Goal: Information Seeking & Learning: Learn about a topic

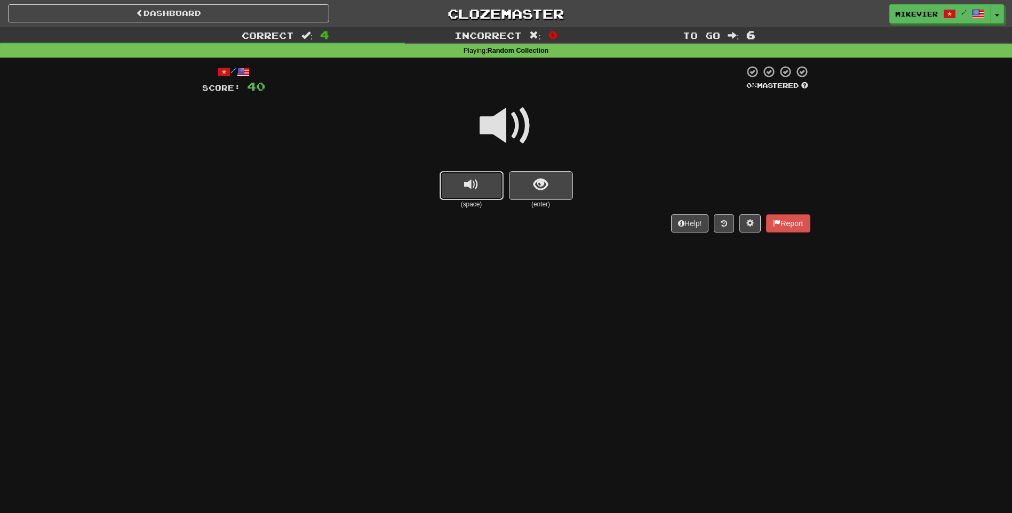
click at [447, 188] on button "replay audio" at bounding box center [471, 185] width 64 height 29
click at [447, 184] on button "replay audio" at bounding box center [471, 185] width 64 height 29
click at [573, 186] on div "(space) (enter)" at bounding box center [506, 190] width 608 height 38
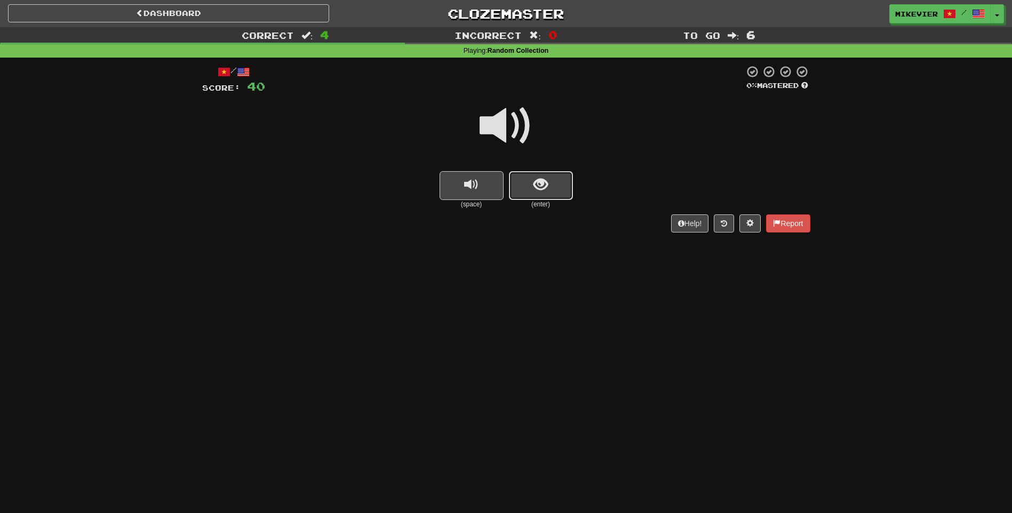
click at [567, 186] on button "show sentence" at bounding box center [541, 185] width 64 height 29
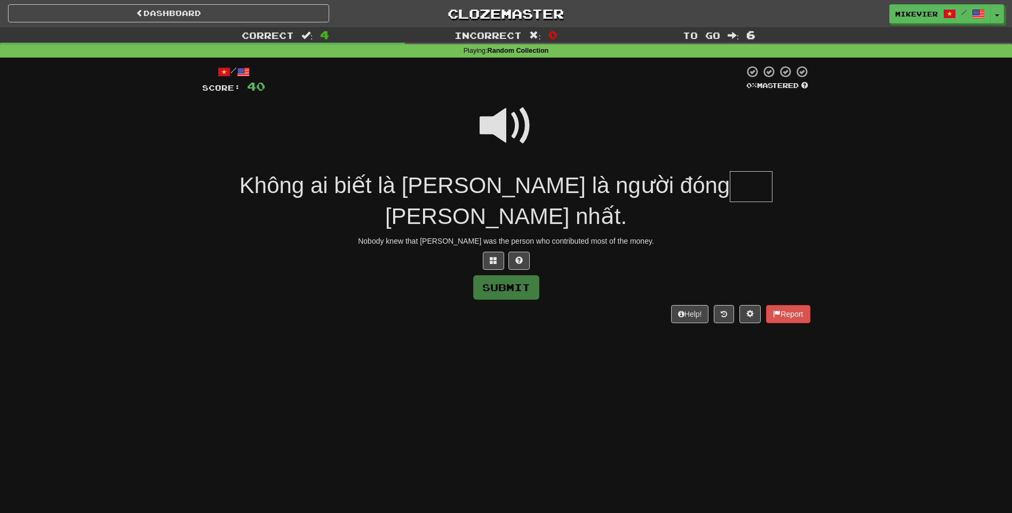
click at [508, 132] on span at bounding box center [505, 125] width 53 height 53
click at [498, 252] on button at bounding box center [493, 261] width 21 height 18
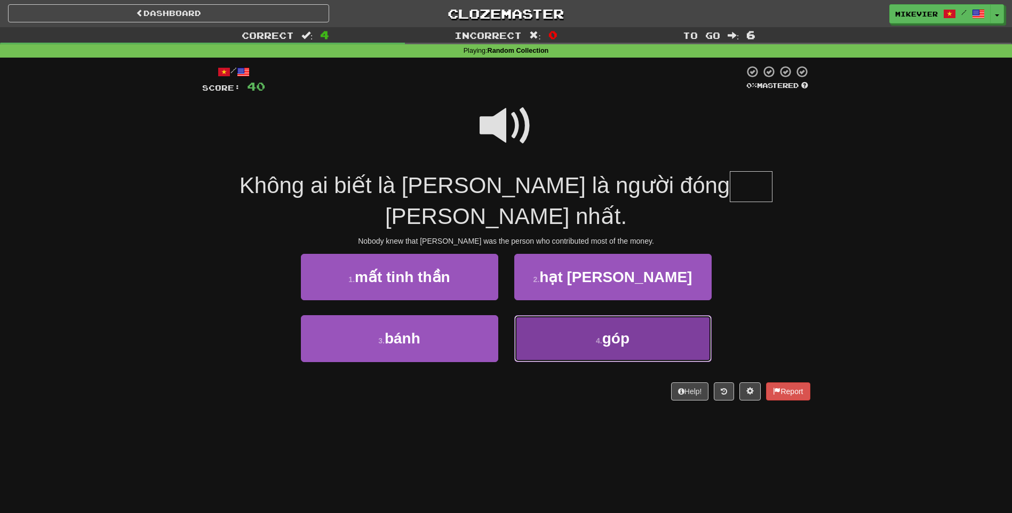
click at [560, 322] on button "4 . góp" at bounding box center [612, 338] width 197 height 46
type input "***"
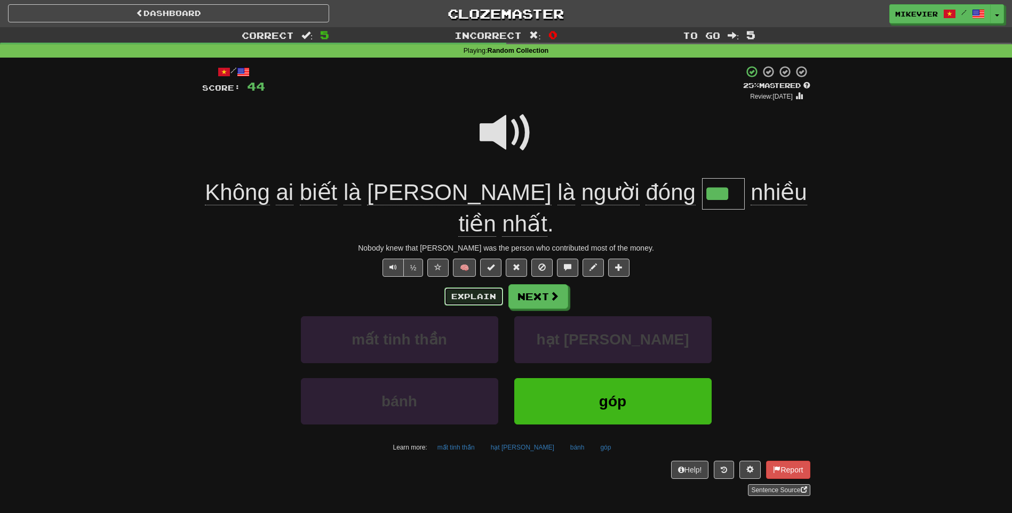
click at [489, 287] on button "Explain" at bounding box center [473, 296] width 59 height 18
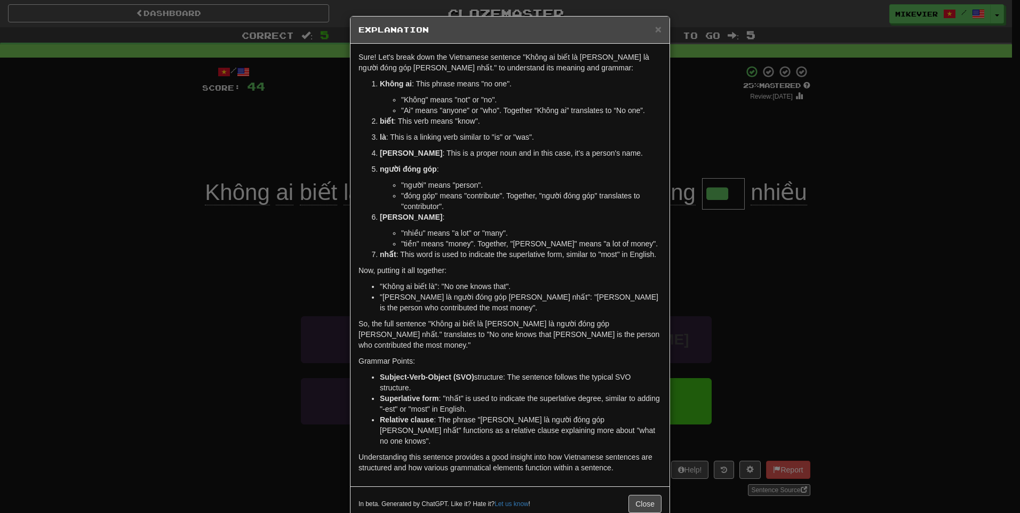
click at [320, 273] on div "× Explanation Sure! Let's break down the Vietnamese sentence "Không ai biết là …" at bounding box center [510, 256] width 1020 height 513
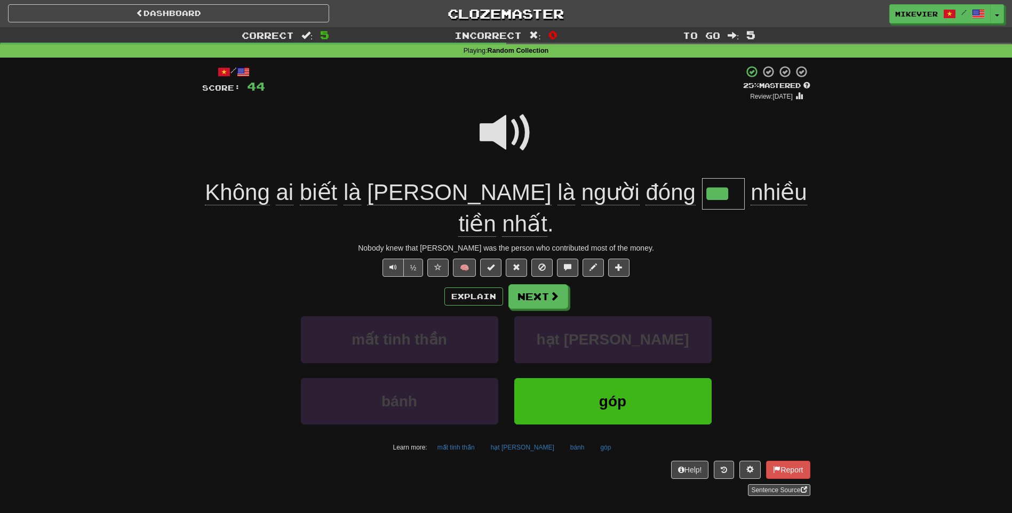
click at [486, 137] on span at bounding box center [505, 132] width 53 height 53
click at [485, 138] on span at bounding box center [505, 132] width 53 height 53
click at [504, 133] on span at bounding box center [505, 132] width 53 height 53
click at [546, 285] on button "Next" at bounding box center [539, 297] width 60 height 25
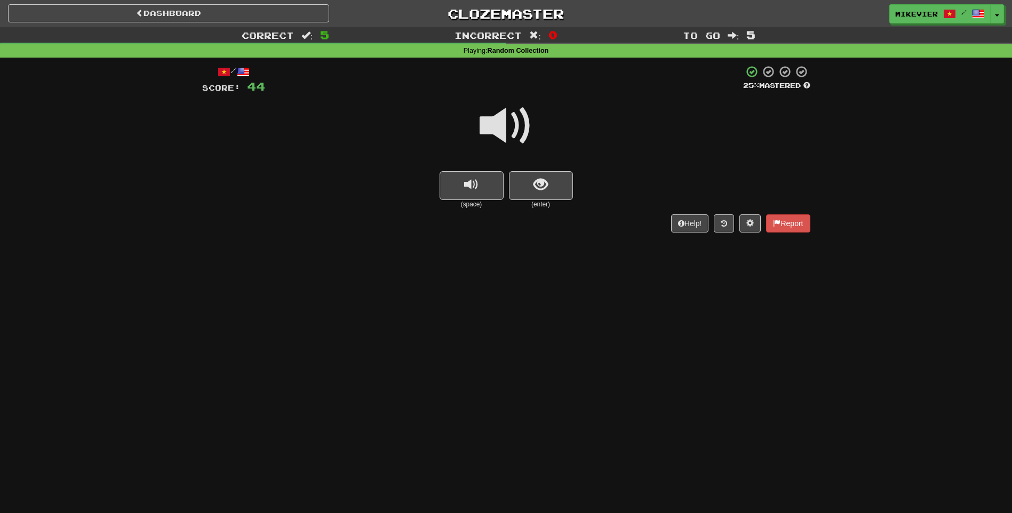
click at [487, 132] on span at bounding box center [505, 125] width 53 height 53
click at [515, 142] on span at bounding box center [505, 125] width 53 height 53
click at [543, 180] on span "show sentence" at bounding box center [540, 185] width 14 height 14
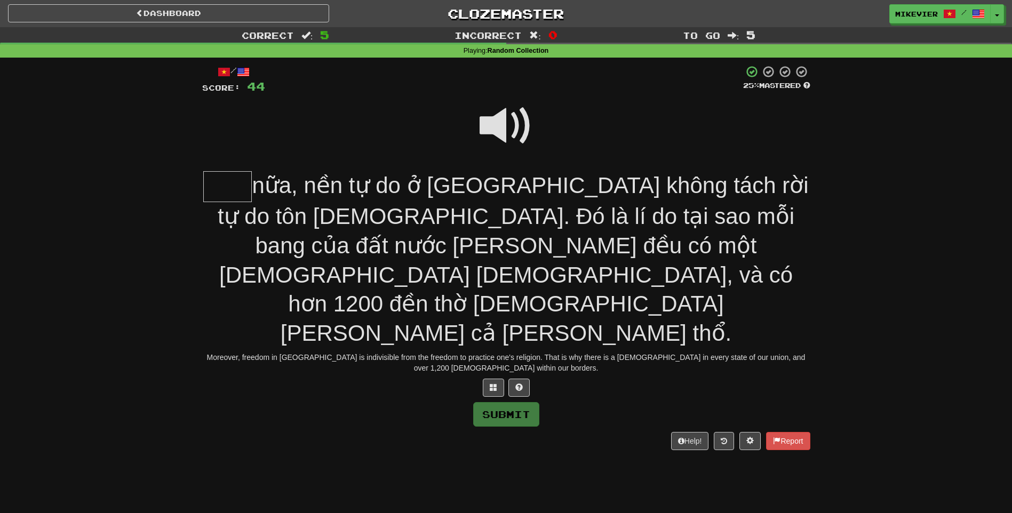
click at [506, 135] on span at bounding box center [505, 125] width 53 height 53
click at [493, 379] on button at bounding box center [493, 388] width 21 height 18
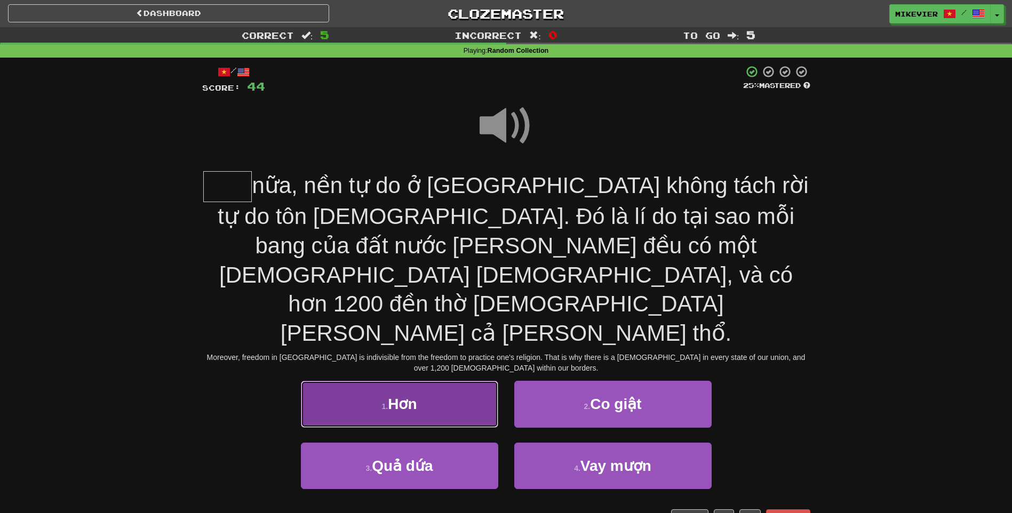
click at [396, 396] on span "Hơn" at bounding box center [402, 404] width 29 height 17
type input "***"
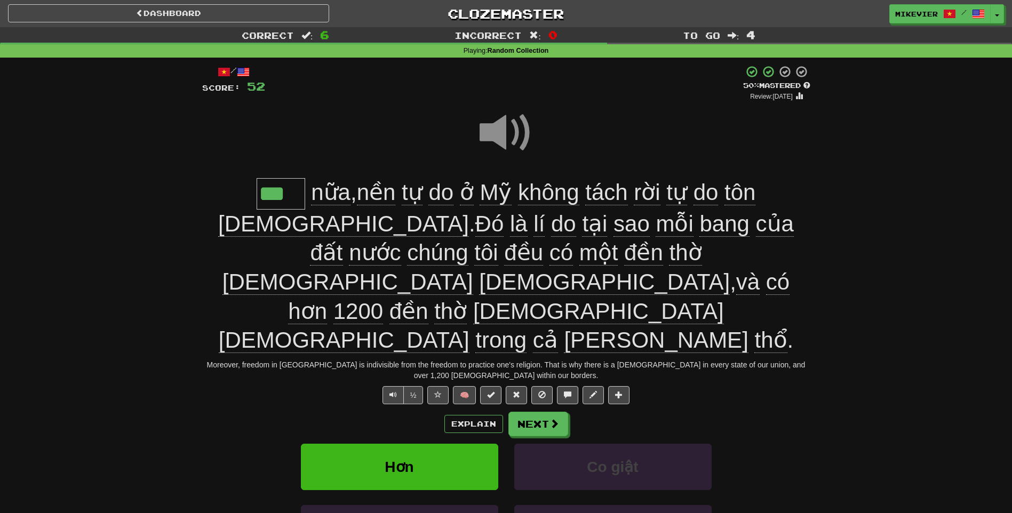
click at [492, 127] on span at bounding box center [505, 132] width 53 height 53
click at [488, 138] on span at bounding box center [505, 132] width 53 height 53
click at [491, 135] on span at bounding box center [505, 132] width 53 height 53
click at [495, 127] on span at bounding box center [505, 132] width 53 height 53
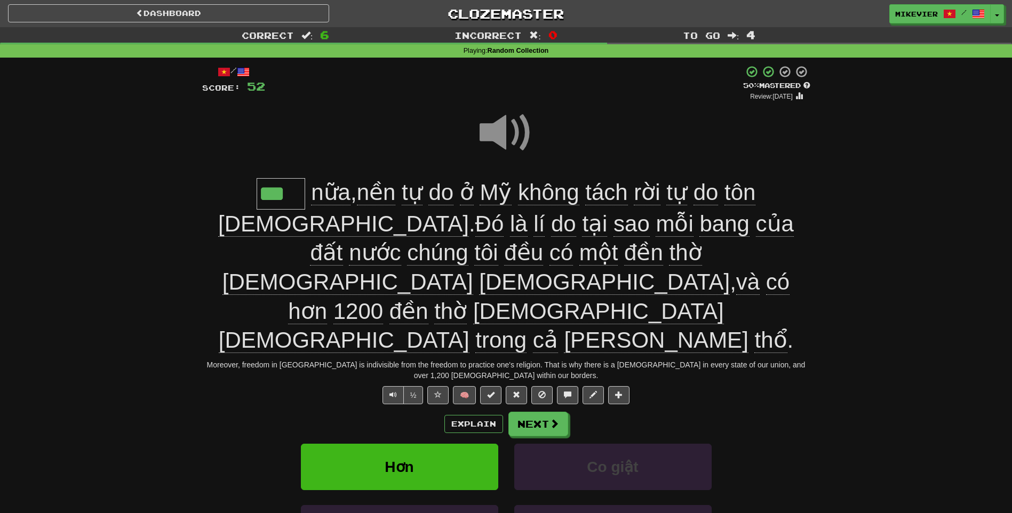
click at [495, 127] on span at bounding box center [505, 132] width 53 height 53
click at [515, 145] on span at bounding box center [505, 132] width 53 height 53
click at [493, 137] on span at bounding box center [505, 132] width 53 height 53
click at [504, 133] on span at bounding box center [505, 132] width 53 height 53
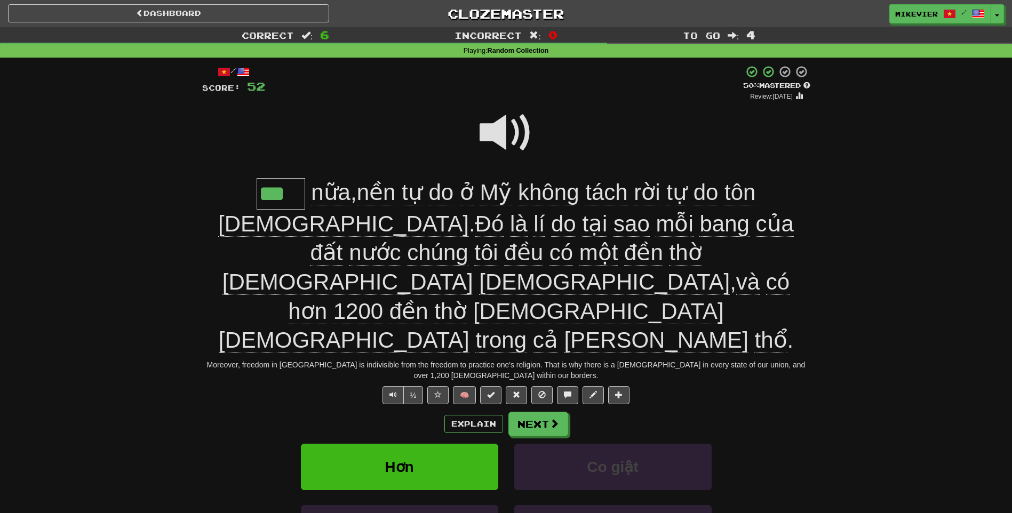
click at [496, 130] on span at bounding box center [505, 132] width 53 height 53
click at [496, 126] on span at bounding box center [505, 132] width 53 height 53
click at [496, 125] on span at bounding box center [505, 132] width 53 height 53
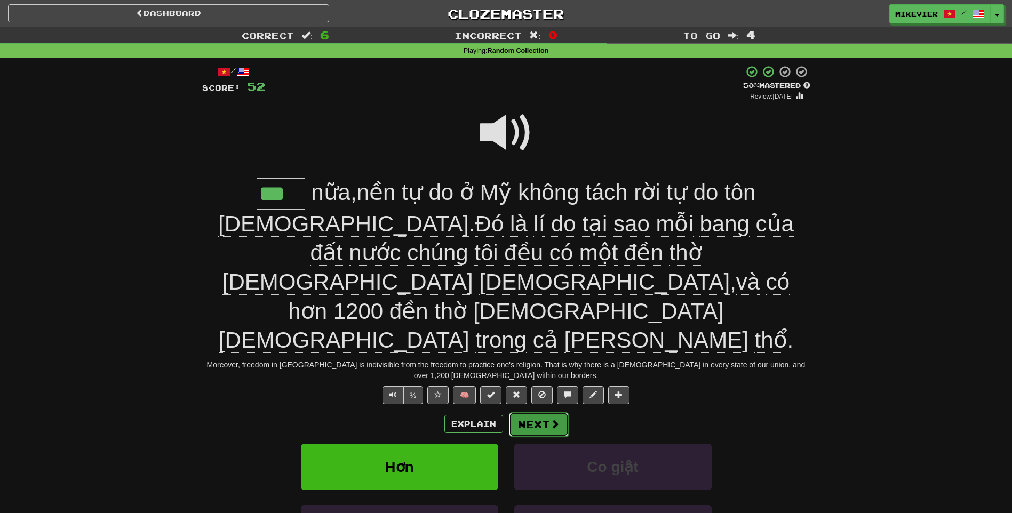
click at [520, 412] on button "Next" at bounding box center [539, 424] width 60 height 25
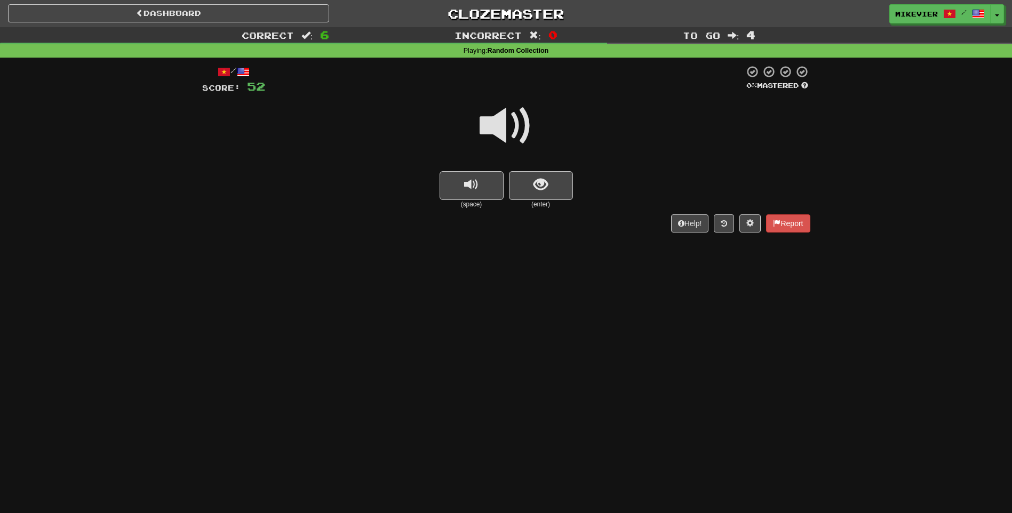
click at [527, 124] on span at bounding box center [505, 125] width 53 height 53
click at [528, 129] on span at bounding box center [505, 125] width 53 height 53
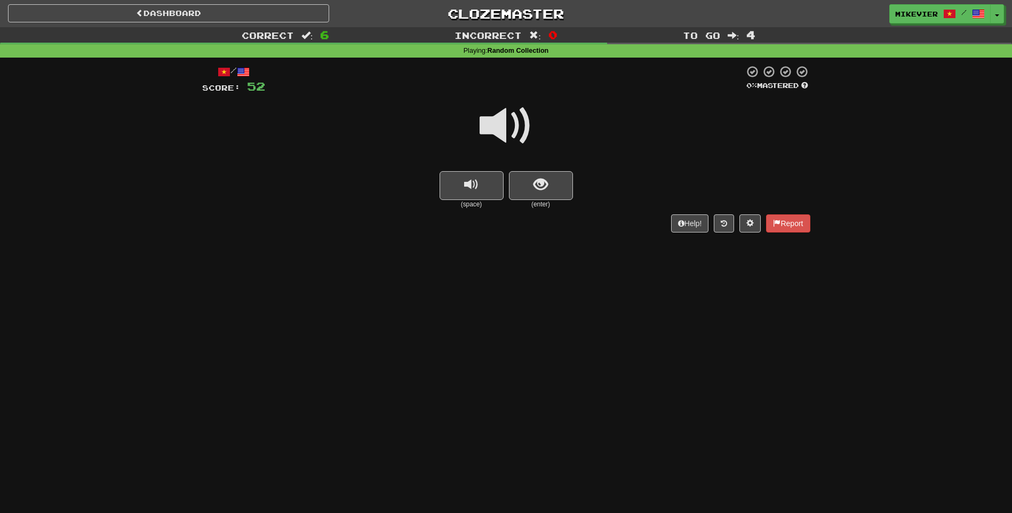
click at [528, 129] on span at bounding box center [505, 125] width 53 height 53
click at [560, 174] on button "show sentence" at bounding box center [541, 185] width 64 height 29
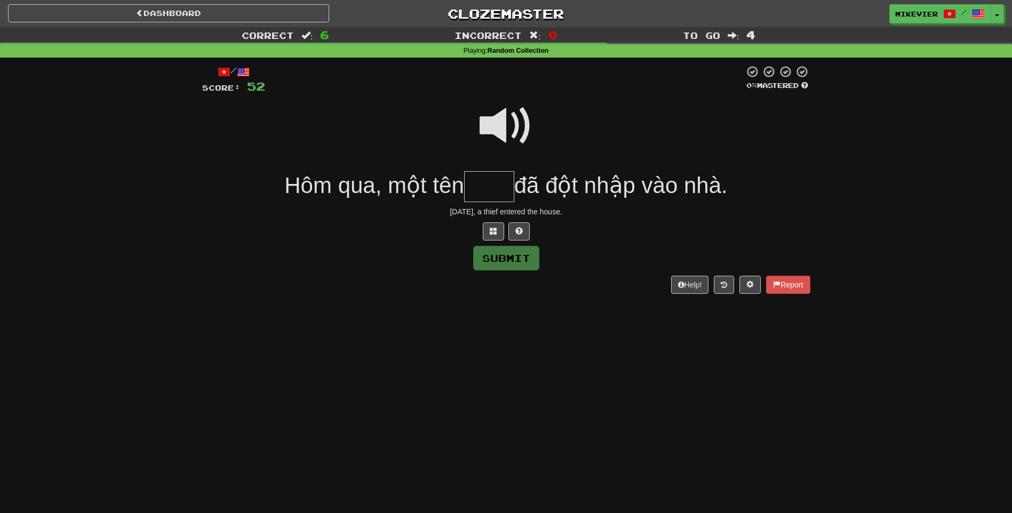
click at [510, 126] on span at bounding box center [505, 125] width 53 height 53
click at [495, 232] on span at bounding box center [493, 230] width 7 height 7
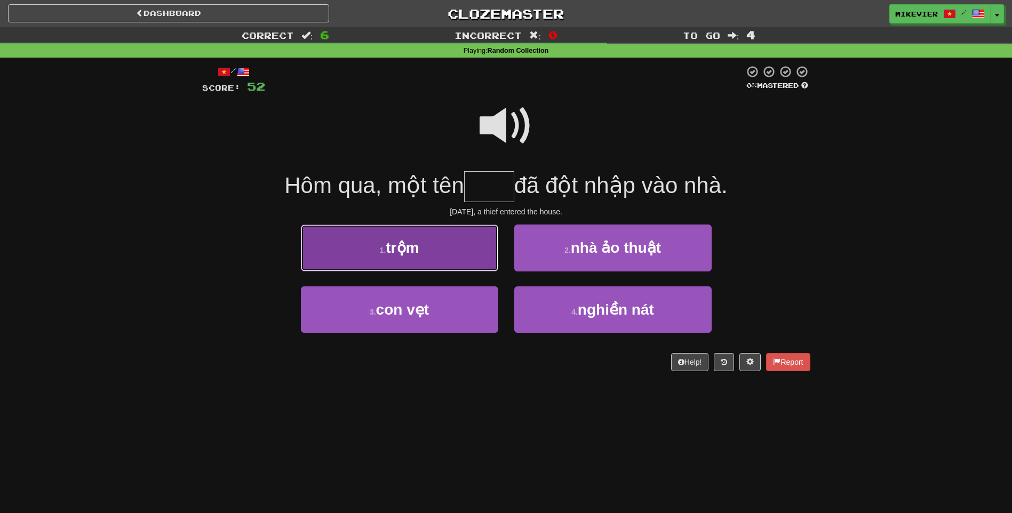
click at [478, 251] on button "1 . trộm" at bounding box center [399, 248] width 197 height 46
type input "****"
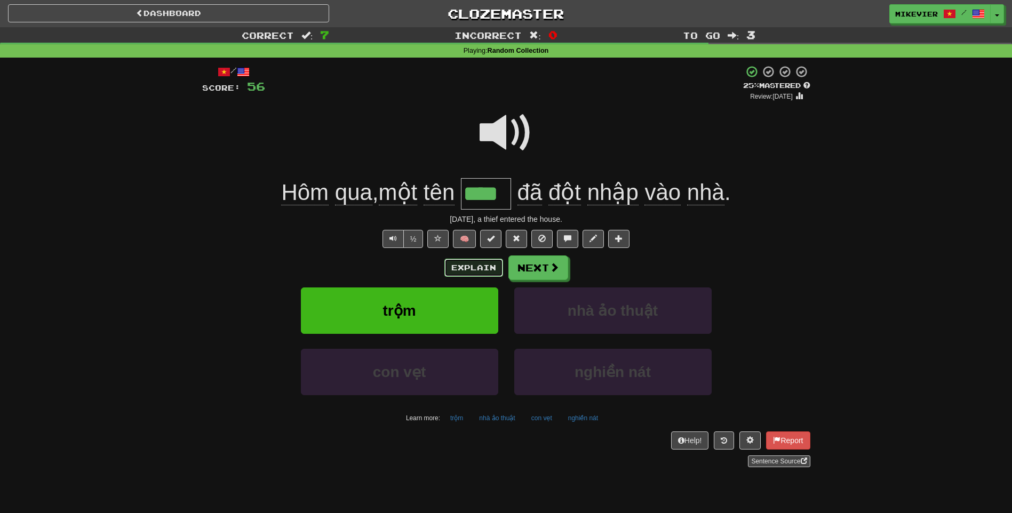
click at [483, 266] on button "Explain" at bounding box center [473, 268] width 59 height 18
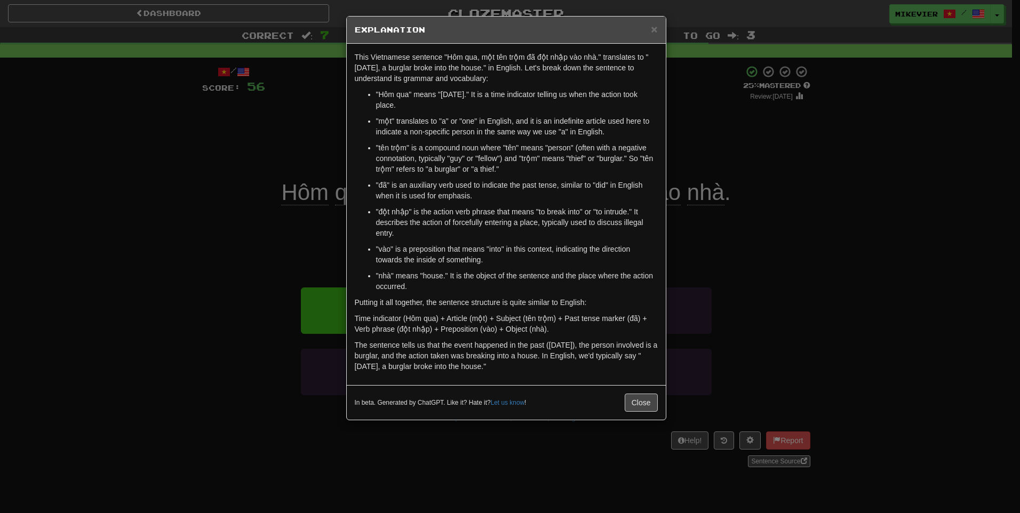
click at [245, 167] on div "× Explanation This Vietnamese sentence "Hôm qua, một tên trộm đã đột nhập vào n…" at bounding box center [510, 256] width 1020 height 513
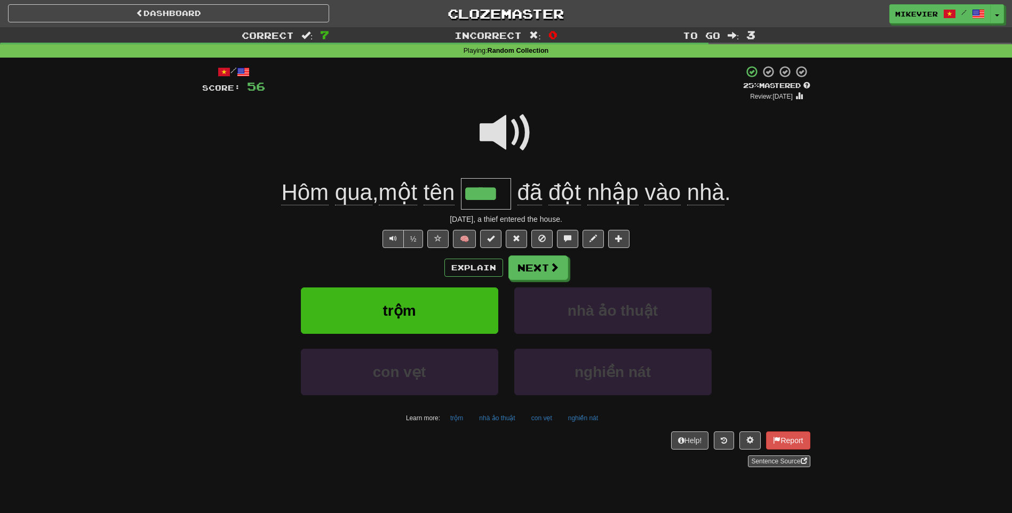
click at [501, 141] on span at bounding box center [505, 132] width 53 height 53
click at [527, 273] on button "Next" at bounding box center [539, 268] width 60 height 25
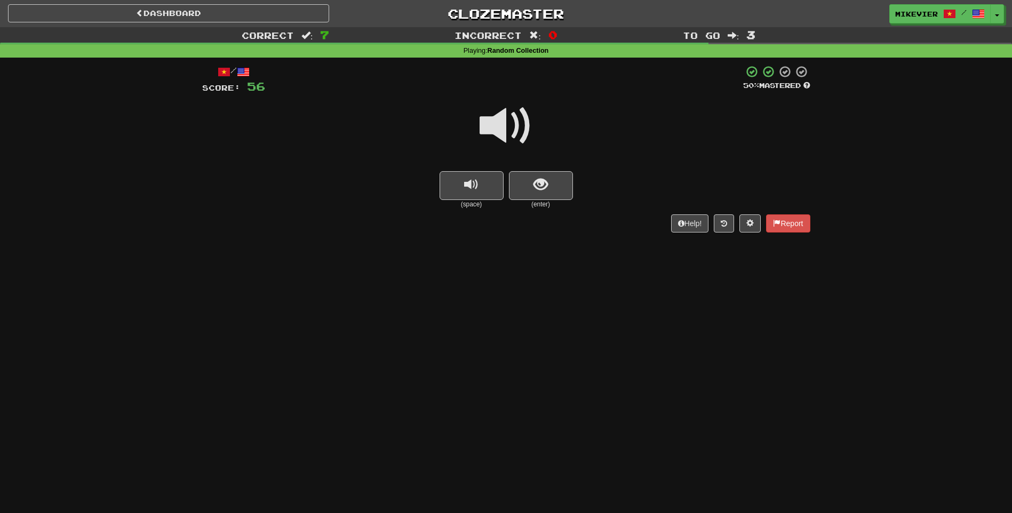
click at [504, 137] on span at bounding box center [505, 125] width 53 height 53
click at [504, 122] on span at bounding box center [505, 125] width 53 height 53
click at [514, 120] on span at bounding box center [505, 125] width 53 height 53
click at [511, 114] on span at bounding box center [505, 125] width 53 height 53
click at [528, 186] on button "show sentence" at bounding box center [541, 185] width 64 height 29
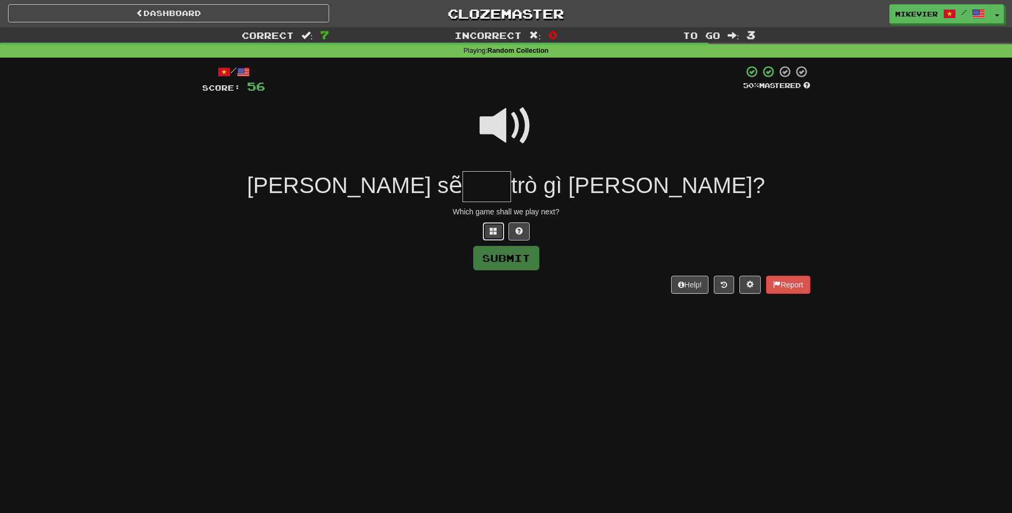
click at [497, 231] on button at bounding box center [493, 231] width 21 height 18
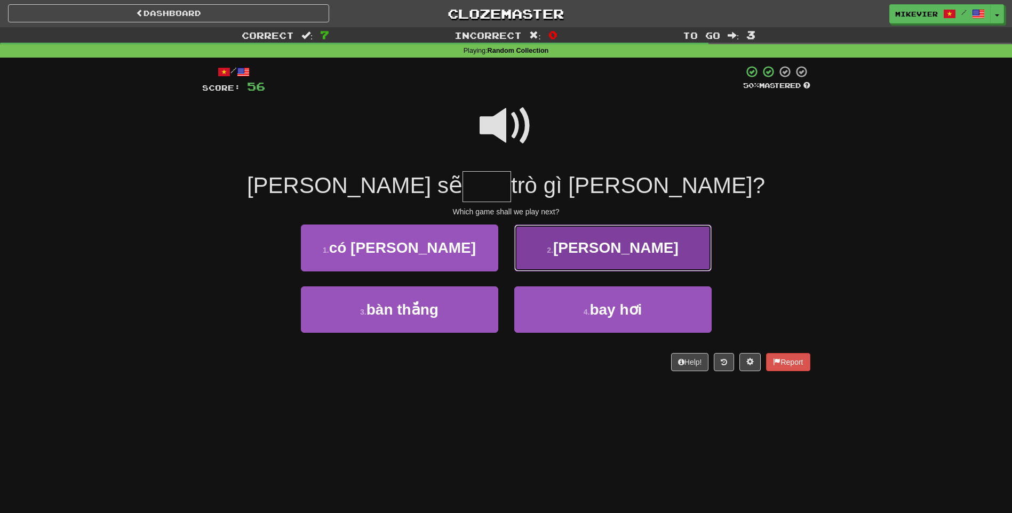
click at [557, 245] on button "2 . chơi" at bounding box center [612, 248] width 197 height 46
type input "****"
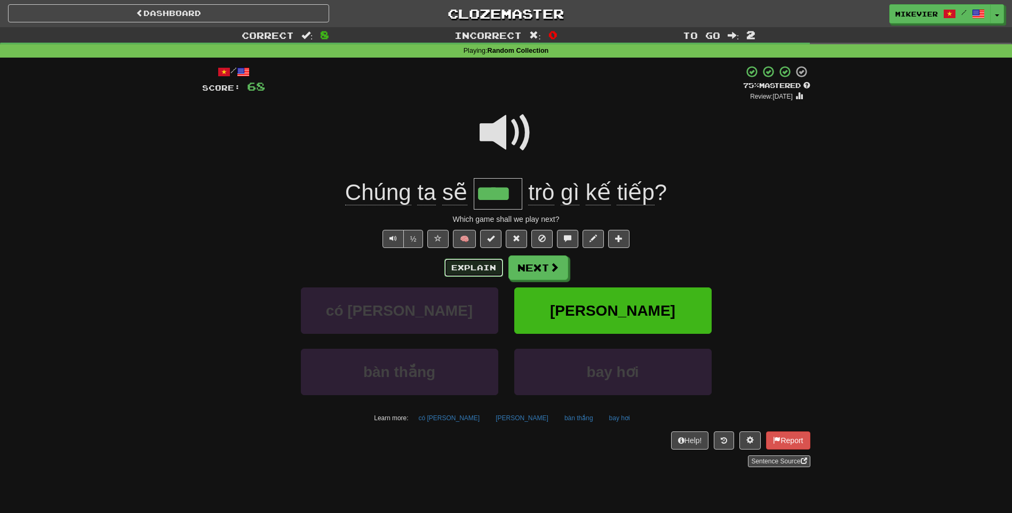
click at [492, 264] on button "Explain" at bounding box center [473, 268] width 59 height 18
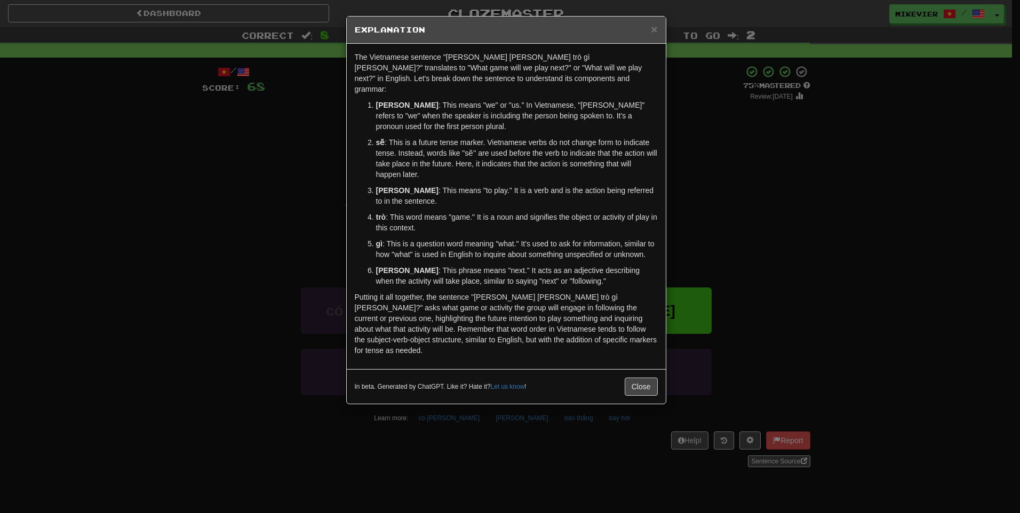
click at [323, 237] on div "× Explanation The Vietnamese sentence "Chúng ta sẽ chơi trò gì kế tiếp?" transl…" at bounding box center [510, 256] width 1020 height 513
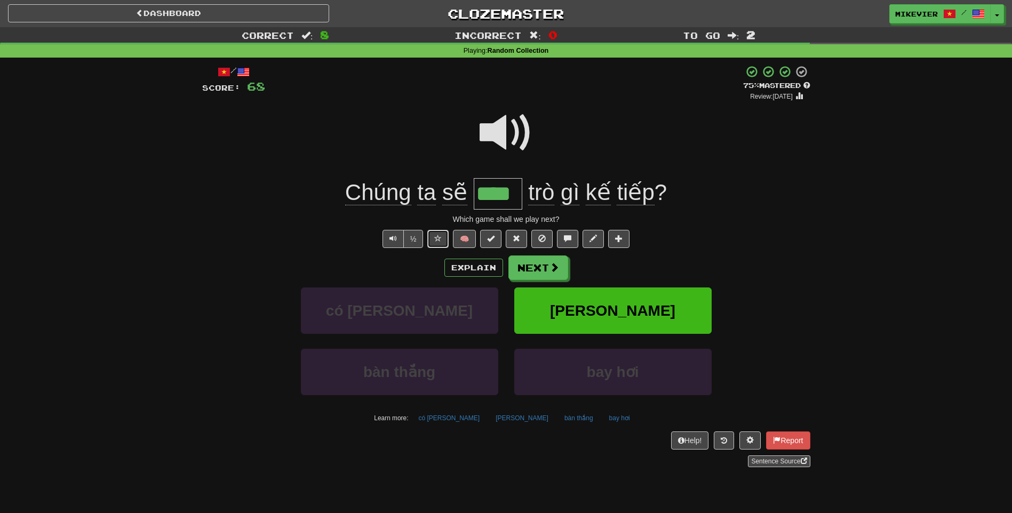
click at [438, 242] on span at bounding box center [437, 238] width 7 height 7
click at [502, 137] on span at bounding box center [505, 132] width 53 height 53
click at [518, 121] on span at bounding box center [505, 132] width 53 height 53
click at [546, 266] on button "Next" at bounding box center [538, 267] width 60 height 25
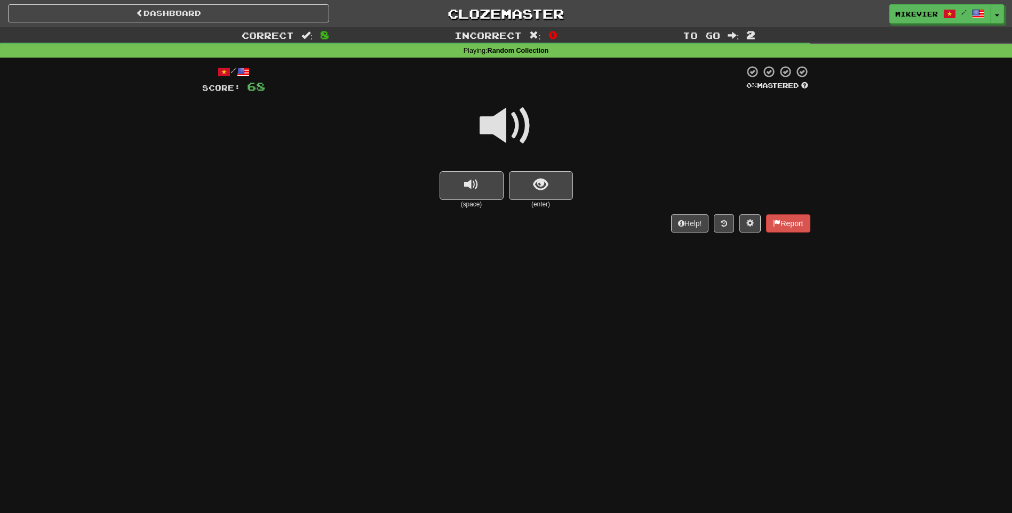
click at [521, 123] on span at bounding box center [505, 125] width 53 height 53
click at [523, 121] on span at bounding box center [505, 125] width 53 height 53
click at [554, 184] on button "show sentence" at bounding box center [541, 185] width 64 height 29
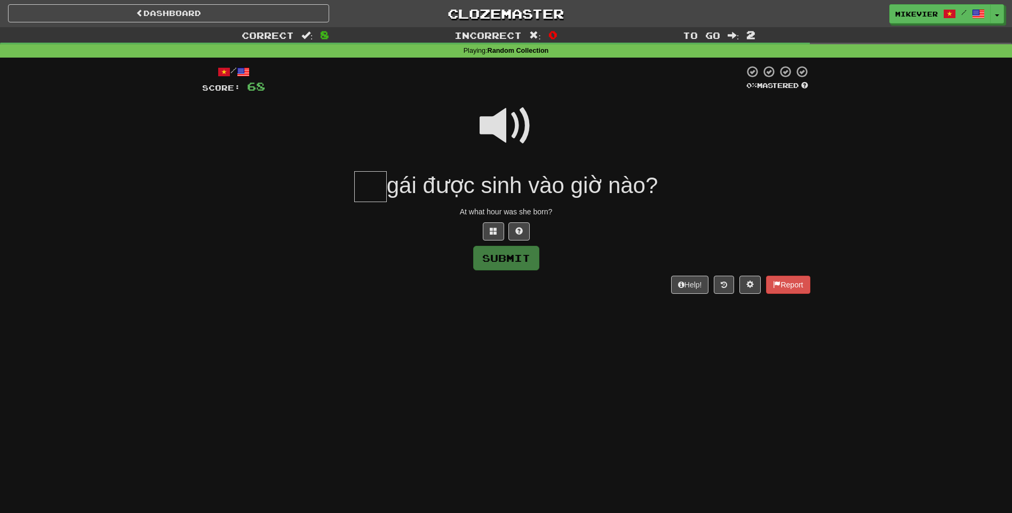
click at [518, 133] on span at bounding box center [505, 125] width 53 height 53
click at [492, 233] on span at bounding box center [493, 230] width 7 height 7
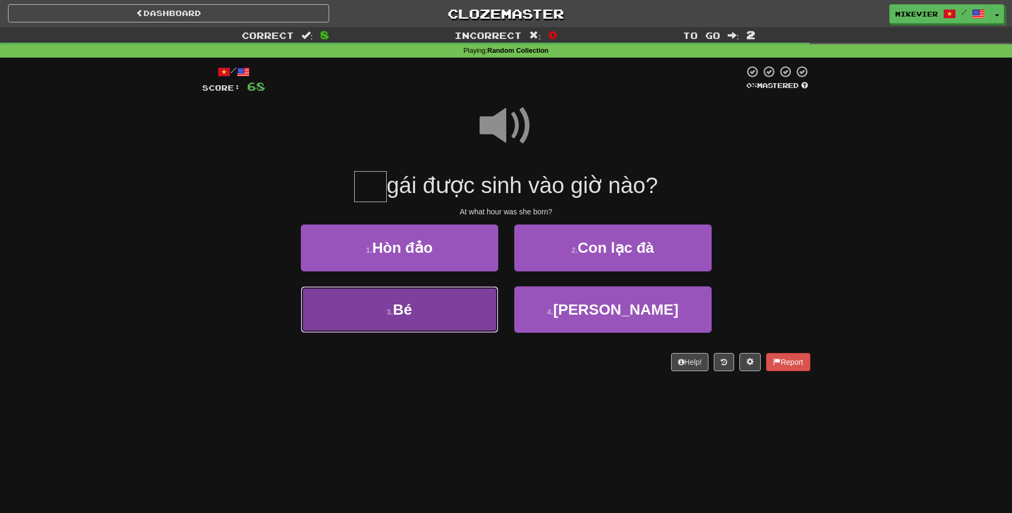
click at [458, 297] on button "3 . Bé" at bounding box center [399, 309] width 197 height 46
type input "**"
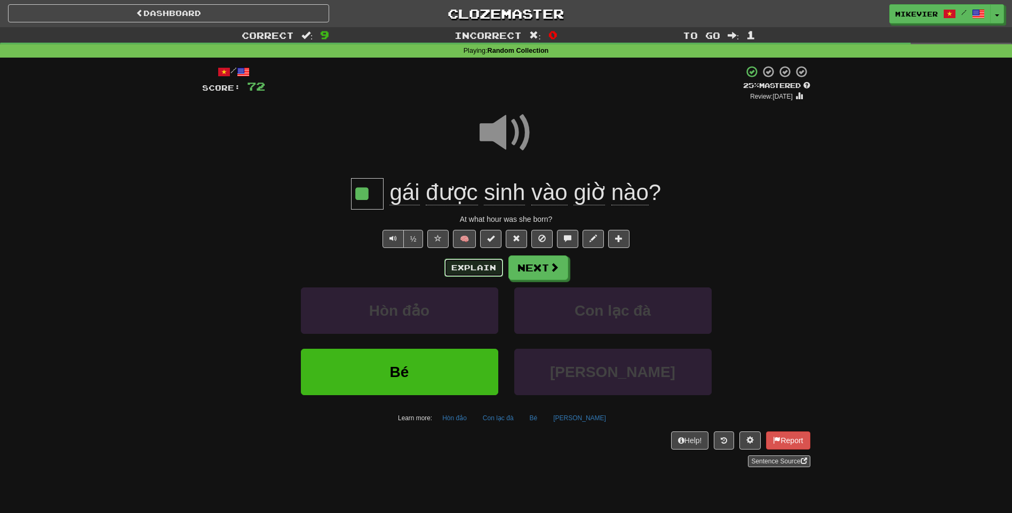
click at [470, 266] on button "Explain" at bounding box center [473, 268] width 59 height 18
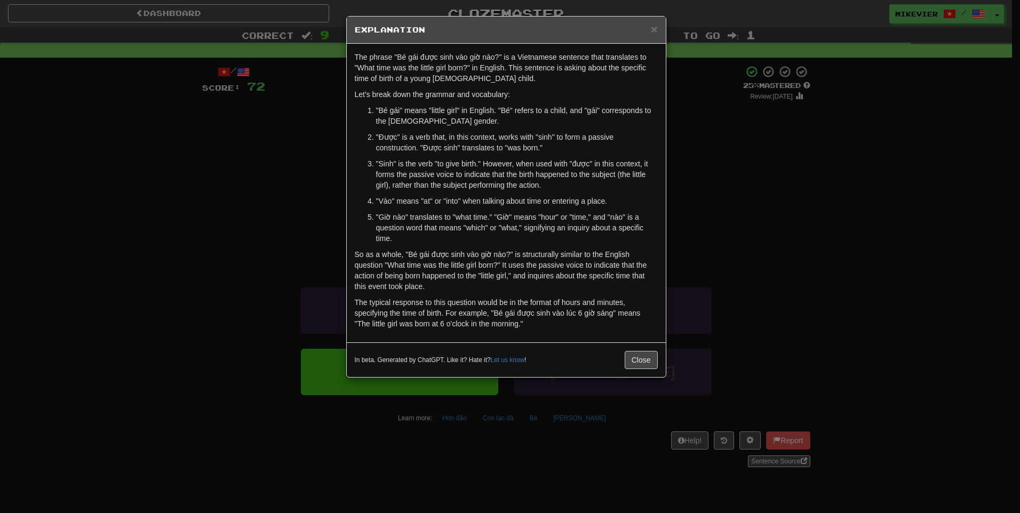
click at [312, 243] on div "× Explanation The phrase "Bé gái được sinh vào giờ nào?" is a Vietnamese senten…" at bounding box center [510, 256] width 1020 height 513
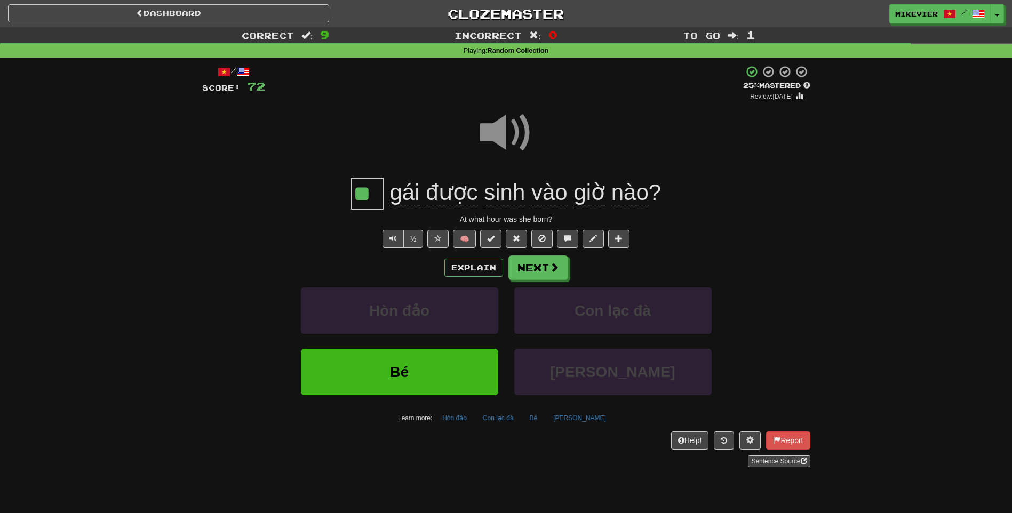
click at [496, 133] on span at bounding box center [505, 132] width 53 height 53
click at [550, 271] on span at bounding box center [555, 268] width 10 height 10
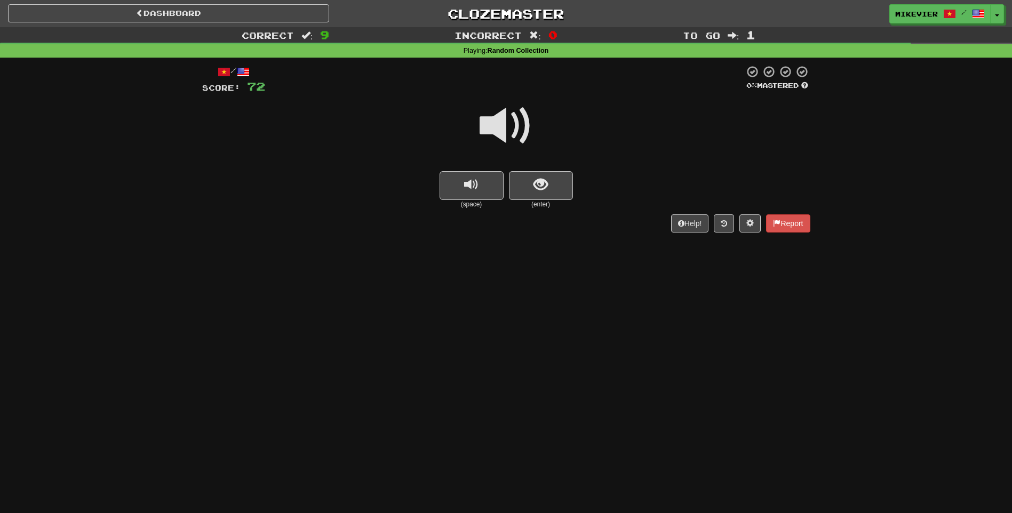
click at [528, 129] on span at bounding box center [505, 125] width 53 height 53
click at [528, 131] on span at bounding box center [505, 125] width 53 height 53
click at [547, 191] on span "show sentence" at bounding box center [540, 185] width 14 height 14
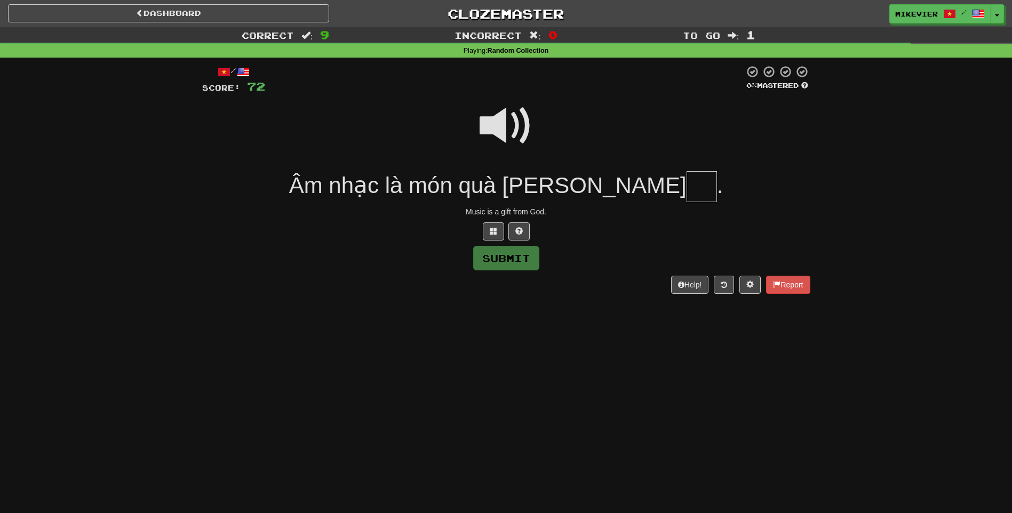
click at [510, 132] on span at bounding box center [505, 125] width 53 height 53
click at [496, 229] on span at bounding box center [493, 230] width 7 height 7
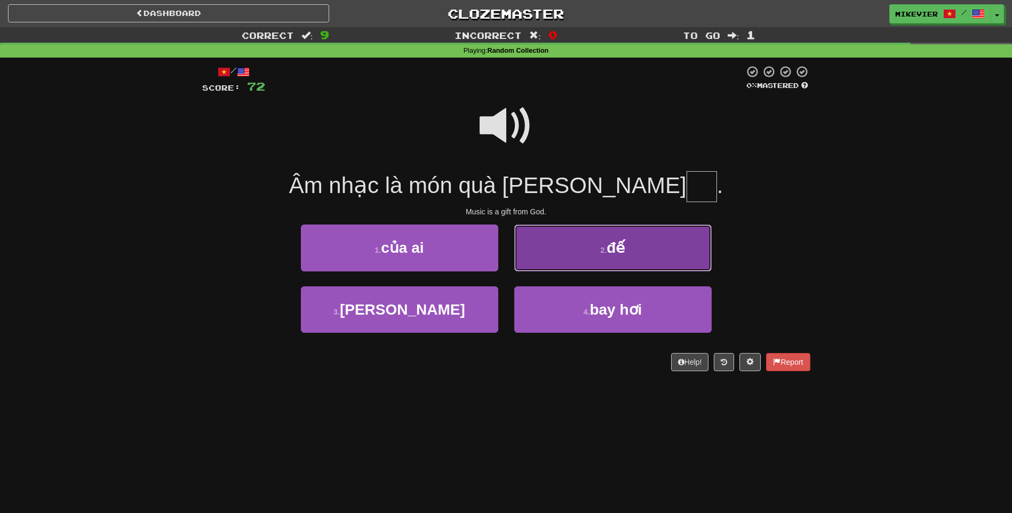
click at [549, 260] on button "2 . đế" at bounding box center [612, 248] width 197 height 46
type input "**"
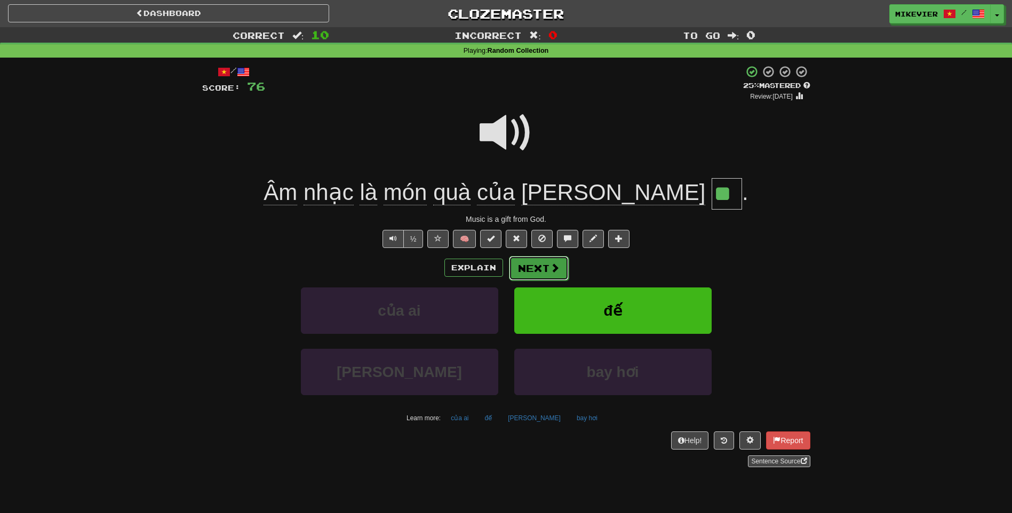
click at [533, 267] on button "Next" at bounding box center [539, 268] width 60 height 25
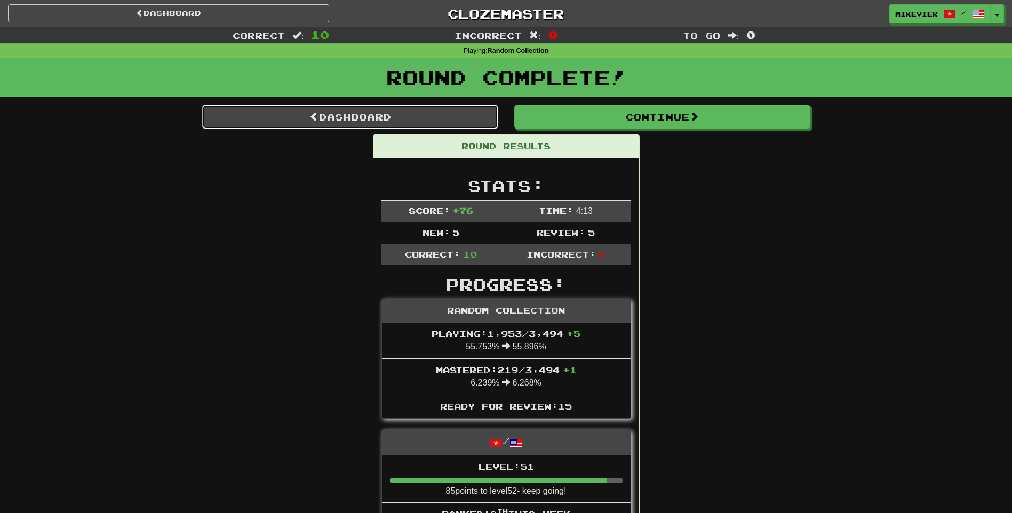
click at [426, 118] on link "Dashboard" at bounding box center [350, 117] width 296 height 25
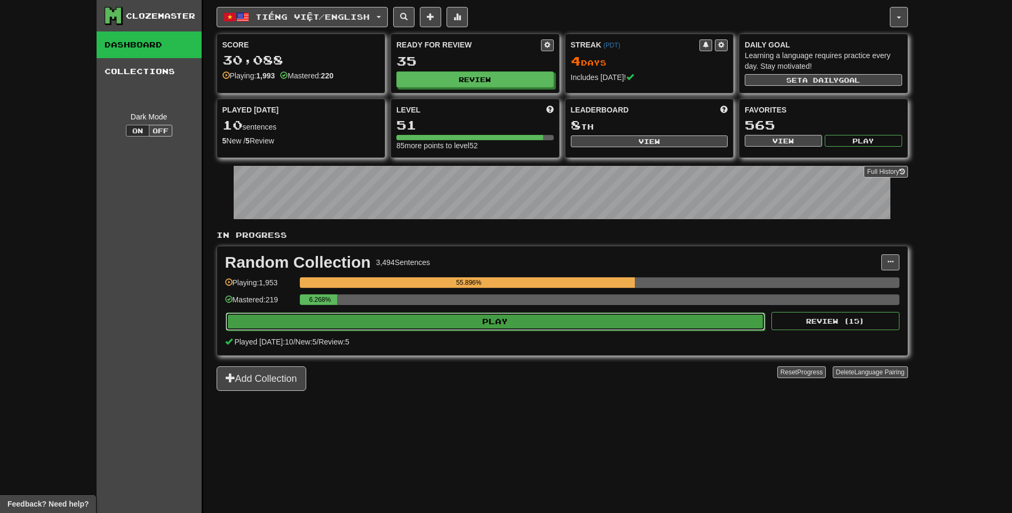
click at [346, 325] on button "Play" at bounding box center [496, 322] width 540 height 18
select select "**"
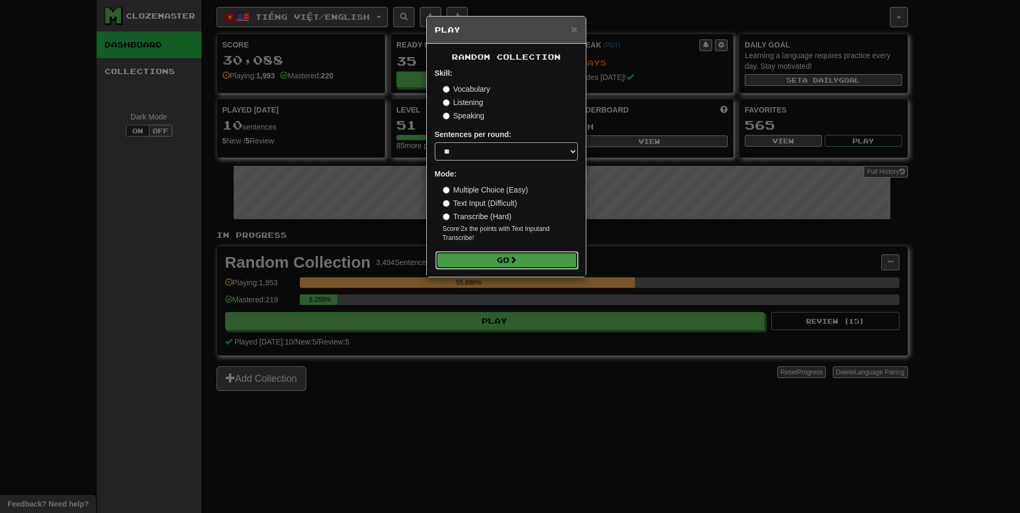
click at [515, 258] on span at bounding box center [512, 259] width 7 height 7
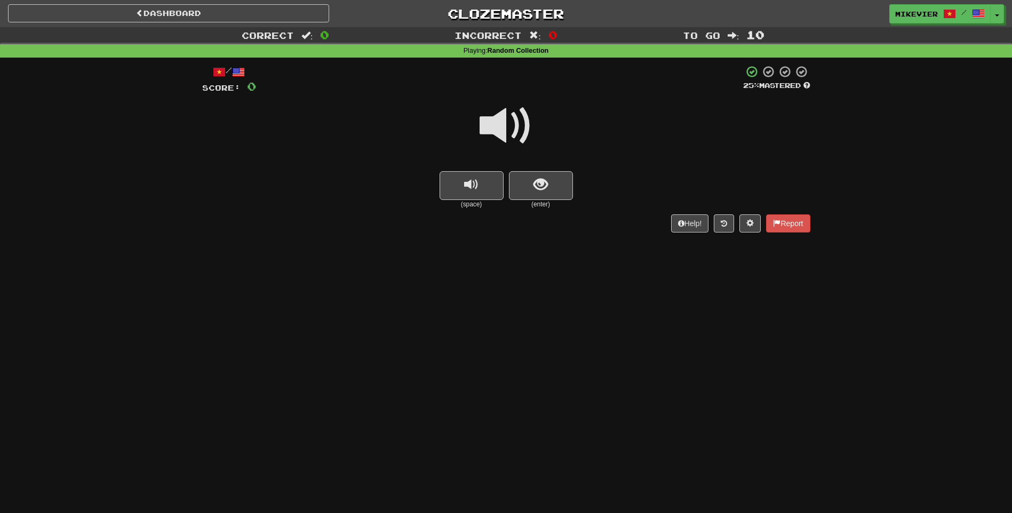
click at [500, 120] on span at bounding box center [505, 125] width 53 height 53
click at [496, 127] on span at bounding box center [505, 125] width 53 height 53
click at [532, 183] on button "show sentence" at bounding box center [541, 185] width 64 height 29
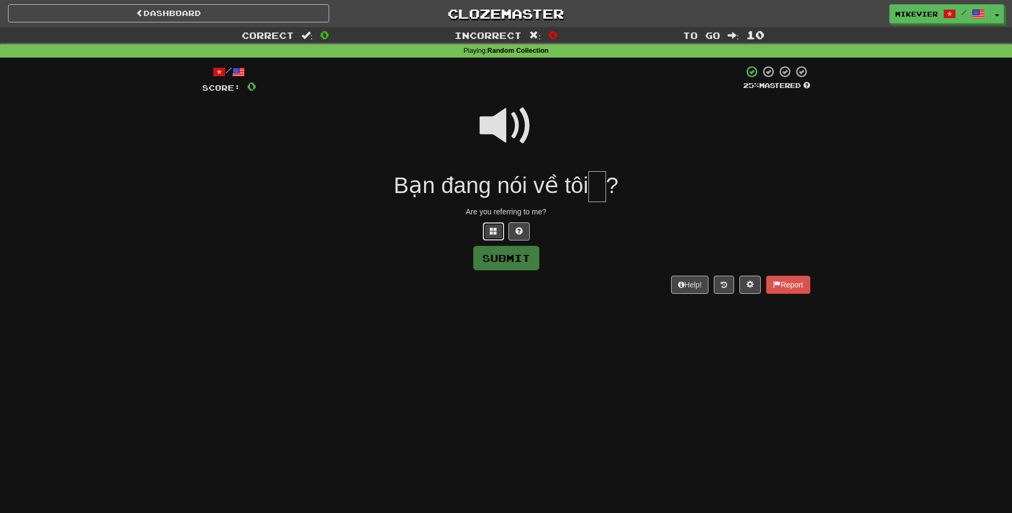
click at [492, 234] on span at bounding box center [493, 230] width 7 height 7
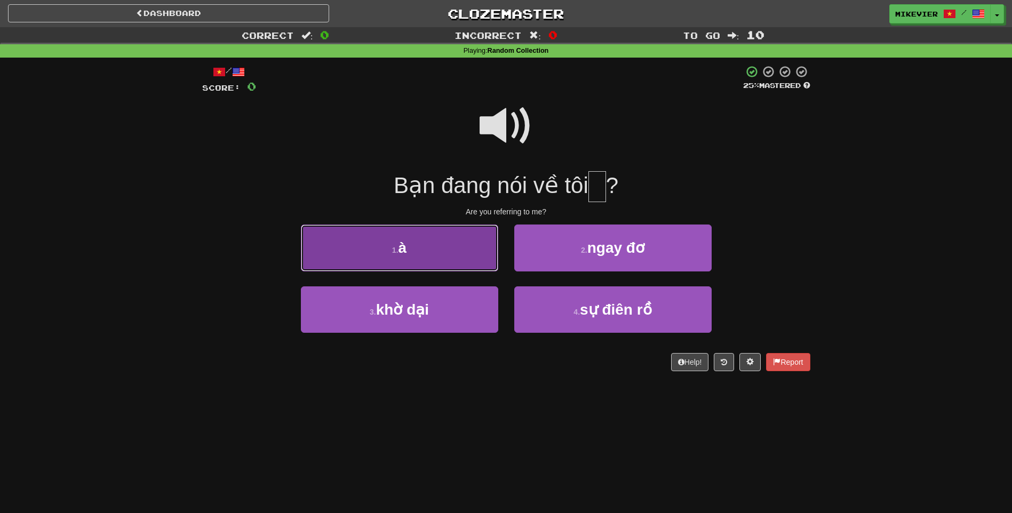
click at [458, 257] on button "1 . à" at bounding box center [399, 248] width 197 height 46
type input "*"
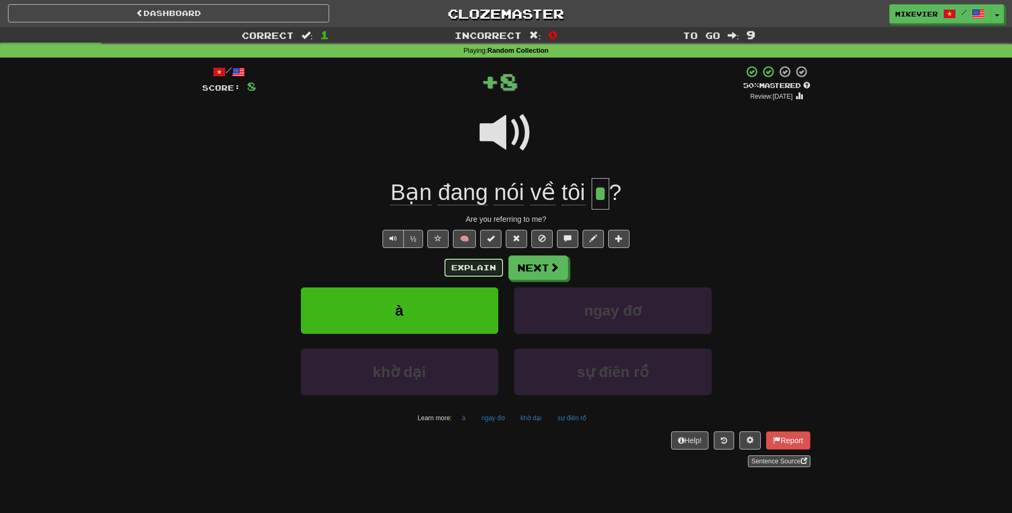
click at [483, 269] on button "Explain" at bounding box center [473, 268] width 59 height 18
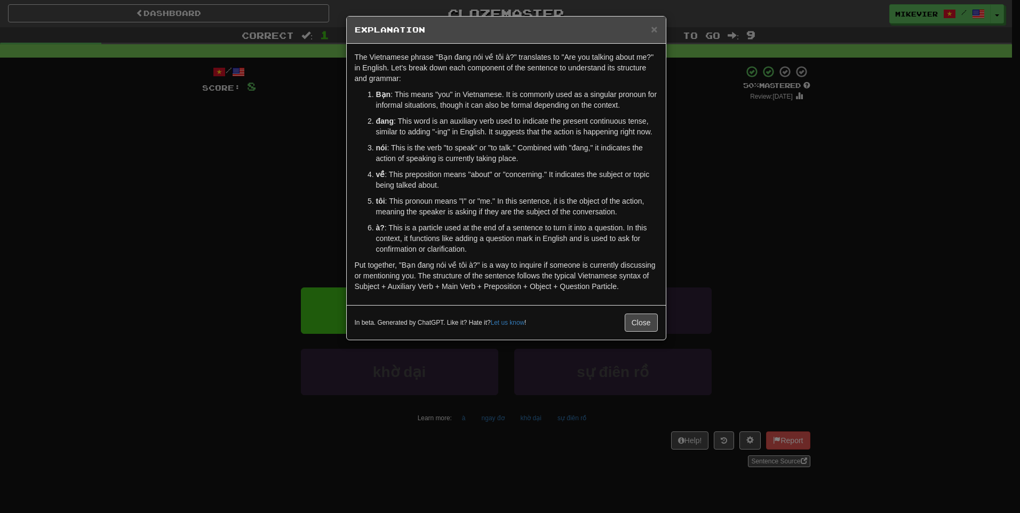
click at [201, 212] on div "× Explanation The Vietnamese phrase "Bạn đang nói về tôi à?" translates to "Are…" at bounding box center [510, 256] width 1020 height 513
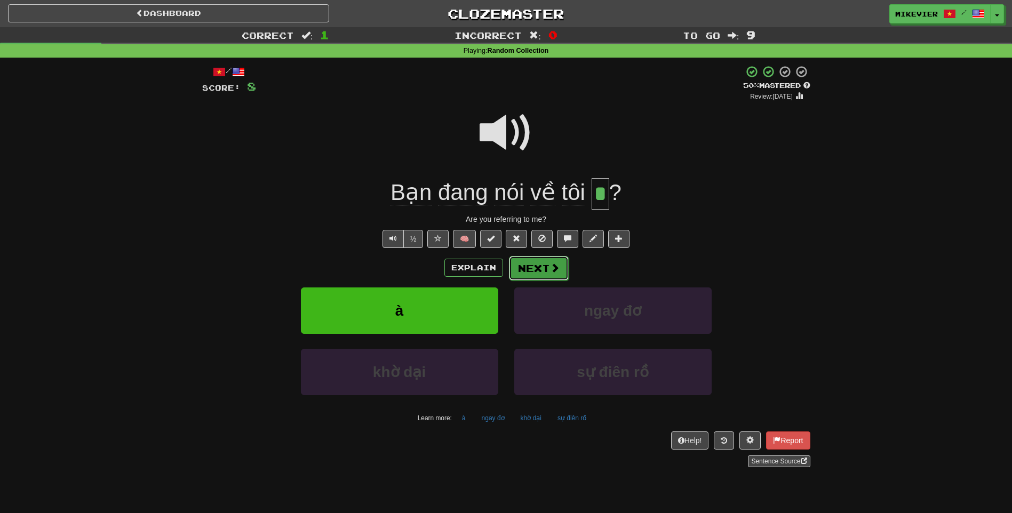
click at [542, 268] on button "Next" at bounding box center [539, 268] width 60 height 25
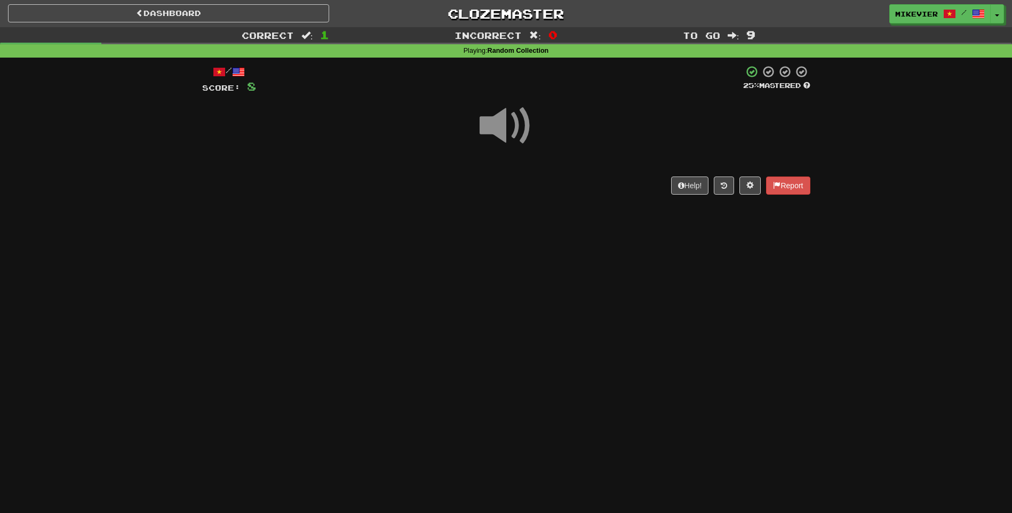
click at [500, 133] on span at bounding box center [505, 125] width 53 height 53
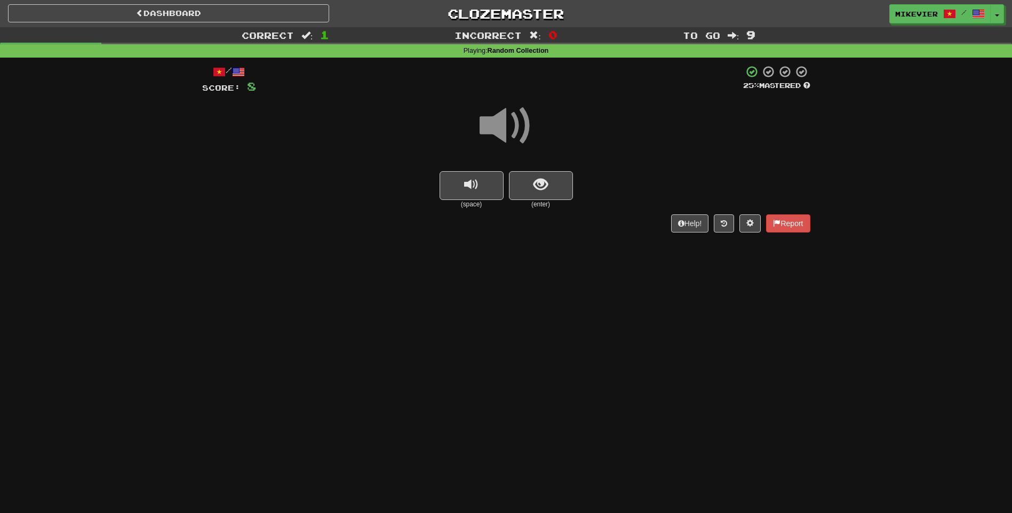
click at [500, 133] on span at bounding box center [505, 125] width 53 height 53
click at [517, 188] on button "show sentence" at bounding box center [541, 185] width 64 height 29
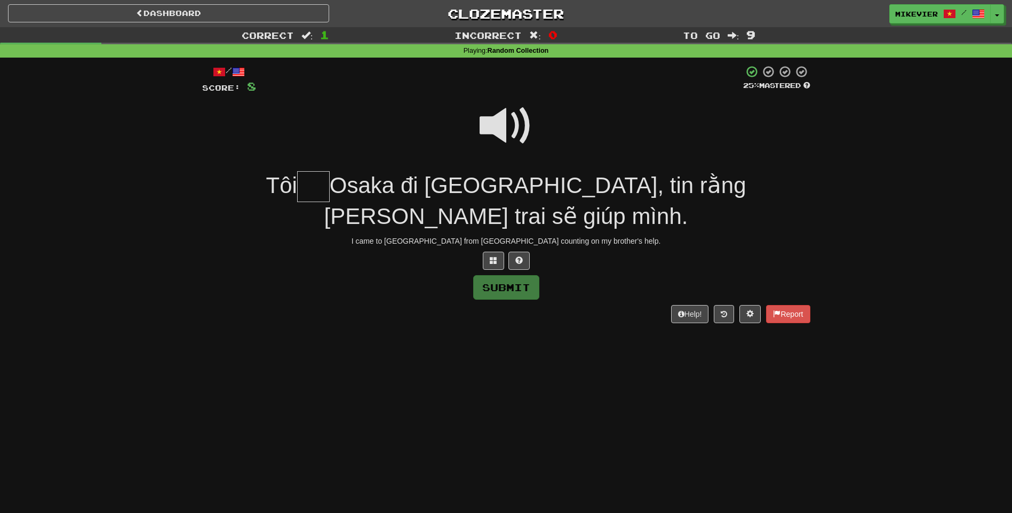
click at [496, 135] on span at bounding box center [505, 125] width 53 height 53
click at [491, 257] on span at bounding box center [493, 260] width 7 height 7
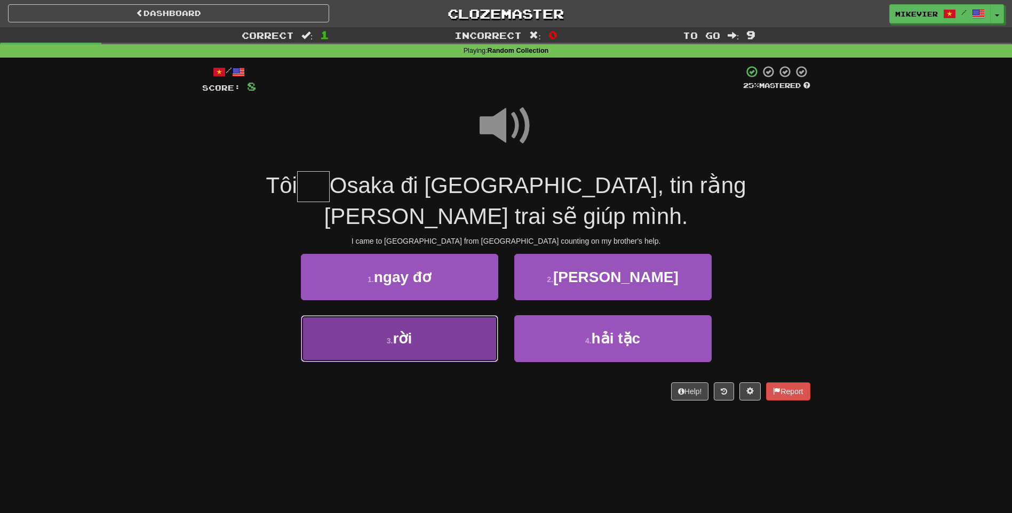
click at [469, 315] on button "3 . rời" at bounding box center [399, 338] width 197 height 46
type input "***"
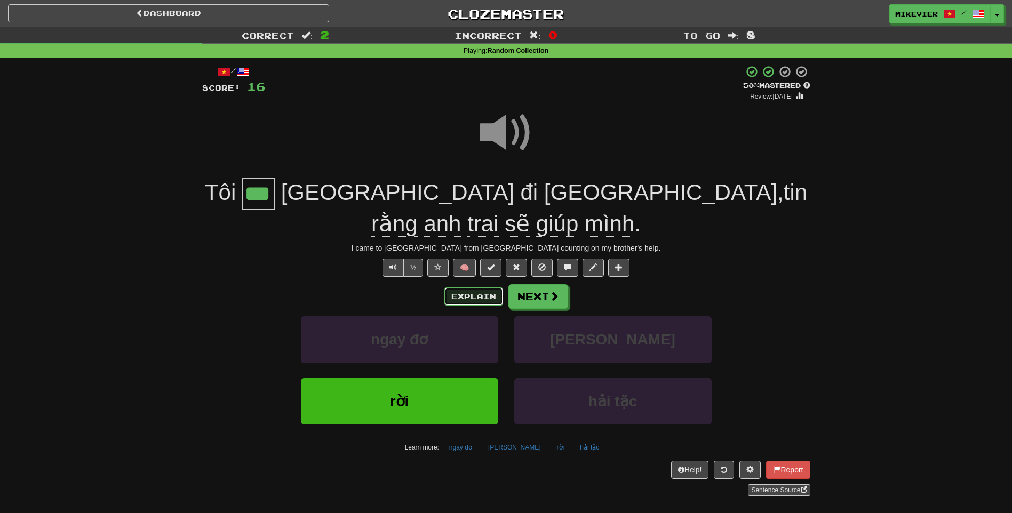
click at [476, 287] on button "Explain" at bounding box center [473, 296] width 59 height 18
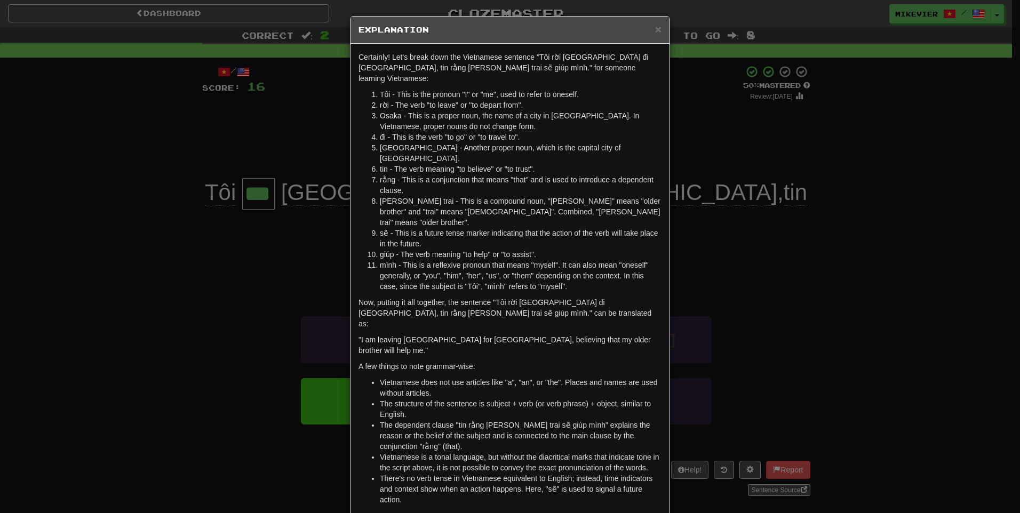
click at [280, 284] on div "× Explanation Certainly! Let's break down the Vietnamese sentence "Tôi rời Osak…" at bounding box center [510, 256] width 1020 height 513
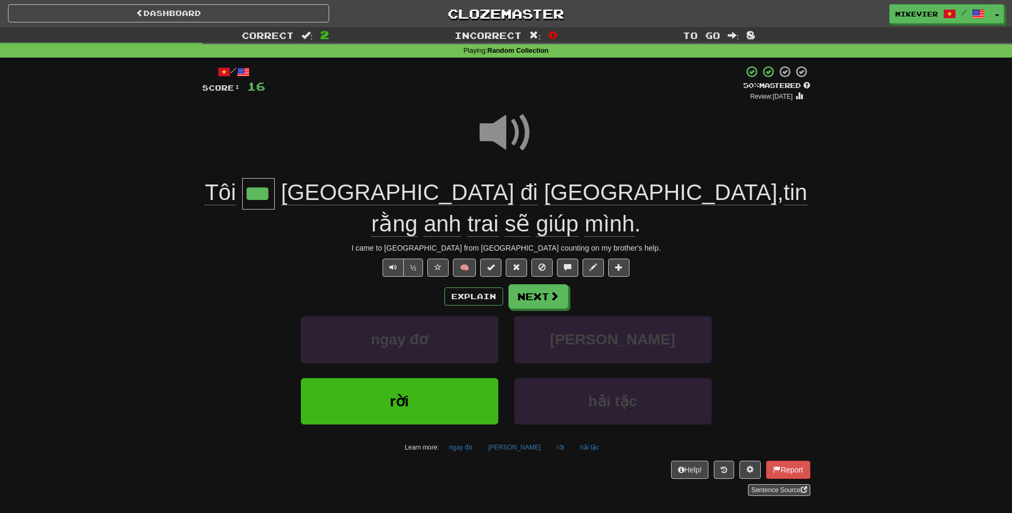
click at [496, 144] on span at bounding box center [505, 132] width 53 height 53
click at [559, 285] on button "Next" at bounding box center [539, 297] width 60 height 25
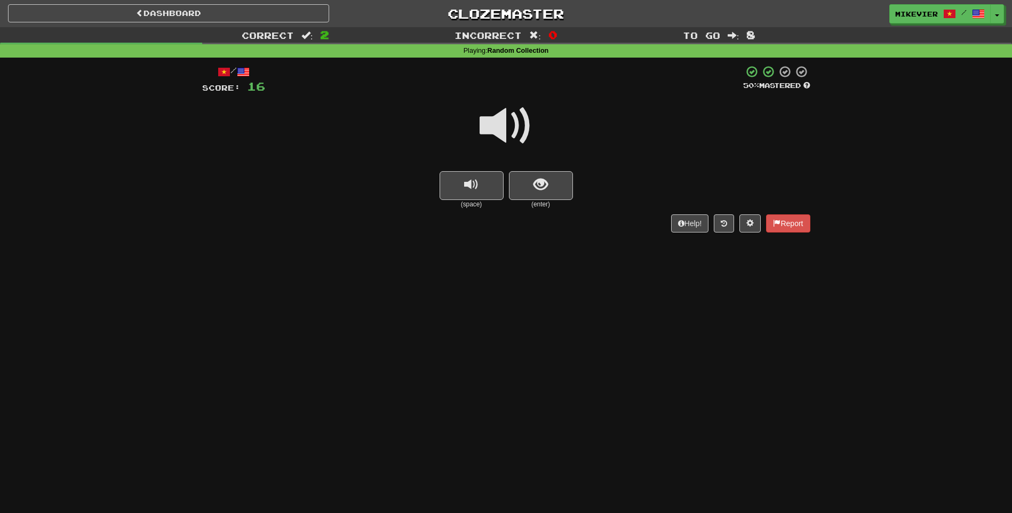
click at [528, 137] on span at bounding box center [505, 125] width 53 height 53
click at [519, 137] on span at bounding box center [505, 125] width 53 height 53
click at [540, 182] on span "show sentence" at bounding box center [540, 185] width 14 height 14
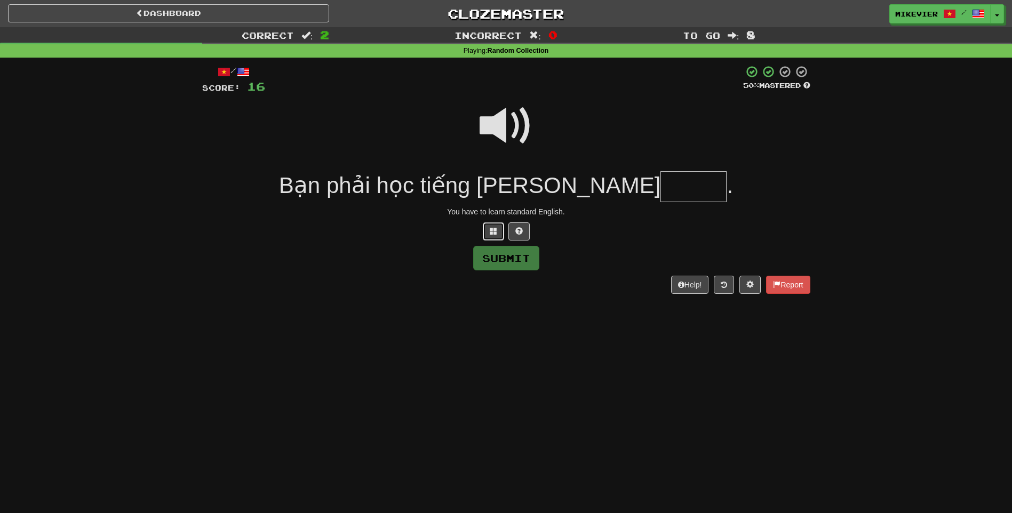
click at [498, 233] on button at bounding box center [493, 231] width 21 height 18
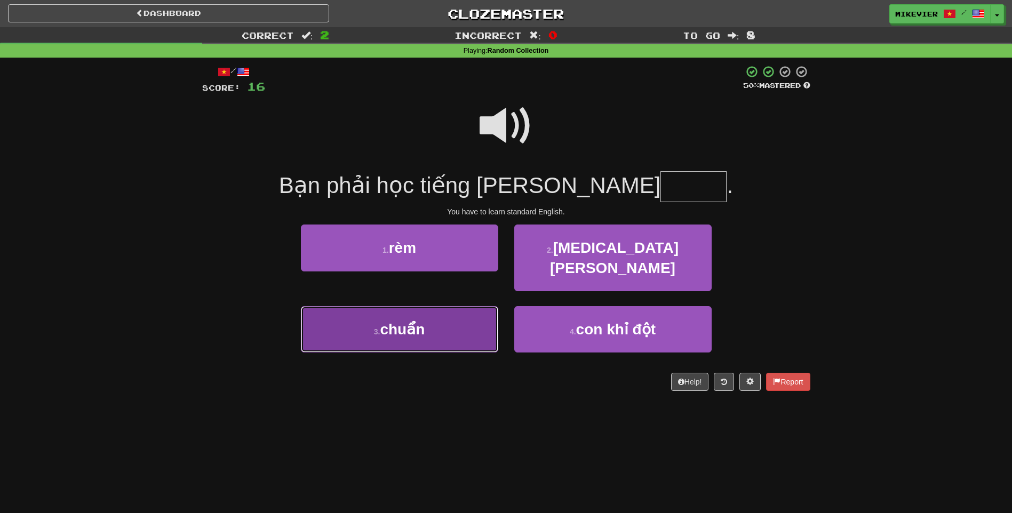
click at [454, 306] on button "3 . chuẩn" at bounding box center [399, 329] width 197 height 46
type input "*****"
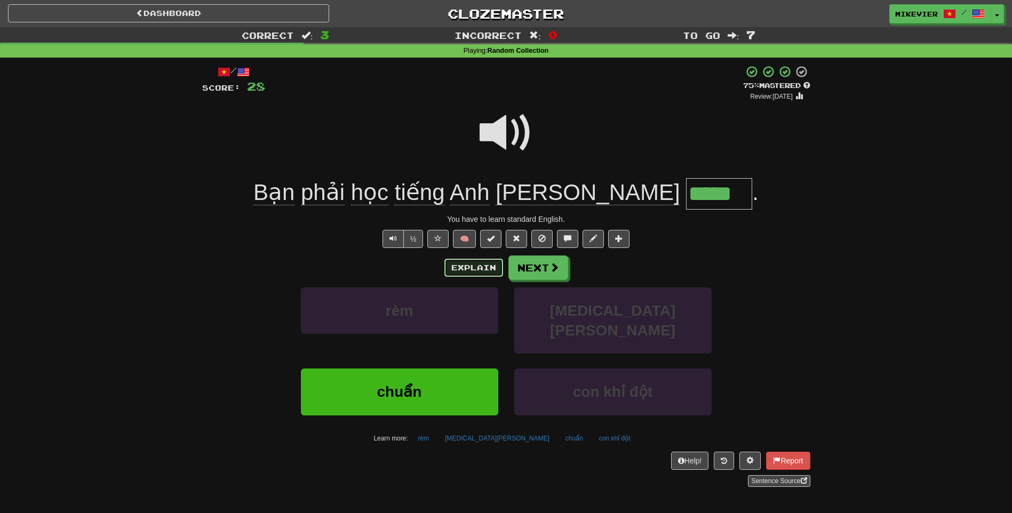
click at [483, 265] on button "Explain" at bounding box center [473, 268] width 59 height 18
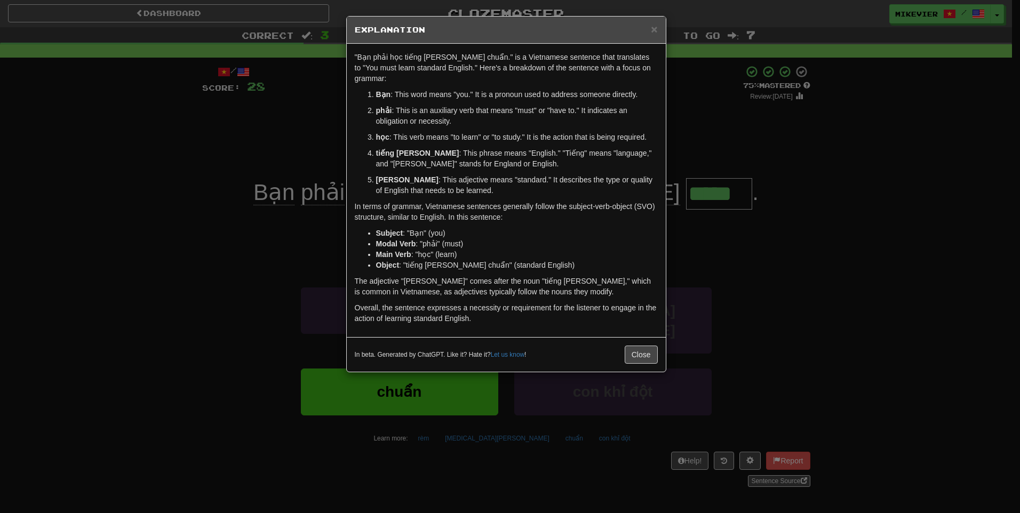
click at [258, 245] on div "× Explanation "Bạn phải học tiếng Anh tiêu chuẩn." is a Vietnamese sentence tha…" at bounding box center [510, 256] width 1020 height 513
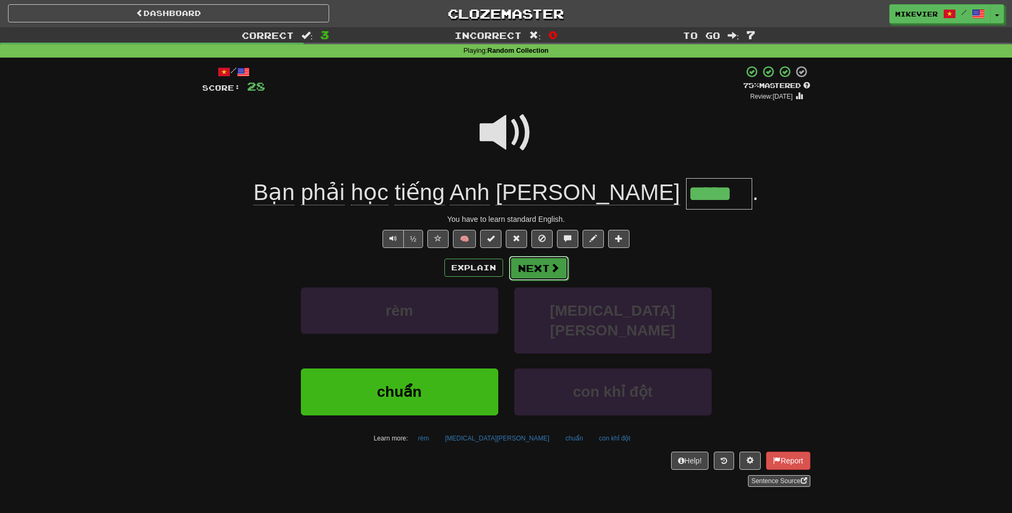
click at [519, 266] on button "Next" at bounding box center [539, 268] width 60 height 25
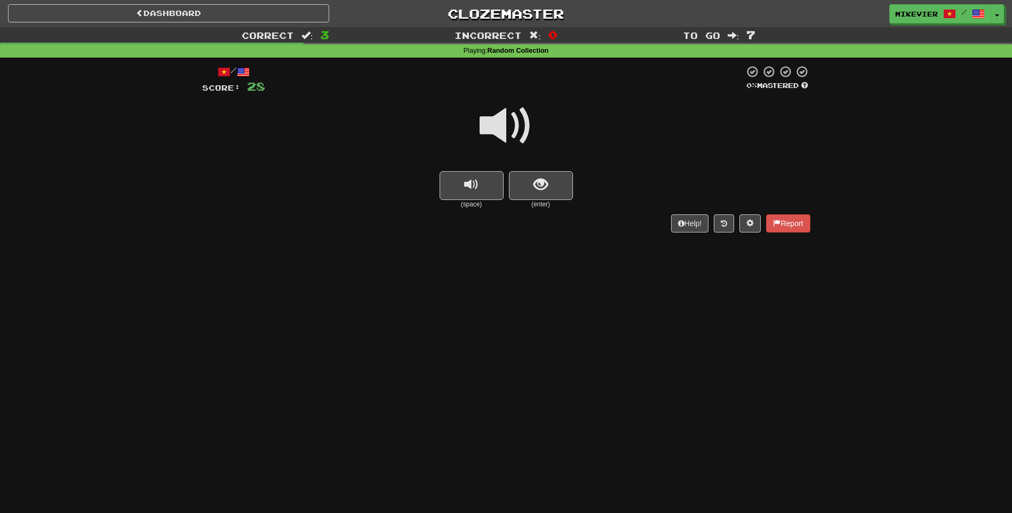
click at [524, 142] on span at bounding box center [505, 125] width 53 height 53
click at [518, 131] on span at bounding box center [505, 125] width 53 height 53
click at [532, 187] on button "show sentence" at bounding box center [541, 185] width 64 height 29
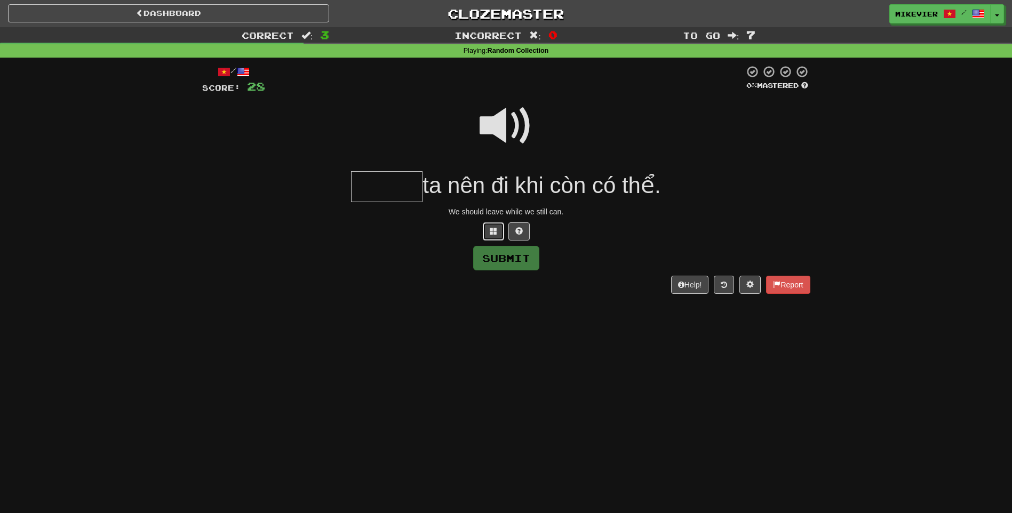
click at [493, 236] on button at bounding box center [493, 231] width 21 height 18
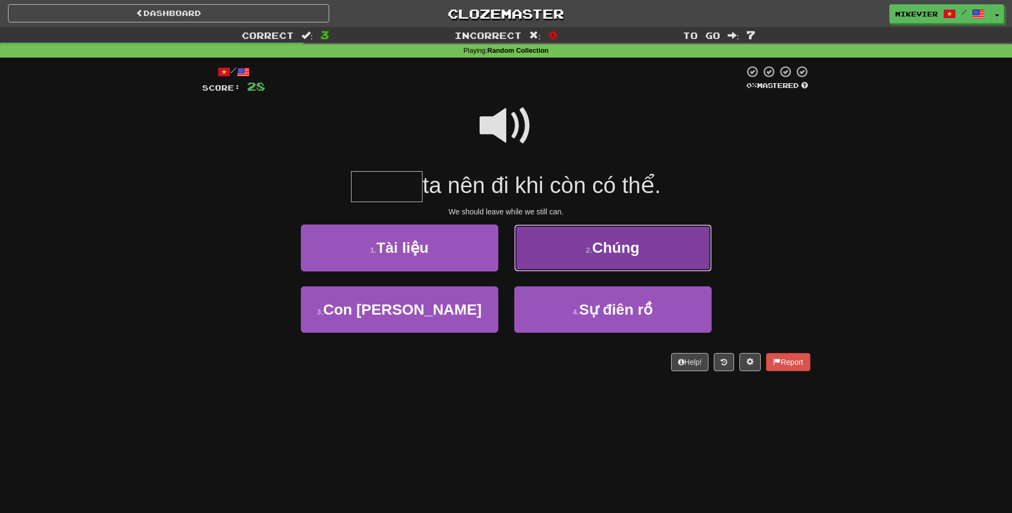
click at [581, 253] on button "2 . Chúng" at bounding box center [612, 248] width 197 height 46
type input "*****"
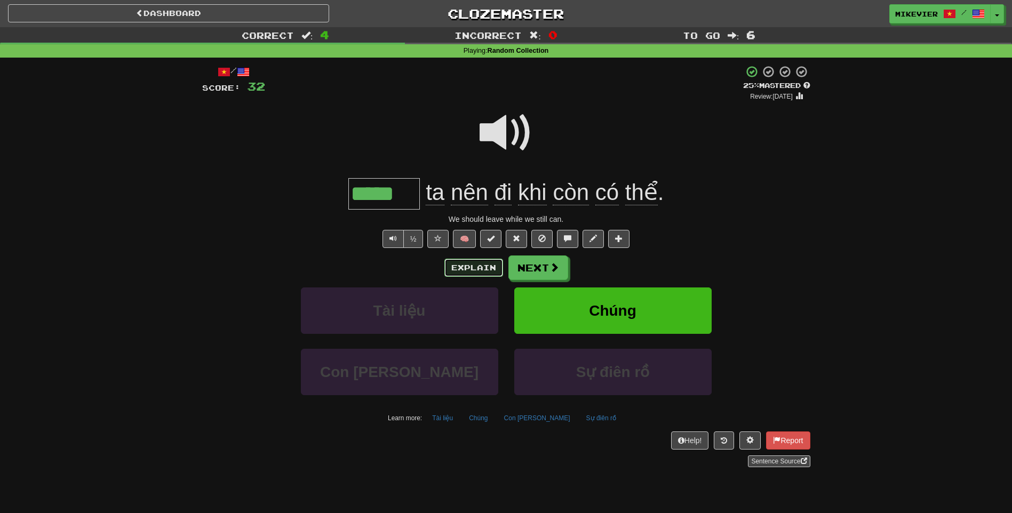
click at [456, 268] on button "Explain" at bounding box center [473, 268] width 59 height 18
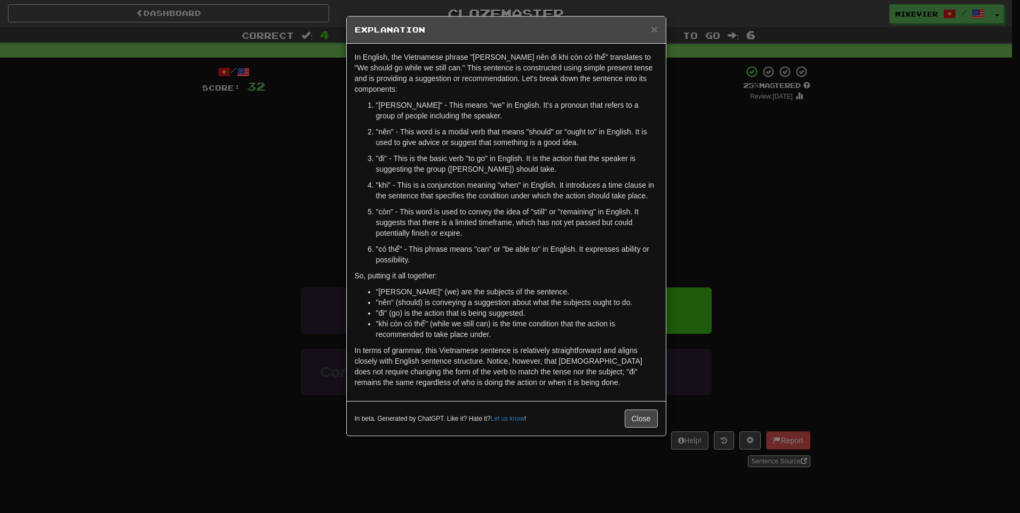
click at [259, 250] on div "× Explanation In English, the Vietnamese phrase "Chúng ta nên đi khi còn có thể…" at bounding box center [510, 256] width 1020 height 513
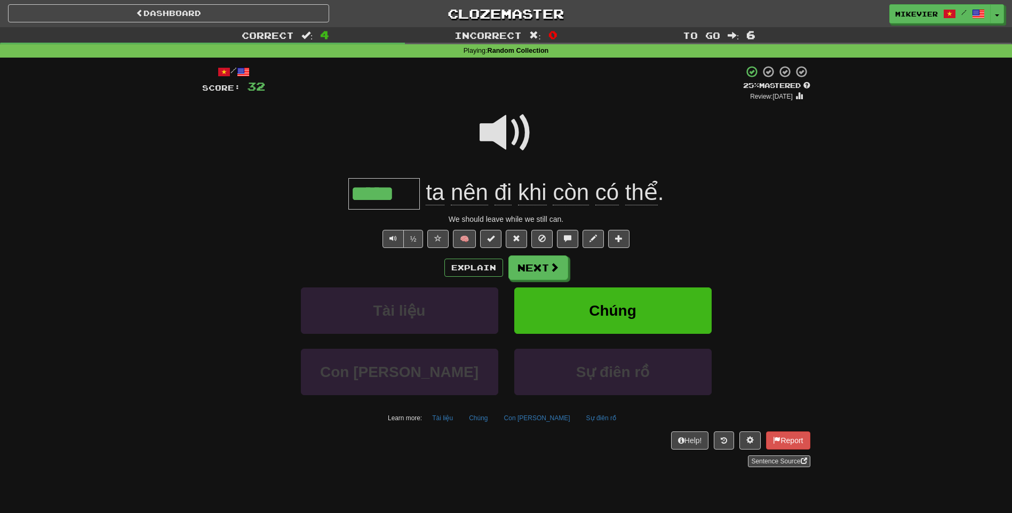
click at [492, 137] on span at bounding box center [505, 132] width 53 height 53
click at [548, 273] on button "Next" at bounding box center [539, 268] width 60 height 25
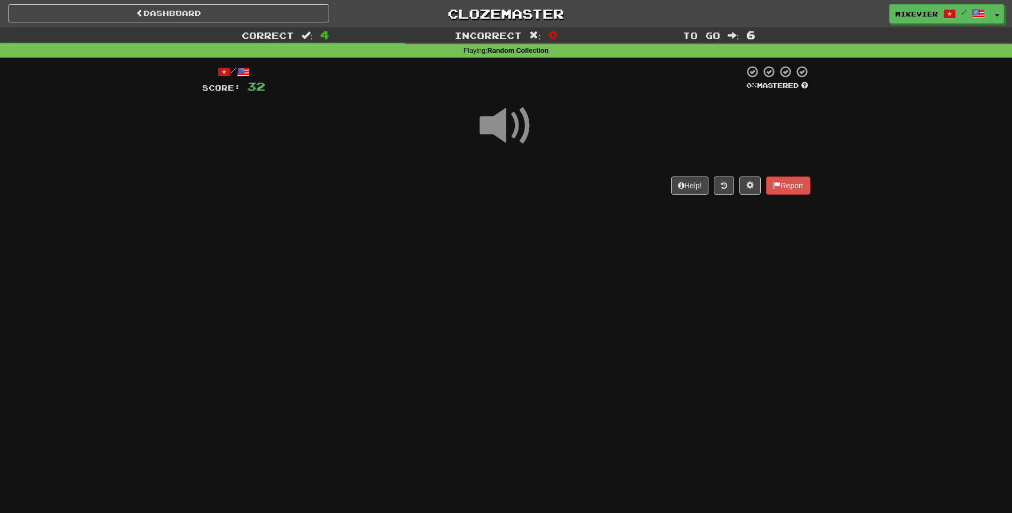
click at [508, 135] on span at bounding box center [505, 125] width 53 height 53
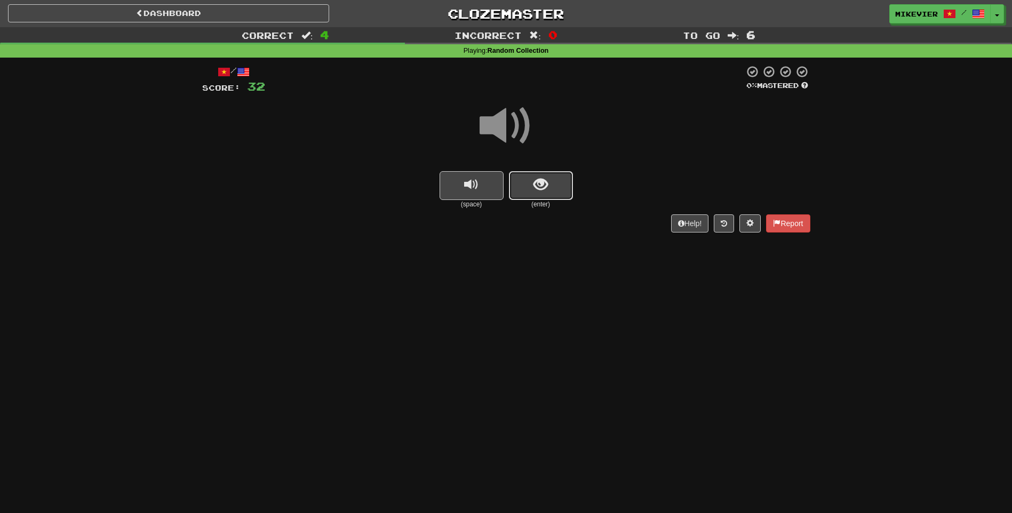
click at [516, 187] on button "show sentence" at bounding box center [541, 185] width 64 height 29
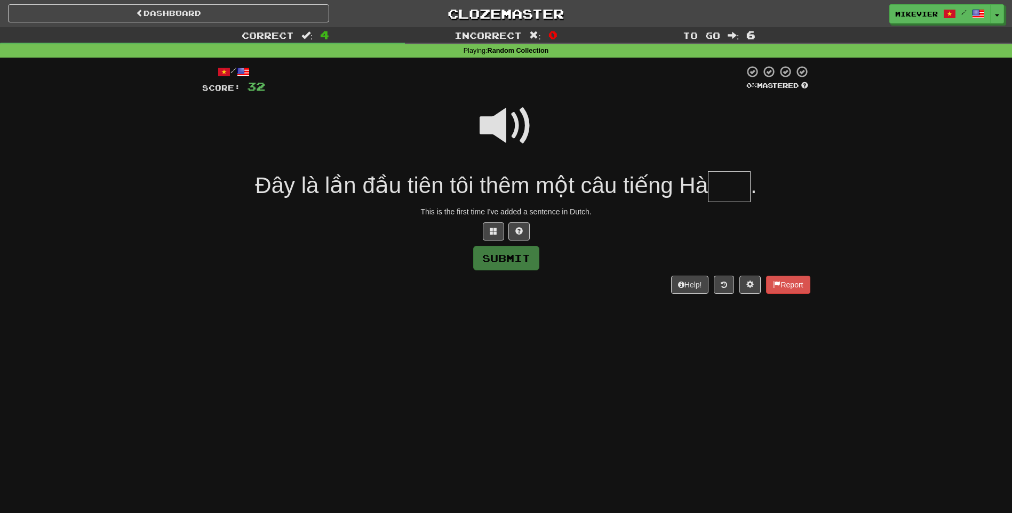
click at [503, 134] on span at bounding box center [505, 125] width 53 height 53
click at [490, 233] on span at bounding box center [493, 230] width 7 height 7
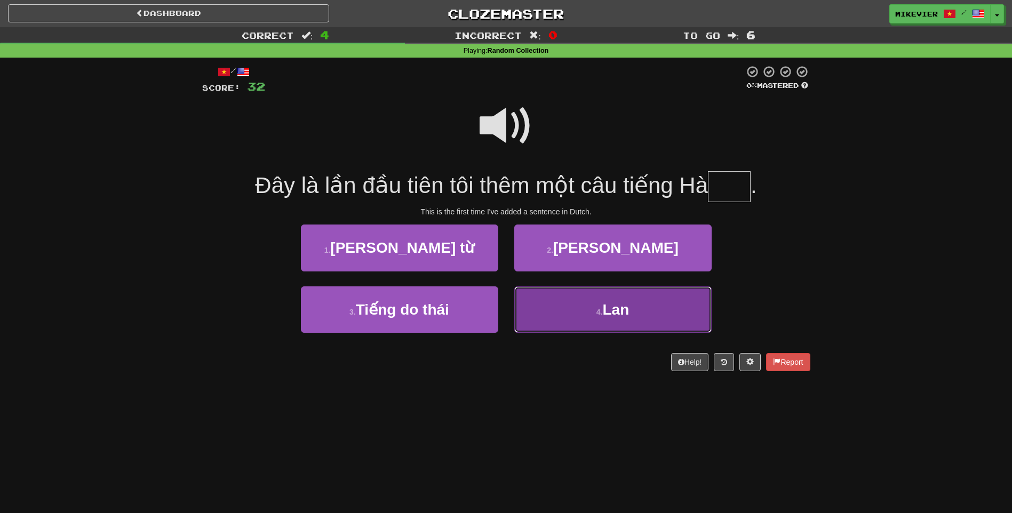
click at [528, 314] on button "4 . Lan" at bounding box center [612, 309] width 197 height 46
type input "***"
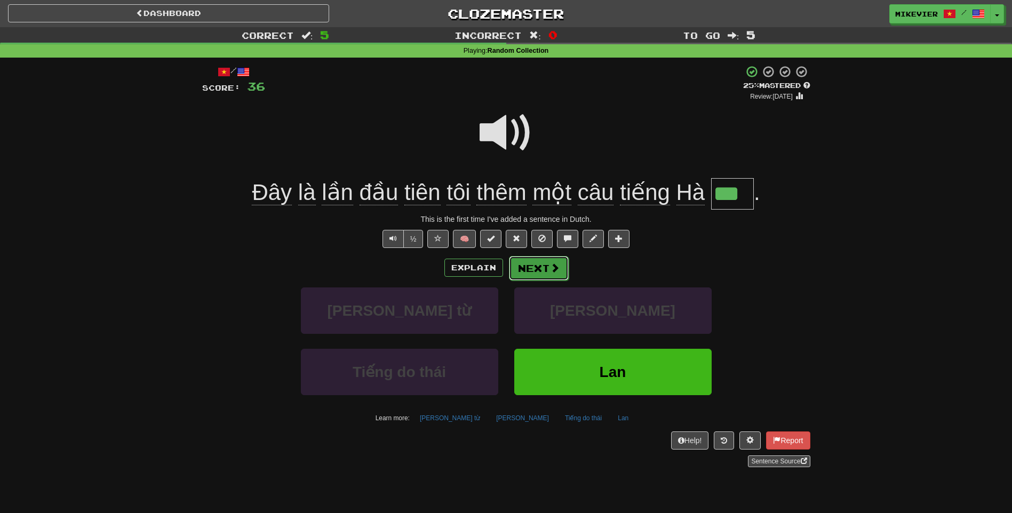
click at [555, 274] on button "Next" at bounding box center [539, 268] width 60 height 25
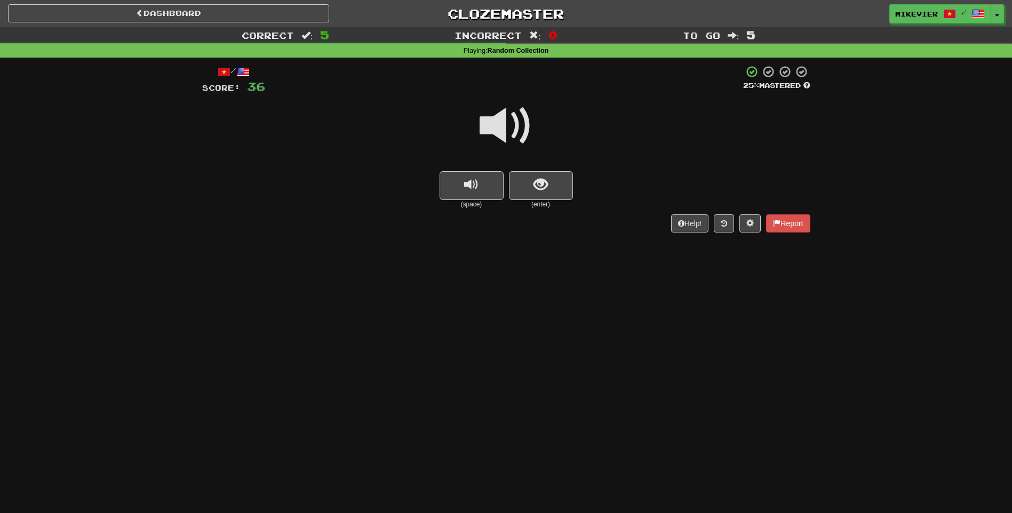
click at [524, 131] on span at bounding box center [505, 125] width 53 height 53
click at [541, 197] on button "show sentence" at bounding box center [541, 185] width 64 height 29
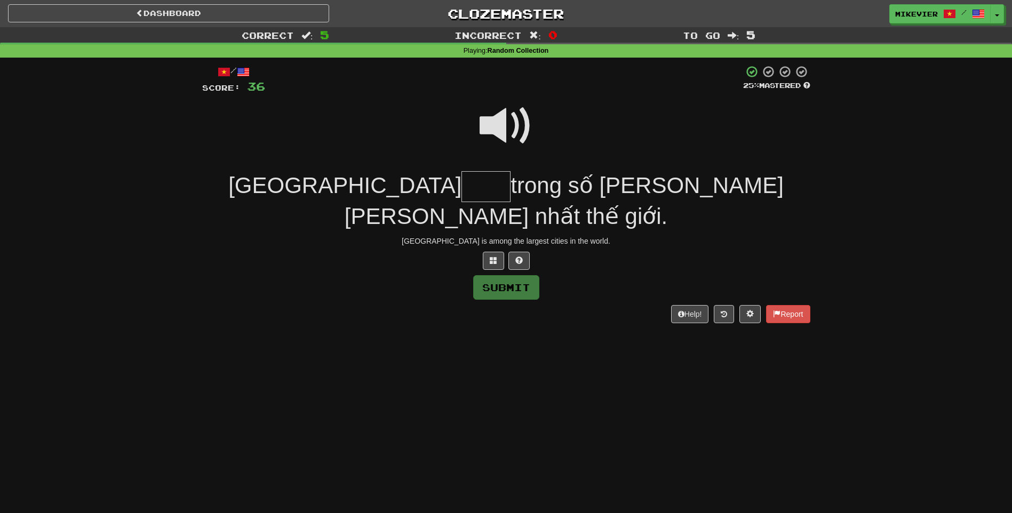
click at [499, 129] on span at bounding box center [505, 125] width 53 height 53
click at [491, 257] on span at bounding box center [493, 260] width 7 height 7
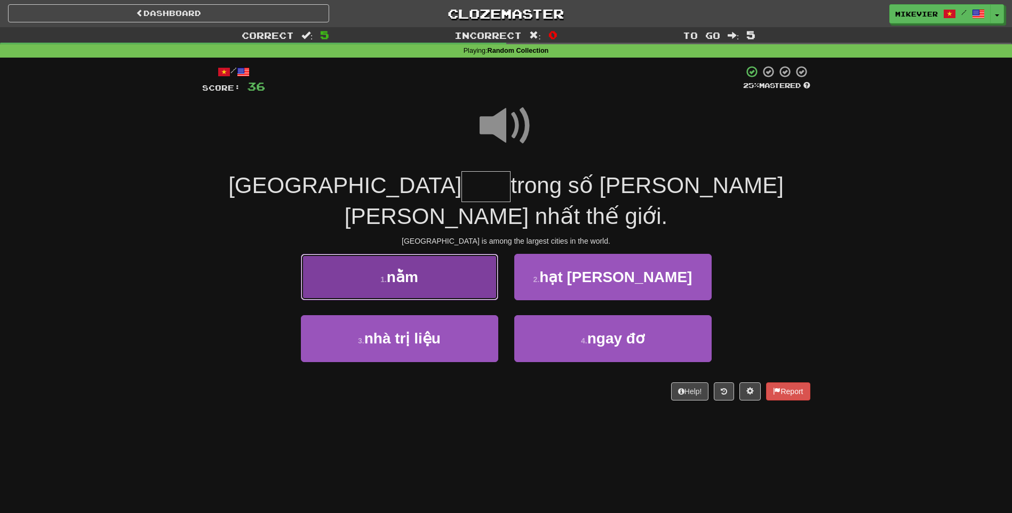
click at [465, 261] on button "1 . nằm" at bounding box center [399, 277] width 197 height 46
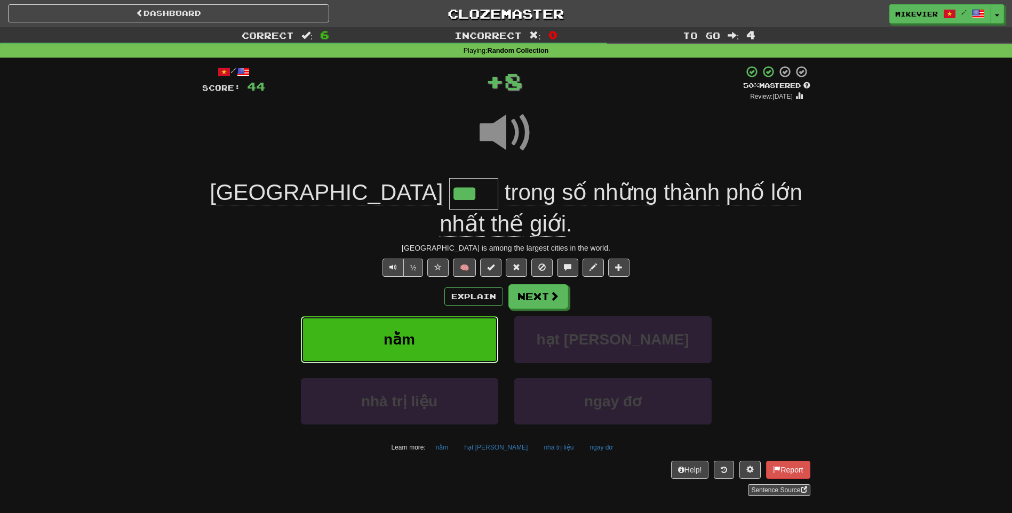
type input "***"
click at [506, 140] on span at bounding box center [505, 132] width 53 height 53
click at [496, 133] on span at bounding box center [505, 132] width 53 height 53
click at [550, 285] on button "Next" at bounding box center [539, 297] width 60 height 25
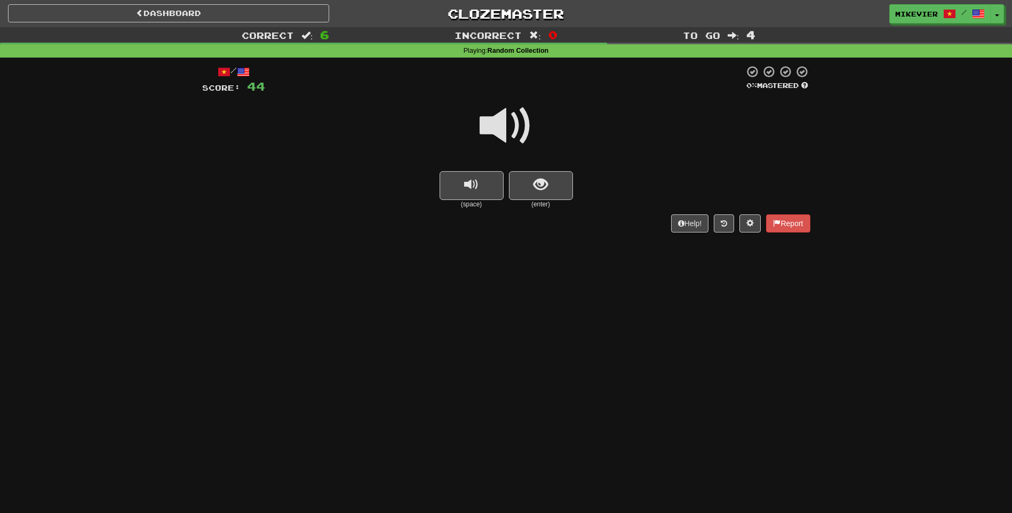
click at [527, 142] on span at bounding box center [505, 125] width 53 height 53
click at [523, 181] on button "show sentence" at bounding box center [541, 185] width 64 height 29
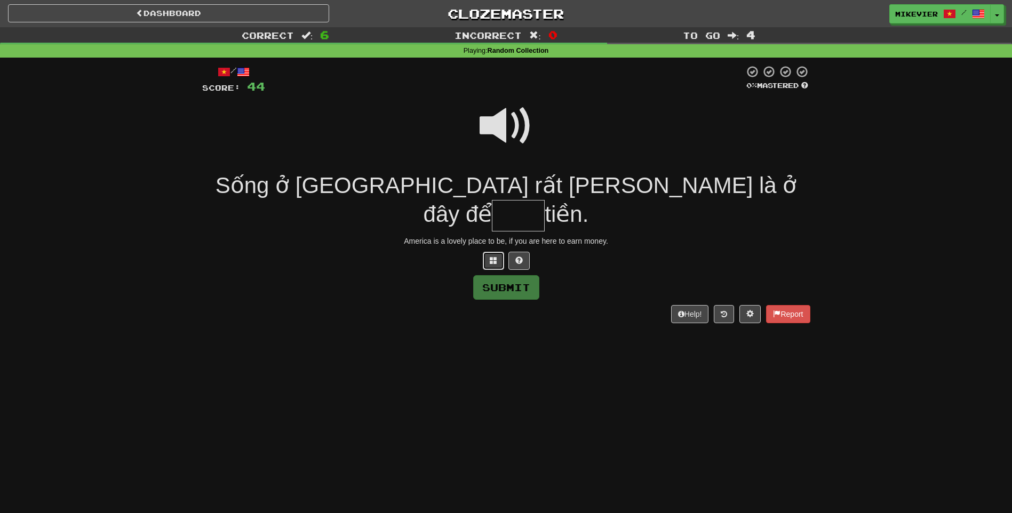
click at [495, 257] on span at bounding box center [493, 260] width 7 height 7
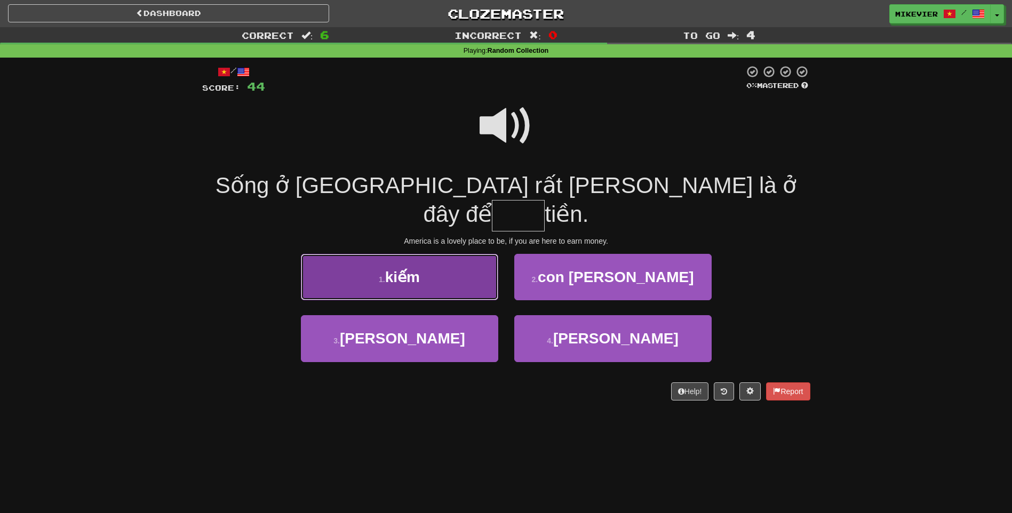
click at [487, 254] on button "1 . kiếm" at bounding box center [399, 277] width 197 height 46
type input "****"
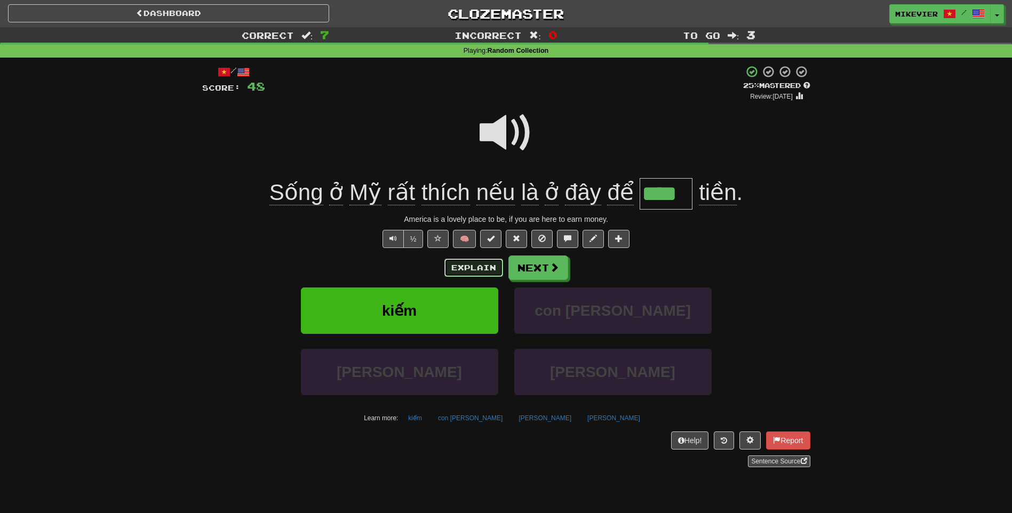
click at [463, 269] on button "Explain" at bounding box center [473, 268] width 59 height 18
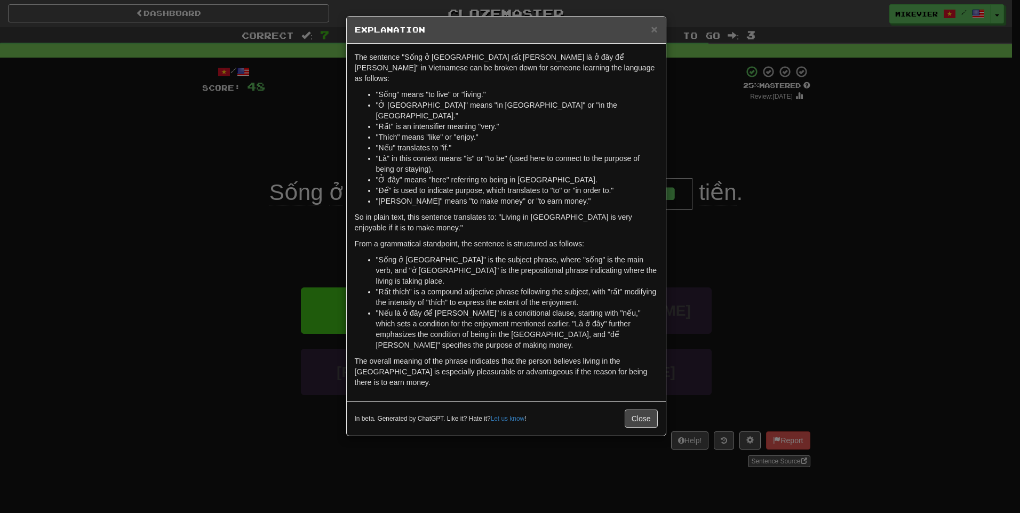
click at [313, 151] on div "× Explanation The sentence "Sống ở Mỹ rất thích nếu là ở đây để kiếm tiền" in V…" at bounding box center [510, 256] width 1020 height 513
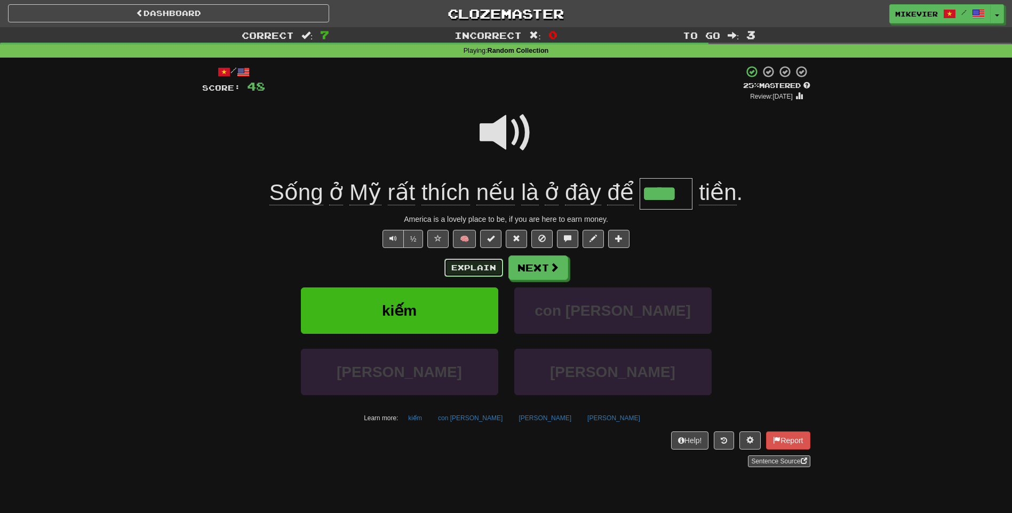
click at [488, 268] on button "Explain" at bounding box center [473, 268] width 59 height 18
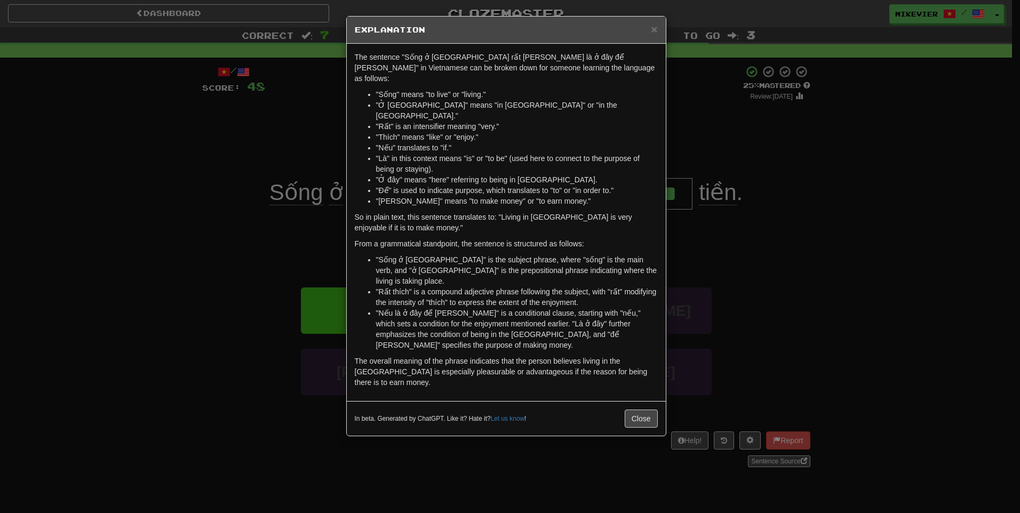
click at [149, 200] on div "× Explanation The sentence "Sống ở Mỹ rất thích nếu là ở đây để kiếm tiền" in V…" at bounding box center [510, 256] width 1020 height 513
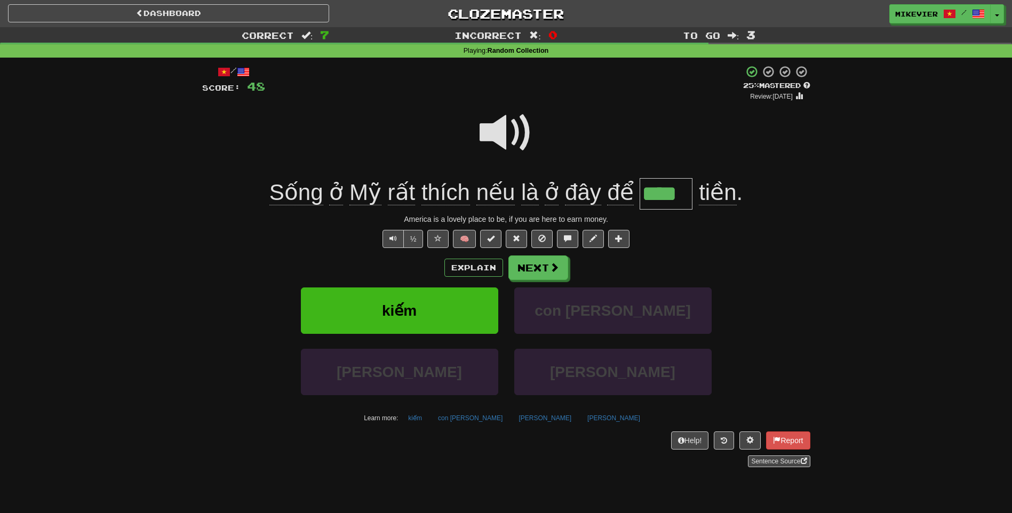
click at [491, 129] on span at bounding box center [505, 132] width 53 height 53
click at [551, 267] on span at bounding box center [555, 268] width 10 height 10
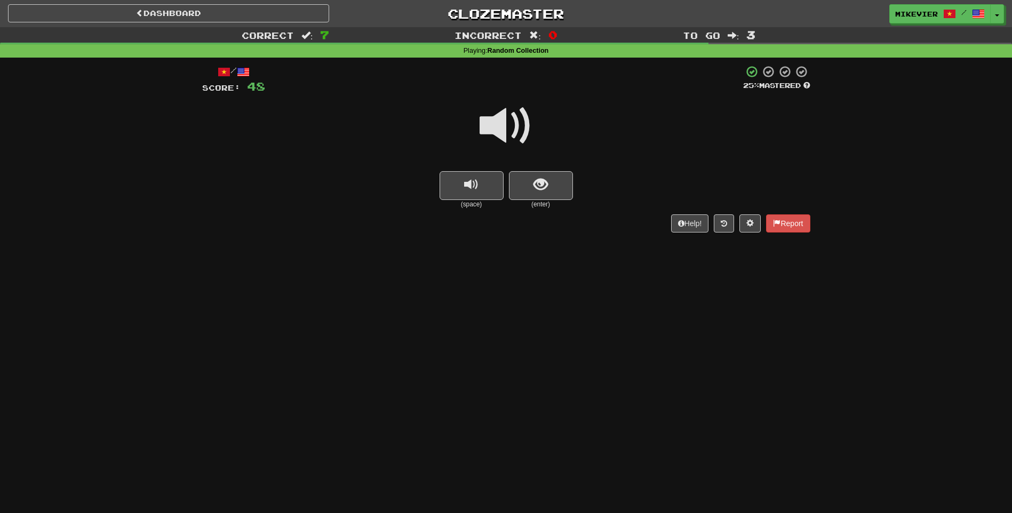
click at [507, 113] on span at bounding box center [505, 125] width 53 height 53
click at [509, 120] on span at bounding box center [505, 125] width 53 height 53
click at [556, 187] on button "show sentence" at bounding box center [541, 185] width 64 height 29
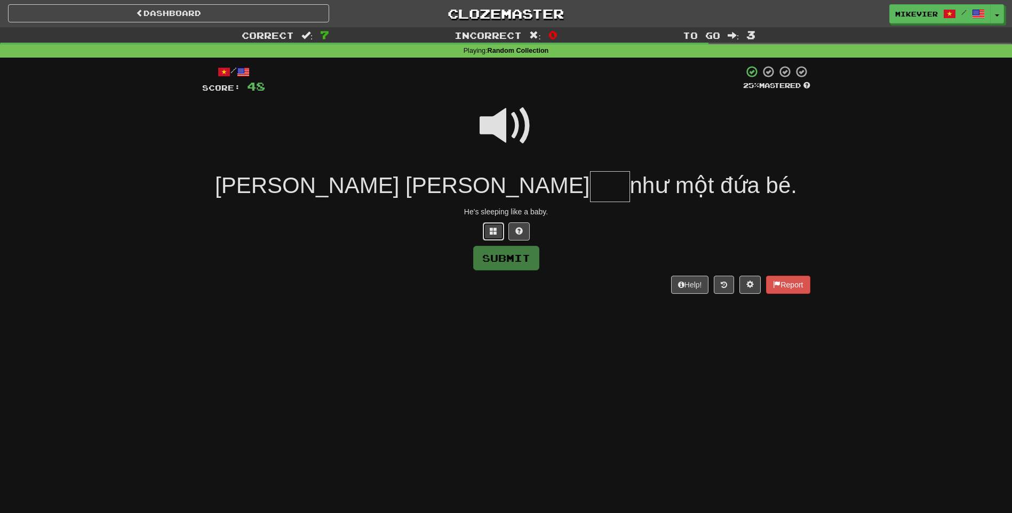
click at [492, 227] on span at bounding box center [493, 230] width 7 height 7
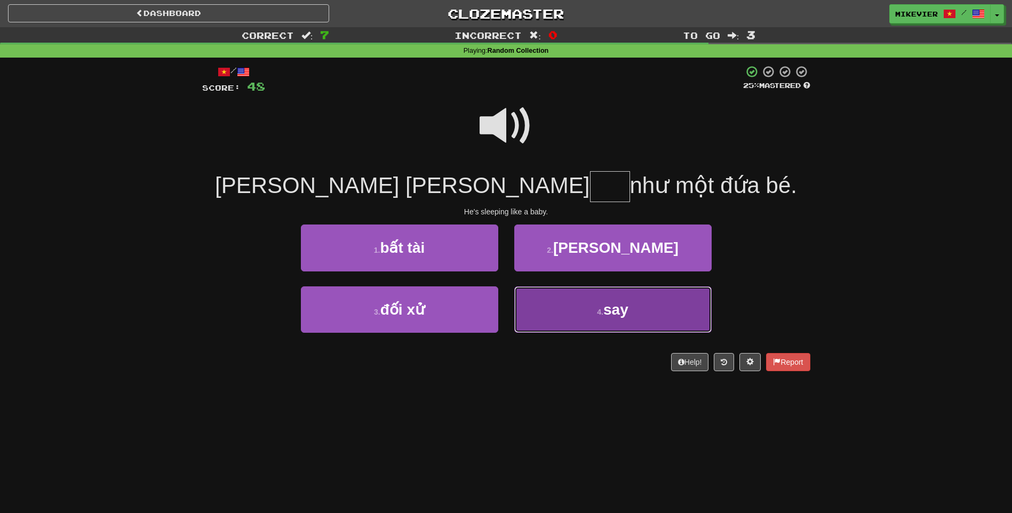
click at [553, 314] on button "4 . say" at bounding box center [612, 309] width 197 height 46
type input "***"
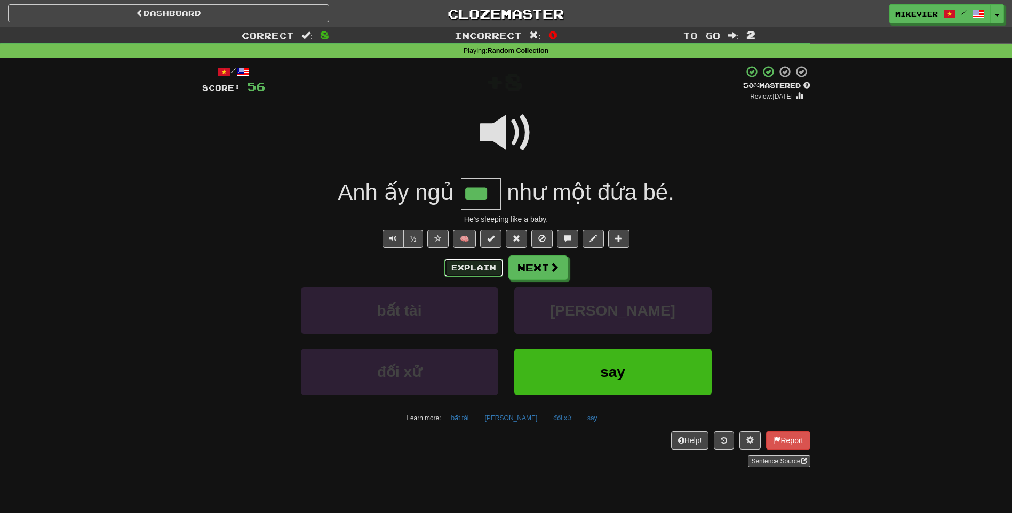
click at [476, 268] on button "Explain" at bounding box center [473, 268] width 59 height 18
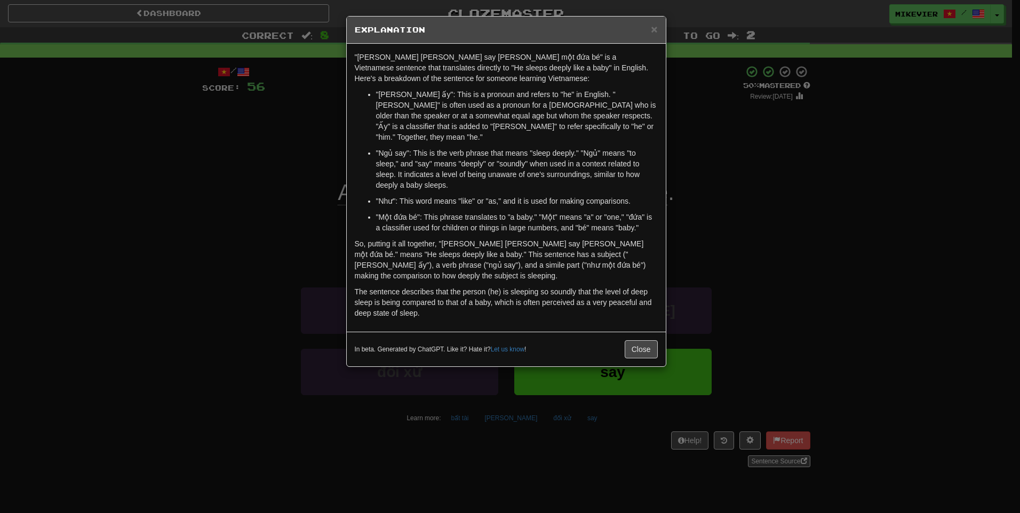
click at [278, 190] on div "× Explanation "Anh ấy ngủ say như một đứa bé" is a Vietnamese sentence that tra…" at bounding box center [510, 256] width 1020 height 513
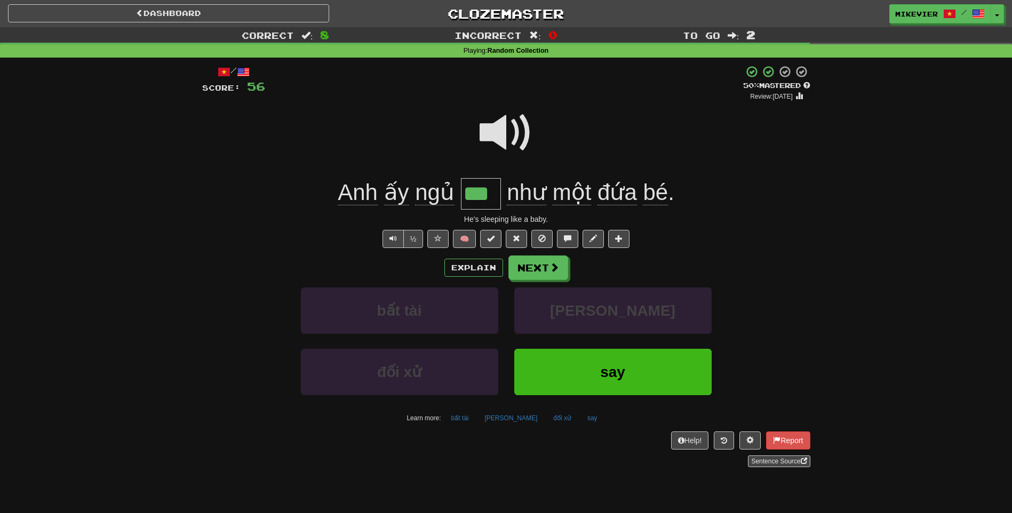
click at [512, 123] on span at bounding box center [505, 132] width 53 height 53
click at [456, 266] on button "Explain" at bounding box center [473, 268] width 59 height 18
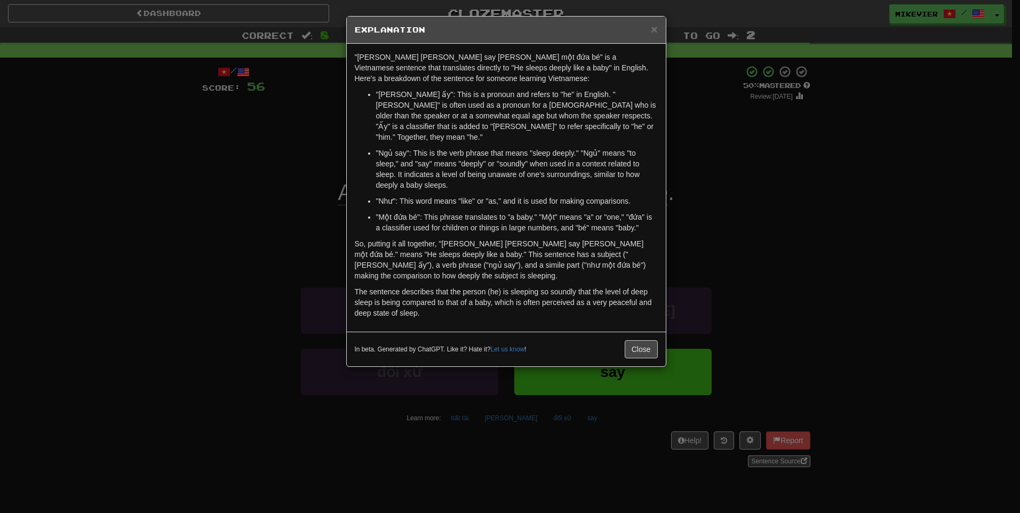
click at [286, 219] on div "× Explanation "Anh ấy ngủ say như một đứa bé" is a Vietnamese sentence that tra…" at bounding box center [510, 256] width 1020 height 513
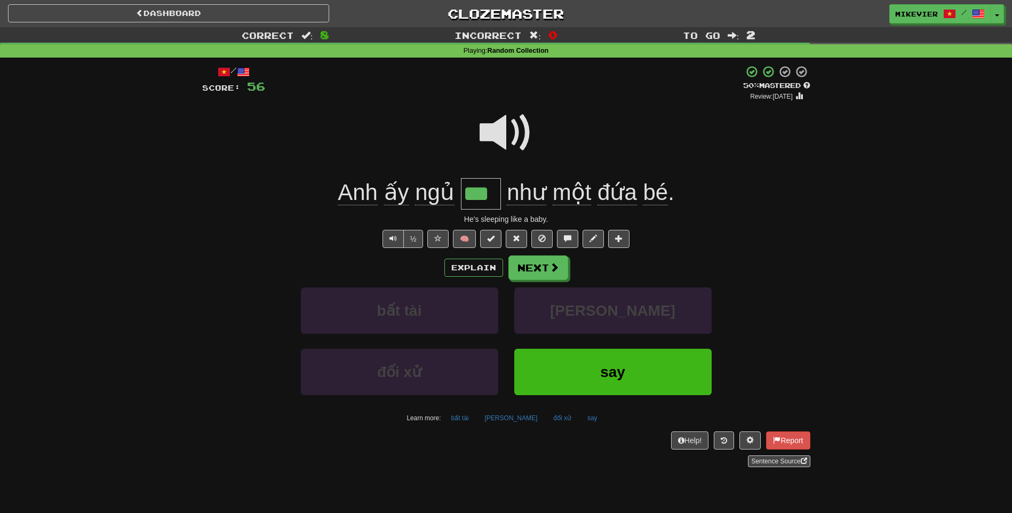
click at [503, 127] on span at bounding box center [505, 132] width 53 height 53
click at [538, 263] on button "Next" at bounding box center [539, 268] width 60 height 25
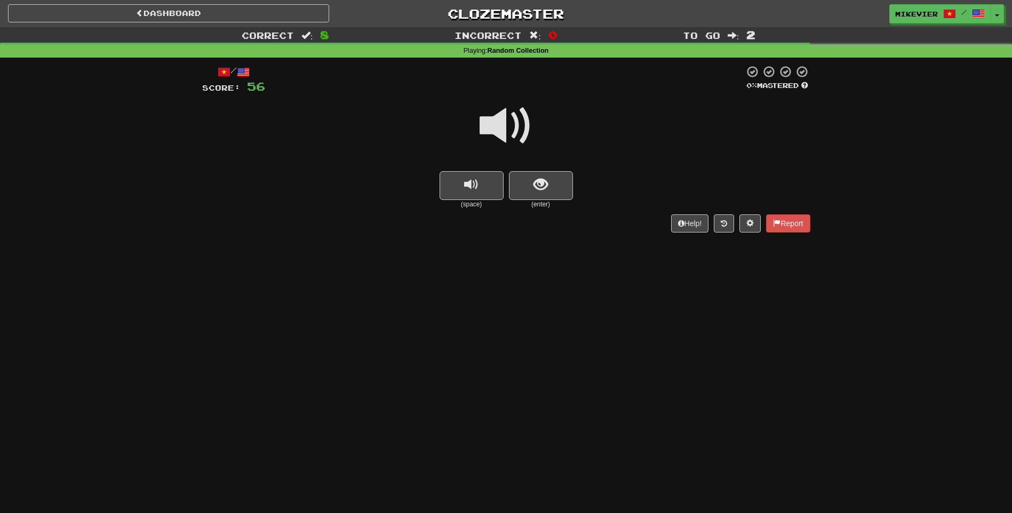
click at [522, 137] on span at bounding box center [505, 125] width 53 height 53
click at [535, 183] on span "show sentence" at bounding box center [540, 185] width 14 height 14
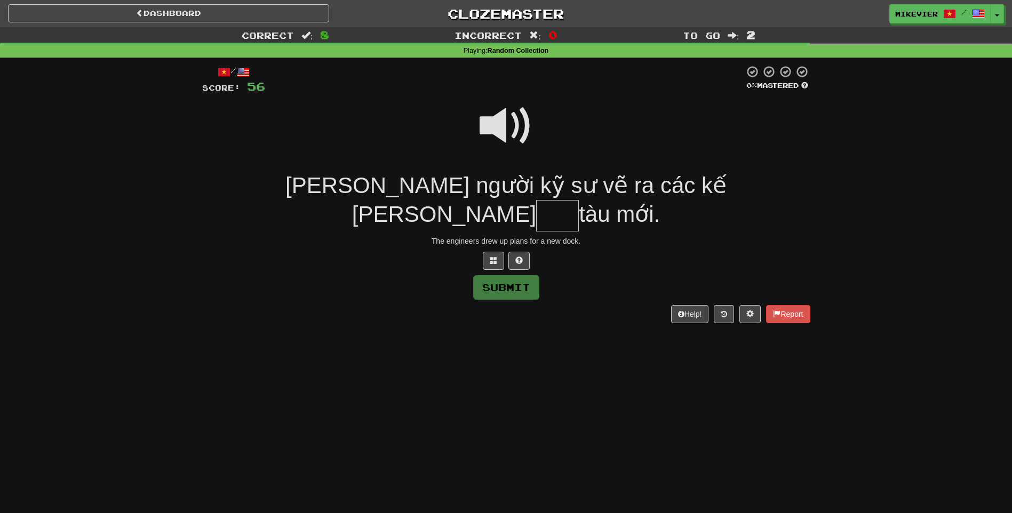
click at [500, 124] on span at bounding box center [505, 125] width 53 height 53
click at [492, 127] on span at bounding box center [505, 125] width 53 height 53
click at [495, 257] on span at bounding box center [493, 260] width 7 height 7
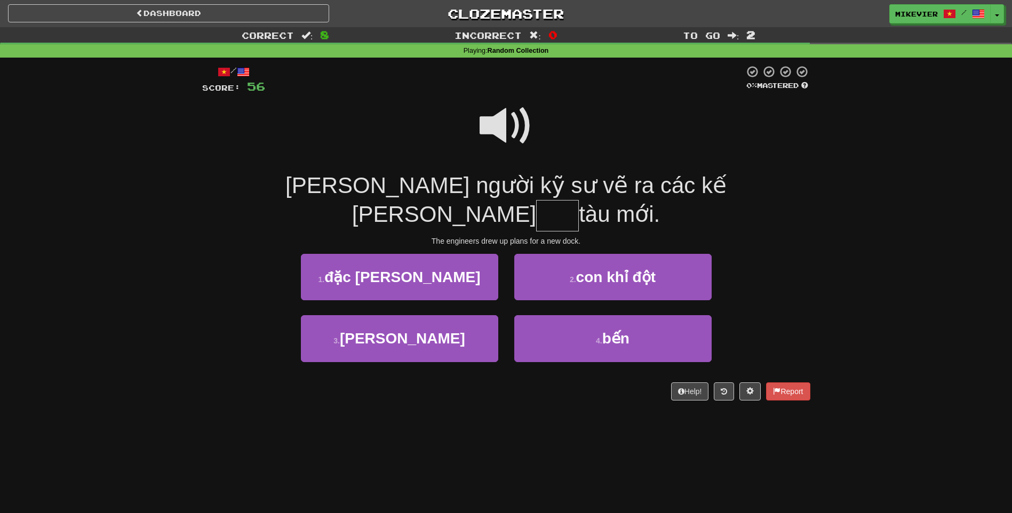
click at [495, 133] on span at bounding box center [505, 125] width 53 height 53
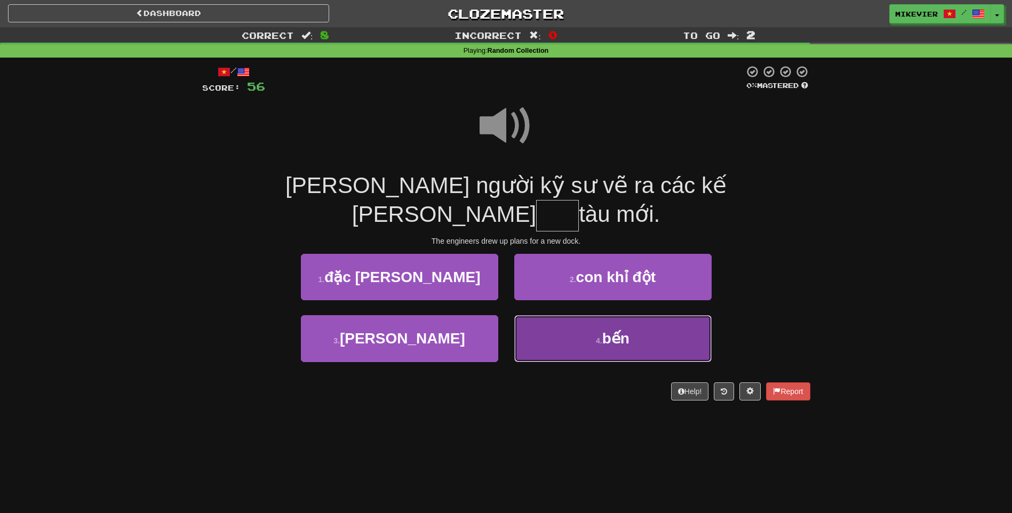
click at [603, 315] on button "4 . bến" at bounding box center [612, 338] width 197 height 46
type input "***"
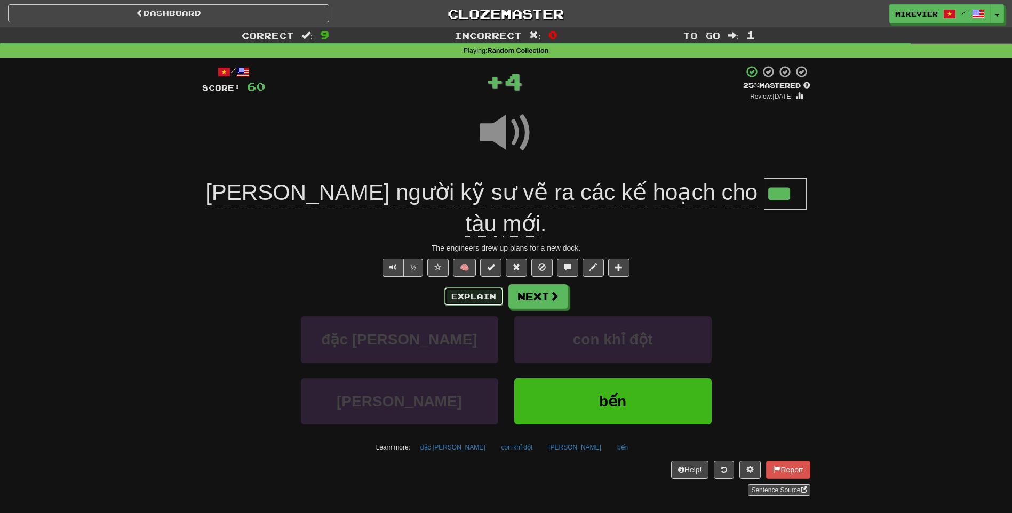
click at [476, 287] on button "Explain" at bounding box center [473, 296] width 59 height 18
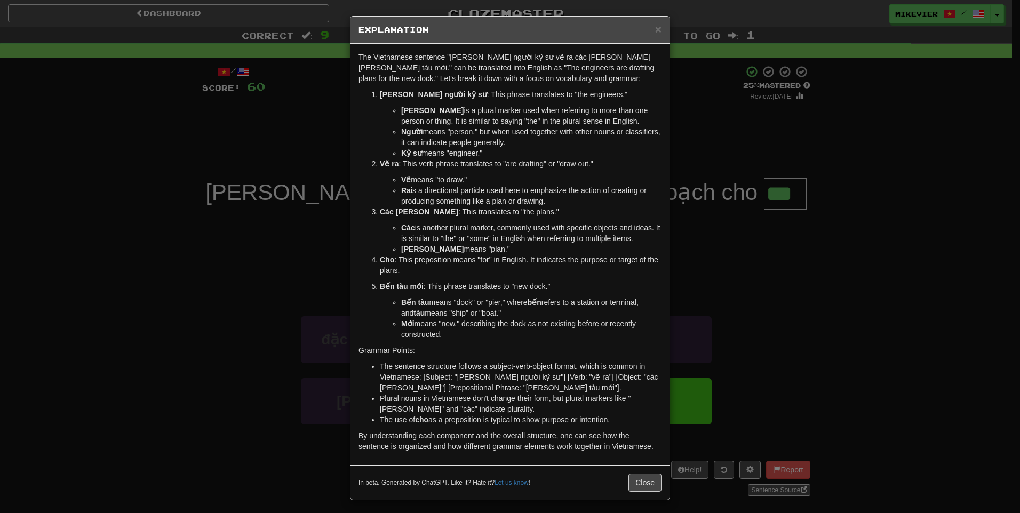
click at [209, 306] on div "× Explanation The Vietnamese sentence "Những người kỹ sư vẽ ra các kế hoạch cho…" at bounding box center [510, 256] width 1020 height 513
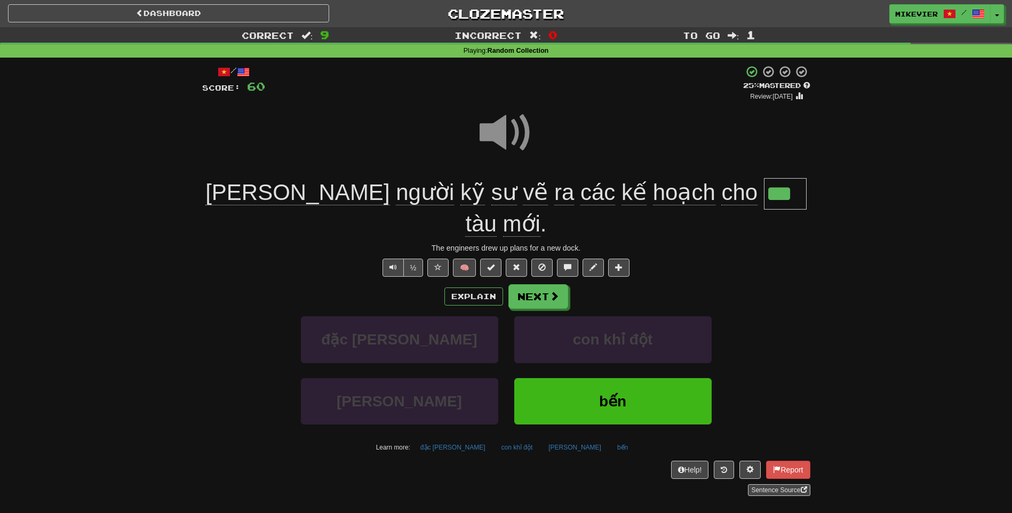
click at [496, 137] on span at bounding box center [505, 132] width 53 height 53
click at [503, 141] on span at bounding box center [505, 132] width 53 height 53
click at [480, 139] on span at bounding box center [505, 132] width 53 height 53
click at [414, 259] on button "½" at bounding box center [413, 268] width 20 height 18
click at [415, 259] on button "½" at bounding box center [413, 268] width 20 height 18
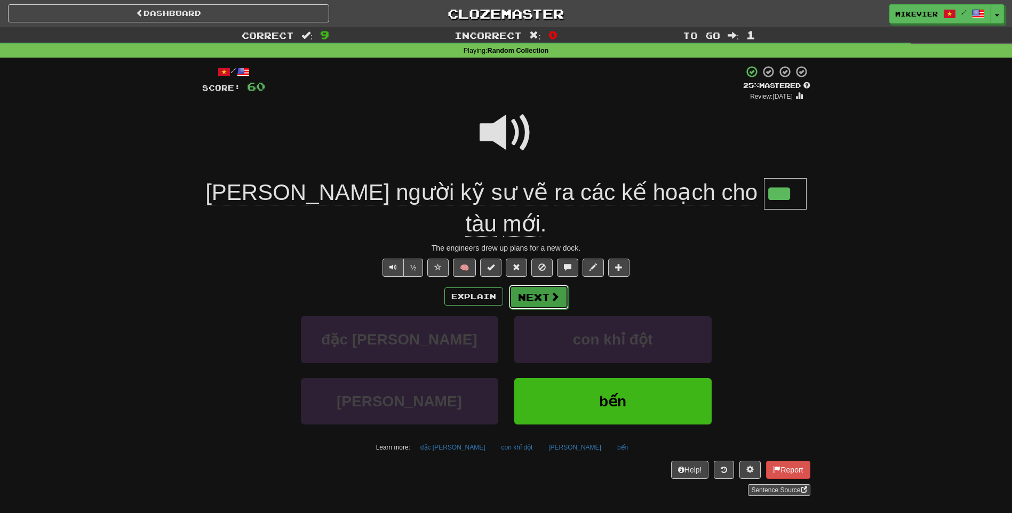
click at [545, 285] on button "Next" at bounding box center [539, 297] width 60 height 25
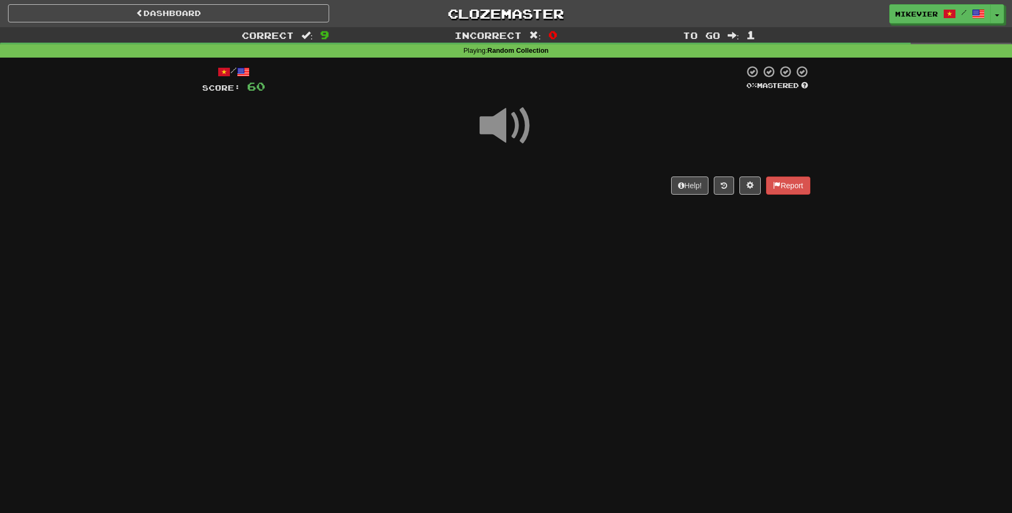
click at [510, 130] on span at bounding box center [505, 125] width 53 height 53
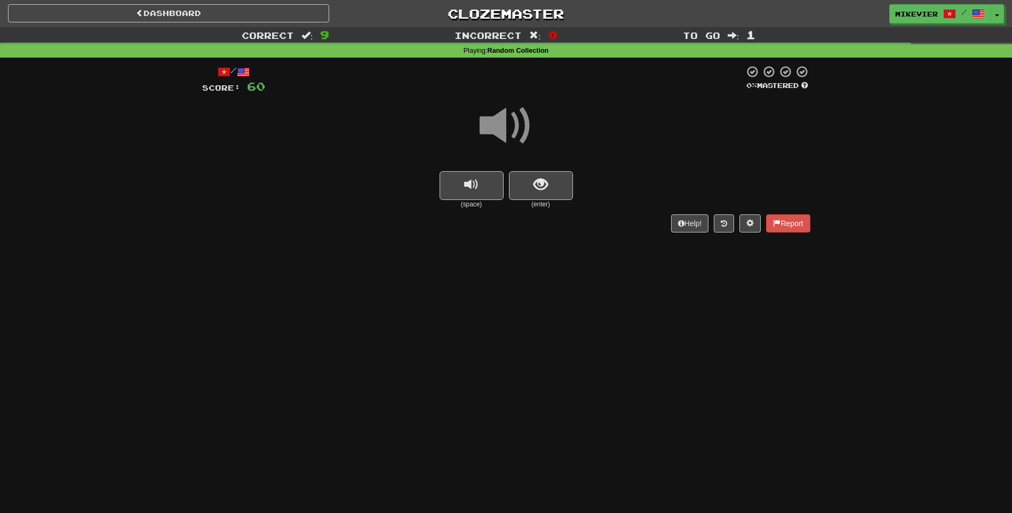
click at [508, 128] on span at bounding box center [505, 125] width 53 height 53
click at [545, 185] on span "show sentence" at bounding box center [540, 185] width 14 height 14
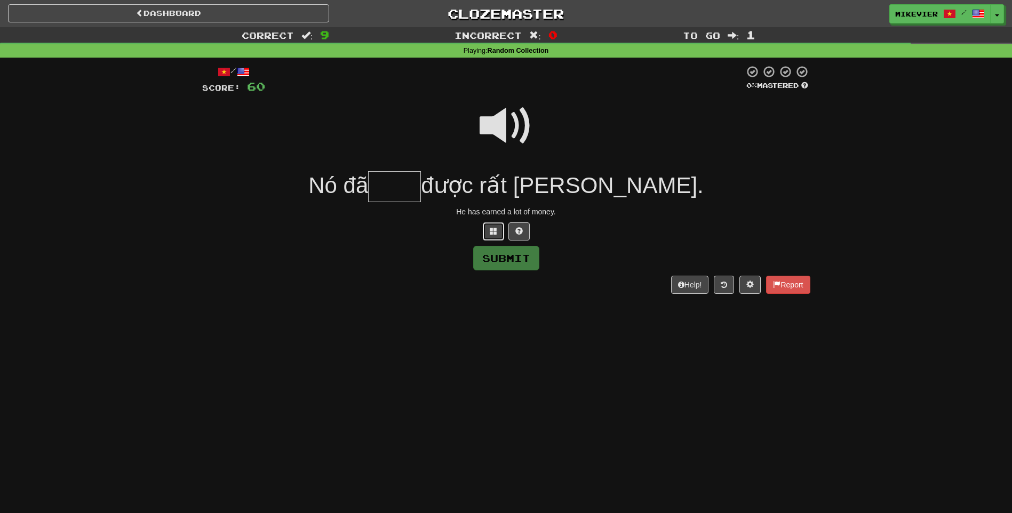
click at [486, 233] on button at bounding box center [493, 231] width 21 height 18
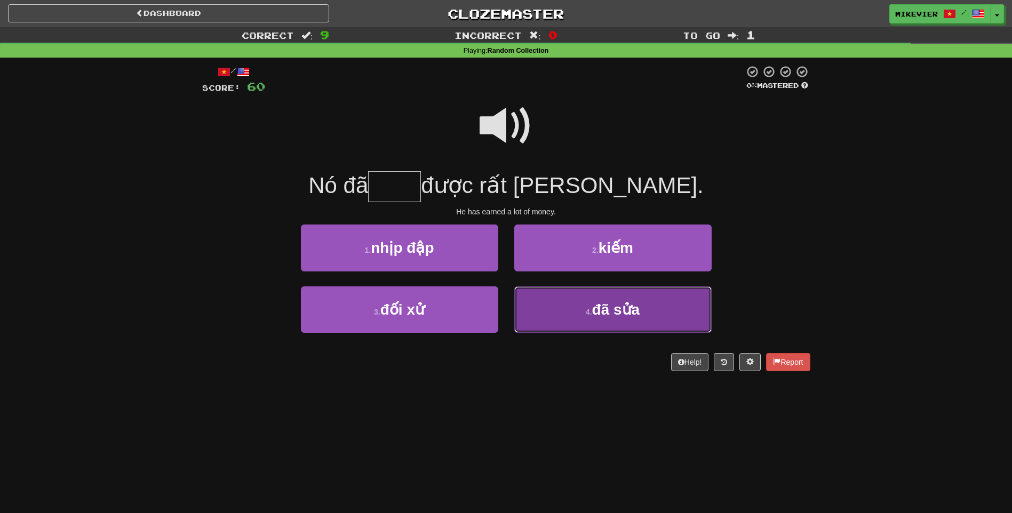
click at [535, 291] on button "4 . đã sửa" at bounding box center [612, 309] width 197 height 46
type input "****"
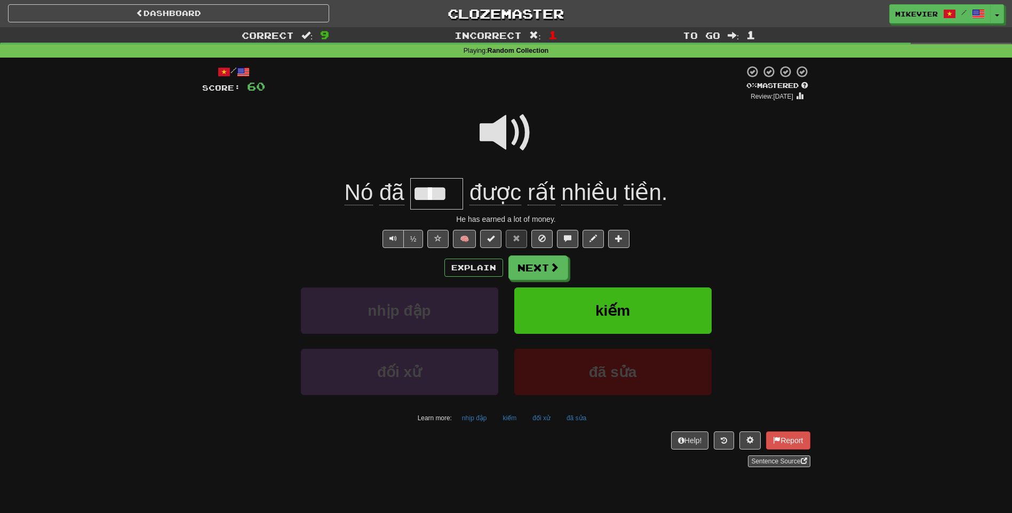
click at [494, 138] on span at bounding box center [505, 132] width 53 height 53
click at [541, 272] on button "Next" at bounding box center [539, 268] width 60 height 25
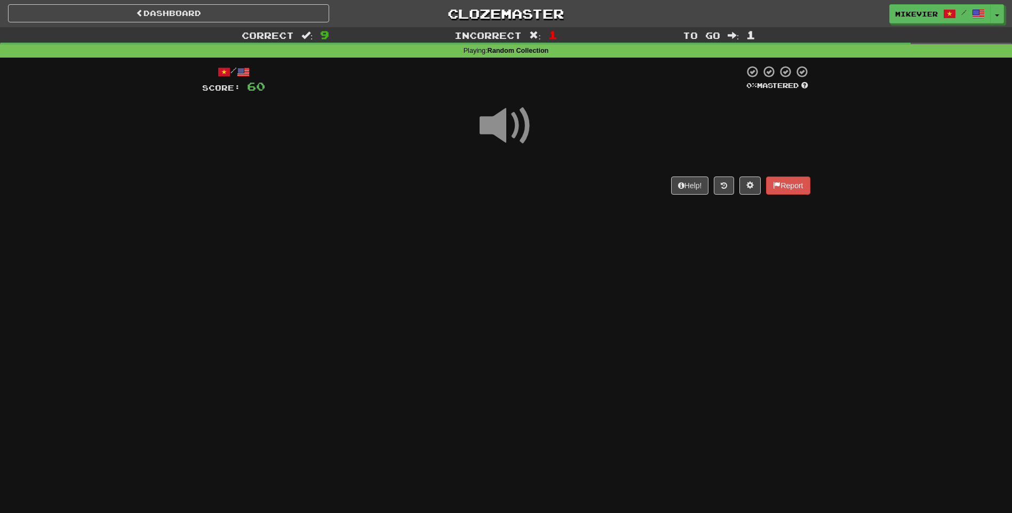
click at [505, 127] on span at bounding box center [505, 125] width 53 height 53
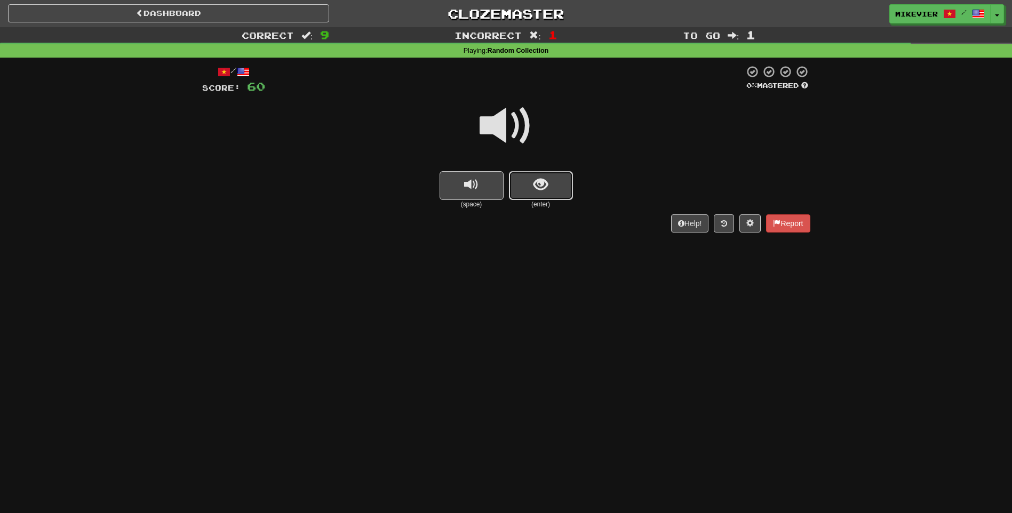
click at [540, 183] on span "show sentence" at bounding box center [540, 185] width 14 height 14
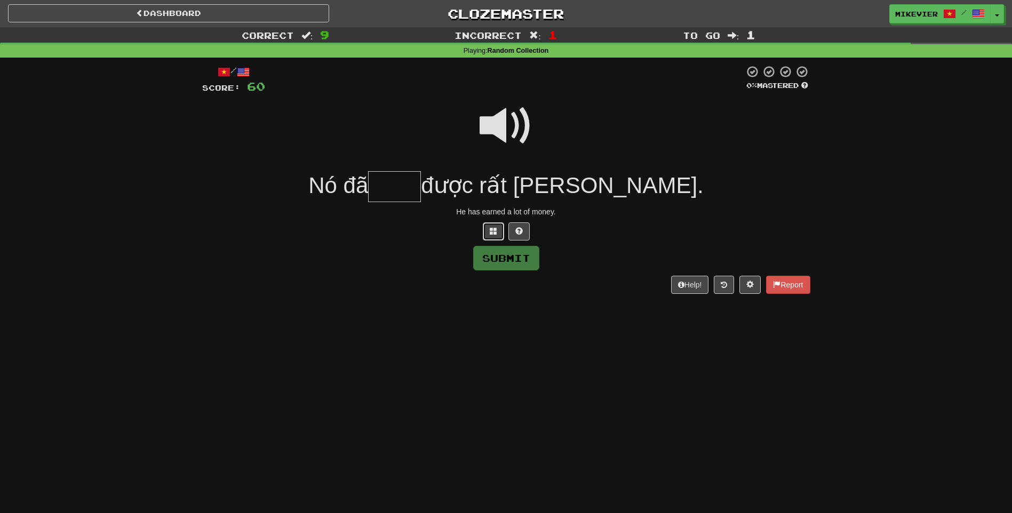
click at [492, 236] on button at bounding box center [493, 231] width 21 height 18
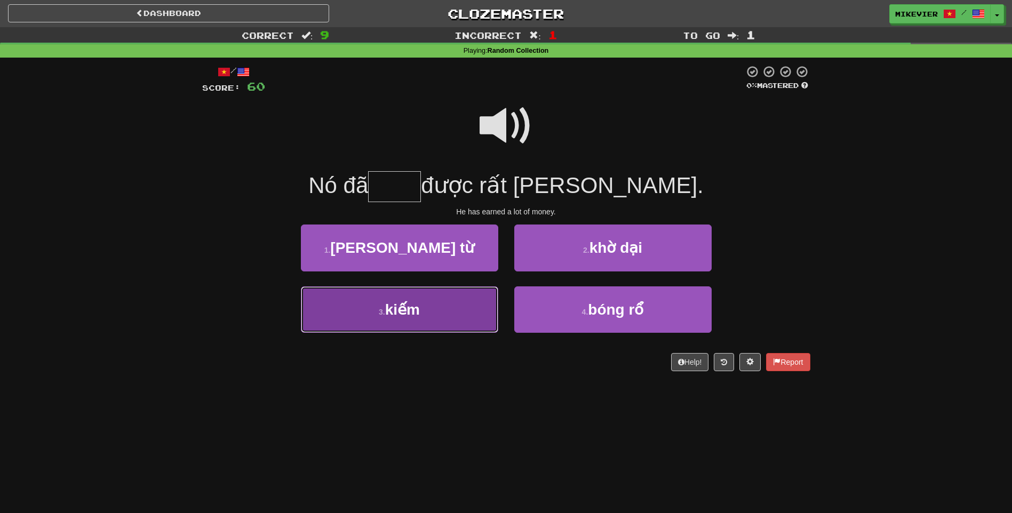
click at [477, 314] on button "3 . kiếm" at bounding box center [399, 309] width 197 height 46
type input "****"
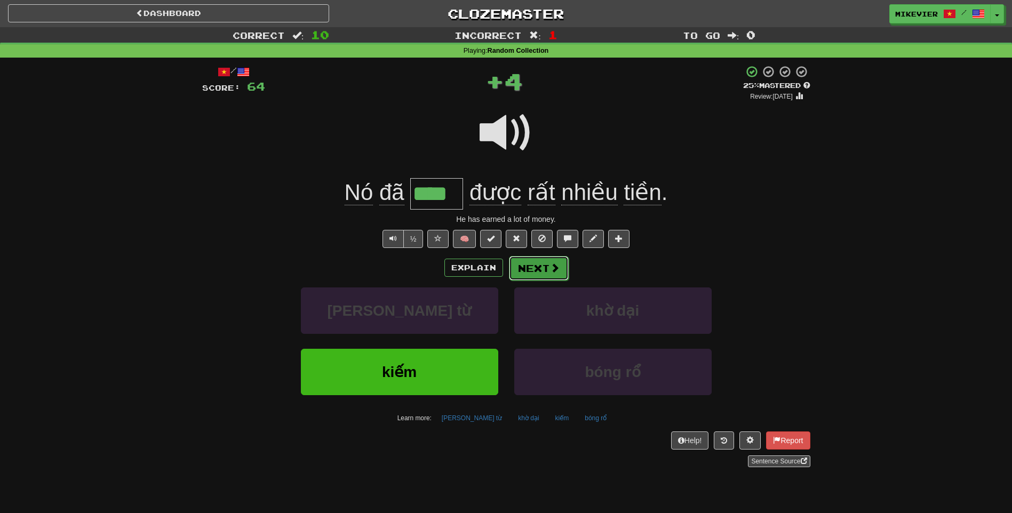
click at [532, 268] on button "Next" at bounding box center [539, 268] width 60 height 25
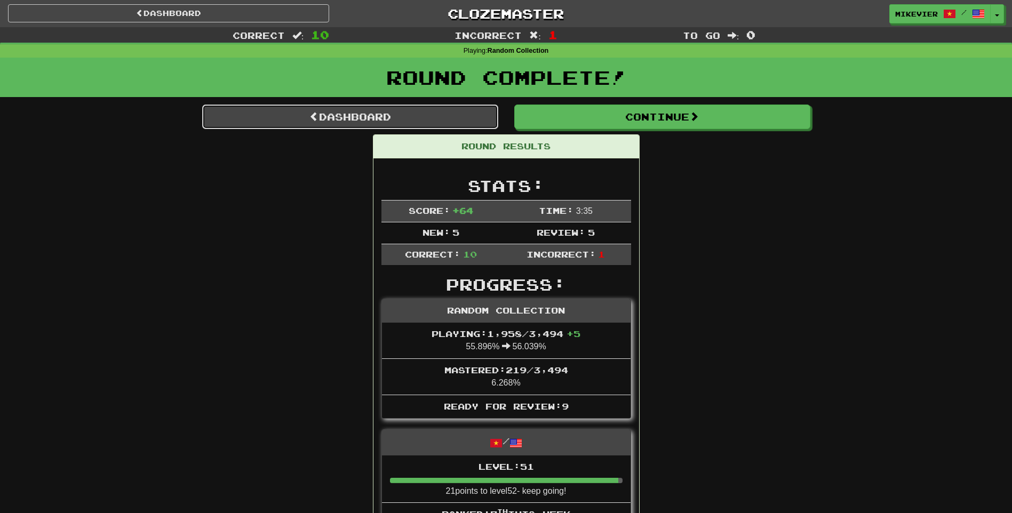
click at [418, 122] on link "Dashboard" at bounding box center [350, 117] width 296 height 25
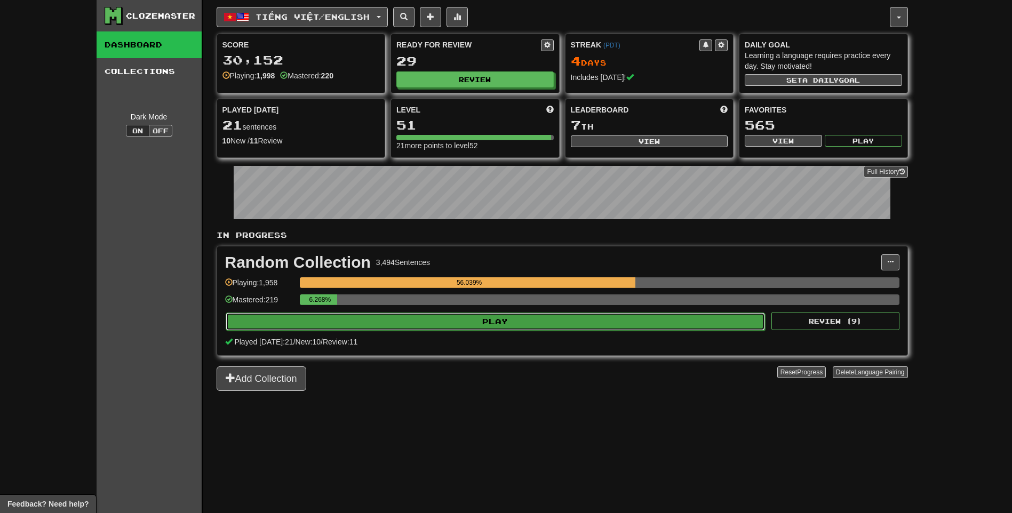
click at [519, 319] on button "Play" at bounding box center [496, 322] width 540 height 18
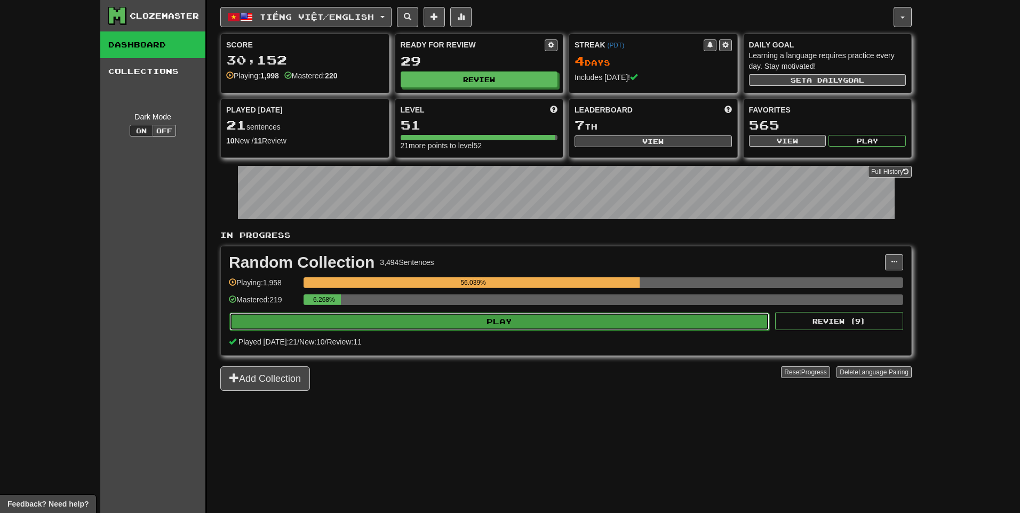
select select "**"
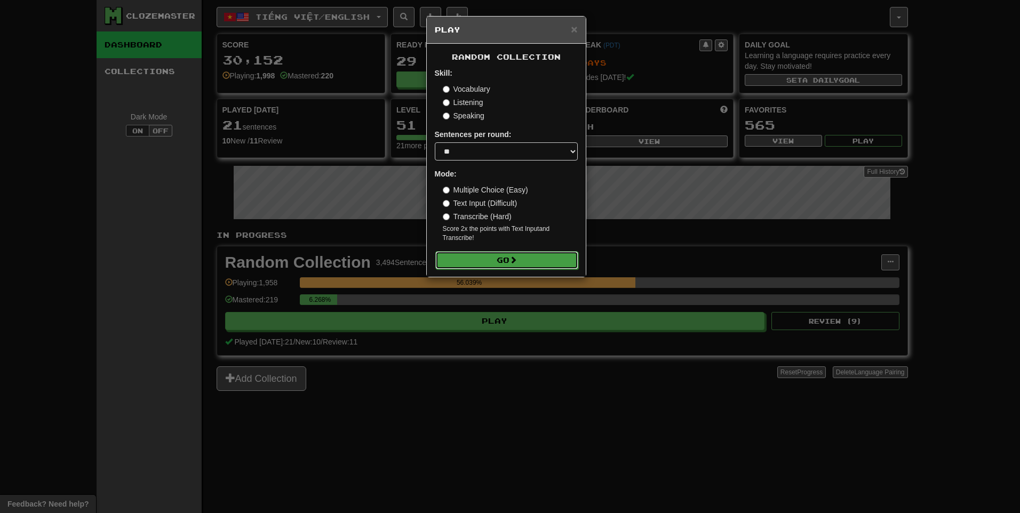
click at [517, 264] on button "Go" at bounding box center [506, 260] width 143 height 18
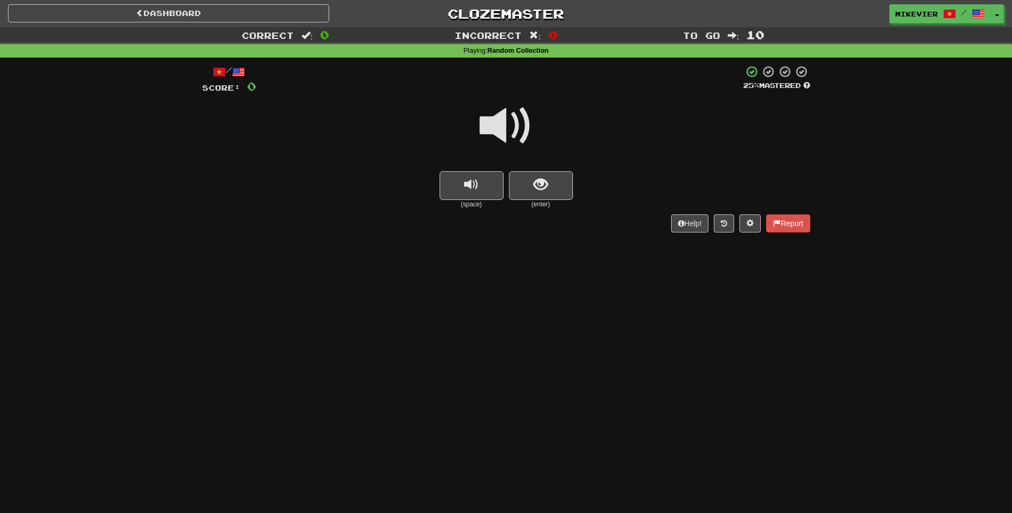
click at [511, 137] on span at bounding box center [505, 125] width 53 height 53
click at [515, 136] on span at bounding box center [505, 125] width 53 height 53
click at [547, 180] on span "show sentence" at bounding box center [540, 185] width 14 height 14
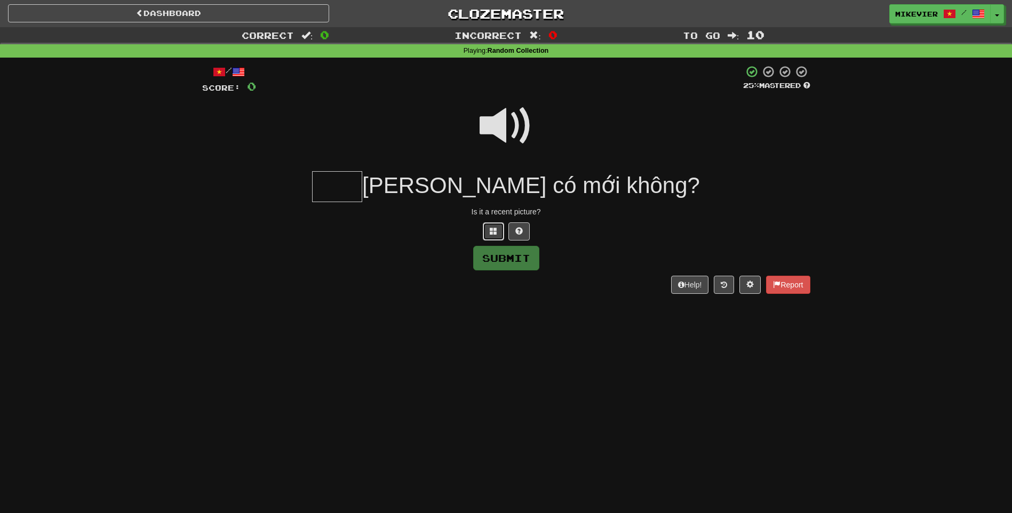
click at [490, 230] on span at bounding box center [493, 230] width 7 height 7
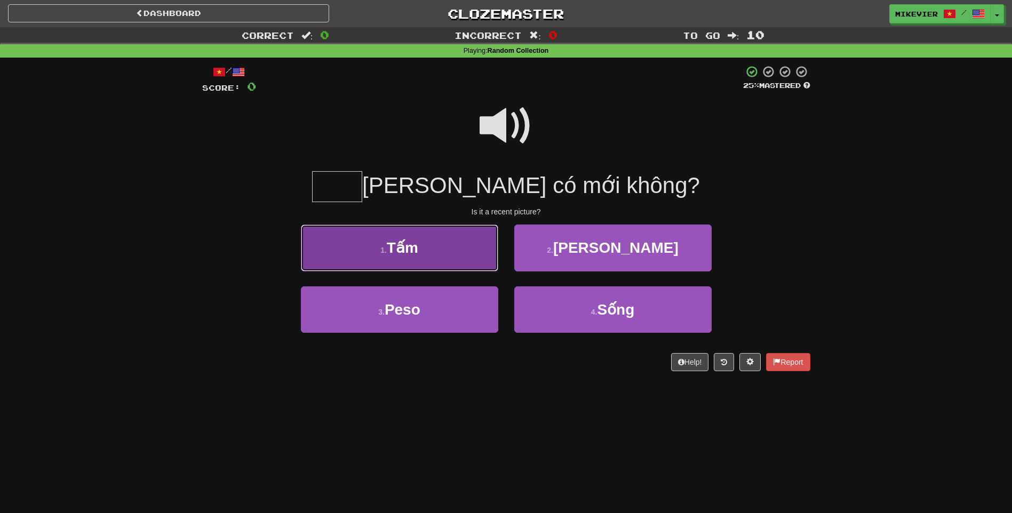
click at [460, 253] on button "1 . Tấm" at bounding box center [399, 248] width 197 height 46
type input "***"
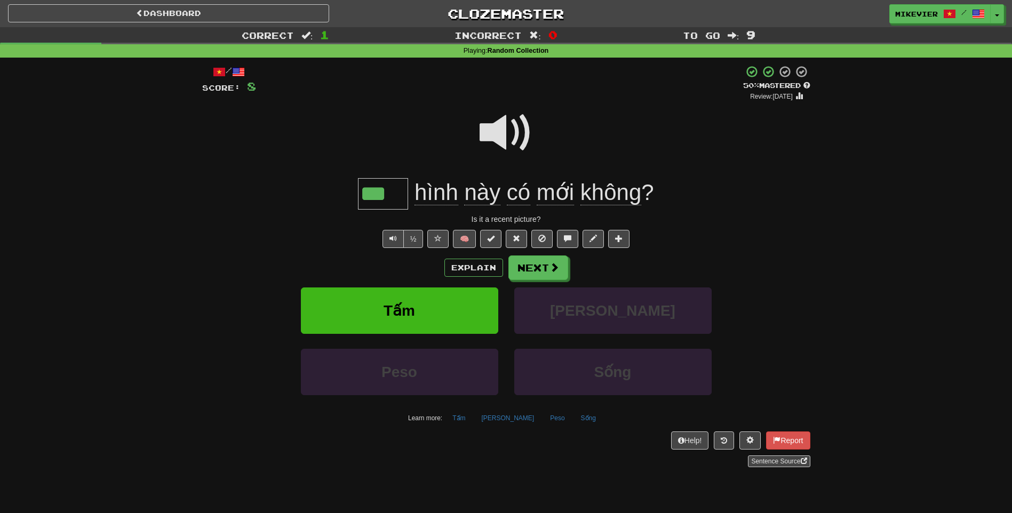
click at [502, 135] on span at bounding box center [505, 132] width 53 height 53
click at [437, 242] on span at bounding box center [437, 238] width 7 height 7
click at [551, 266] on span at bounding box center [555, 268] width 10 height 10
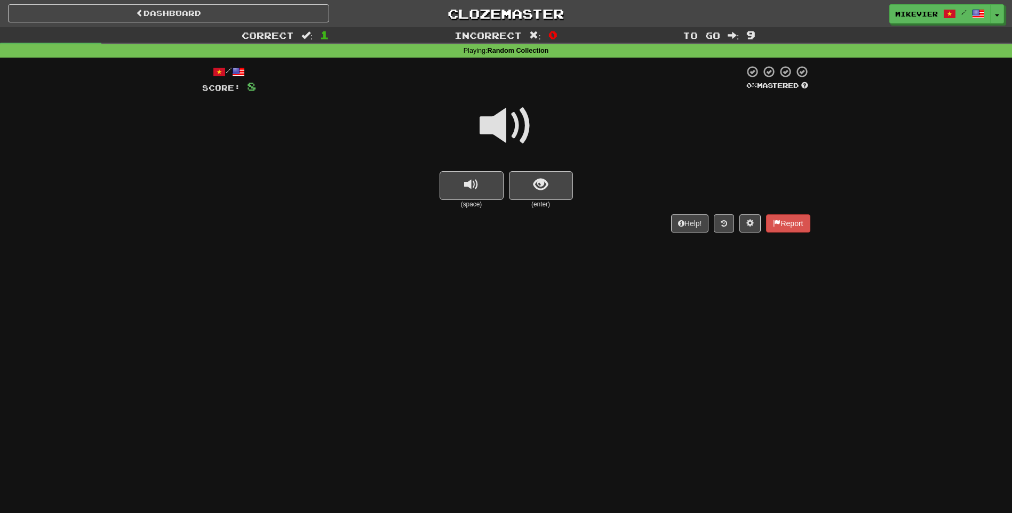
click at [521, 118] on span at bounding box center [505, 125] width 53 height 53
click at [544, 178] on span "show sentence" at bounding box center [540, 185] width 14 height 14
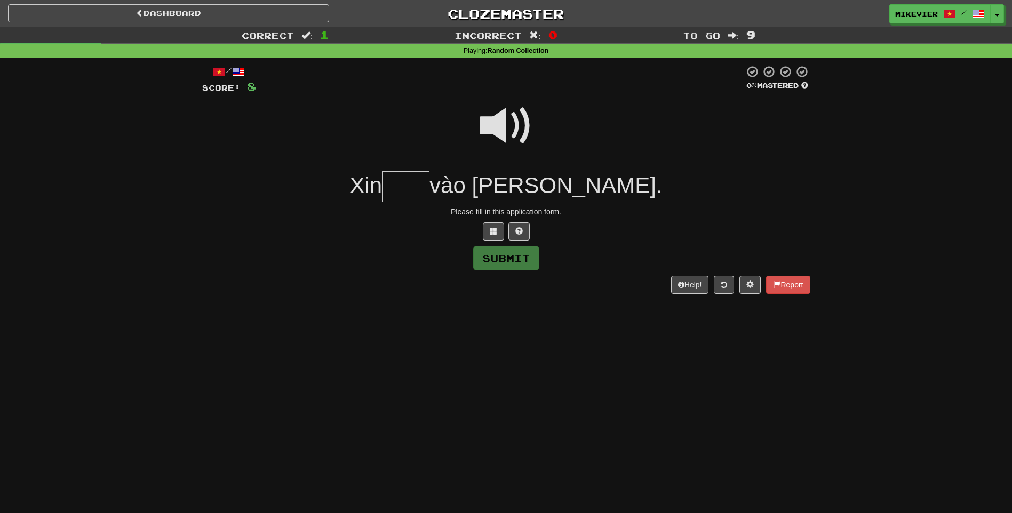
click at [505, 126] on span at bounding box center [505, 125] width 53 height 53
click at [493, 236] on button at bounding box center [493, 231] width 21 height 18
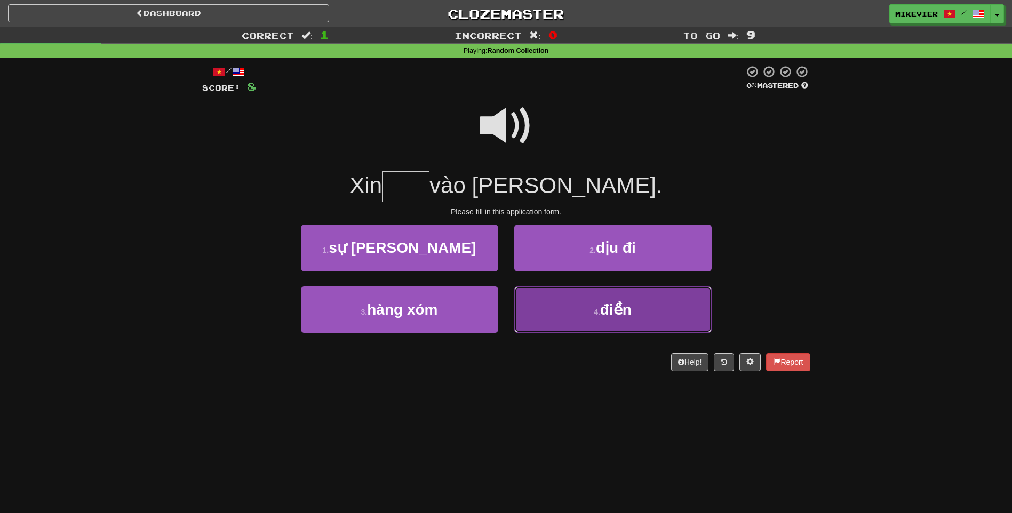
click at [556, 311] on button "4 . điền" at bounding box center [612, 309] width 197 height 46
type input "****"
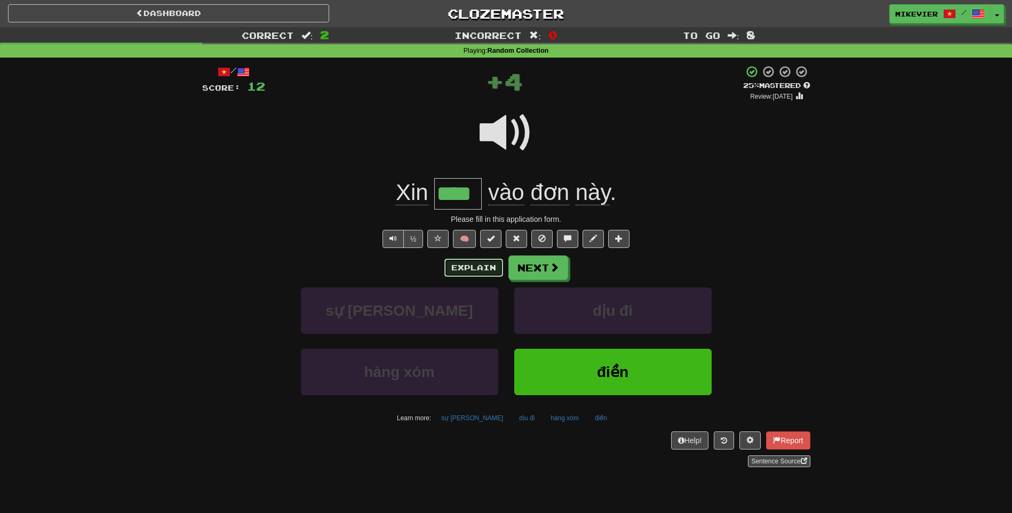
click at [475, 267] on button "Explain" at bounding box center [473, 268] width 59 height 18
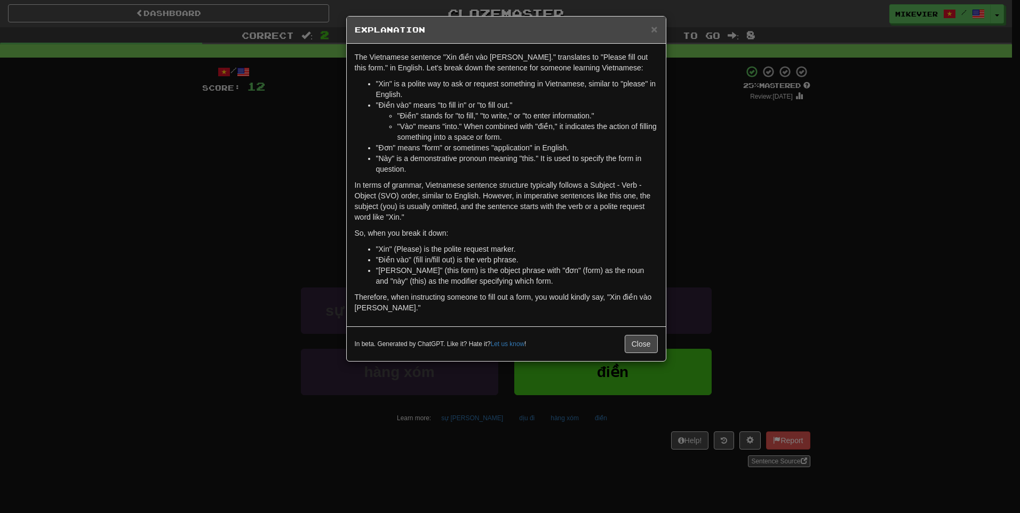
click at [293, 185] on div "× Explanation The Vietnamese sentence "Xin điền vào đơn này." translates to "Pl…" at bounding box center [510, 256] width 1020 height 513
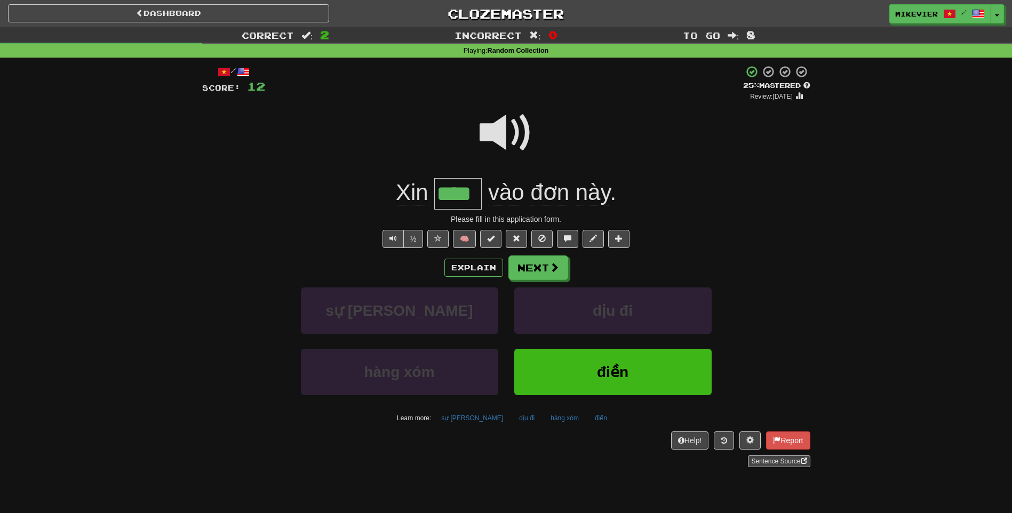
click at [492, 127] on span at bounding box center [505, 132] width 53 height 53
click at [493, 127] on span at bounding box center [505, 132] width 53 height 53
click at [157, 134] on div "Correct : 2 Incorrect : 0 To go : 8 Playing : Random Collection / Score: 12 + 4…" at bounding box center [506, 254] width 1012 height 455
click at [346, 143] on div at bounding box center [506, 140] width 608 height 76
click at [551, 258] on button "Next" at bounding box center [539, 268] width 60 height 25
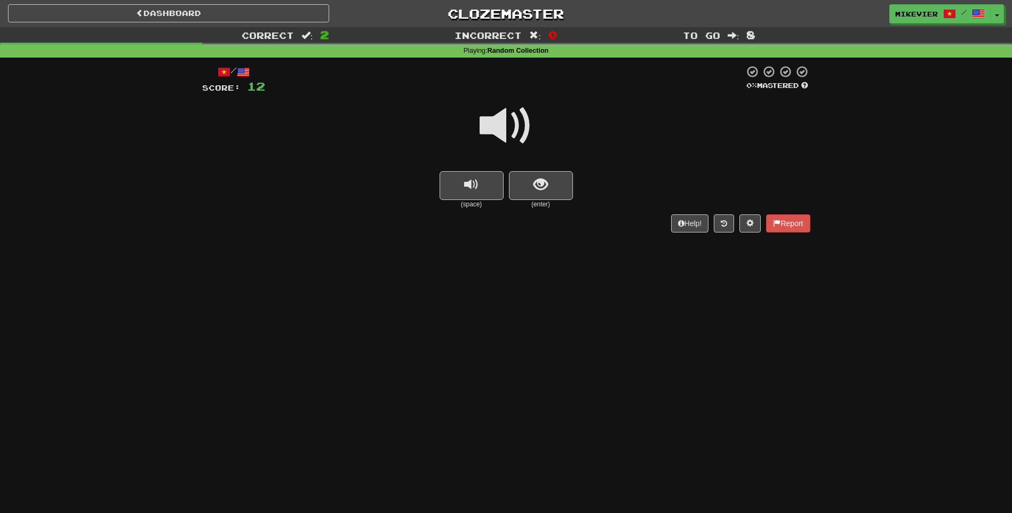
click at [493, 135] on span at bounding box center [505, 125] width 53 height 53
click at [484, 128] on span at bounding box center [505, 125] width 53 height 53
click at [528, 176] on button "show sentence" at bounding box center [541, 185] width 64 height 29
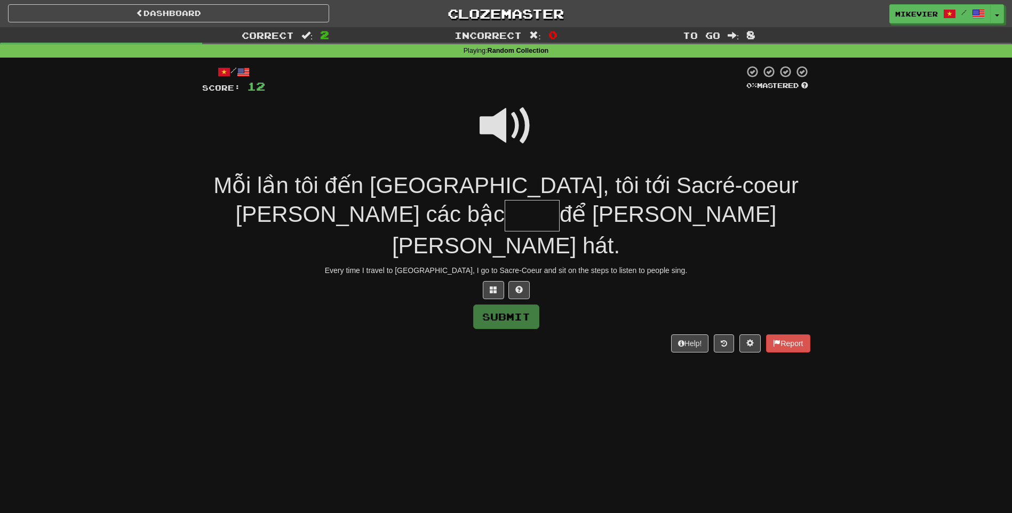
click at [483, 125] on span at bounding box center [505, 125] width 53 height 53
click at [494, 286] on span at bounding box center [493, 289] width 7 height 7
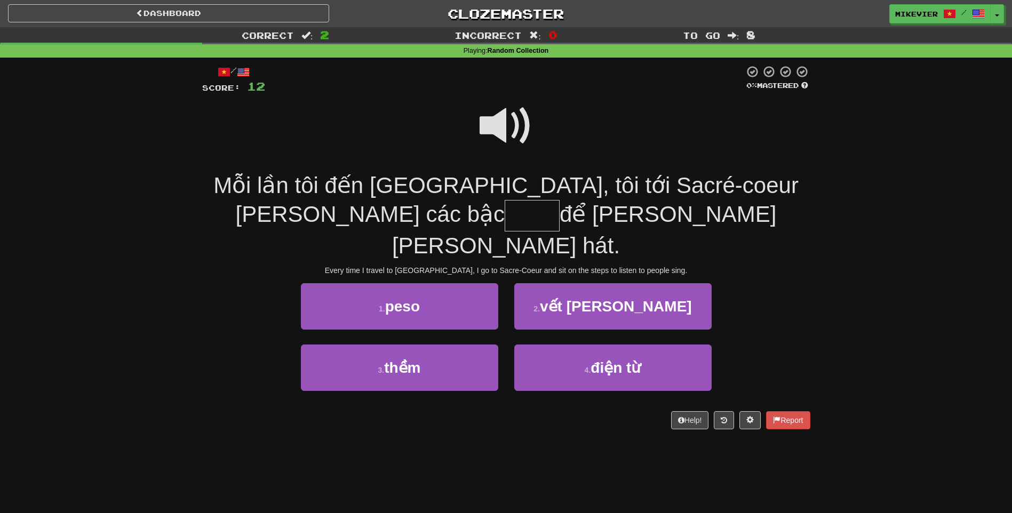
click at [488, 131] on span at bounding box center [505, 125] width 53 height 53
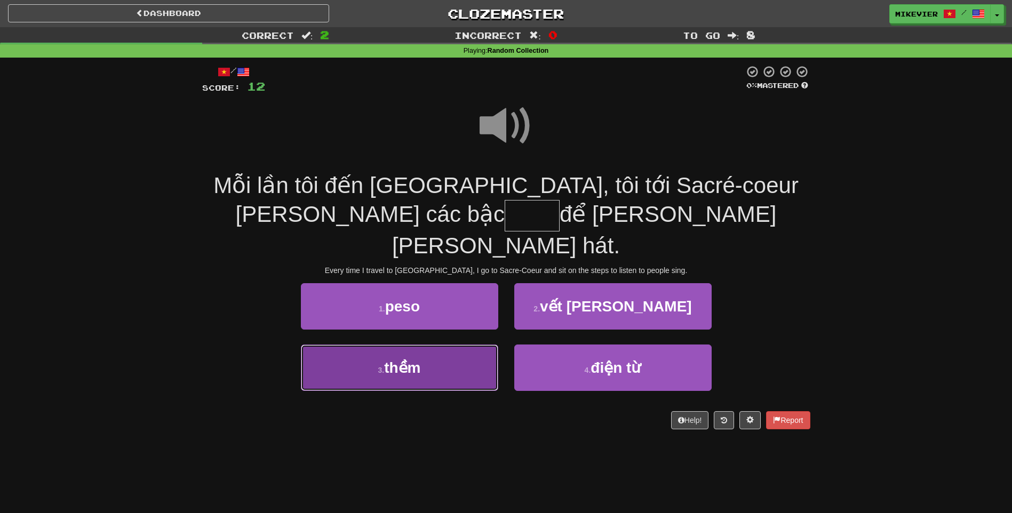
click at [453, 345] on button "3 . thềm" at bounding box center [399, 368] width 197 height 46
type input "****"
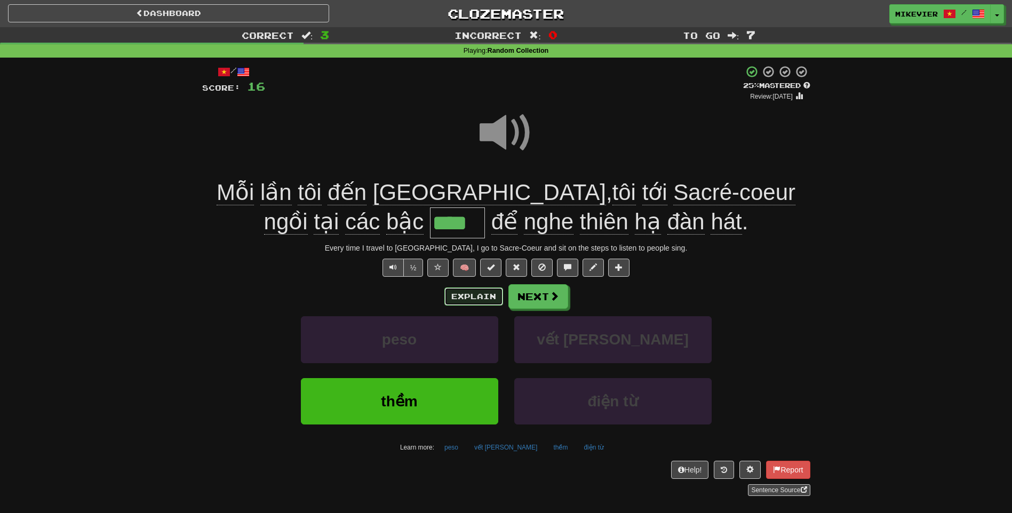
click at [468, 295] on button "Explain" at bounding box center [473, 296] width 59 height 18
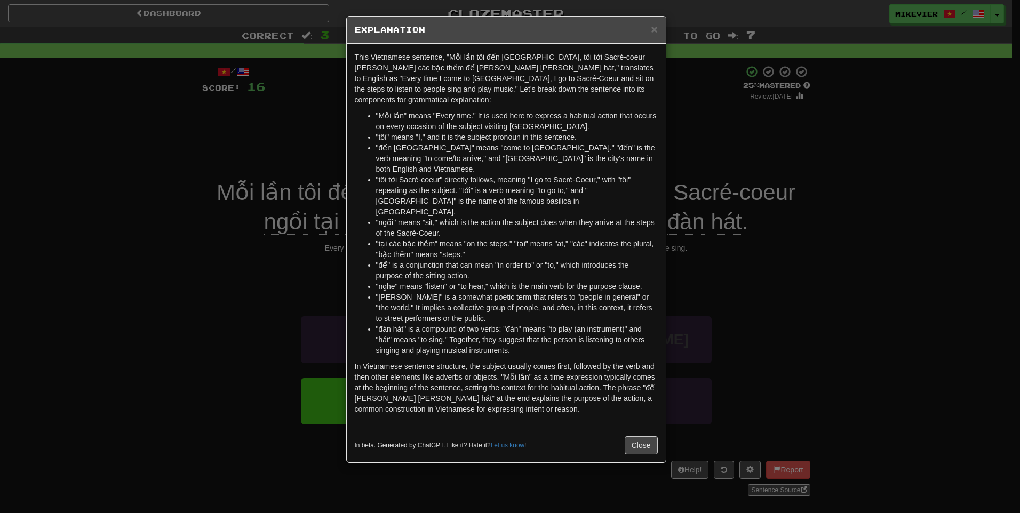
click at [235, 308] on div "× Explanation This Vietnamese sentence, "Mỗi lần tôi đến Paris, tôi tới Sacré-c…" at bounding box center [510, 256] width 1020 height 513
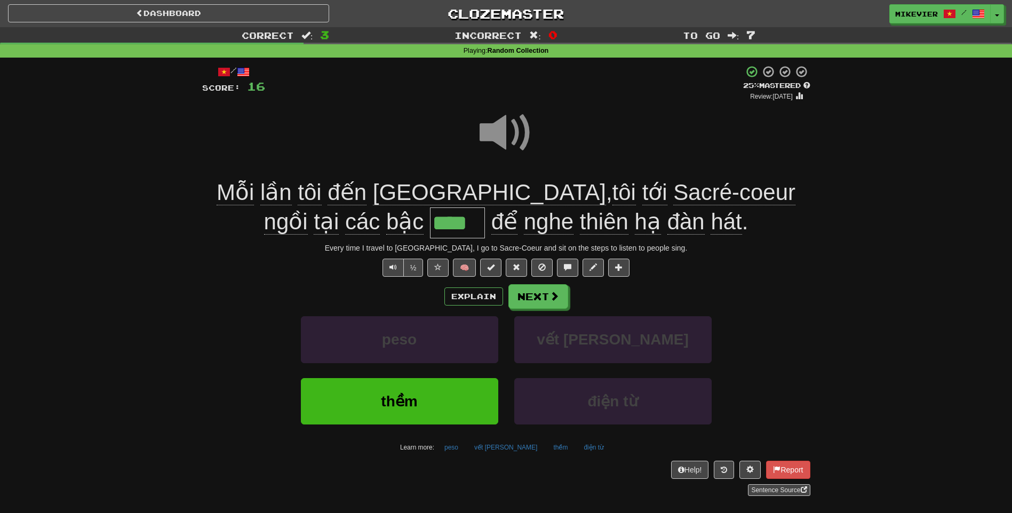
click at [505, 142] on span at bounding box center [505, 132] width 53 height 53
click at [491, 150] on span at bounding box center [505, 132] width 53 height 53
click at [416, 267] on button "½" at bounding box center [413, 268] width 20 height 18
click at [412, 265] on button "½" at bounding box center [413, 268] width 20 height 18
click at [559, 291] on button "Next" at bounding box center [539, 297] width 60 height 25
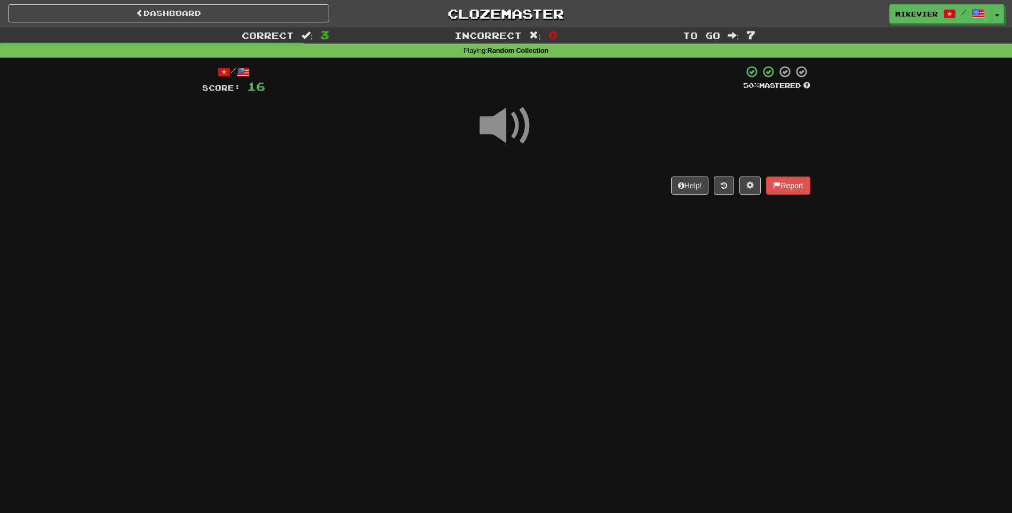
click at [520, 125] on span at bounding box center [505, 125] width 53 height 53
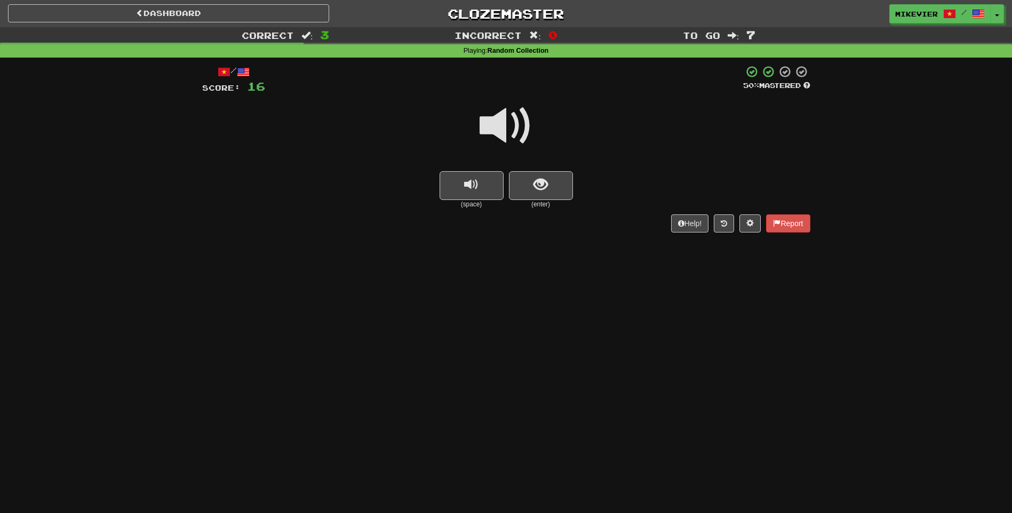
click at [518, 128] on span at bounding box center [505, 125] width 53 height 53
click at [572, 189] on button "show sentence" at bounding box center [541, 185] width 64 height 29
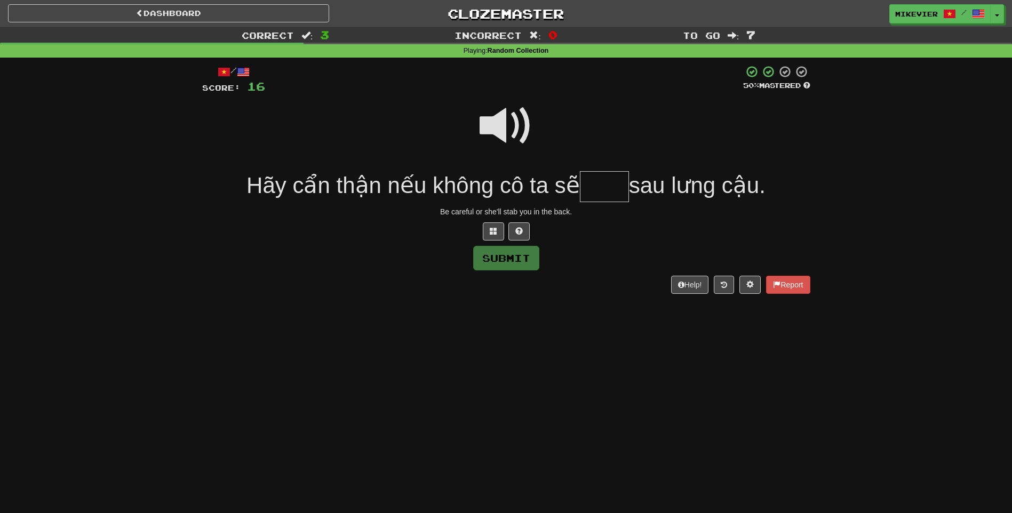
click at [501, 134] on span at bounding box center [505, 125] width 53 height 53
click at [487, 231] on button at bounding box center [493, 231] width 21 height 18
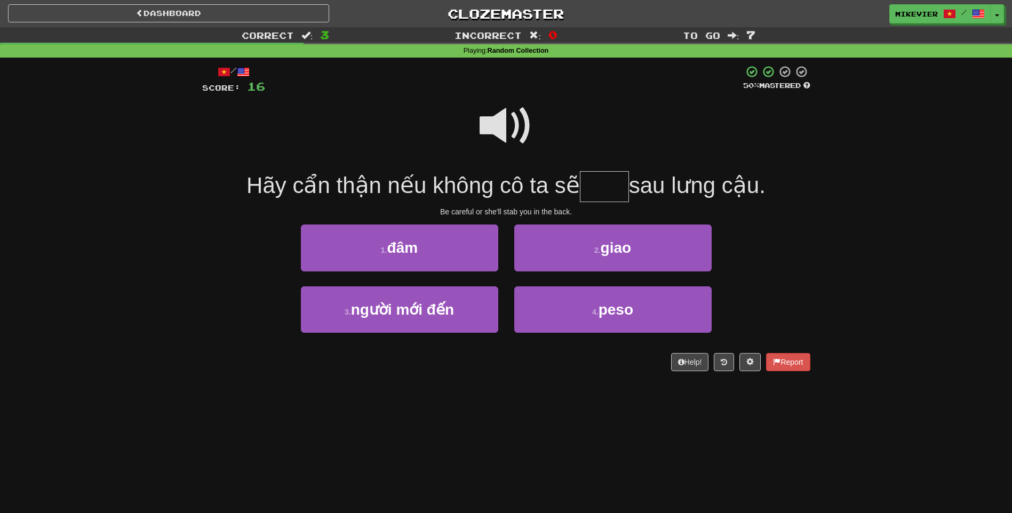
click at [494, 130] on span at bounding box center [505, 125] width 53 height 53
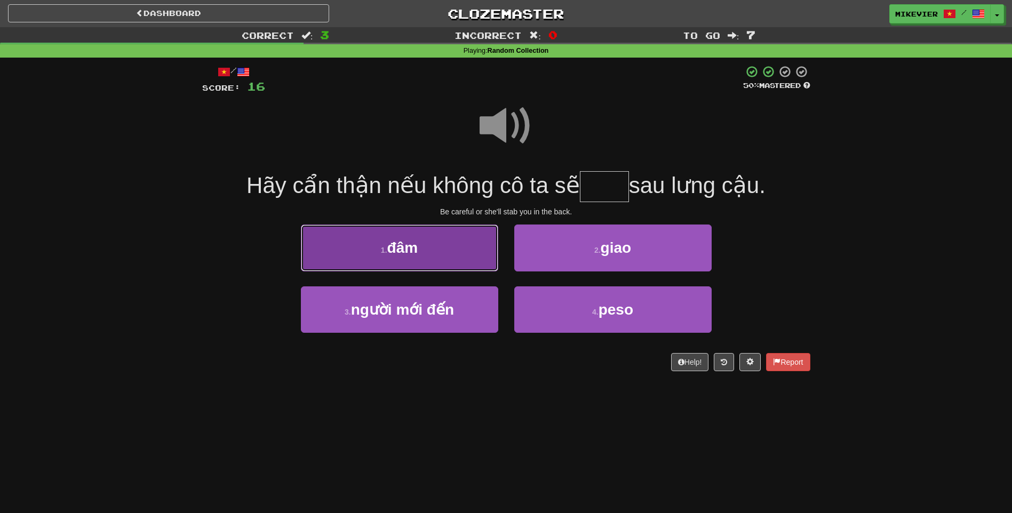
click at [457, 251] on button "1 . đâm" at bounding box center [399, 248] width 197 height 46
type input "***"
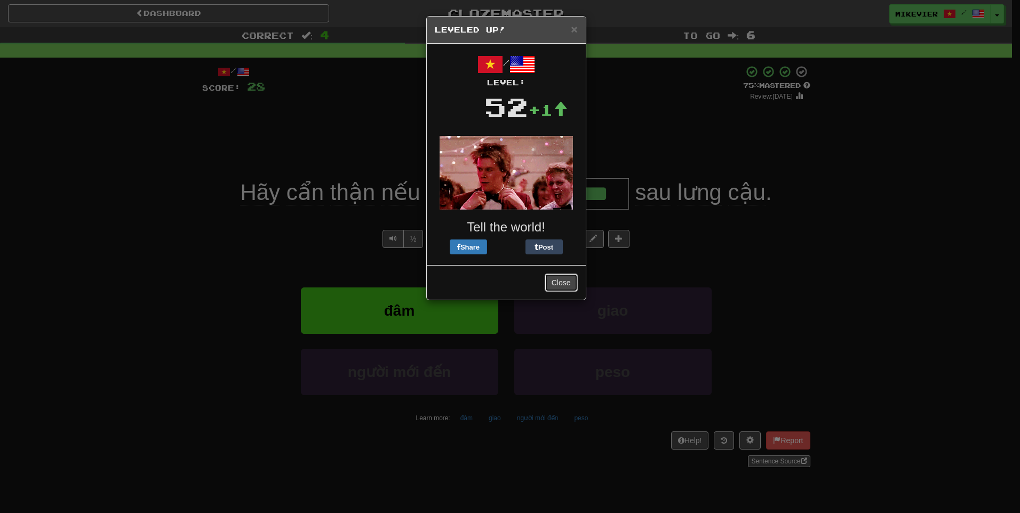
click at [563, 282] on button "Close" at bounding box center [560, 283] width 33 height 18
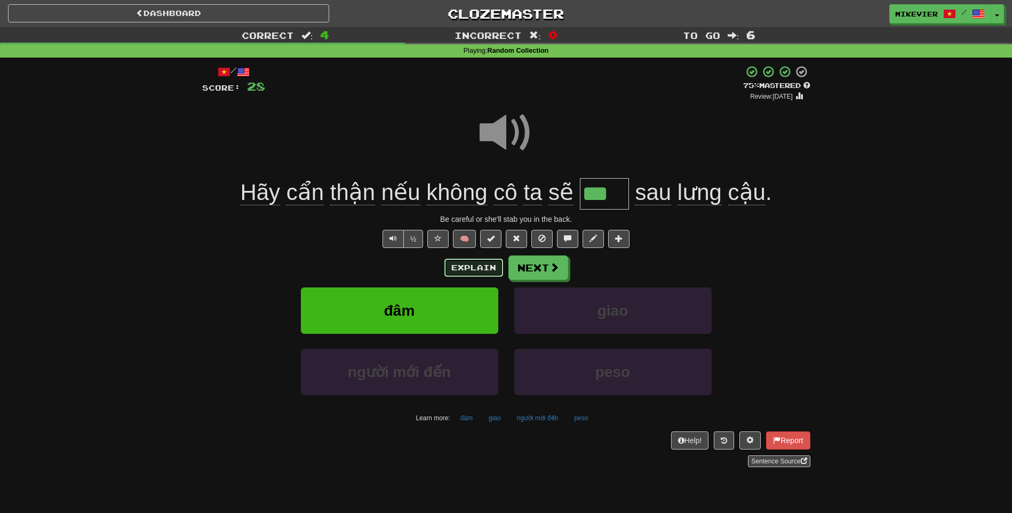
click at [458, 263] on button "Explain" at bounding box center [473, 268] width 59 height 18
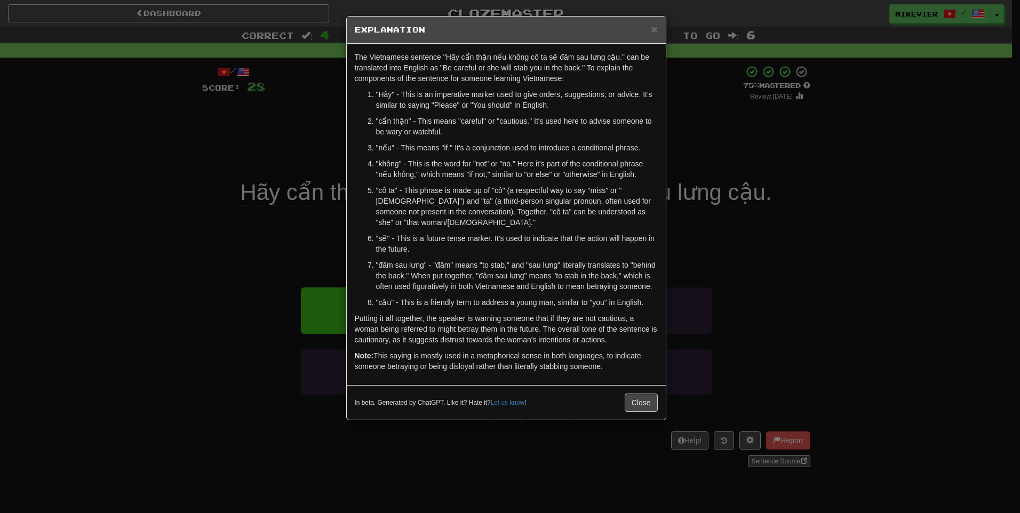
click at [242, 244] on div "× Explanation The Vietnamese sentence "Hãy cẩn thận nếu không cô ta sẽ đâm sau …" at bounding box center [510, 256] width 1020 height 513
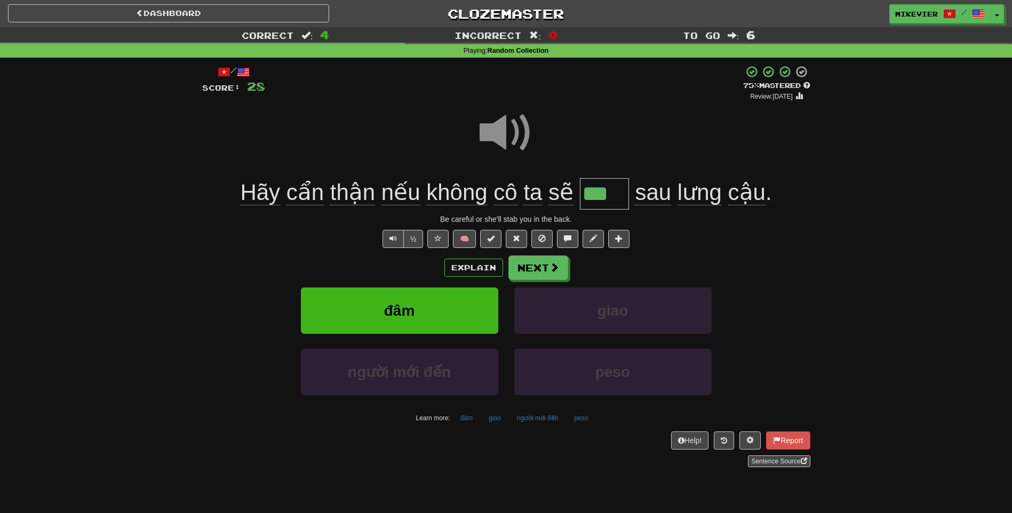
click at [484, 134] on span at bounding box center [505, 132] width 53 height 53
click at [477, 265] on button "Explain" at bounding box center [473, 268] width 59 height 18
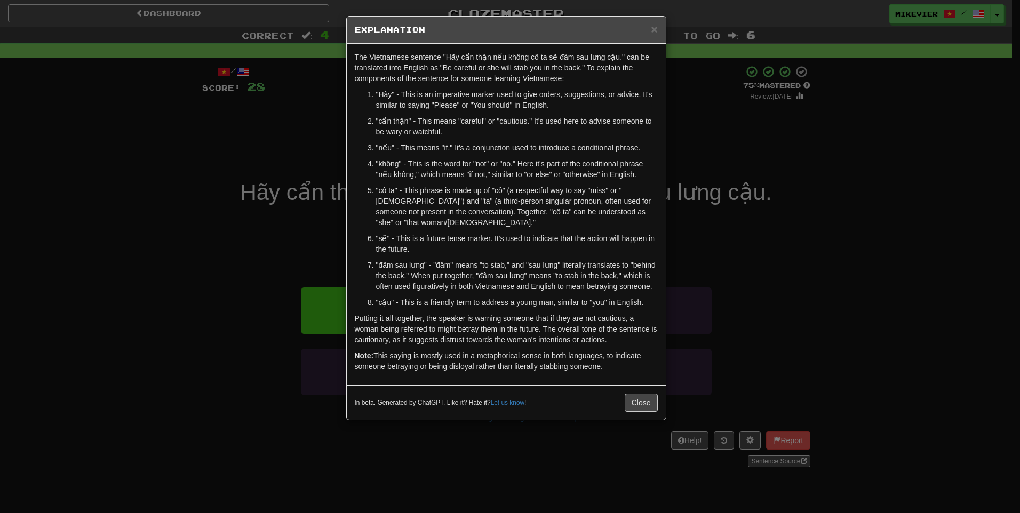
click at [96, 187] on div "× Explanation The Vietnamese sentence "Hãy cẩn thận nếu không cô ta sẽ đâm sau …" at bounding box center [510, 256] width 1020 height 513
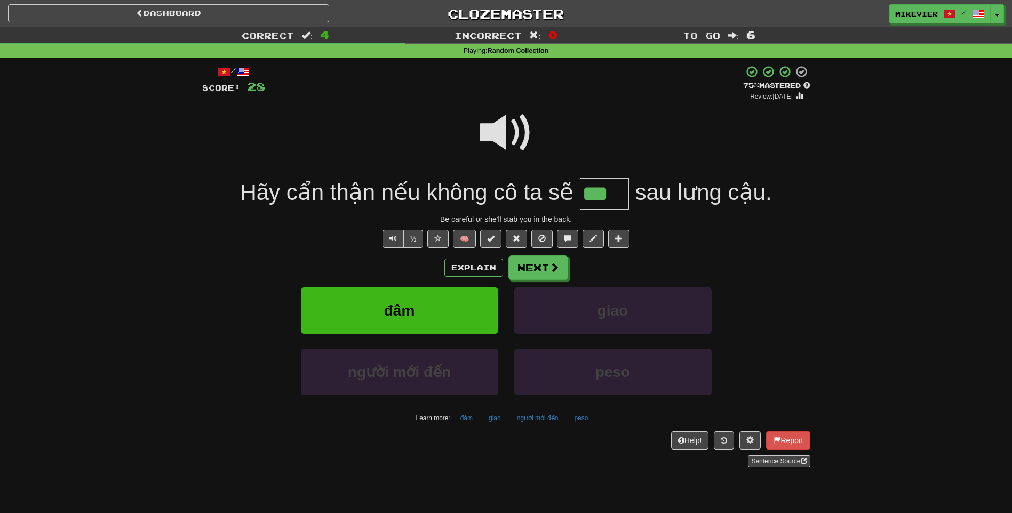
click at [494, 129] on span at bounding box center [505, 132] width 53 height 53
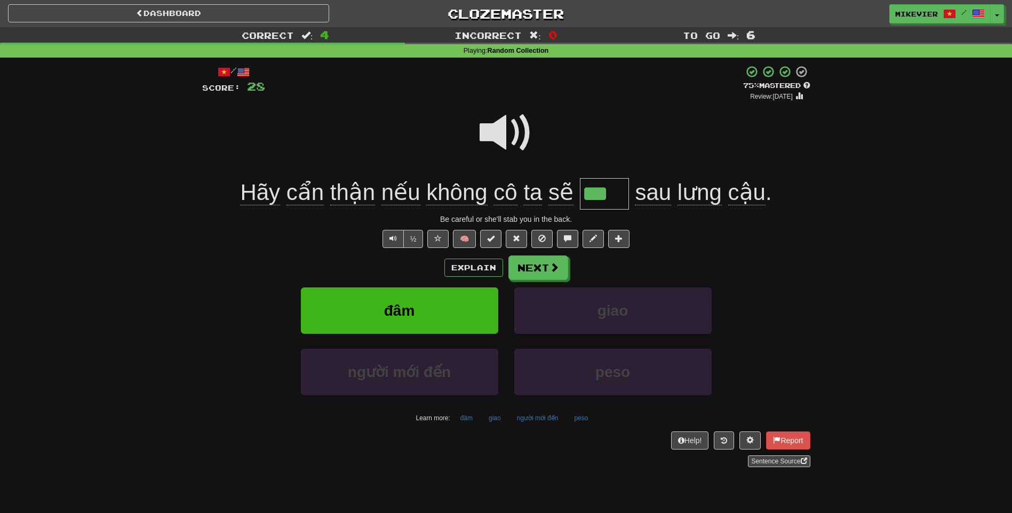
click at [494, 129] on span at bounding box center [505, 132] width 53 height 53
click at [501, 134] on span at bounding box center [505, 132] width 53 height 53
click at [494, 127] on span at bounding box center [505, 132] width 53 height 53
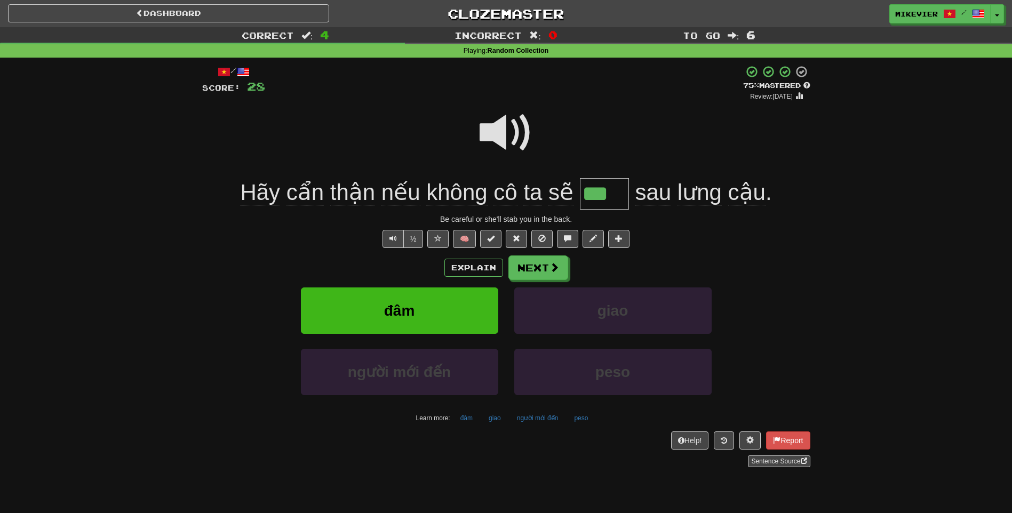
click at [509, 129] on span at bounding box center [505, 132] width 53 height 53
click at [499, 141] on span at bounding box center [505, 132] width 53 height 53
click at [534, 268] on button "Next" at bounding box center [539, 268] width 60 height 25
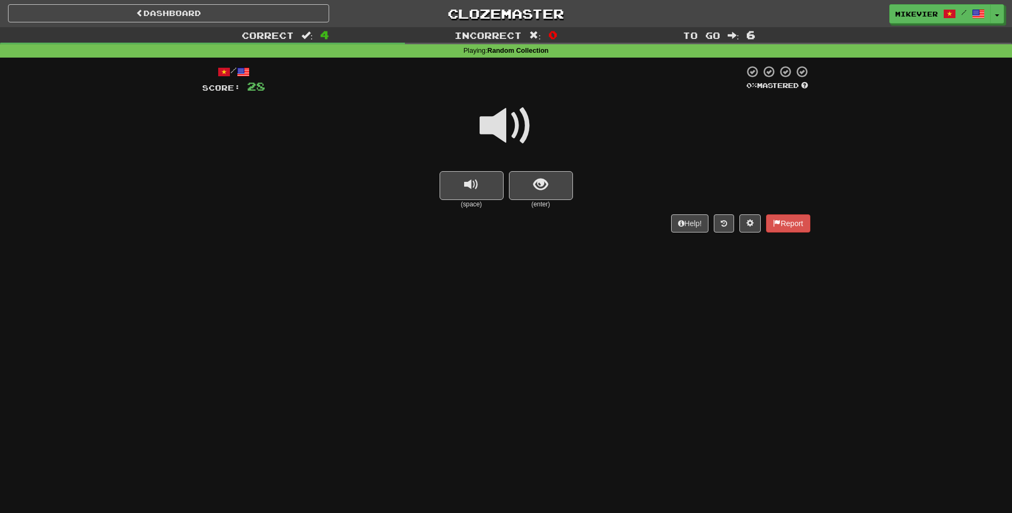
click at [510, 123] on span at bounding box center [505, 125] width 53 height 53
click at [484, 127] on span at bounding box center [505, 125] width 53 height 53
click at [495, 129] on span at bounding box center [505, 125] width 53 height 53
click at [547, 175] on button "show sentence" at bounding box center [541, 185] width 64 height 29
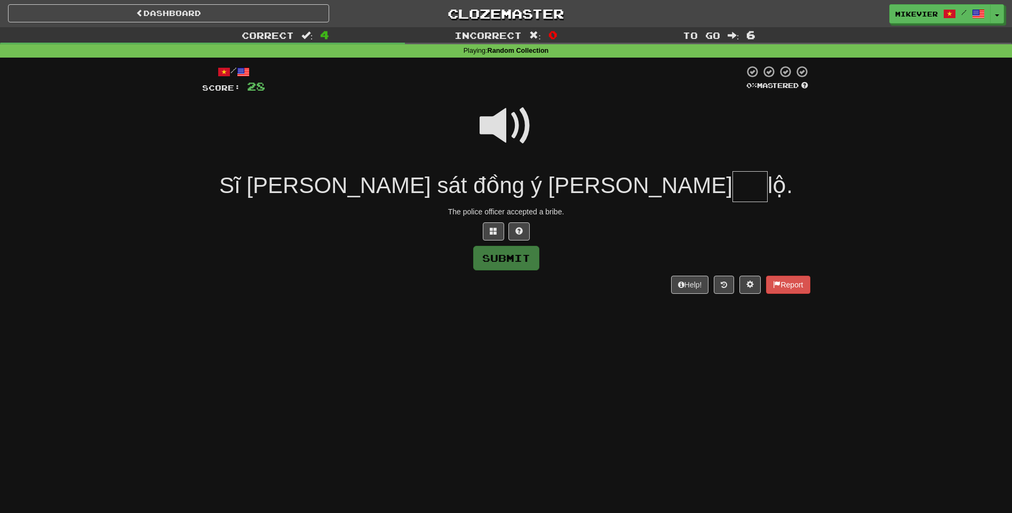
click at [488, 131] on span at bounding box center [505, 125] width 53 height 53
click at [498, 233] on button at bounding box center [493, 231] width 21 height 18
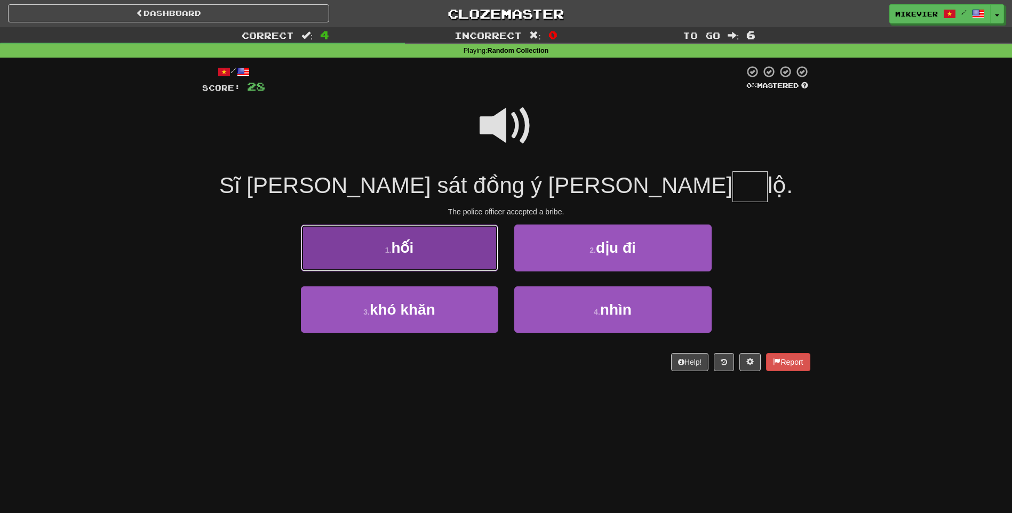
click at [422, 254] on button "1 . hối" at bounding box center [399, 248] width 197 height 46
type input "***"
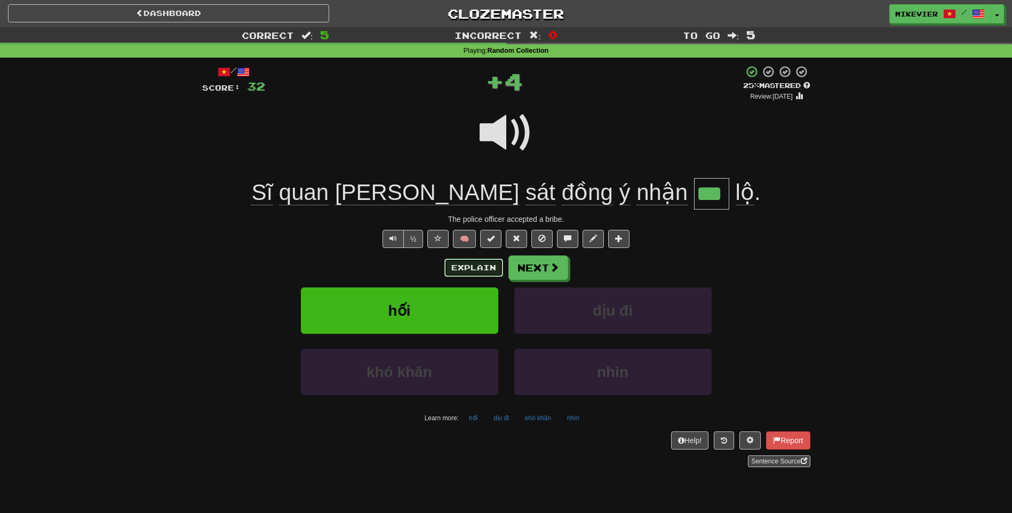
click at [471, 267] on button "Explain" at bounding box center [473, 268] width 59 height 18
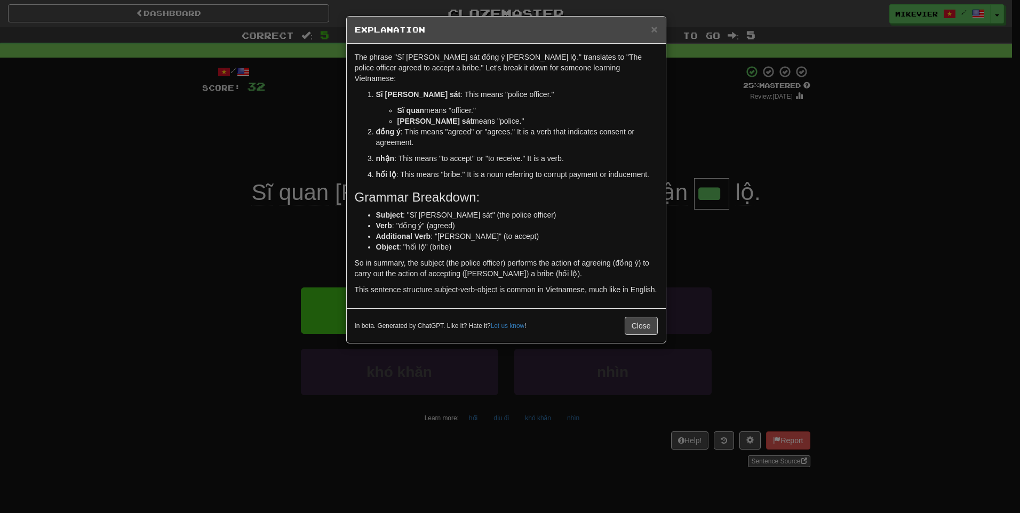
click at [263, 156] on div "× Explanation The phrase "Sĩ quan cảnh sát đồng ý nhận hối lộ." translates to "…" at bounding box center [510, 256] width 1020 height 513
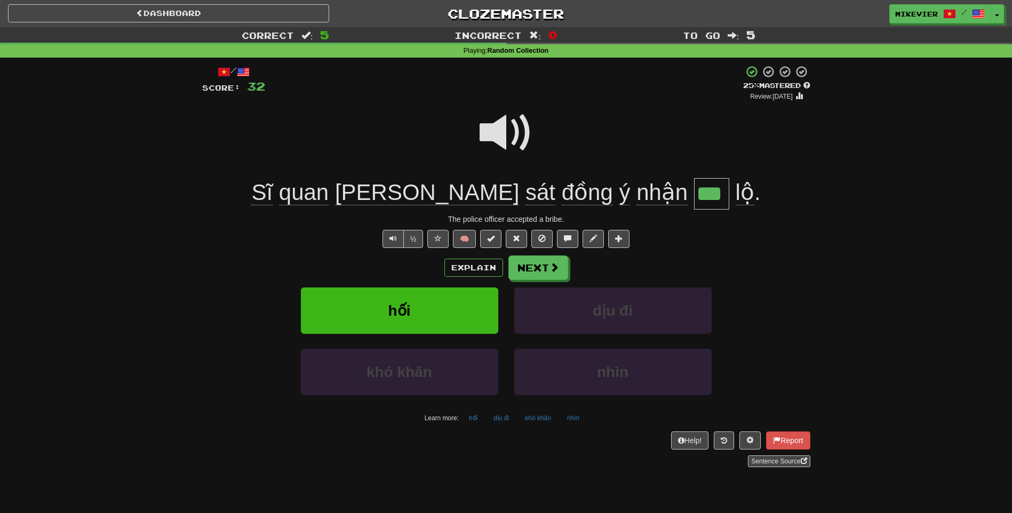
click at [490, 130] on span at bounding box center [505, 132] width 53 height 53
click at [555, 265] on span at bounding box center [555, 268] width 10 height 10
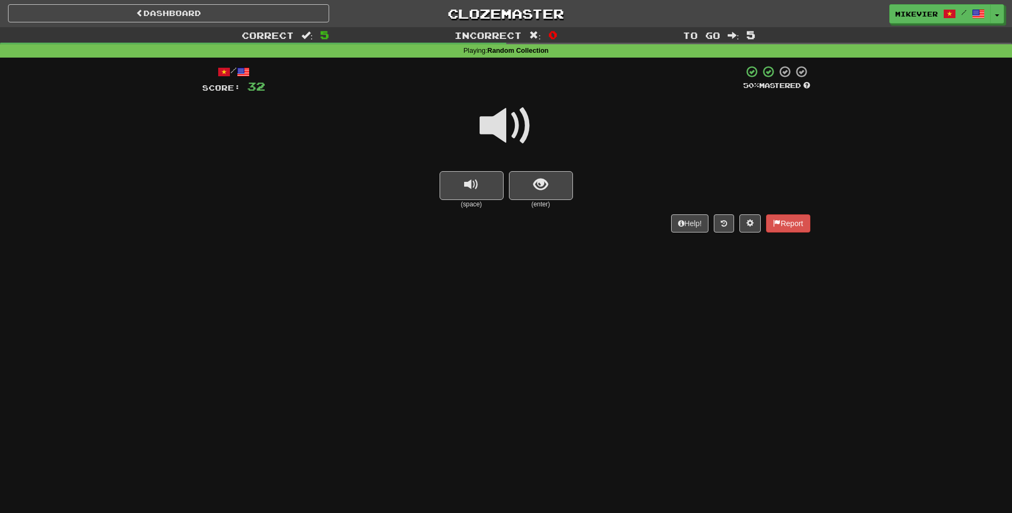
click at [498, 132] on span at bounding box center [505, 125] width 53 height 53
click at [494, 134] on span at bounding box center [505, 125] width 53 height 53
click at [494, 193] on button "replay audio" at bounding box center [471, 185] width 64 height 29
click at [521, 190] on button "show sentence" at bounding box center [541, 185] width 64 height 29
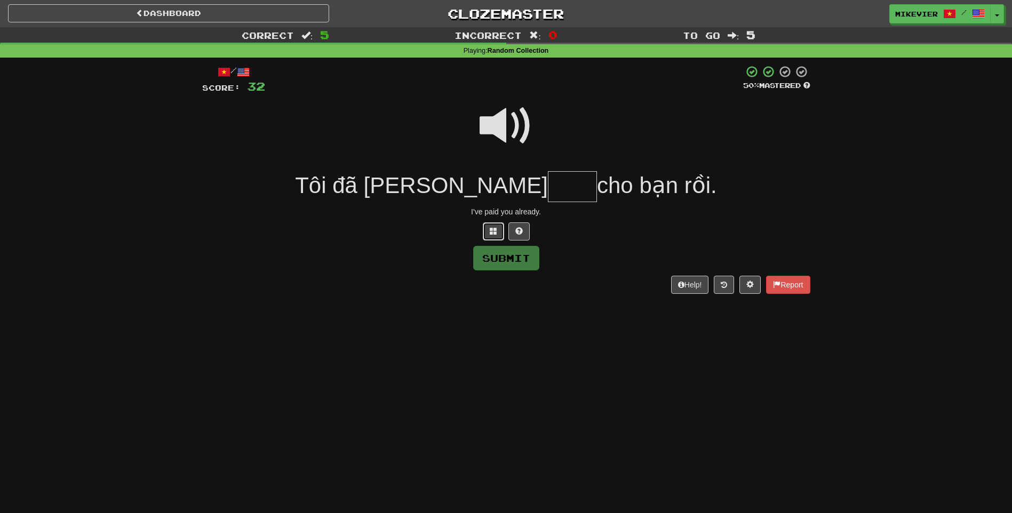
click at [496, 235] on span at bounding box center [493, 230] width 7 height 7
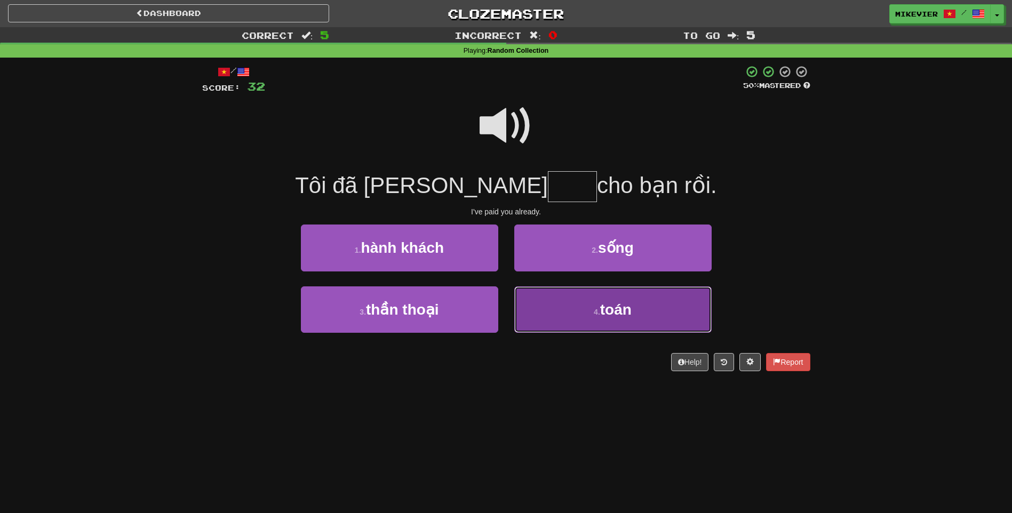
click at [555, 316] on button "4 . toán" at bounding box center [612, 309] width 197 height 46
type input "****"
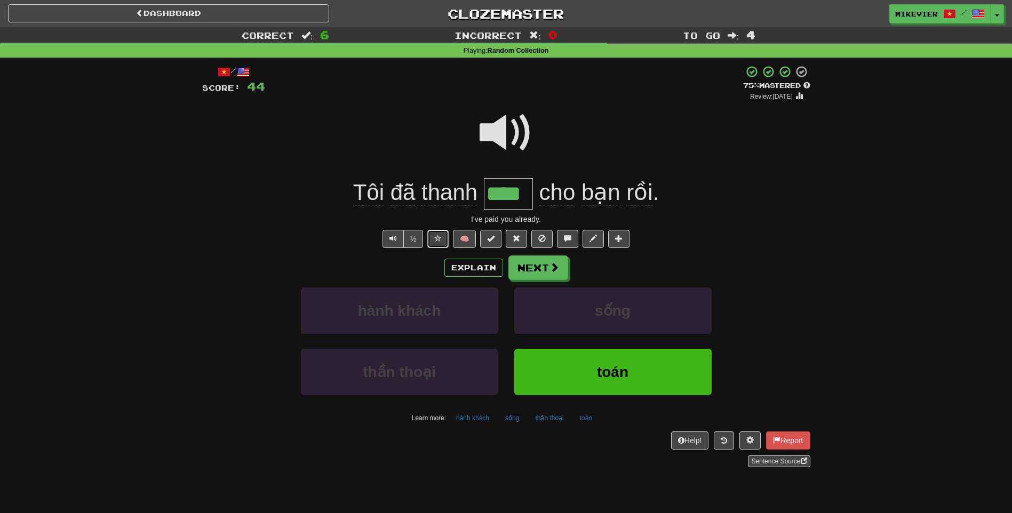
click at [433, 240] on button at bounding box center [437, 239] width 21 height 18
click at [502, 144] on span at bounding box center [505, 132] width 53 height 53
click at [501, 142] on span at bounding box center [505, 132] width 53 height 53
click at [487, 268] on button "Explain" at bounding box center [473, 268] width 59 height 18
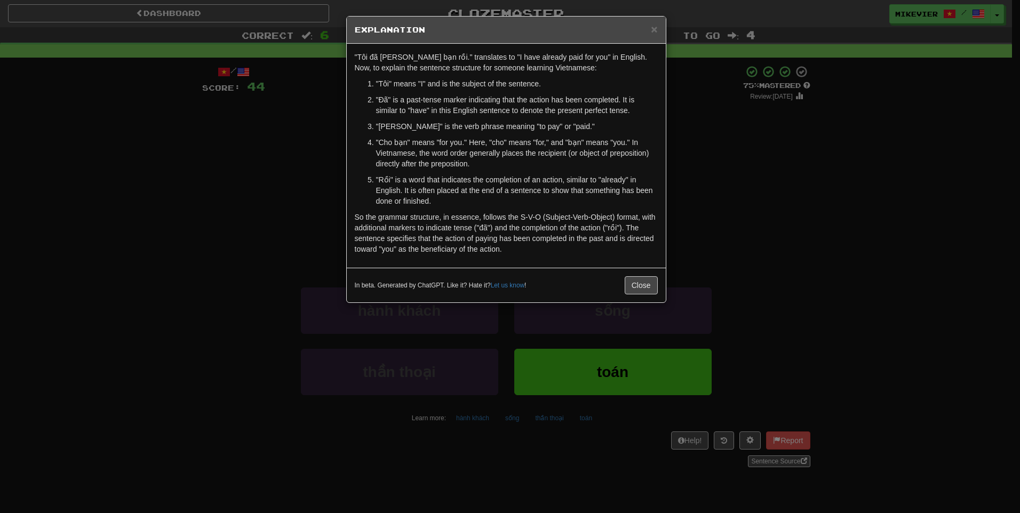
click at [271, 159] on div "× Explanation "Tôi đã thanh toán cho bạn rồi." translates to "I have already pa…" at bounding box center [510, 256] width 1020 height 513
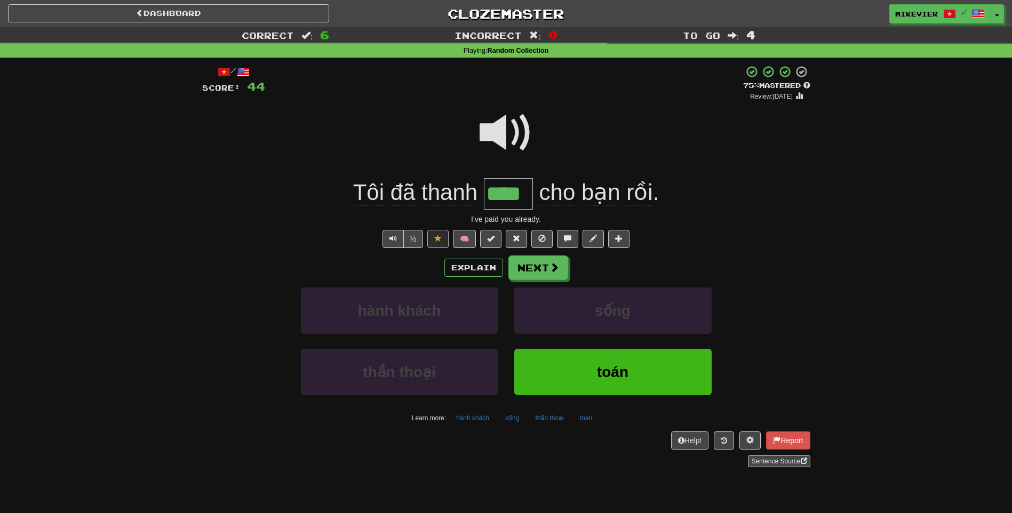
click at [488, 131] on span at bounding box center [505, 132] width 53 height 53
click at [554, 270] on span at bounding box center [555, 268] width 10 height 10
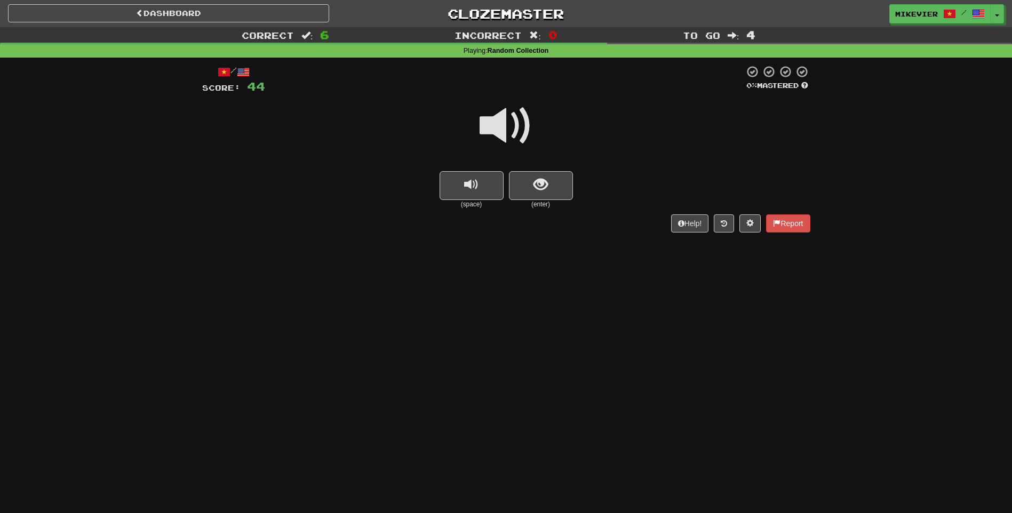
click at [482, 125] on span at bounding box center [505, 125] width 53 height 53
click at [479, 129] on span at bounding box center [505, 125] width 53 height 53
click at [522, 174] on button "show sentence" at bounding box center [541, 185] width 64 height 29
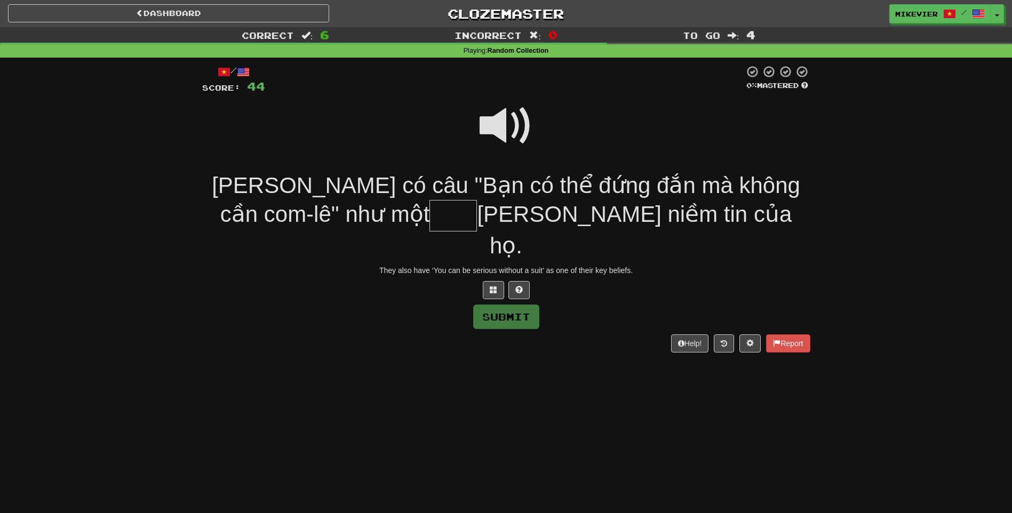
click at [496, 140] on span at bounding box center [505, 125] width 53 height 53
click at [493, 137] on span at bounding box center [505, 125] width 53 height 53
click at [490, 131] on span at bounding box center [505, 125] width 53 height 53
click at [491, 131] on span at bounding box center [505, 125] width 53 height 53
click at [496, 281] on button at bounding box center [493, 290] width 21 height 18
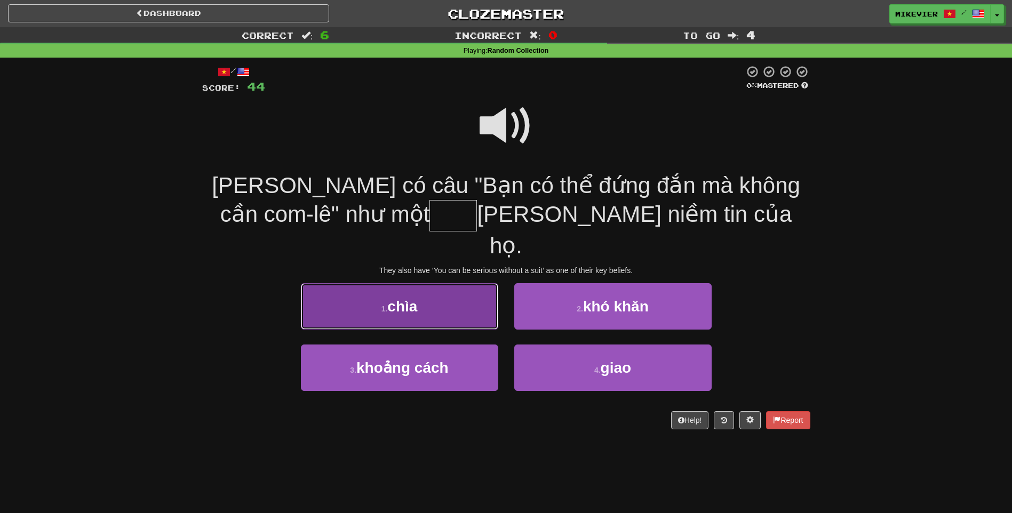
click at [492, 283] on button "1 . chìa" at bounding box center [399, 306] width 197 height 46
type input "****"
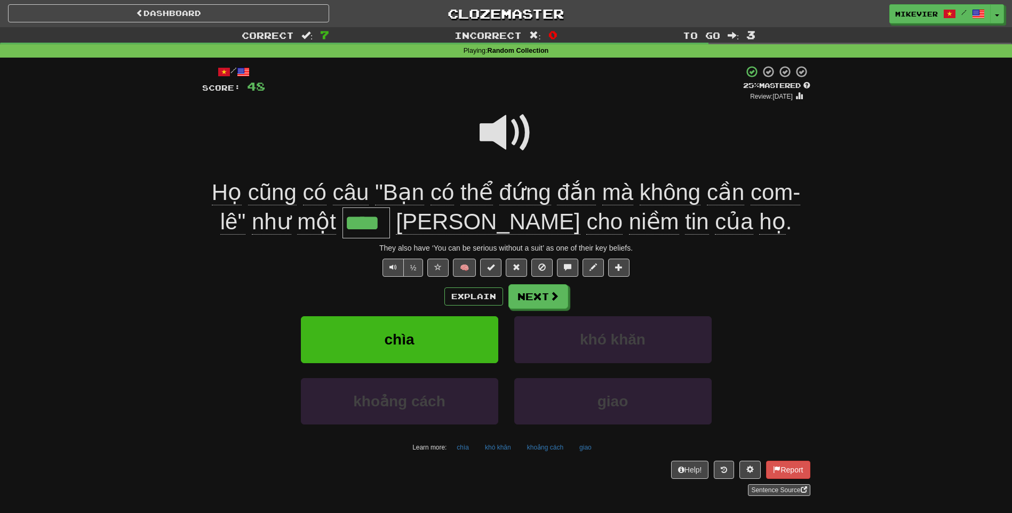
click at [498, 139] on span at bounding box center [505, 132] width 53 height 53
click at [540, 305] on button "Next" at bounding box center [539, 297] width 60 height 25
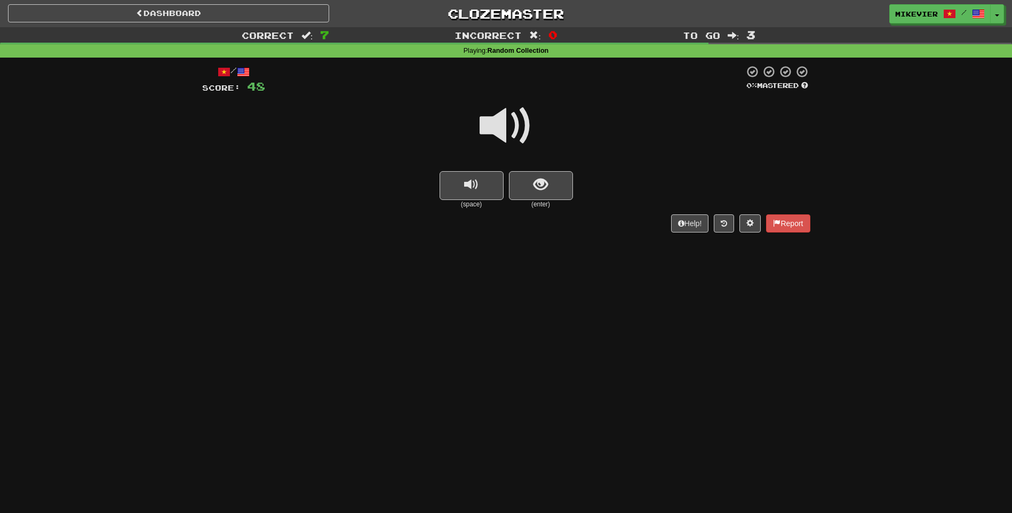
click at [506, 132] on span at bounding box center [505, 125] width 53 height 53
click at [539, 187] on span "show sentence" at bounding box center [540, 185] width 14 height 14
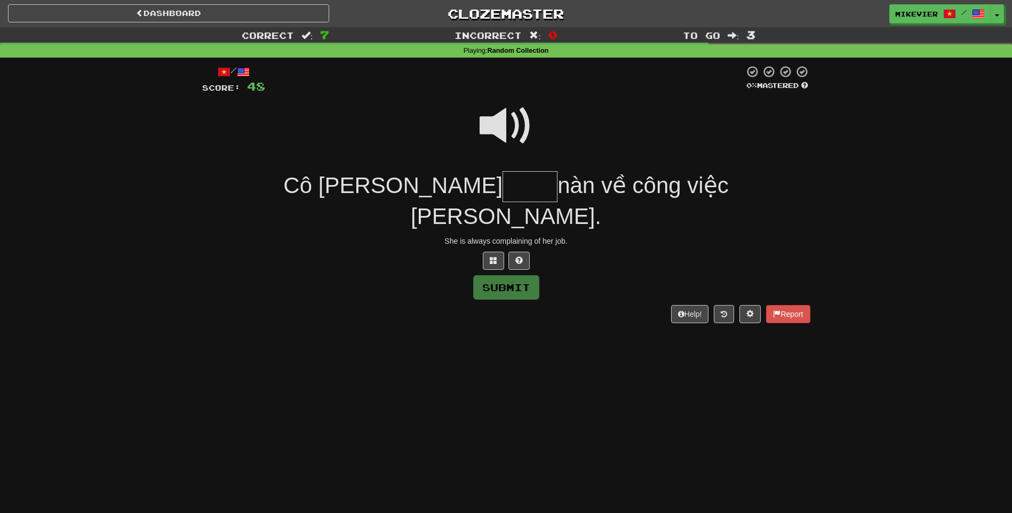
click at [516, 140] on span at bounding box center [505, 125] width 53 height 53
click at [497, 252] on button at bounding box center [493, 261] width 21 height 18
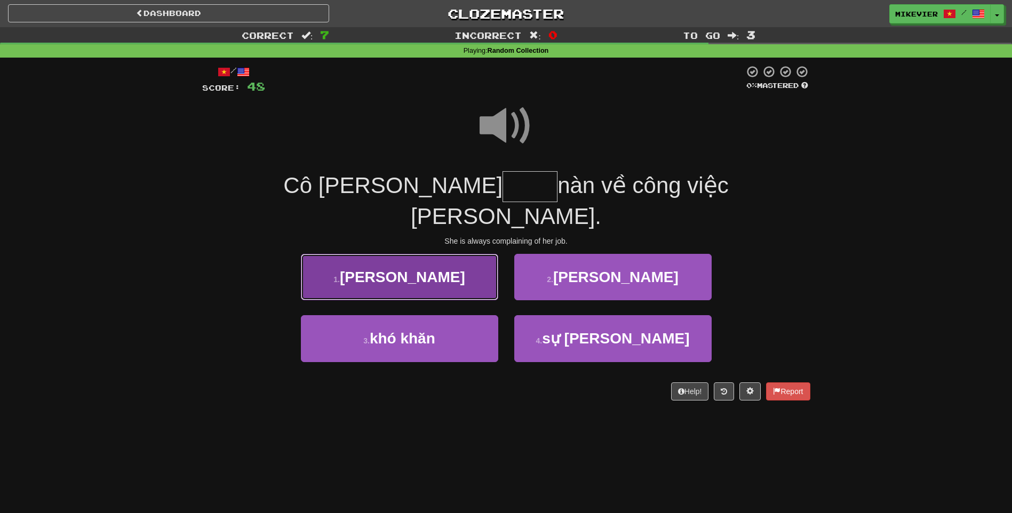
click at [475, 254] on button "1 . phàn" at bounding box center [399, 277] width 197 height 46
type input "****"
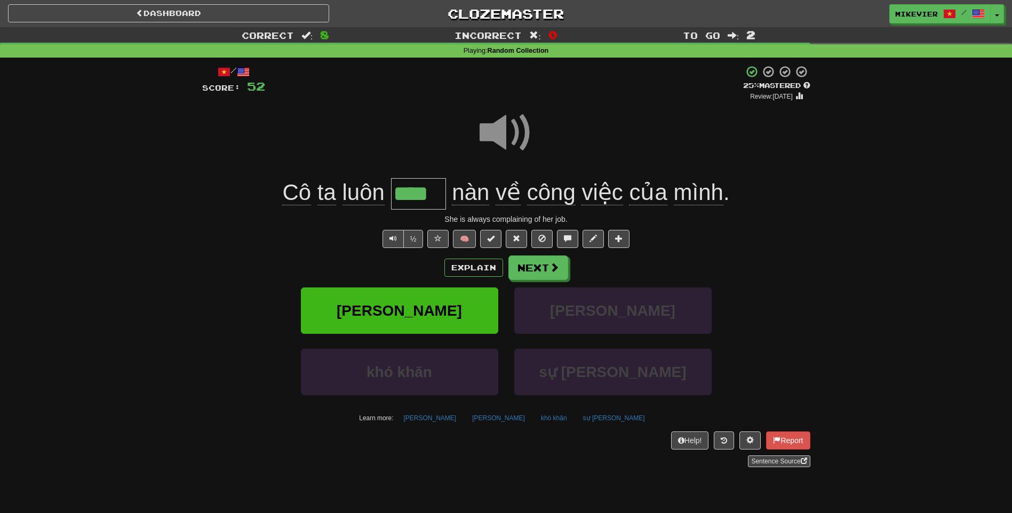
click at [504, 139] on span at bounding box center [505, 132] width 53 height 53
click at [484, 274] on button "Explain" at bounding box center [473, 268] width 59 height 18
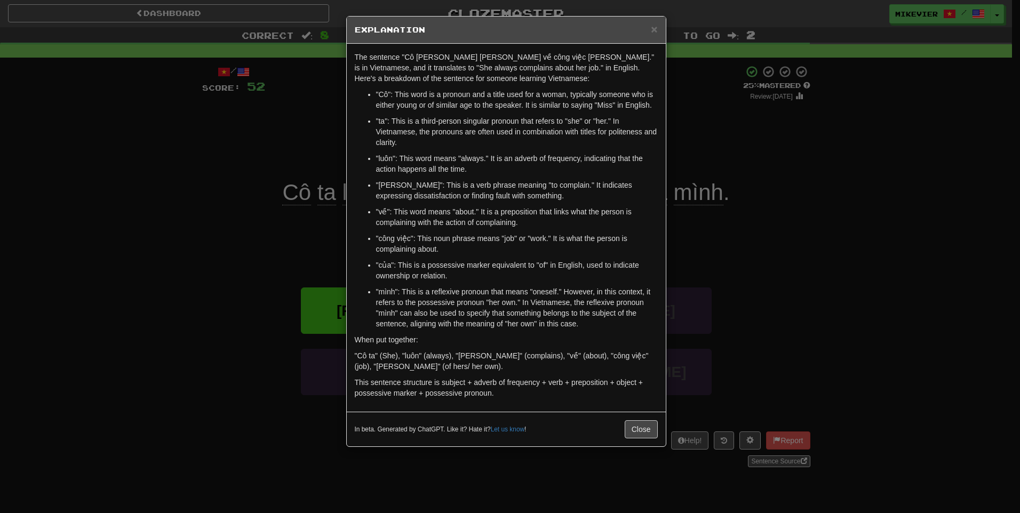
click at [189, 158] on div "× Explanation The sentence "Cô ta luôn phàn nàn về công việc của mình." is in V…" at bounding box center [510, 256] width 1020 height 513
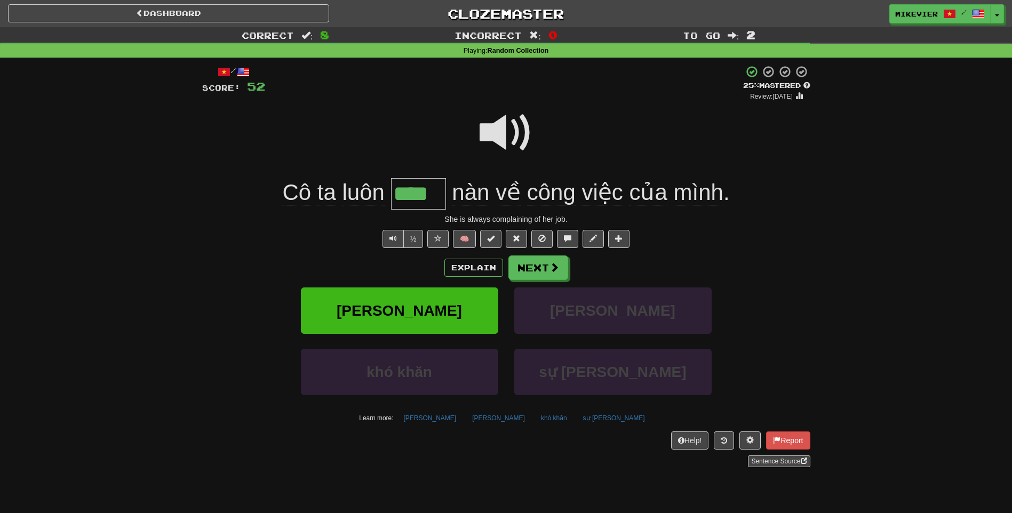
click at [507, 125] on span at bounding box center [505, 132] width 53 height 53
click at [500, 134] on span at bounding box center [505, 132] width 53 height 53
click at [441, 238] on span at bounding box center [437, 238] width 7 height 7
click at [540, 269] on button "Next" at bounding box center [539, 268] width 60 height 25
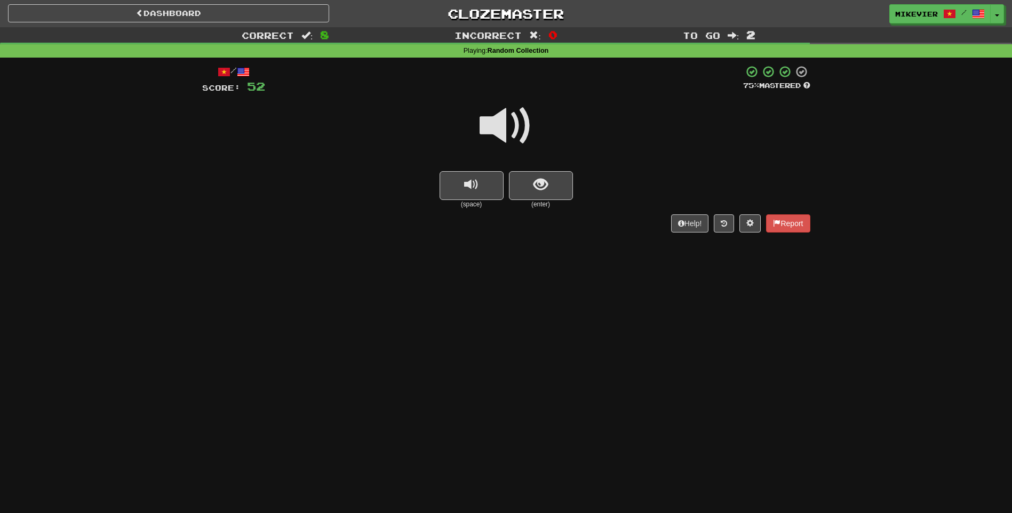
click at [526, 137] on span at bounding box center [505, 125] width 53 height 53
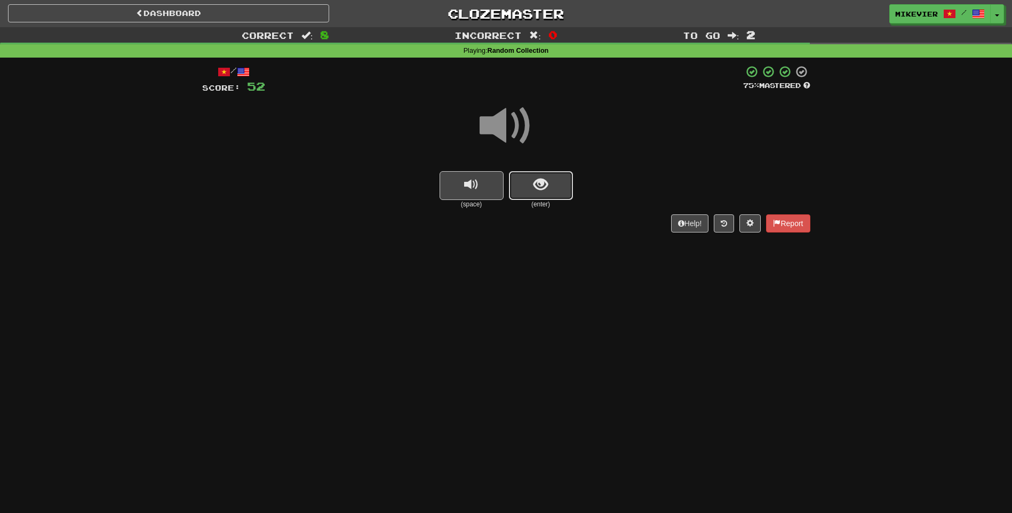
click at [572, 194] on button "show sentence" at bounding box center [541, 185] width 64 height 29
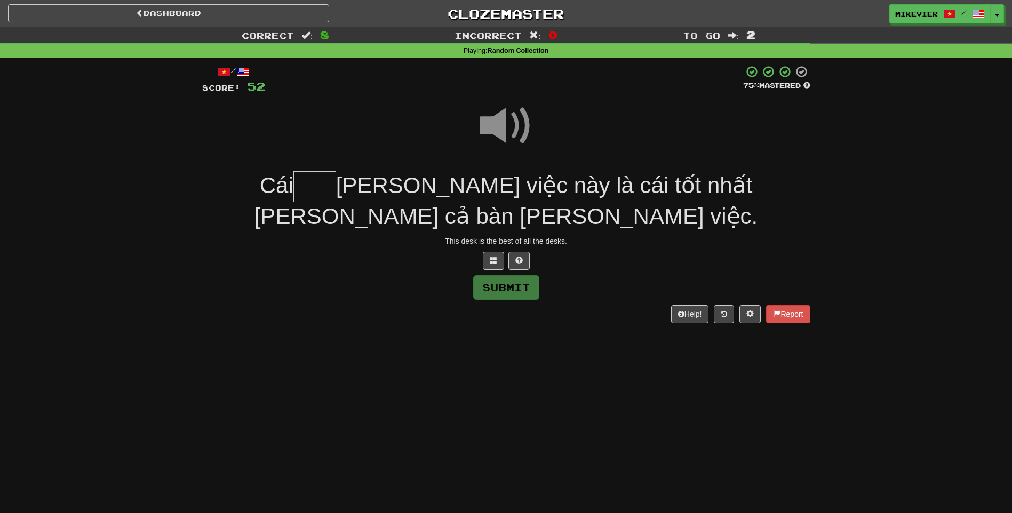
click at [495, 134] on span at bounding box center [505, 125] width 53 height 53
click at [490, 258] on span at bounding box center [493, 260] width 7 height 7
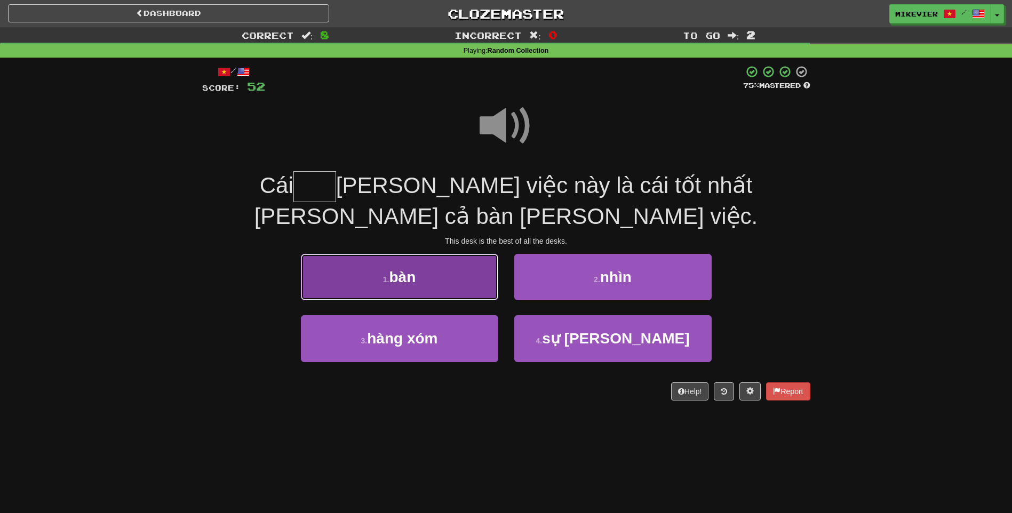
click at [461, 286] on button "1 . bàn" at bounding box center [399, 277] width 197 height 46
type input "***"
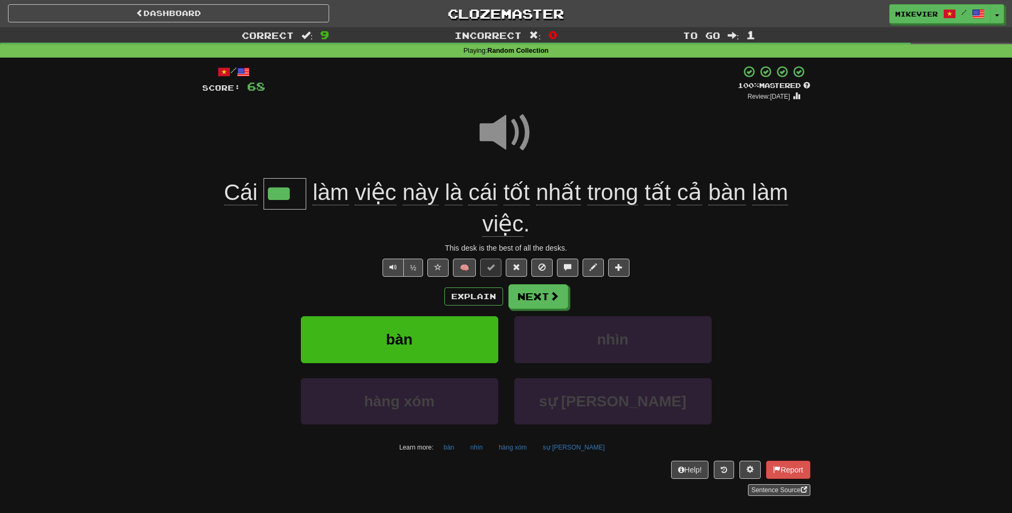
click at [515, 149] on span at bounding box center [505, 132] width 53 height 53
click at [517, 141] on span at bounding box center [505, 132] width 53 height 53
click at [540, 298] on button "Next" at bounding box center [539, 297] width 60 height 25
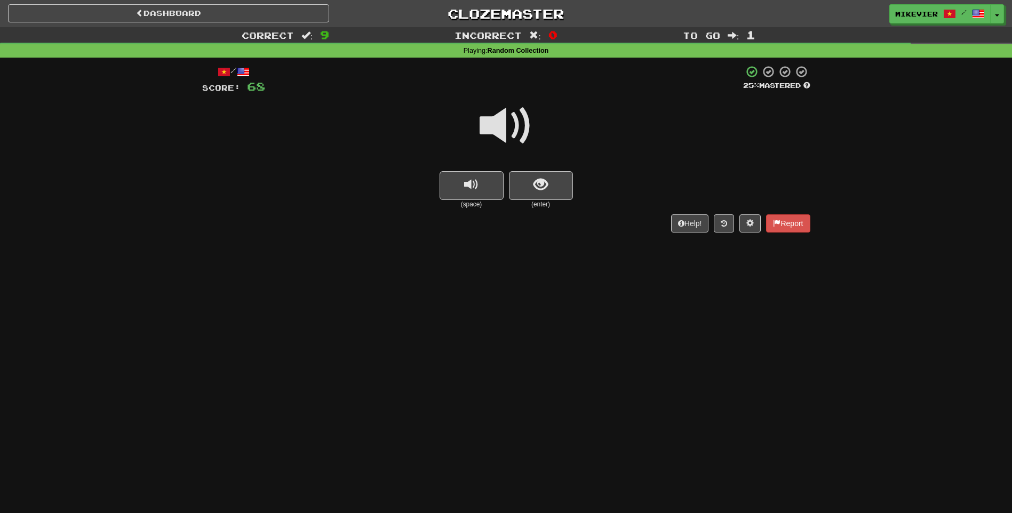
click at [521, 143] on span at bounding box center [505, 125] width 53 height 53
click at [522, 136] on span at bounding box center [505, 125] width 53 height 53
click at [538, 196] on button "show sentence" at bounding box center [541, 185] width 64 height 29
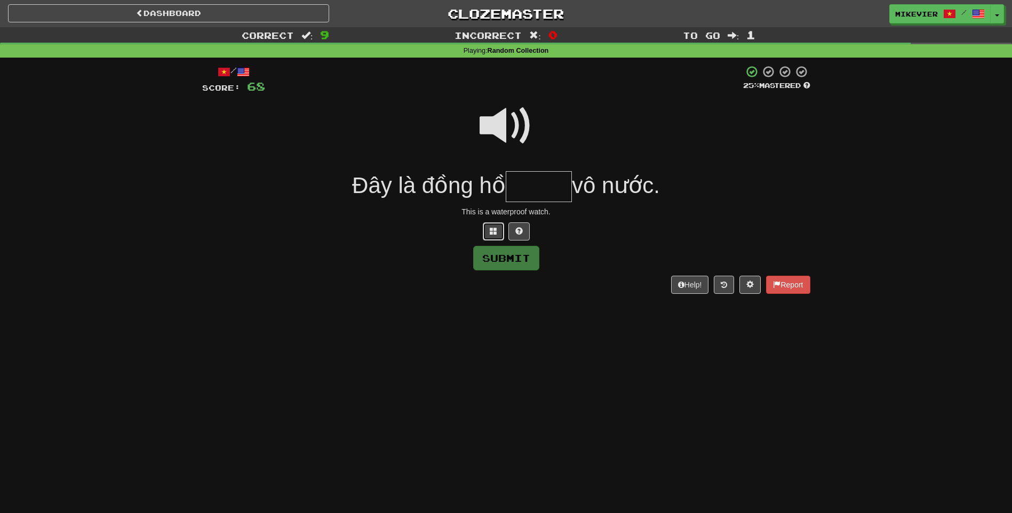
click at [500, 236] on button at bounding box center [493, 231] width 21 height 18
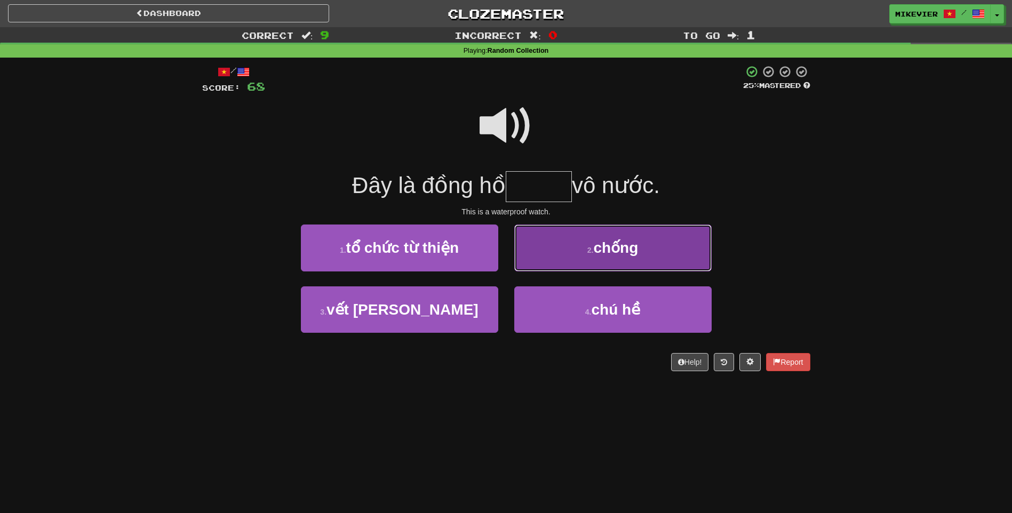
click at [534, 258] on button "2 . chống" at bounding box center [612, 248] width 197 height 46
type input "*****"
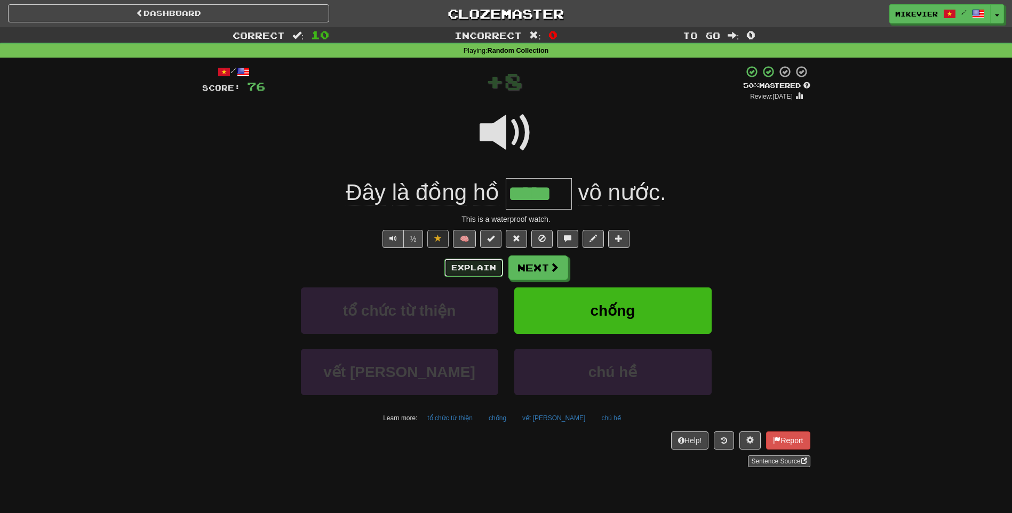
click at [492, 263] on button "Explain" at bounding box center [473, 268] width 59 height 18
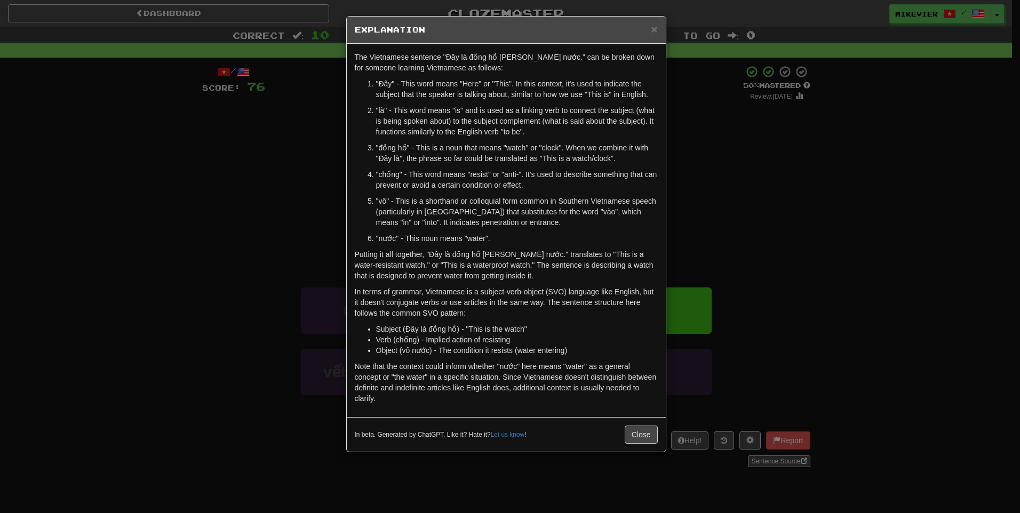
click at [261, 187] on div "× Explanation The Vietnamese sentence "Đây là đồng hồ chống vô nước." can be br…" at bounding box center [510, 256] width 1020 height 513
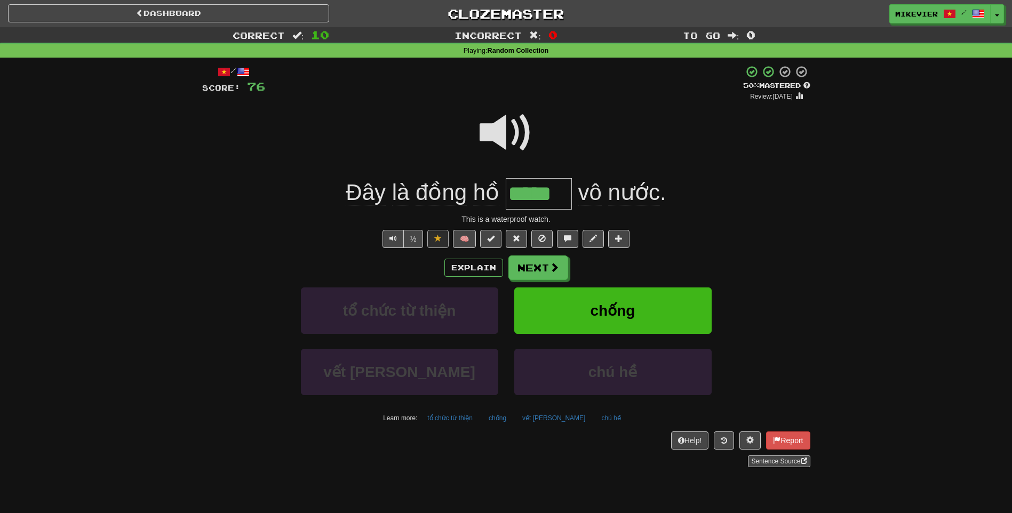
click at [486, 131] on span at bounding box center [505, 132] width 53 height 53
click at [493, 136] on span at bounding box center [505, 132] width 53 height 53
click at [524, 274] on button "Next" at bounding box center [539, 268] width 60 height 25
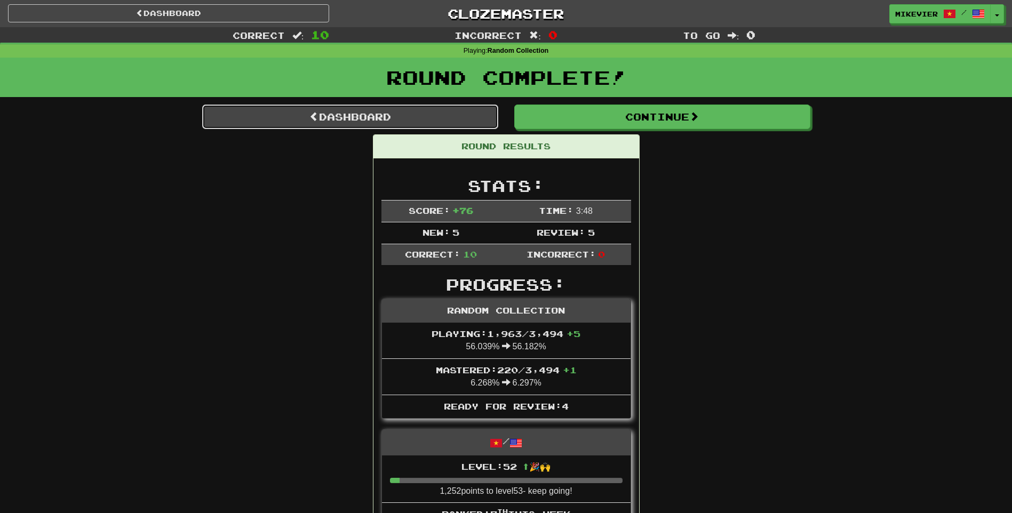
click at [332, 121] on link "Dashboard" at bounding box center [350, 117] width 296 height 25
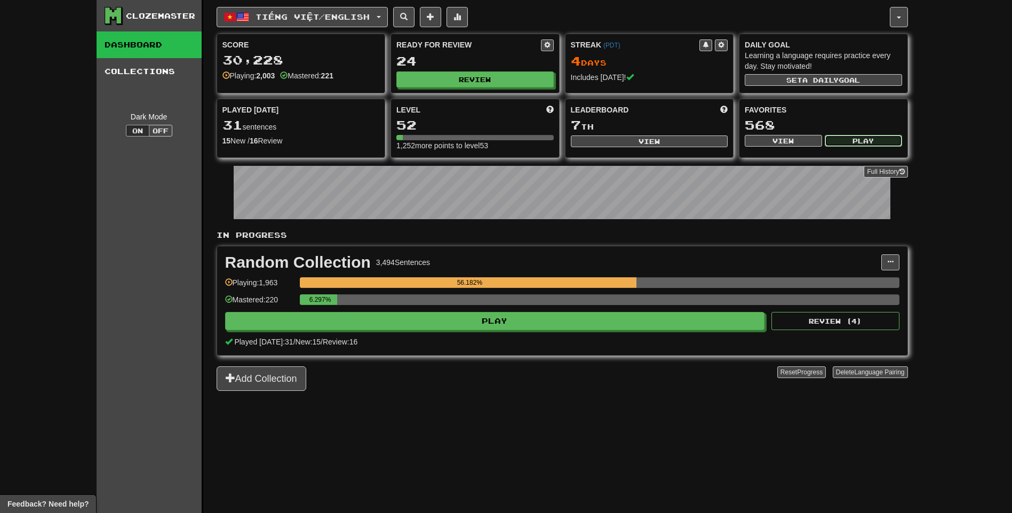
click at [888, 141] on button "Play" at bounding box center [862, 141] width 77 height 12
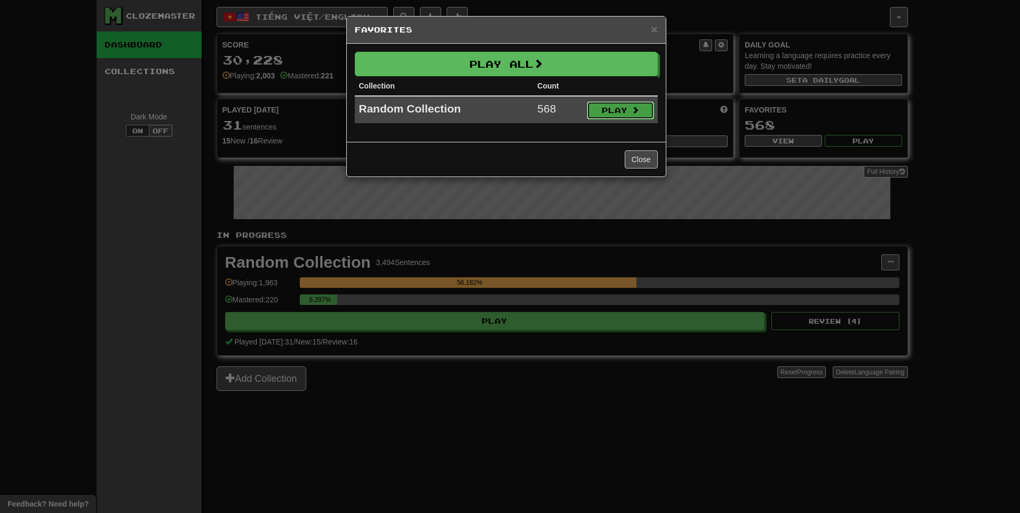
click at [642, 109] on button "Play" at bounding box center [620, 110] width 67 height 18
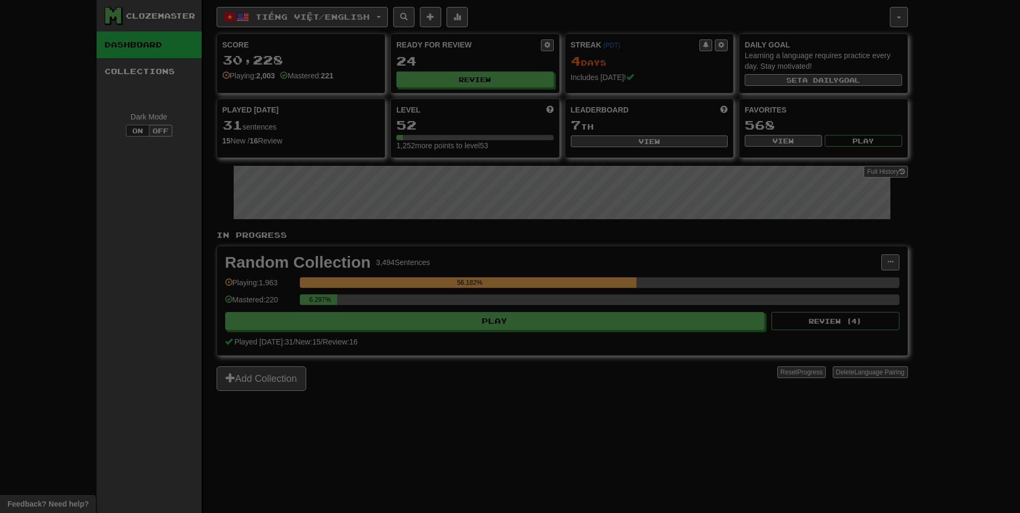
select select "**"
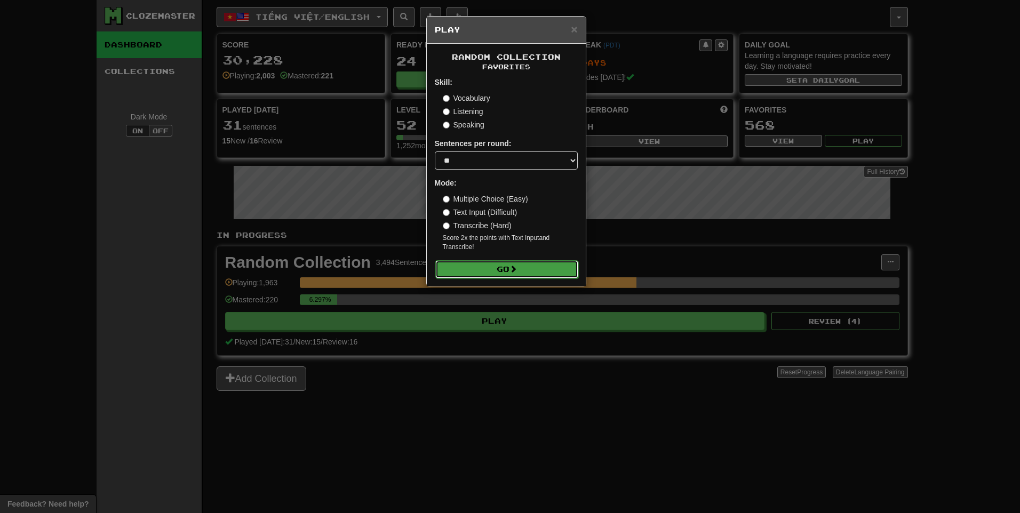
click at [503, 261] on button "Go" at bounding box center [506, 269] width 143 height 18
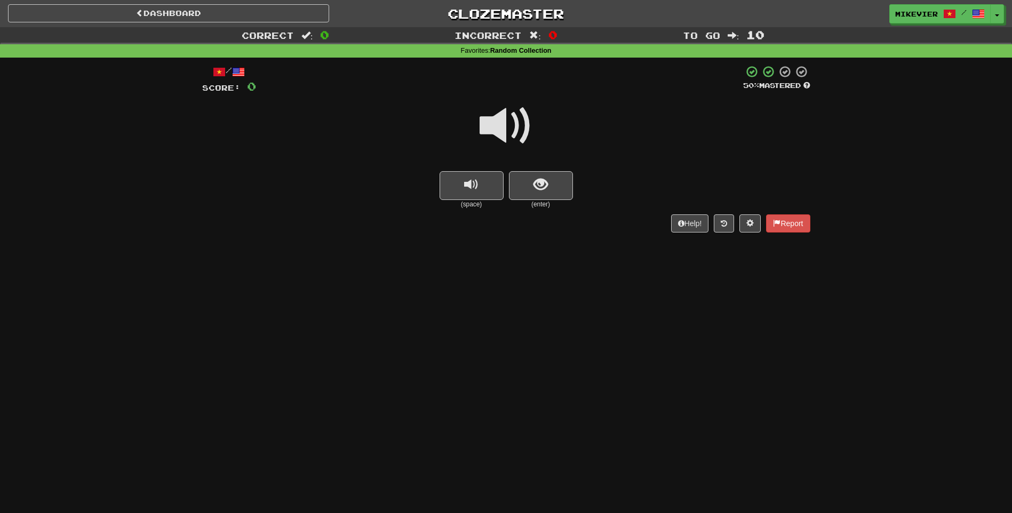
click at [525, 117] on span at bounding box center [505, 125] width 53 height 53
click at [526, 114] on span at bounding box center [505, 125] width 53 height 53
click at [523, 110] on span at bounding box center [505, 125] width 53 height 53
click at [524, 113] on span at bounding box center [505, 125] width 53 height 53
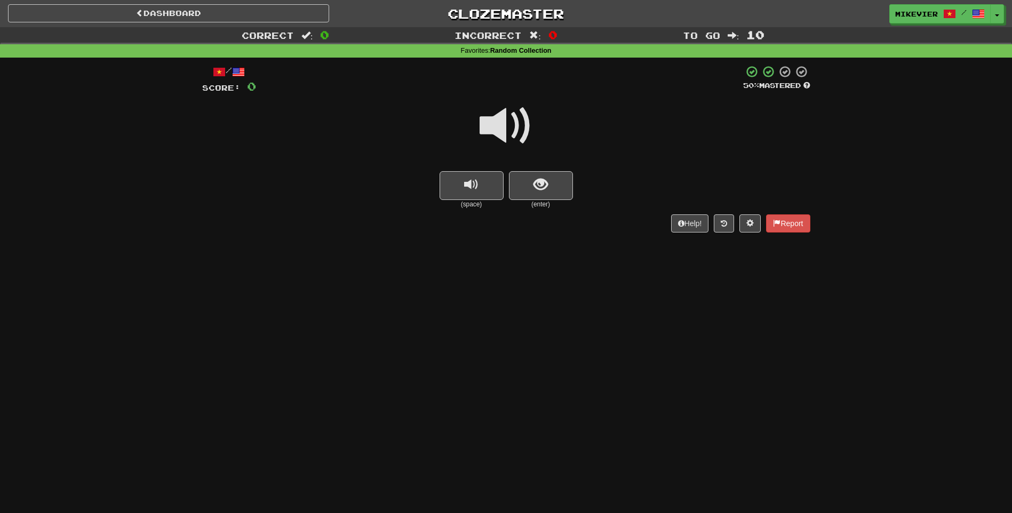
click at [524, 113] on span at bounding box center [505, 125] width 53 height 53
click at [554, 174] on button "show sentence" at bounding box center [541, 185] width 64 height 29
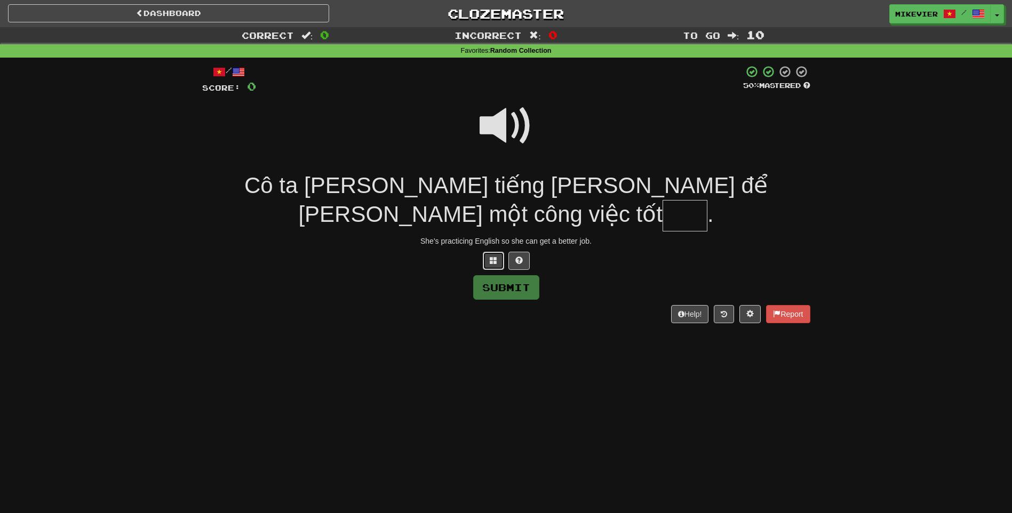
click at [493, 252] on button at bounding box center [493, 261] width 21 height 18
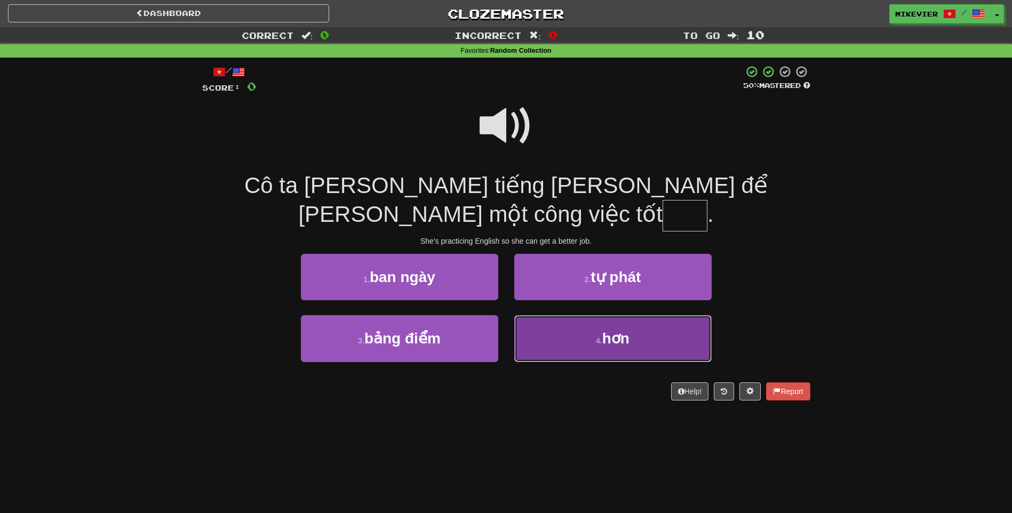
click at [525, 315] on button "4 . hơn" at bounding box center [612, 338] width 197 height 46
type input "***"
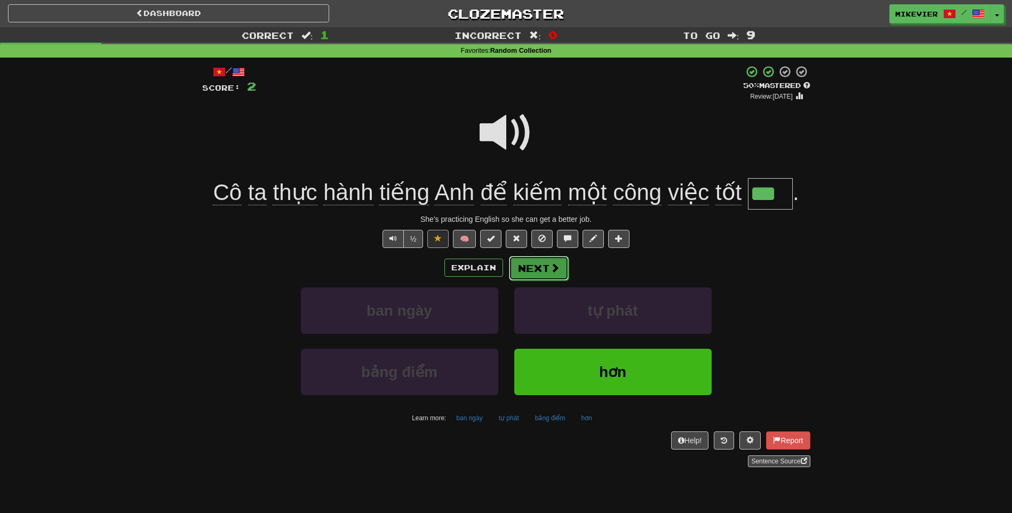
click at [522, 270] on button "Next" at bounding box center [539, 268] width 60 height 25
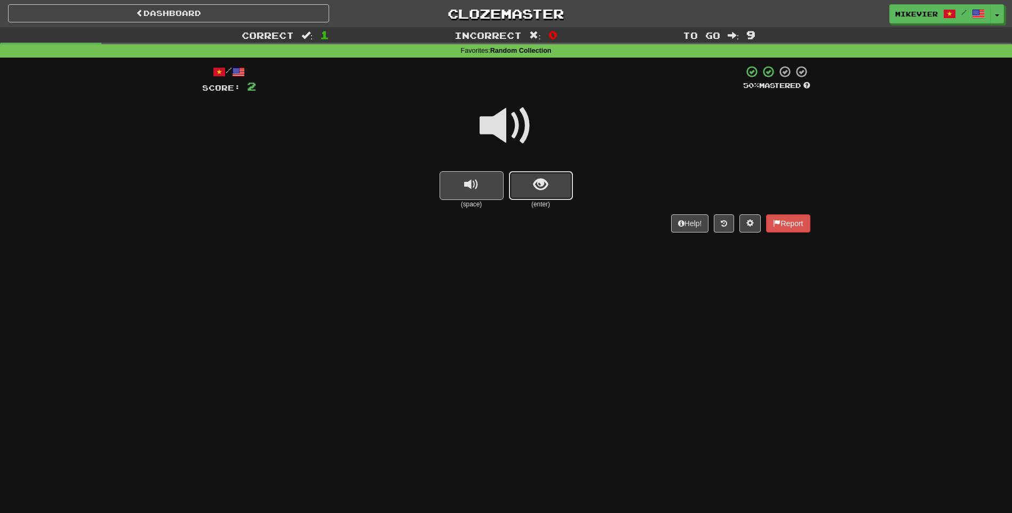
click at [520, 175] on button "show sentence" at bounding box center [541, 185] width 64 height 29
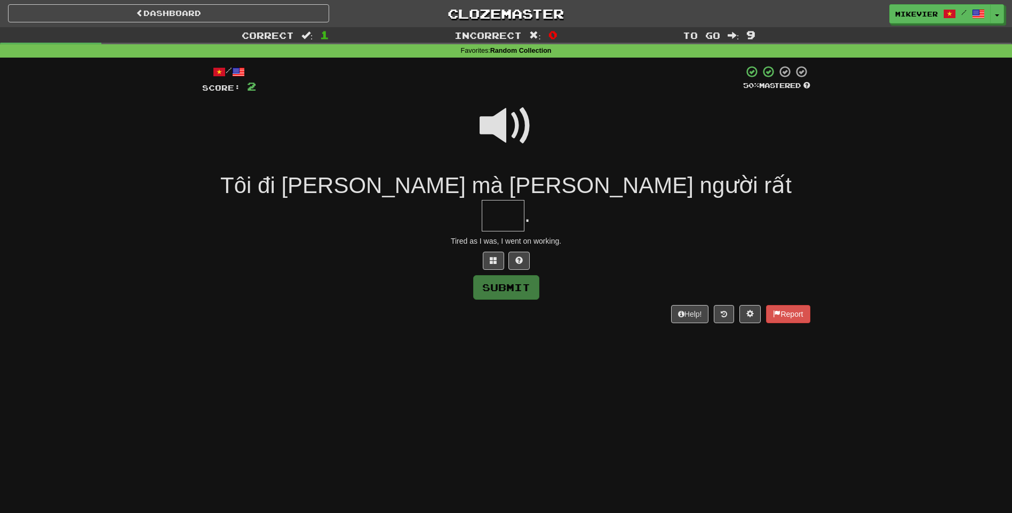
click at [506, 136] on span at bounding box center [505, 125] width 53 height 53
click at [505, 136] on span at bounding box center [505, 125] width 53 height 53
click at [494, 252] on button at bounding box center [493, 261] width 21 height 18
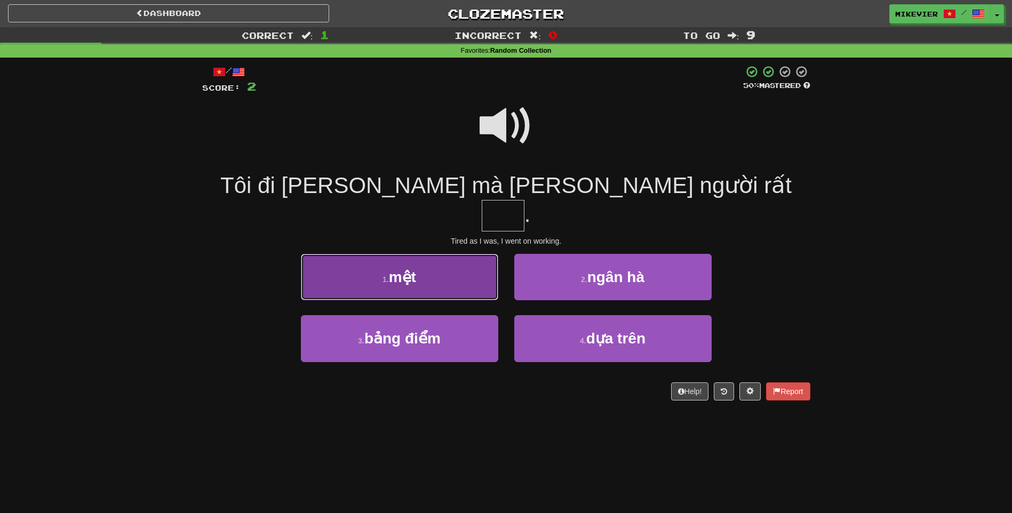
click at [482, 254] on button "1 . mệt" at bounding box center [399, 277] width 197 height 46
type input "***"
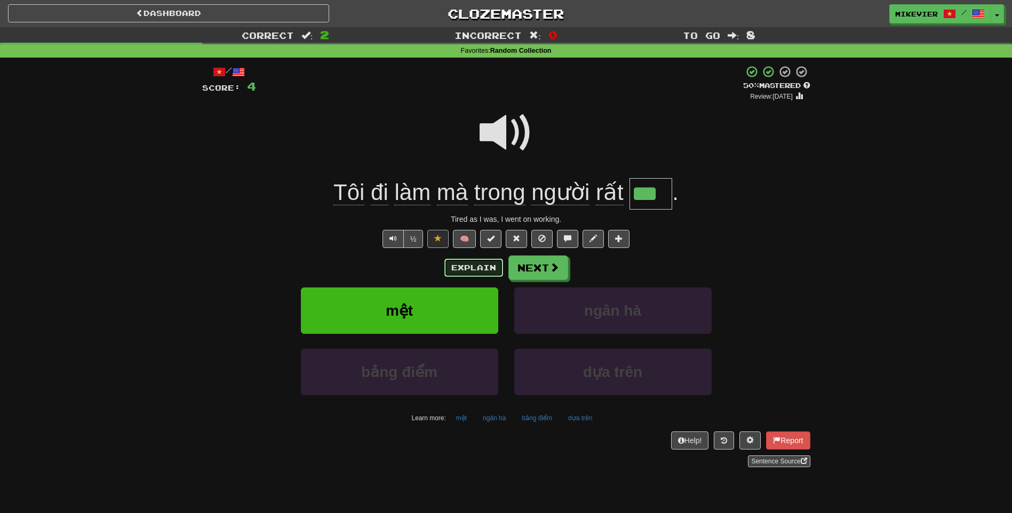
click at [485, 266] on button "Explain" at bounding box center [473, 268] width 59 height 18
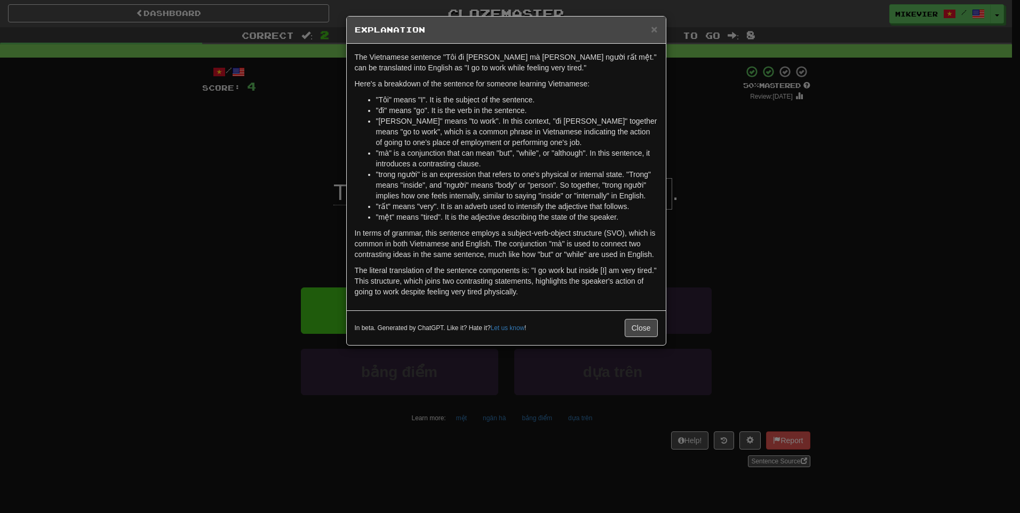
click at [244, 204] on div "× Explanation The Vietnamese sentence "Tôi đi [PERSON_NAME] mà [PERSON_NAME] ng…" at bounding box center [510, 256] width 1020 height 513
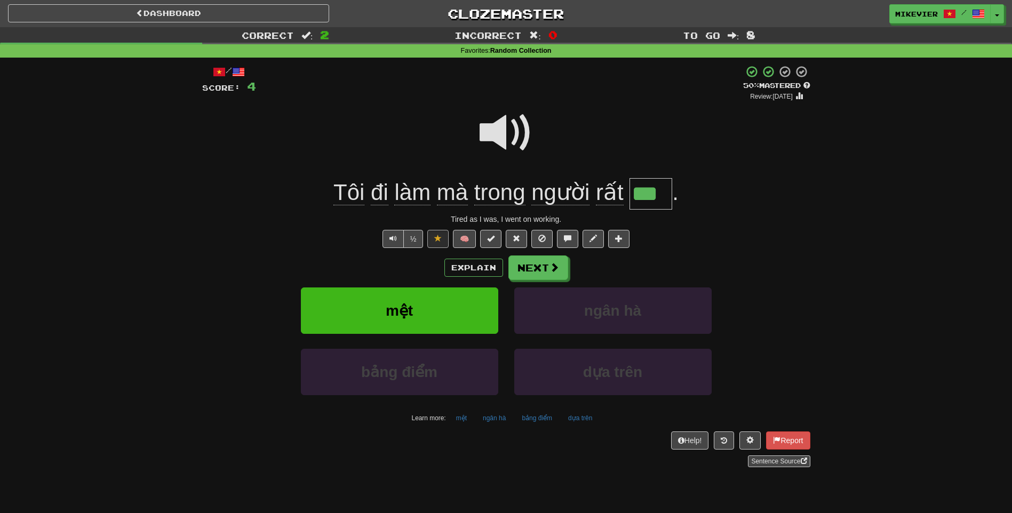
click at [503, 138] on span at bounding box center [505, 132] width 53 height 53
click at [543, 274] on button "Next" at bounding box center [539, 268] width 60 height 25
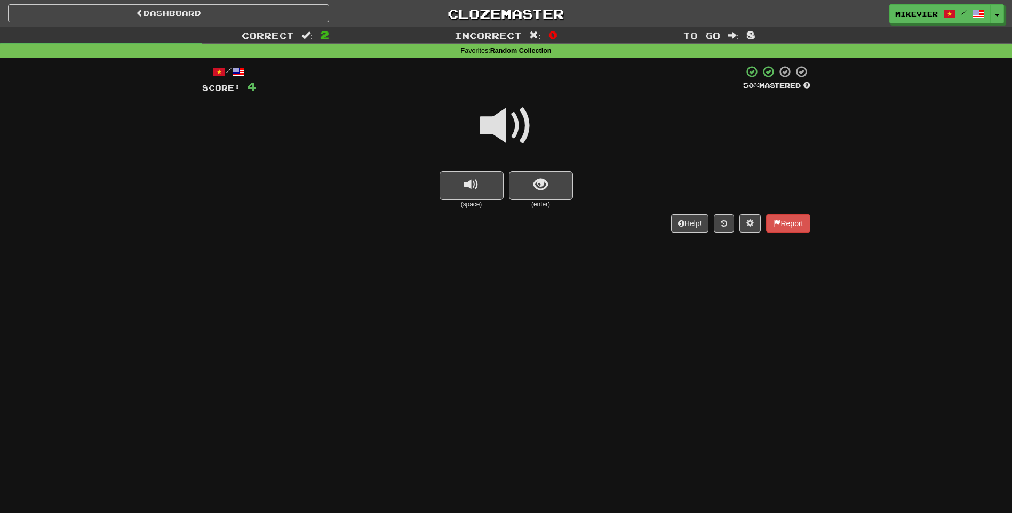
click at [524, 126] on span at bounding box center [505, 125] width 53 height 53
click at [524, 124] on span at bounding box center [505, 125] width 53 height 53
click at [546, 196] on button "show sentence" at bounding box center [541, 185] width 64 height 29
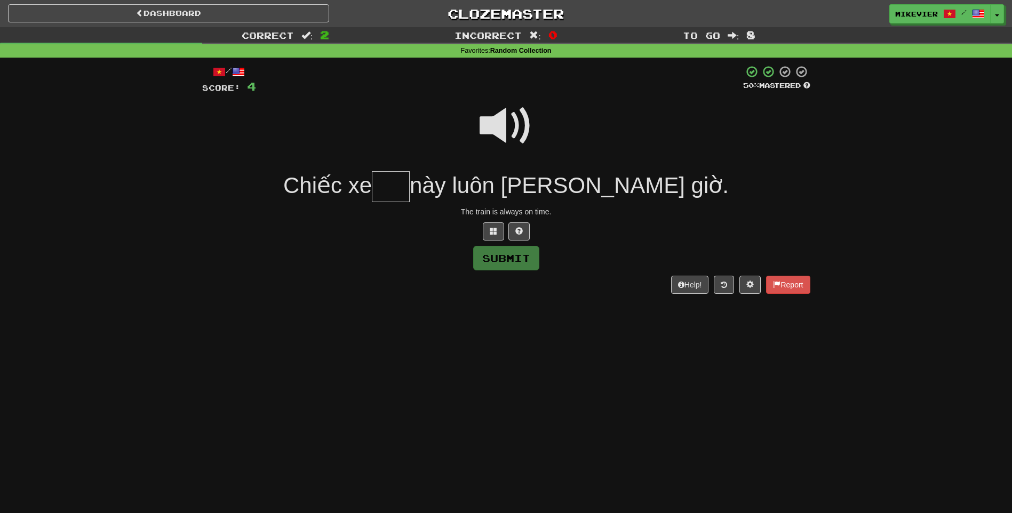
click at [487, 241] on div "/ Score: 4 50 % Mastered Chiếc xe này luôn [PERSON_NAME] giờ. The train is alwa…" at bounding box center [506, 179] width 608 height 229
click at [488, 235] on button at bounding box center [493, 231] width 21 height 18
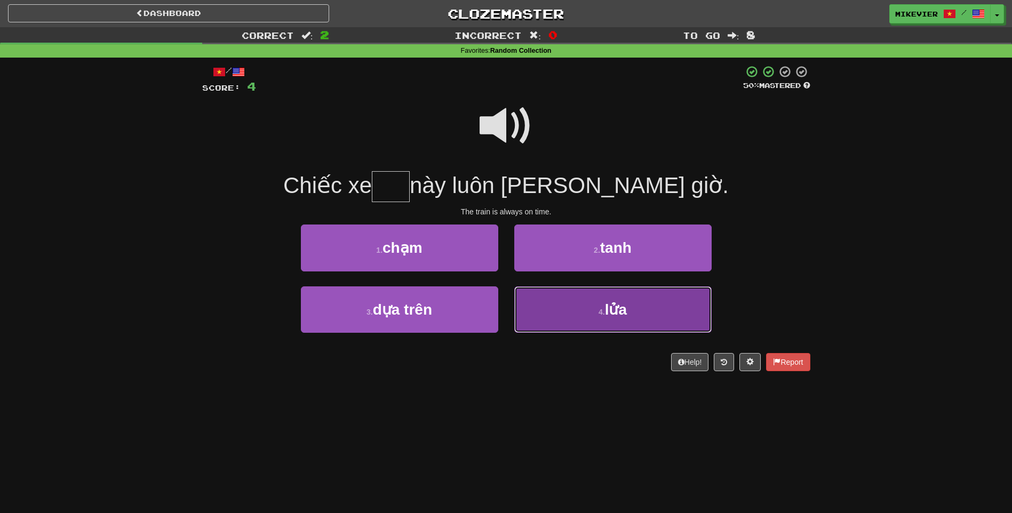
click at [555, 306] on button "4 . lửa" at bounding box center [612, 309] width 197 height 46
type input "***"
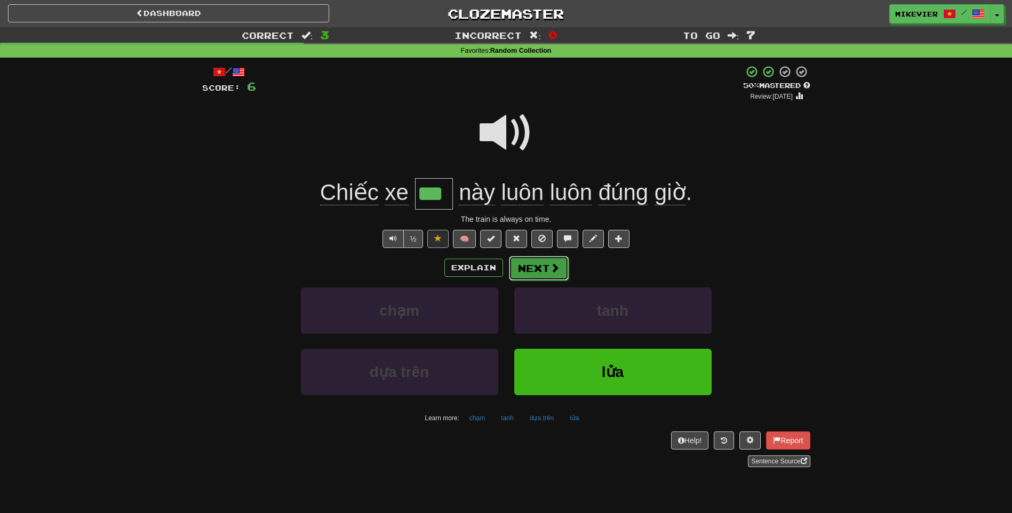
click at [531, 277] on button "Next" at bounding box center [539, 268] width 60 height 25
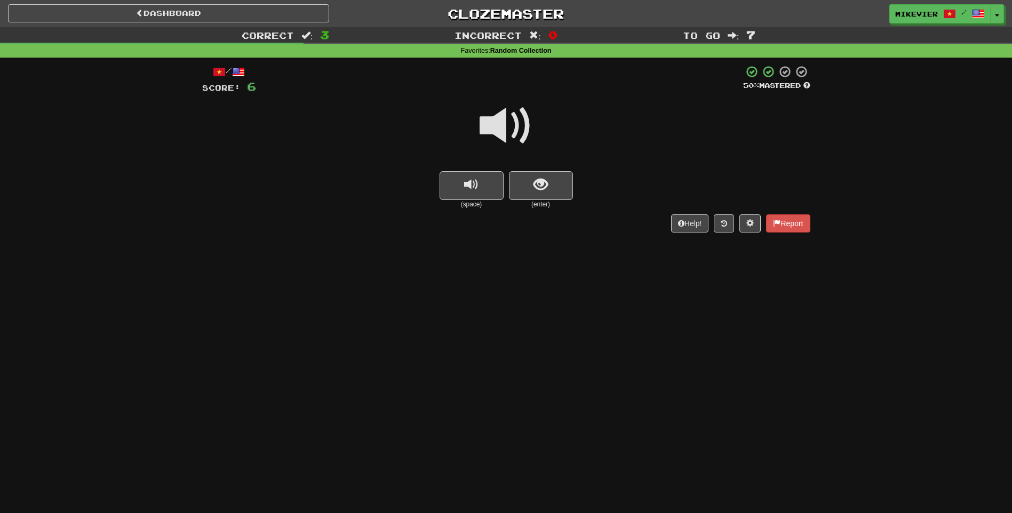
click at [518, 132] on span at bounding box center [505, 125] width 53 height 53
click at [555, 178] on button "show sentence" at bounding box center [541, 185] width 64 height 29
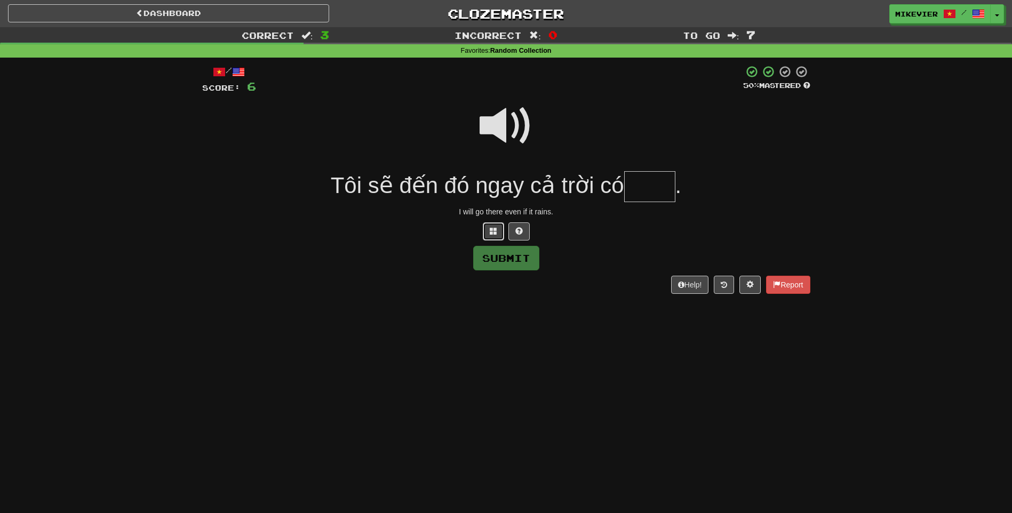
click at [490, 234] on span at bounding box center [493, 230] width 7 height 7
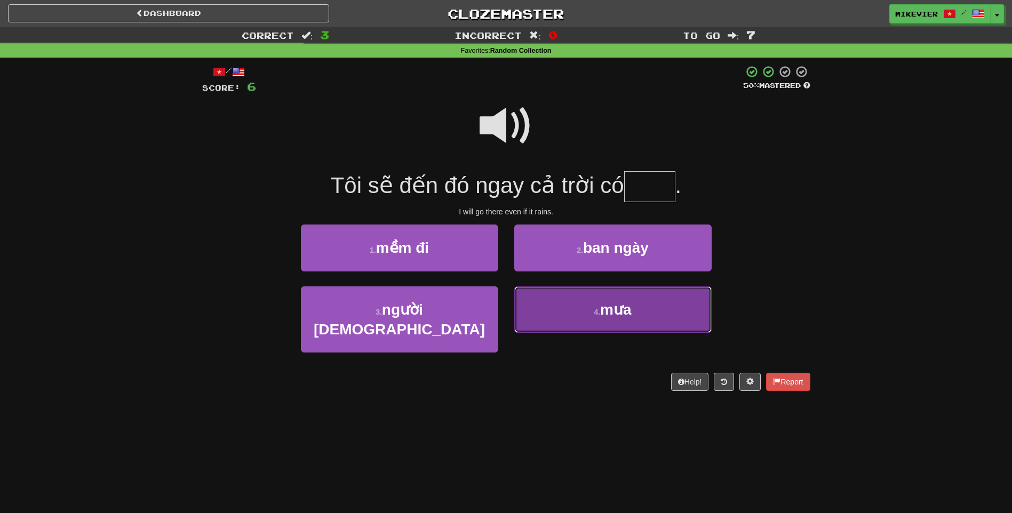
click at [561, 301] on button "4 . mưa" at bounding box center [612, 309] width 197 height 46
type input "***"
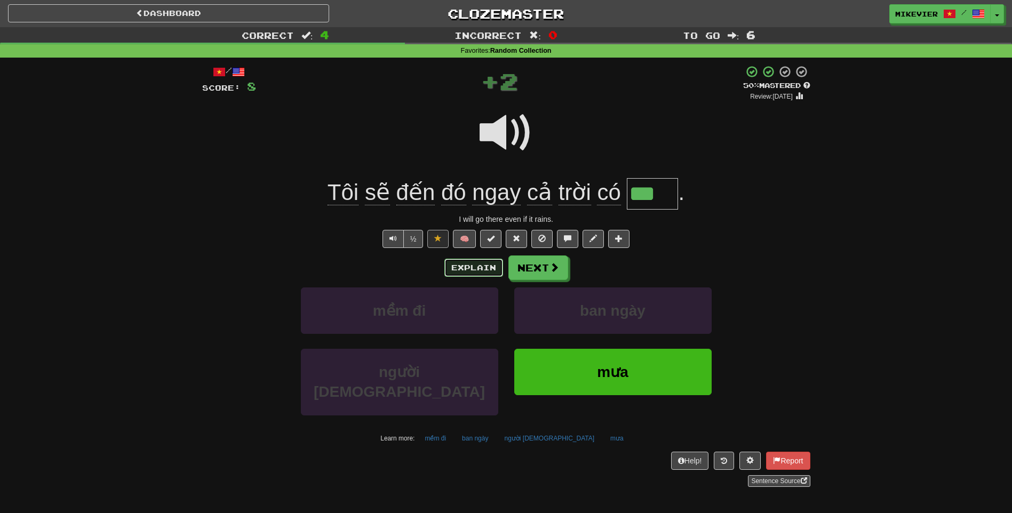
click at [490, 267] on button "Explain" at bounding box center [473, 268] width 59 height 18
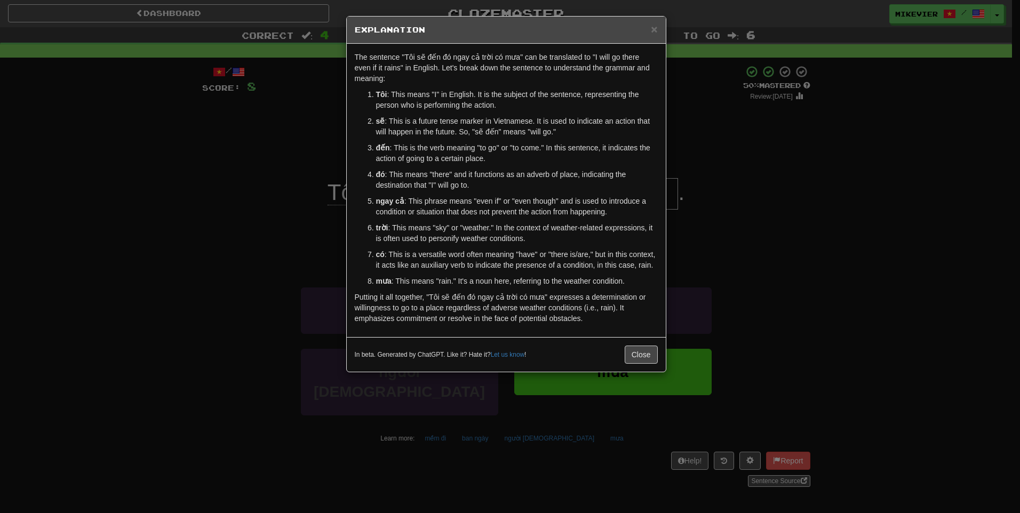
click at [284, 247] on div "× Explanation The sentence "Tôi sẽ đến đó ngay cả trời có mưa" can be translate…" at bounding box center [510, 256] width 1020 height 513
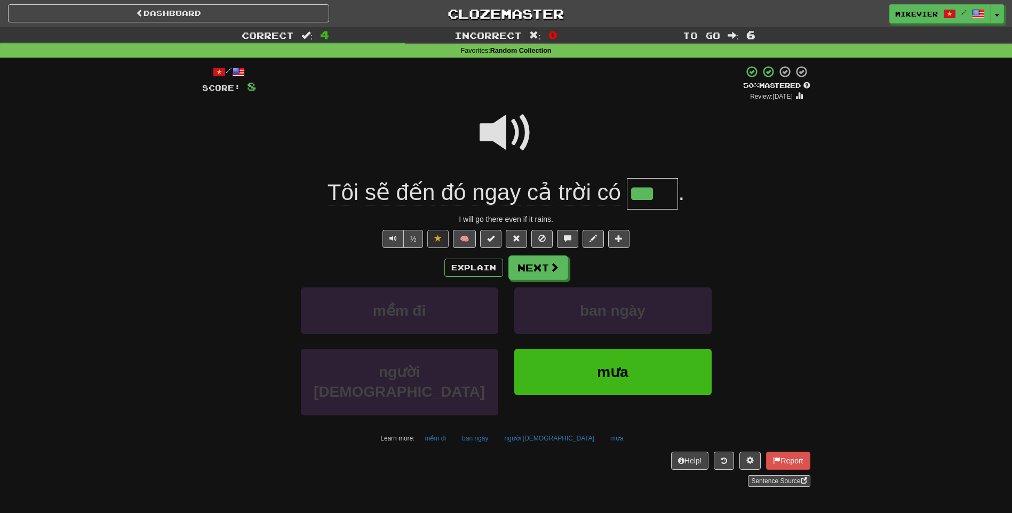
click at [488, 138] on span at bounding box center [505, 132] width 53 height 53
click at [540, 273] on button "Next" at bounding box center [538, 267] width 60 height 25
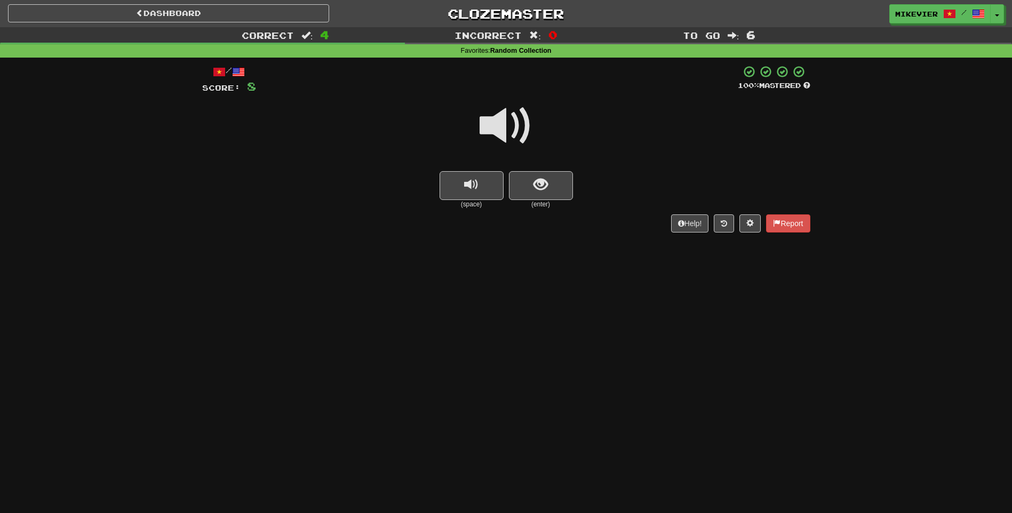
click at [524, 131] on span at bounding box center [505, 125] width 53 height 53
click at [525, 128] on span at bounding box center [505, 125] width 53 height 53
click at [515, 133] on span at bounding box center [505, 125] width 53 height 53
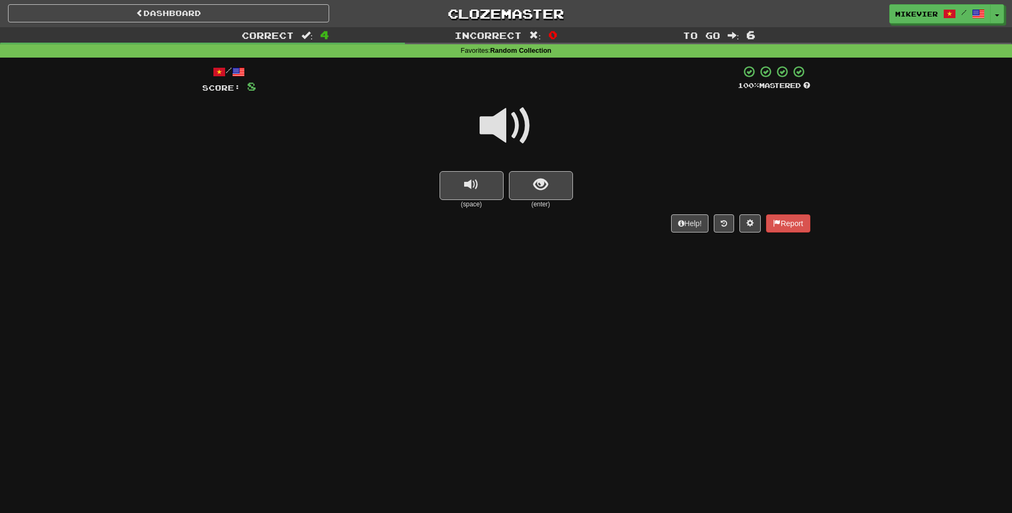
click at [525, 138] on span at bounding box center [505, 125] width 53 height 53
click at [522, 134] on span at bounding box center [505, 125] width 53 height 53
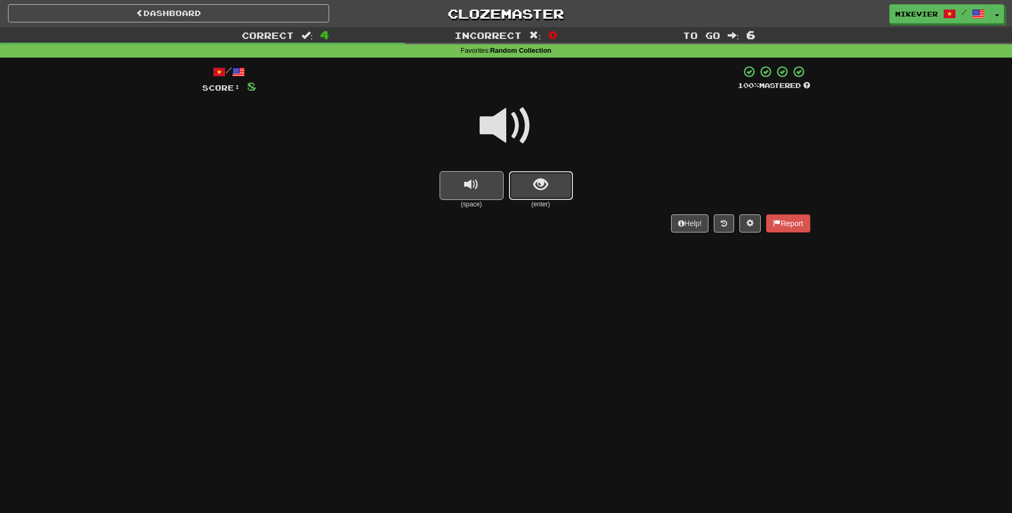
click at [544, 178] on span "show sentence" at bounding box center [540, 185] width 14 height 14
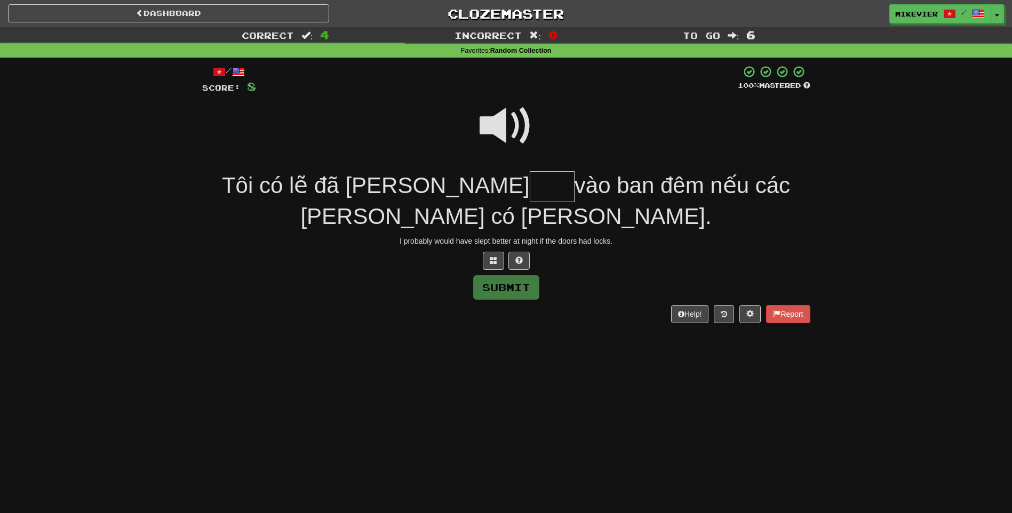
click at [515, 130] on span at bounding box center [505, 125] width 53 height 53
click at [497, 259] on button at bounding box center [493, 261] width 21 height 18
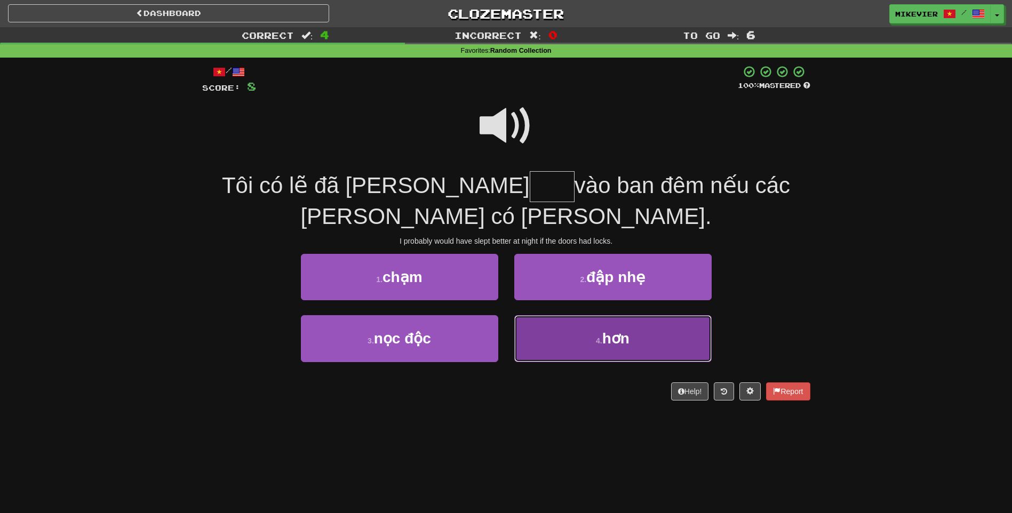
click at [536, 327] on button "4 . hơn" at bounding box center [612, 338] width 197 height 46
type input "***"
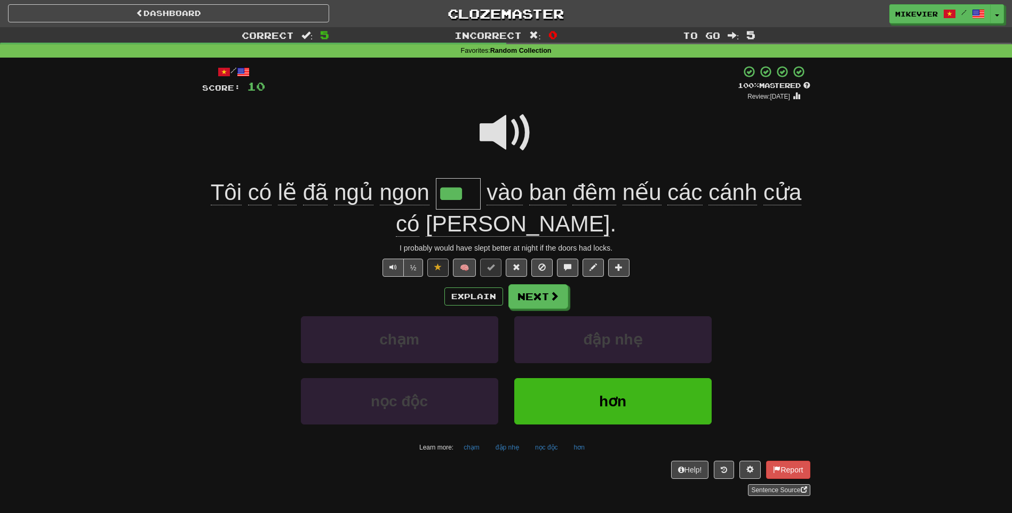
click at [503, 139] on span at bounding box center [505, 132] width 53 height 53
click at [512, 149] on span at bounding box center [505, 132] width 53 height 53
click at [560, 290] on button "Next" at bounding box center [538, 296] width 60 height 25
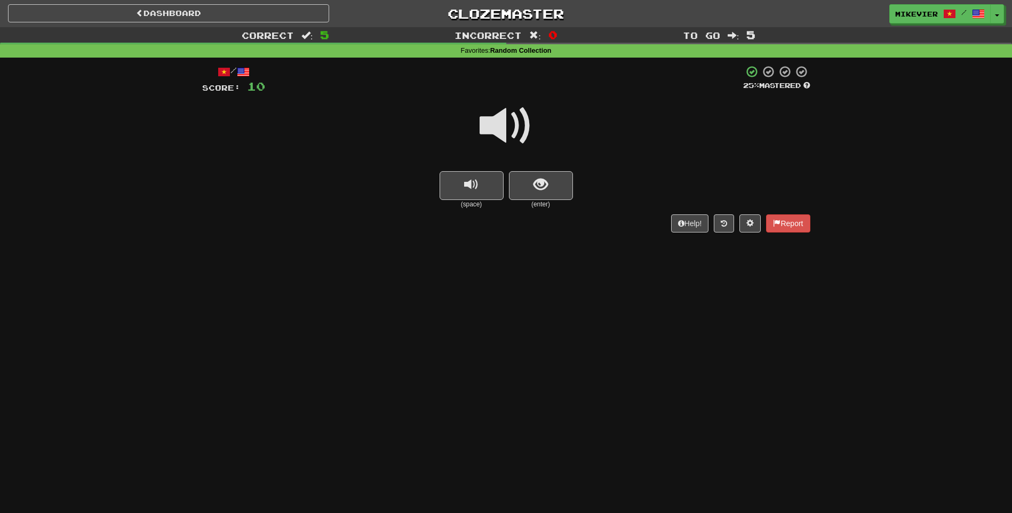
click at [525, 125] on span at bounding box center [505, 125] width 53 height 53
click at [548, 179] on button "show sentence" at bounding box center [541, 185] width 64 height 29
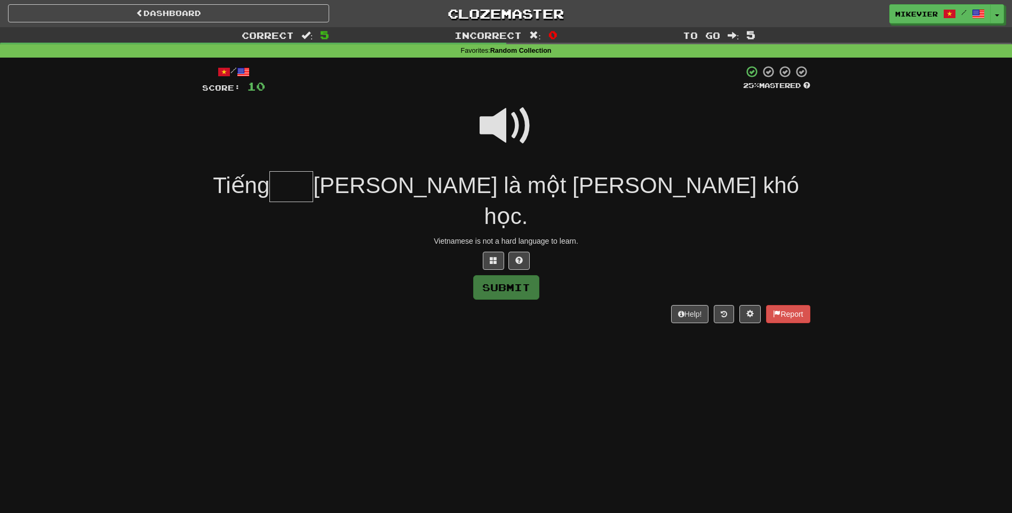
click at [526, 129] on span at bounding box center [505, 125] width 53 height 53
click at [494, 257] on span at bounding box center [493, 260] width 7 height 7
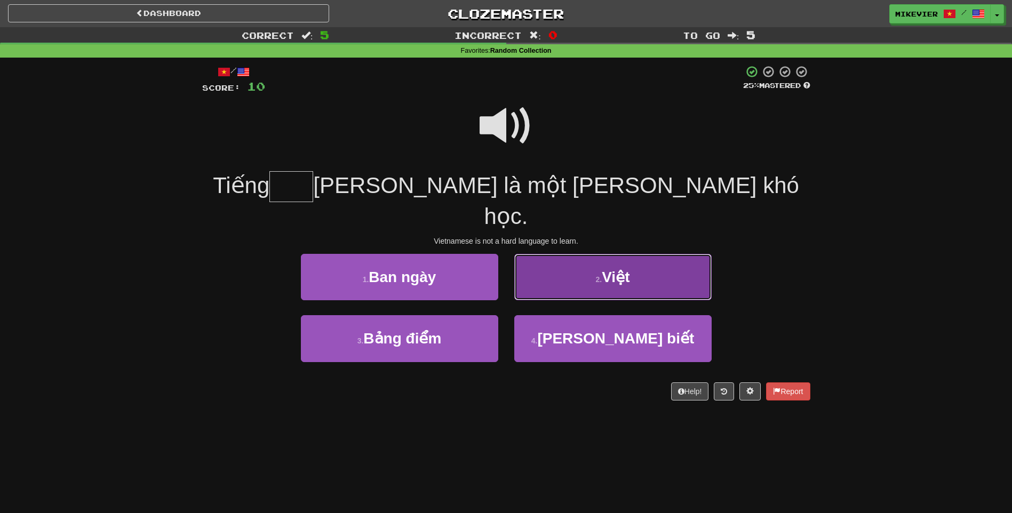
click at [534, 255] on button "2 . Việt" at bounding box center [612, 277] width 197 height 46
type input "****"
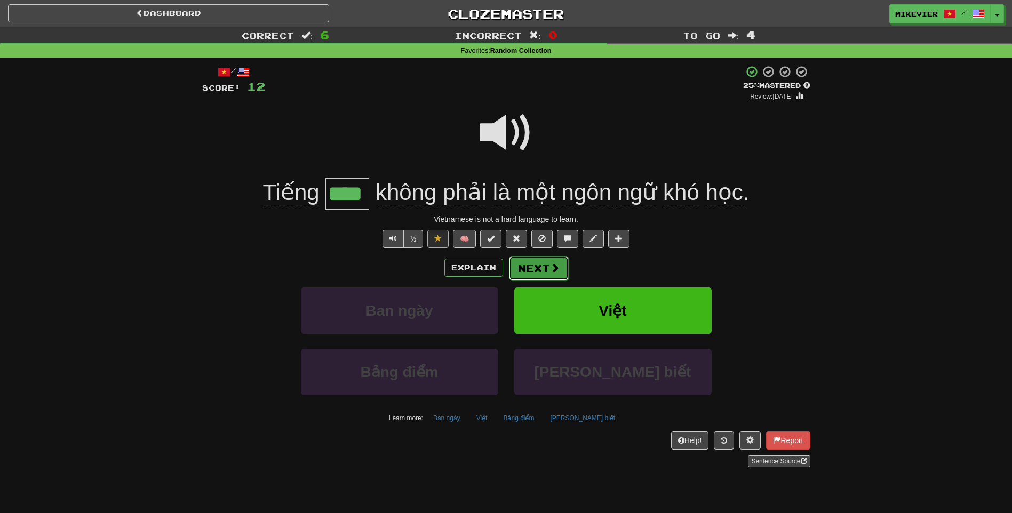
click at [554, 273] on span at bounding box center [555, 268] width 10 height 10
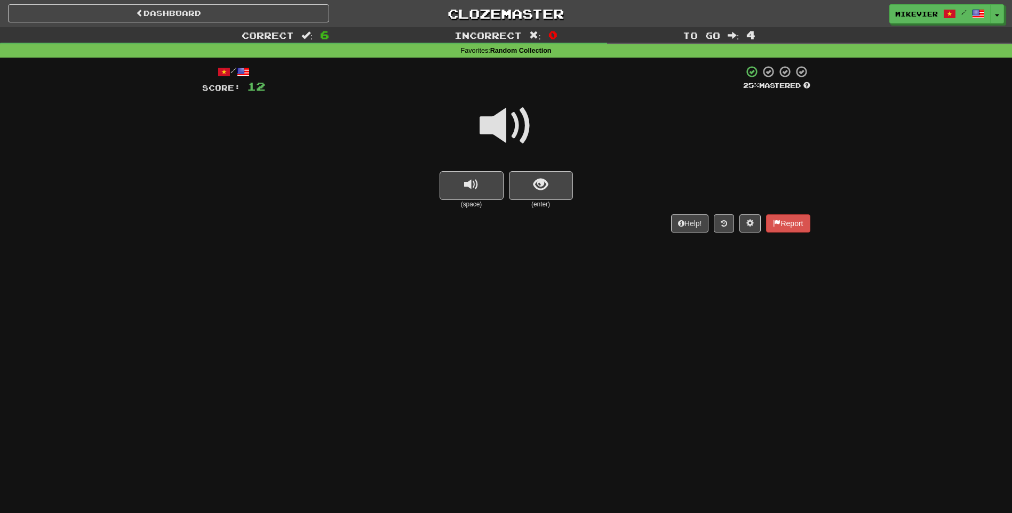
click at [522, 131] on span at bounding box center [505, 125] width 53 height 53
click at [523, 128] on span at bounding box center [505, 125] width 53 height 53
click at [534, 178] on span "show sentence" at bounding box center [540, 185] width 14 height 14
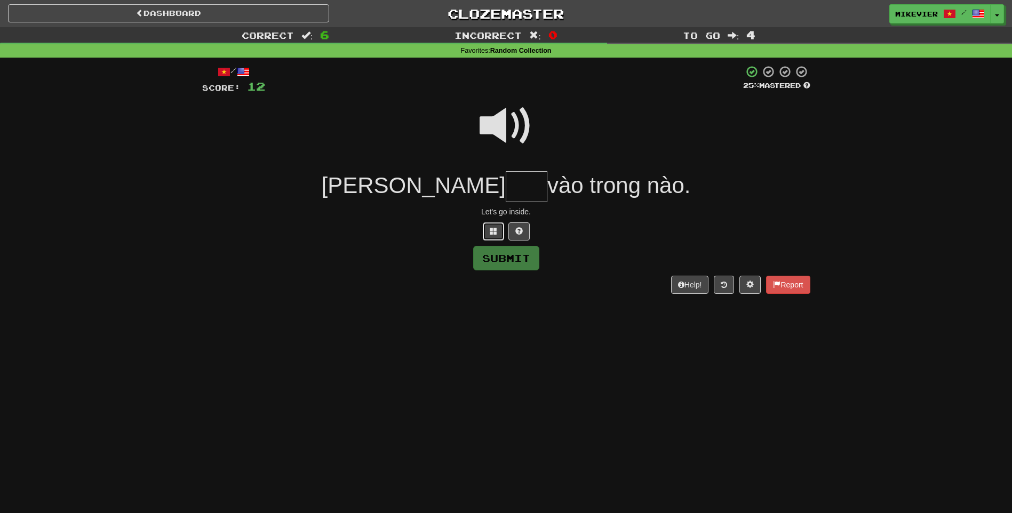
click at [495, 230] on span at bounding box center [493, 230] width 7 height 7
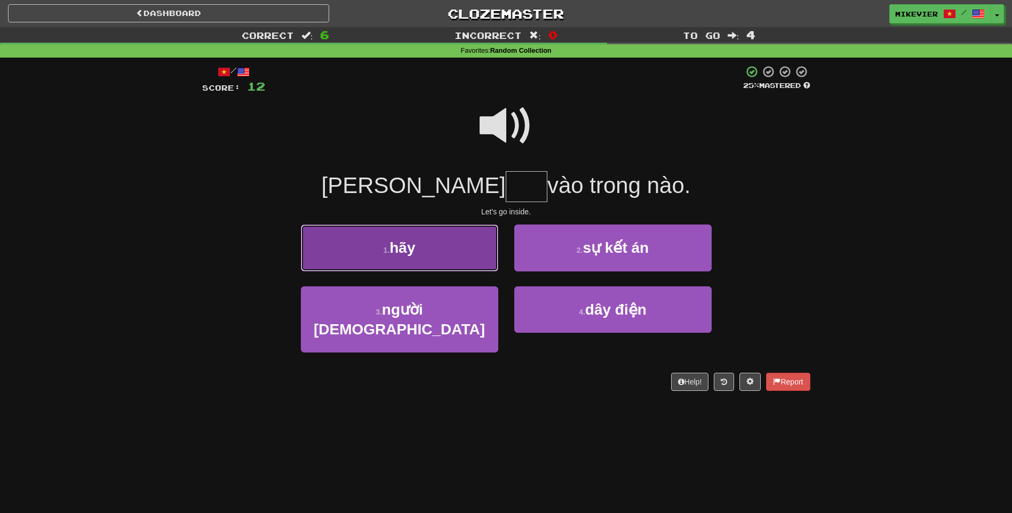
click at [467, 248] on button "1 . hãy" at bounding box center [399, 248] width 197 height 46
type input "***"
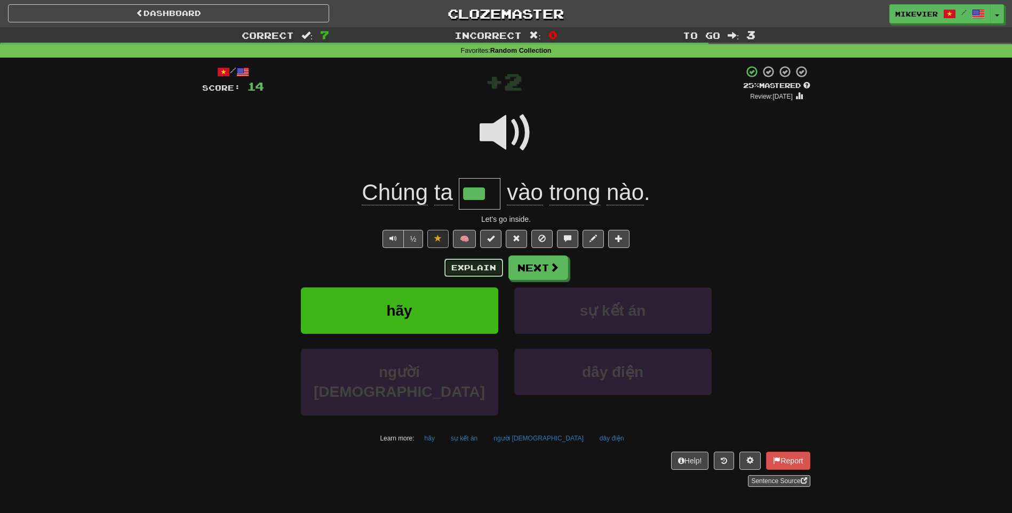
click at [466, 266] on button "Explain" at bounding box center [473, 268] width 59 height 18
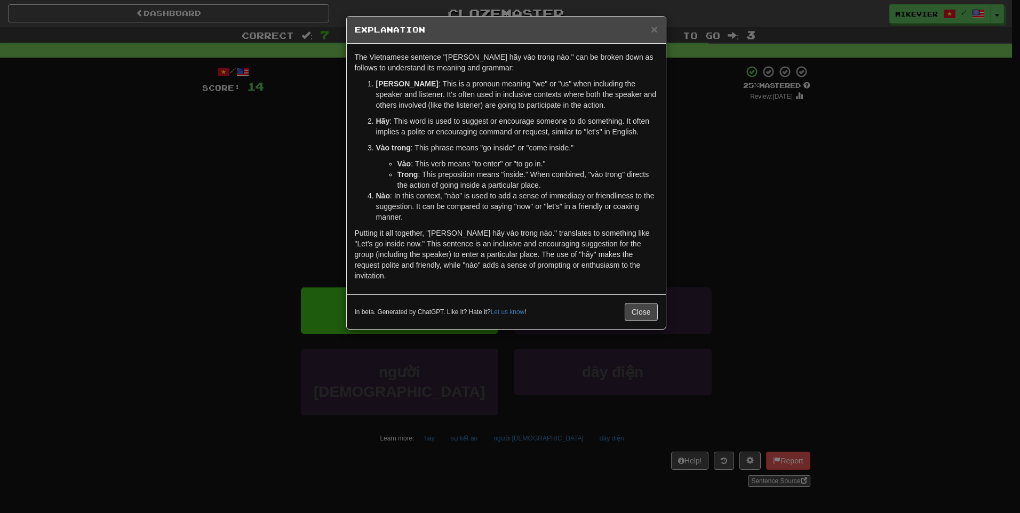
click at [357, 171] on ol "[PERSON_NAME] : This is a pronoun meaning "we" or "us" when including the speak…" at bounding box center [506, 150] width 303 height 144
click at [314, 167] on div "× Explanation The Vietnamese sentence "[PERSON_NAME] hãy vào trong nào." can be…" at bounding box center [510, 256] width 1020 height 513
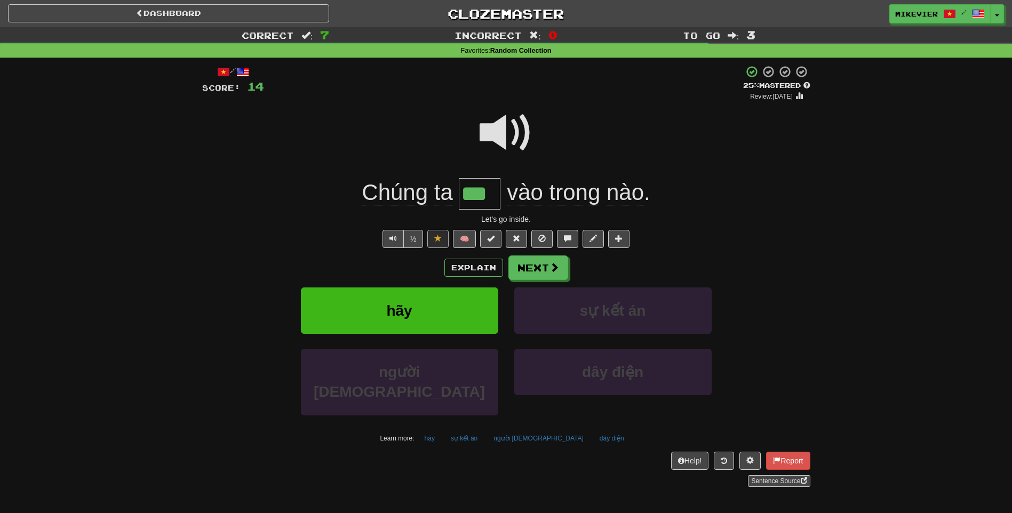
click at [488, 137] on span at bounding box center [505, 132] width 53 height 53
click at [538, 264] on button "Next" at bounding box center [539, 268] width 60 height 25
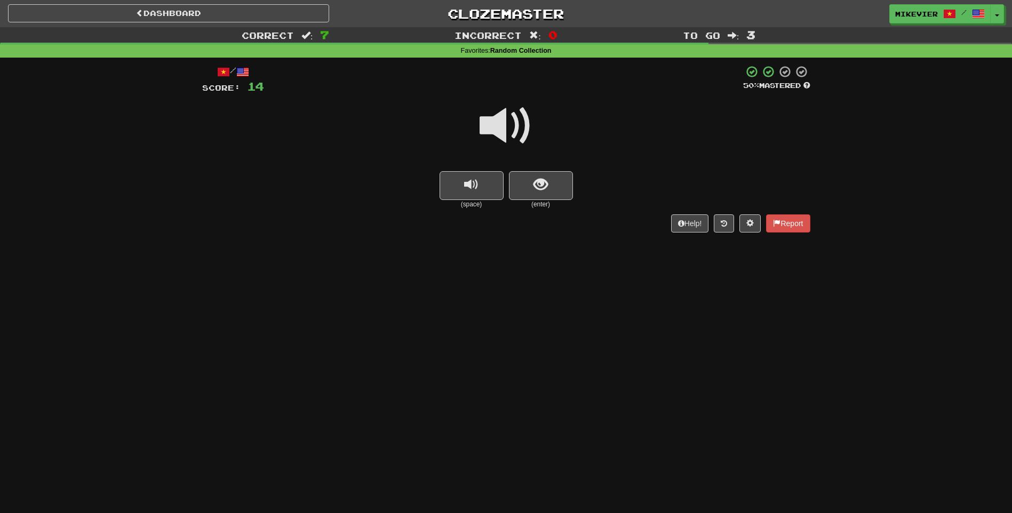
click at [517, 129] on span at bounding box center [505, 125] width 53 height 53
click at [538, 191] on span "show sentence" at bounding box center [540, 185] width 14 height 14
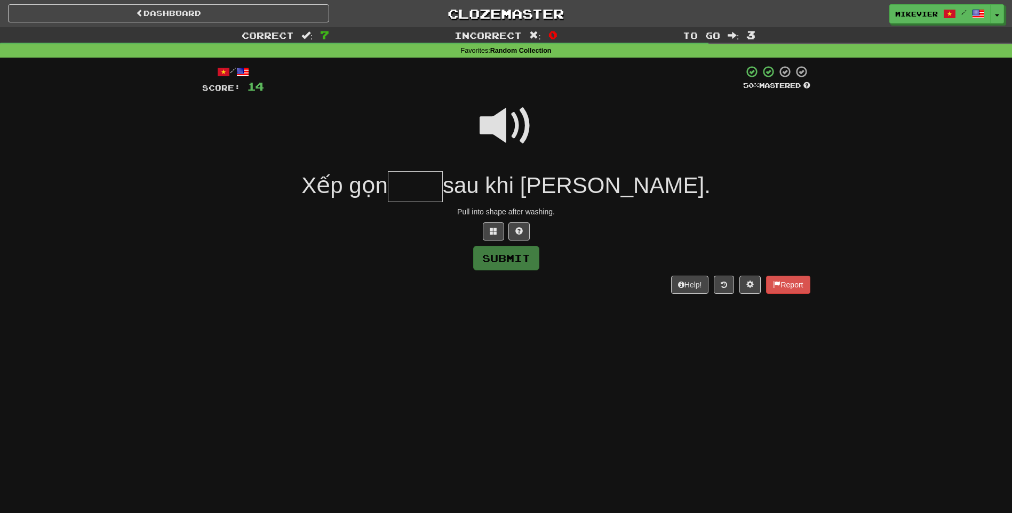
click at [508, 137] on span at bounding box center [505, 125] width 53 height 53
click at [494, 233] on span at bounding box center [493, 230] width 7 height 7
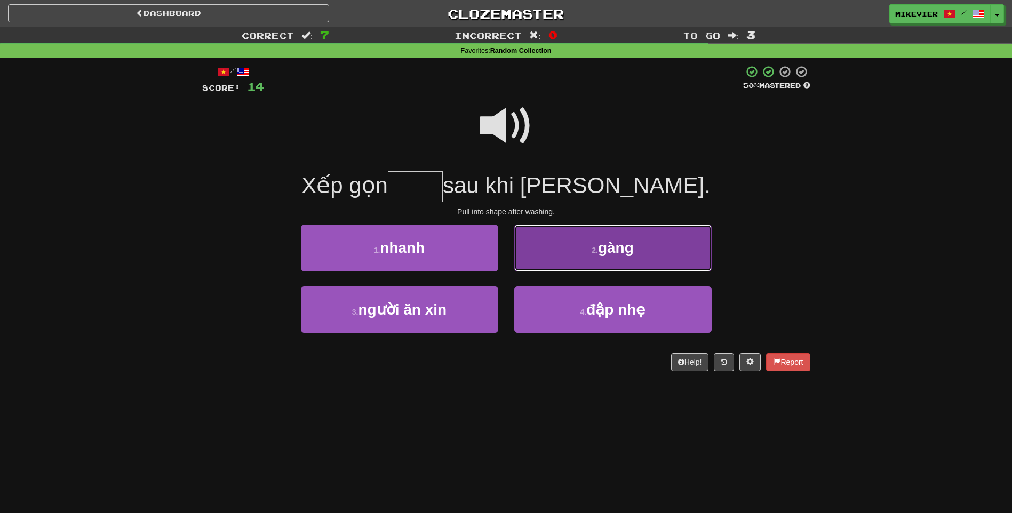
click at [530, 246] on button "2 . gàng" at bounding box center [612, 248] width 197 height 46
type input "****"
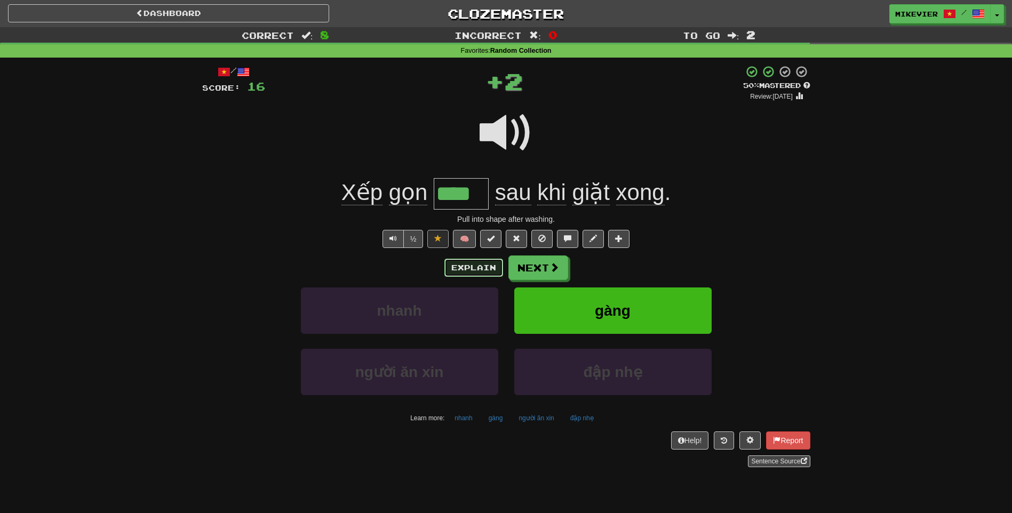
click at [483, 260] on button "Explain" at bounding box center [473, 268] width 59 height 18
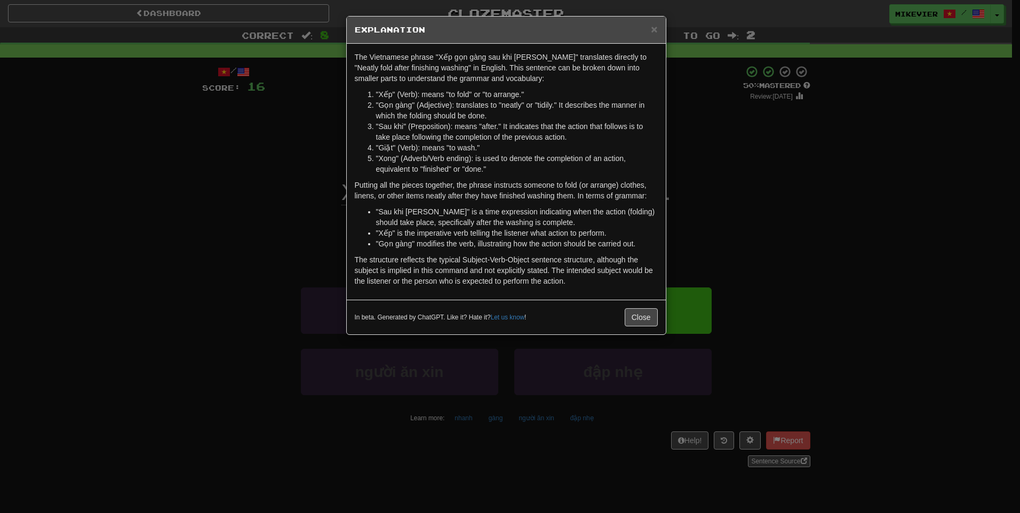
click at [313, 133] on div "× Explanation The Vietnamese phrase "Xếp gọn gàng sau khi [PERSON_NAME]" transl…" at bounding box center [510, 256] width 1020 height 513
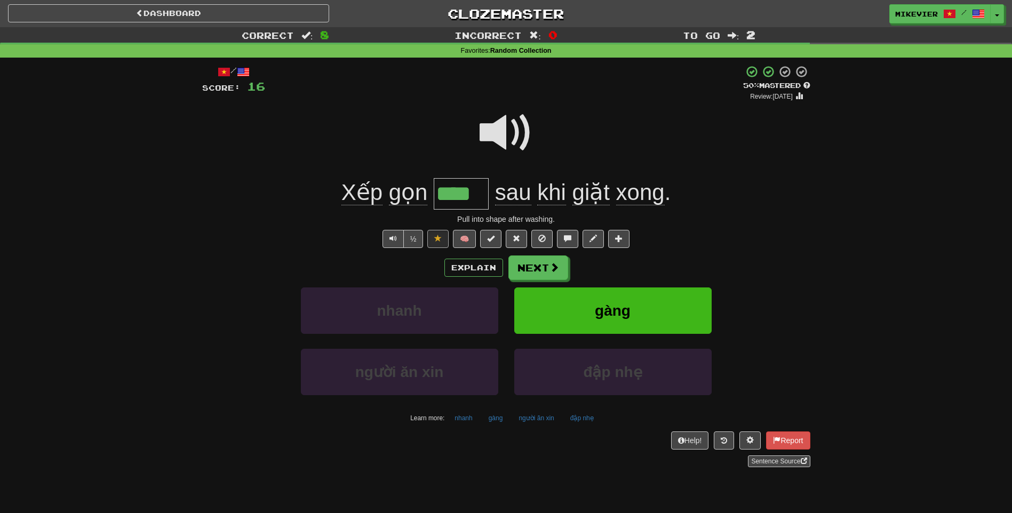
click at [501, 130] on span at bounding box center [505, 132] width 53 height 53
click at [498, 126] on span at bounding box center [505, 132] width 53 height 53
click at [477, 261] on button "Explain" at bounding box center [473, 268] width 59 height 18
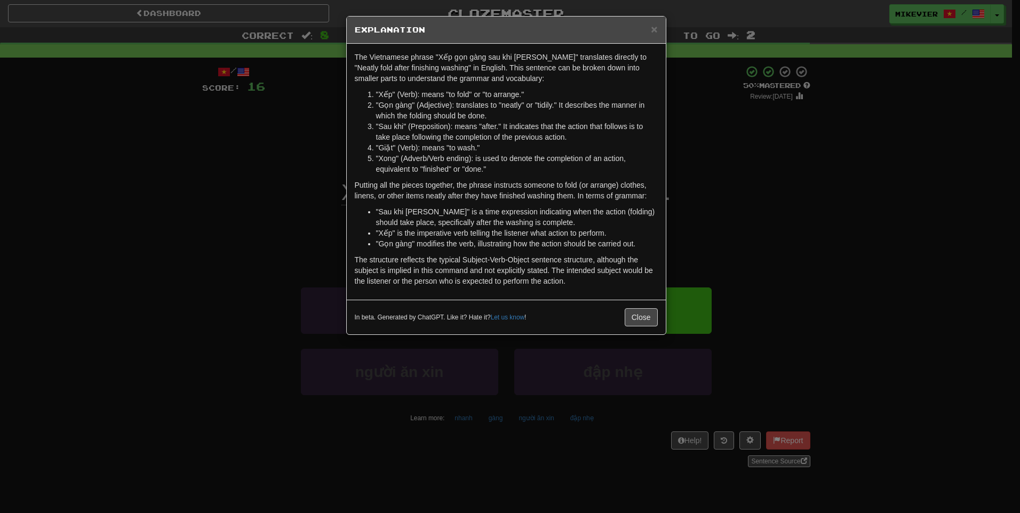
click at [313, 186] on div "× Explanation The Vietnamese phrase "Xếp gọn gàng sau khi [PERSON_NAME]" transl…" at bounding box center [510, 256] width 1020 height 513
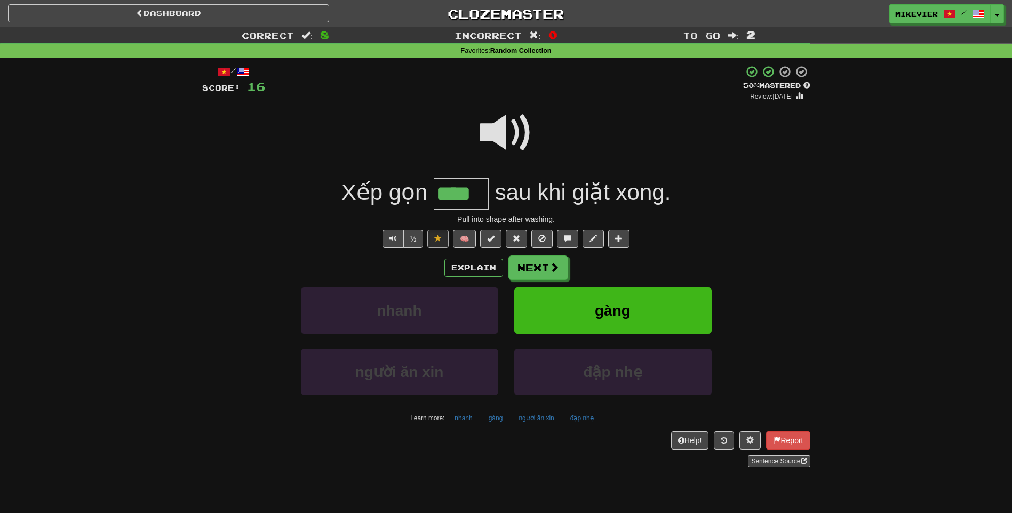
click at [492, 134] on span at bounding box center [505, 132] width 53 height 53
click at [532, 262] on button "Next" at bounding box center [539, 268] width 60 height 25
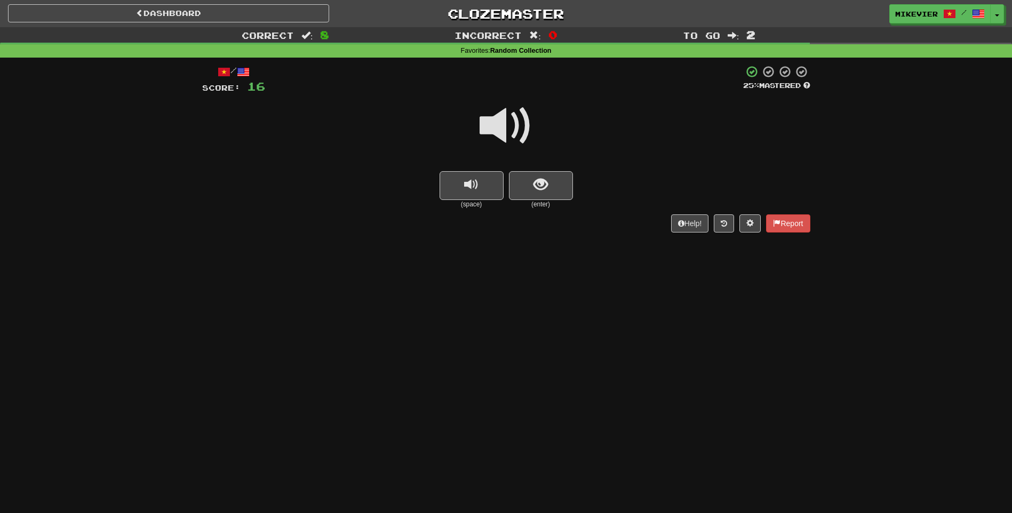
click at [520, 129] on span at bounding box center [505, 125] width 53 height 53
click at [511, 143] on span at bounding box center [505, 125] width 53 height 53
click at [524, 176] on button "show sentence" at bounding box center [541, 185] width 64 height 29
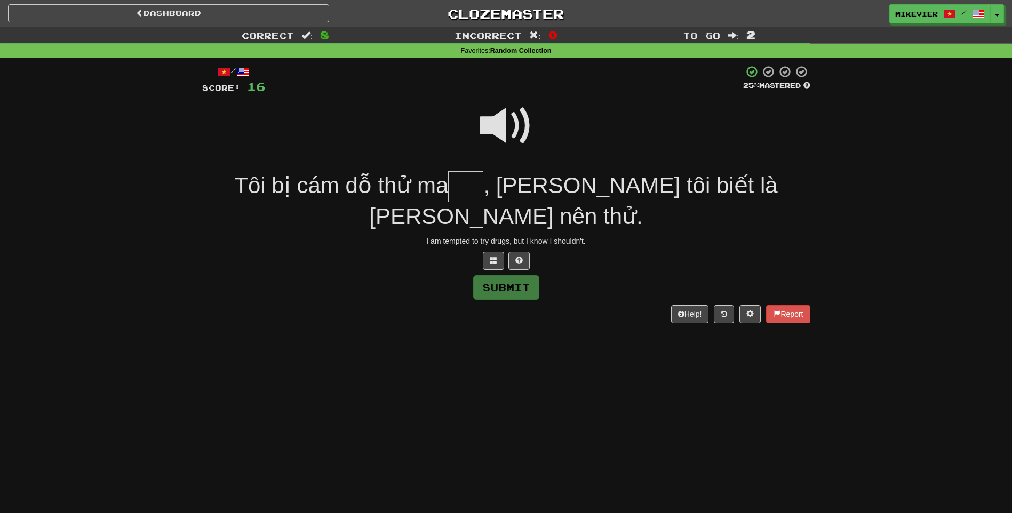
click at [508, 133] on span at bounding box center [505, 125] width 53 height 53
click at [488, 256] on button at bounding box center [493, 261] width 21 height 18
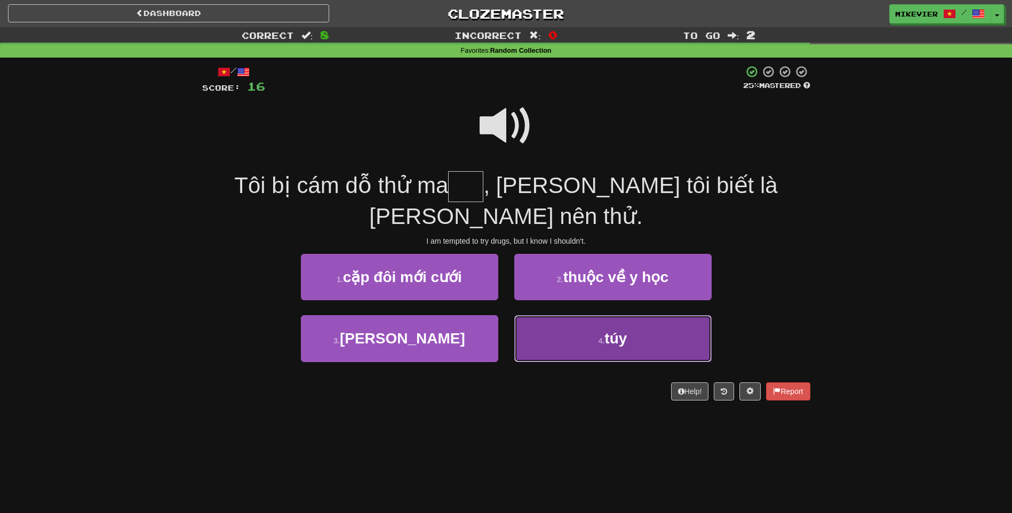
click at [532, 337] on button "4 . túy" at bounding box center [612, 338] width 197 height 46
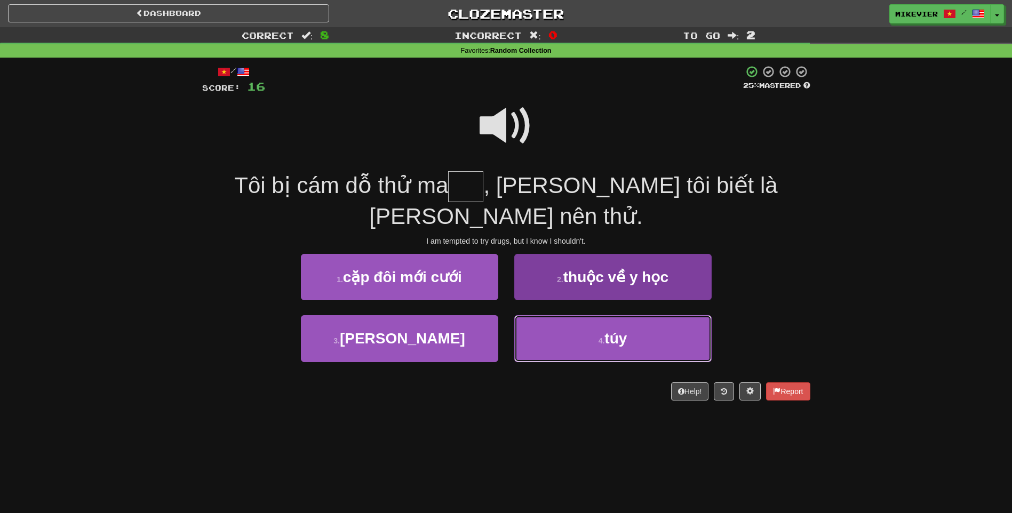
type input "***"
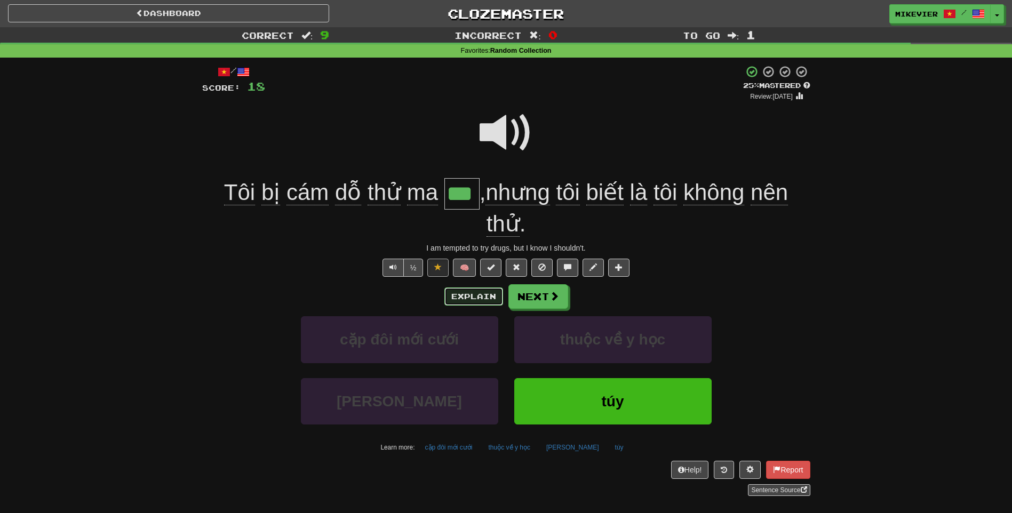
click at [483, 295] on button "Explain" at bounding box center [473, 296] width 59 height 18
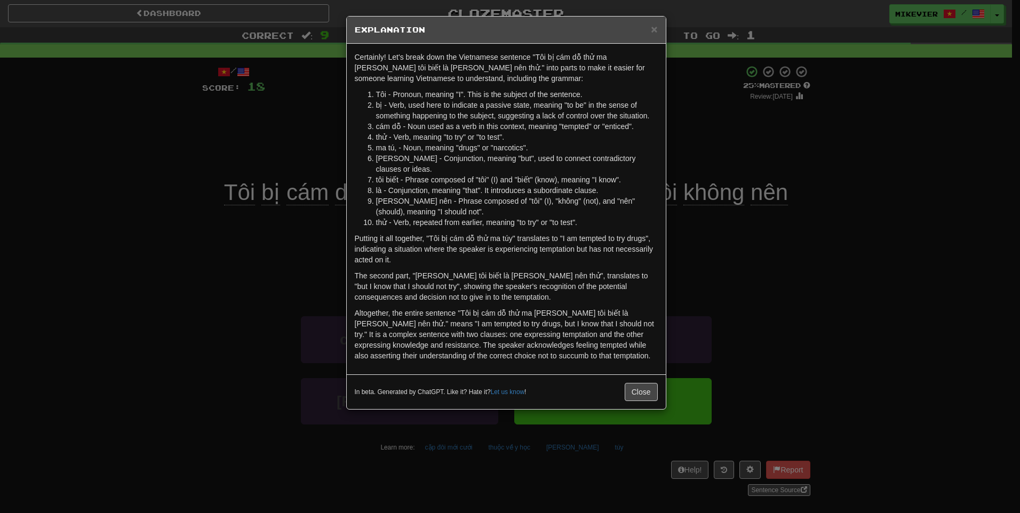
click at [336, 133] on div "× Explanation Certainly! Let's break down the Vietnamese sentence "Tôi bị cám d…" at bounding box center [510, 256] width 1020 height 513
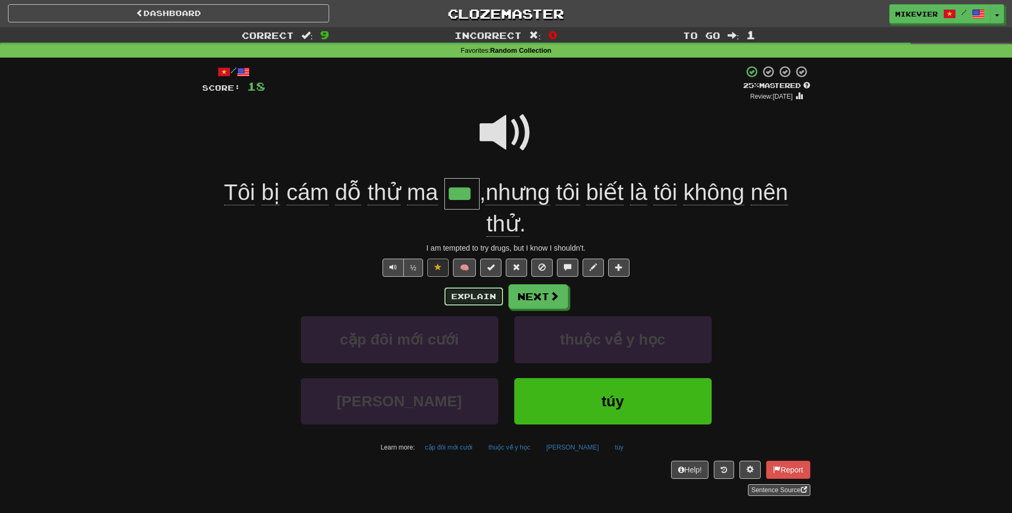
click at [464, 298] on button "Explain" at bounding box center [473, 296] width 59 height 18
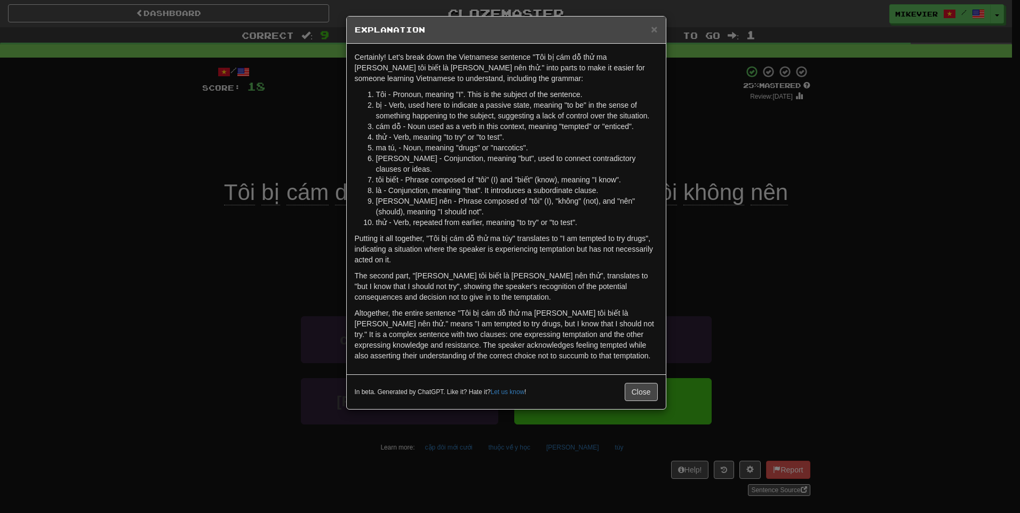
click at [313, 139] on div "× Explanation Certainly! Let's break down the Vietnamese sentence "Tôi bị cám d…" at bounding box center [510, 256] width 1020 height 513
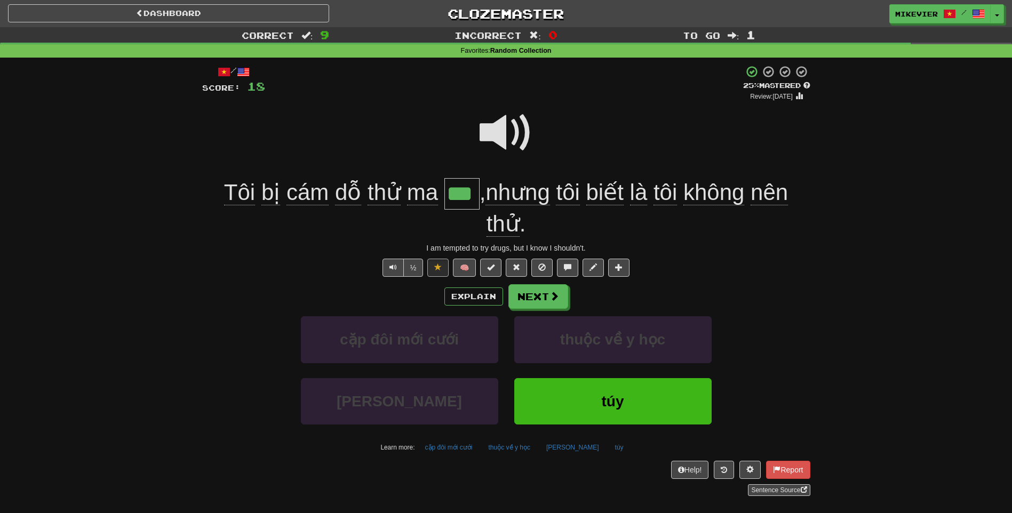
click at [491, 129] on span at bounding box center [505, 132] width 53 height 53
click at [462, 295] on button "Explain" at bounding box center [473, 296] width 59 height 18
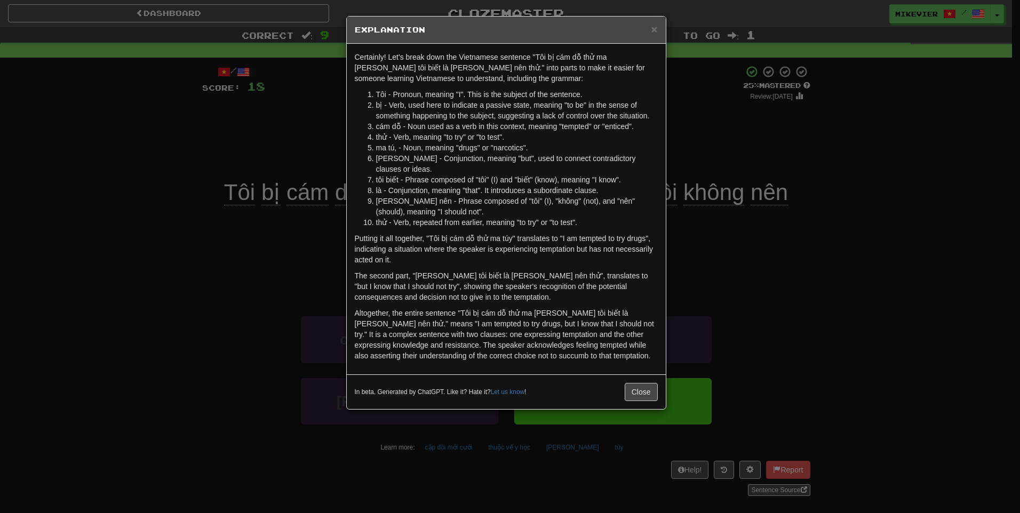
click at [314, 130] on div "× Explanation Certainly! Let's break down the Vietnamese sentence "Tôi bị cám d…" at bounding box center [510, 256] width 1020 height 513
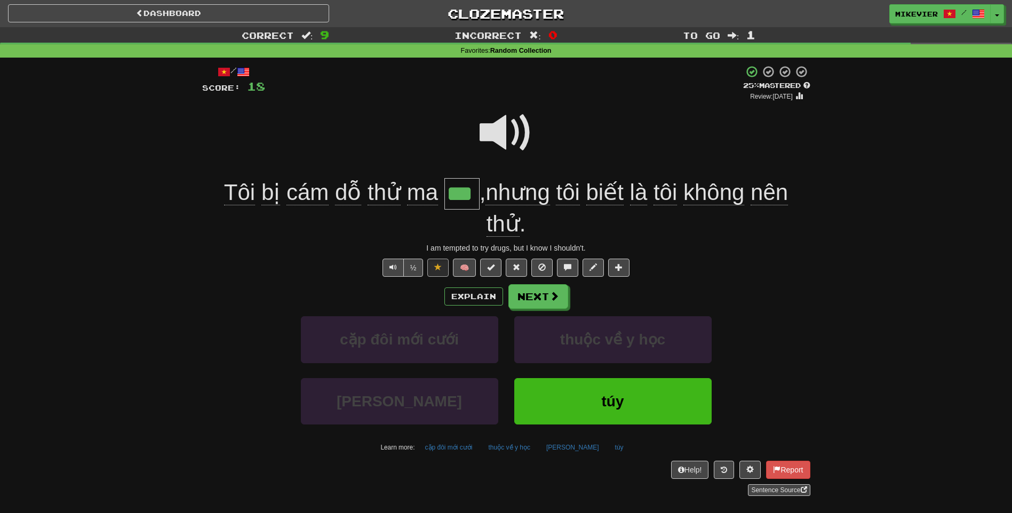
click at [484, 138] on span at bounding box center [505, 132] width 53 height 53
click at [484, 135] on span at bounding box center [505, 132] width 53 height 53
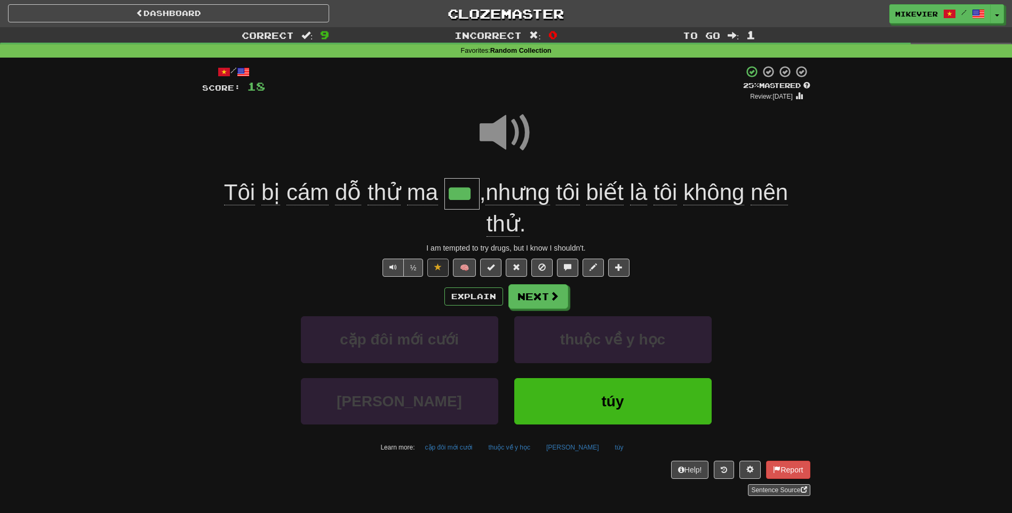
click at [484, 135] on span at bounding box center [505, 132] width 53 height 53
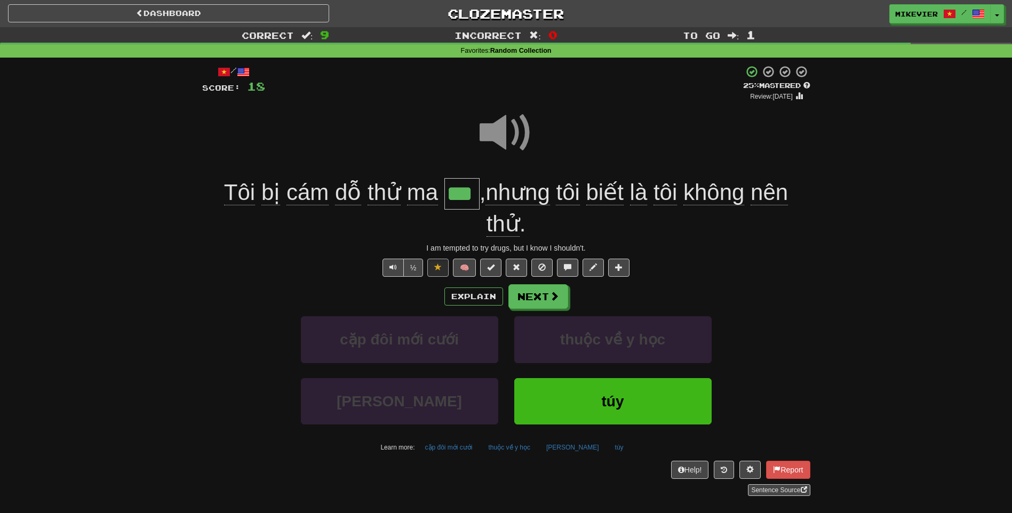
click at [484, 135] on span at bounding box center [505, 132] width 53 height 53
click at [526, 299] on button "Next" at bounding box center [539, 297] width 60 height 25
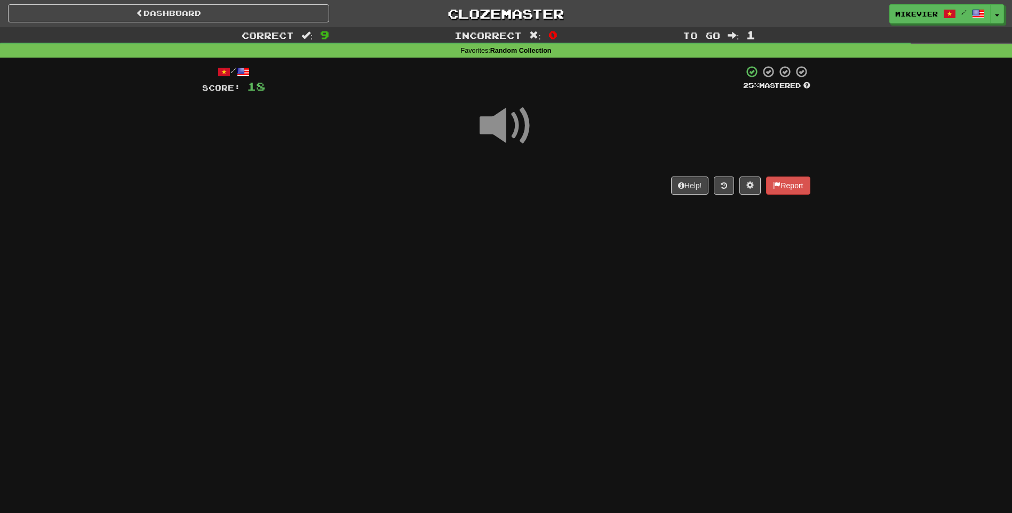
click at [520, 132] on span at bounding box center [505, 125] width 53 height 53
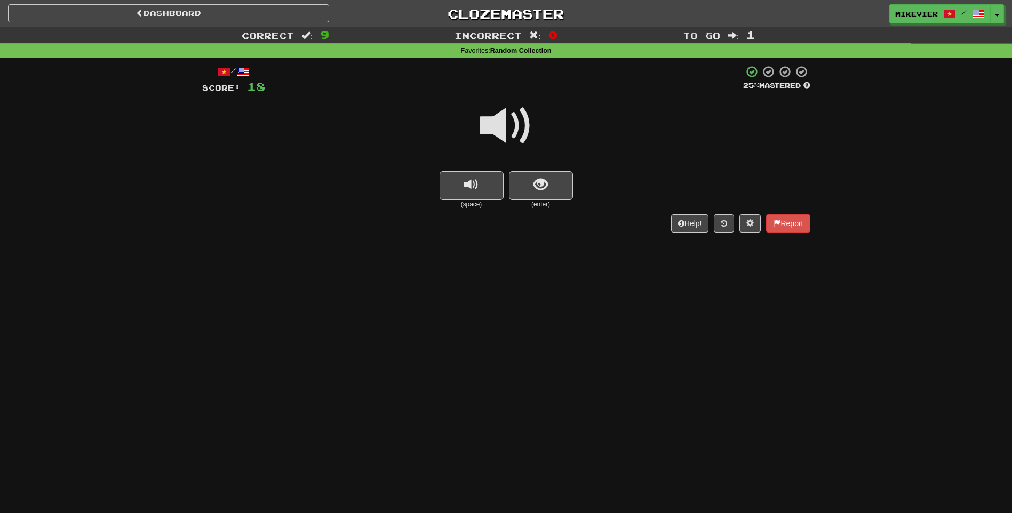
click at [520, 131] on span at bounding box center [505, 125] width 53 height 53
click at [542, 187] on span "show sentence" at bounding box center [540, 185] width 14 height 14
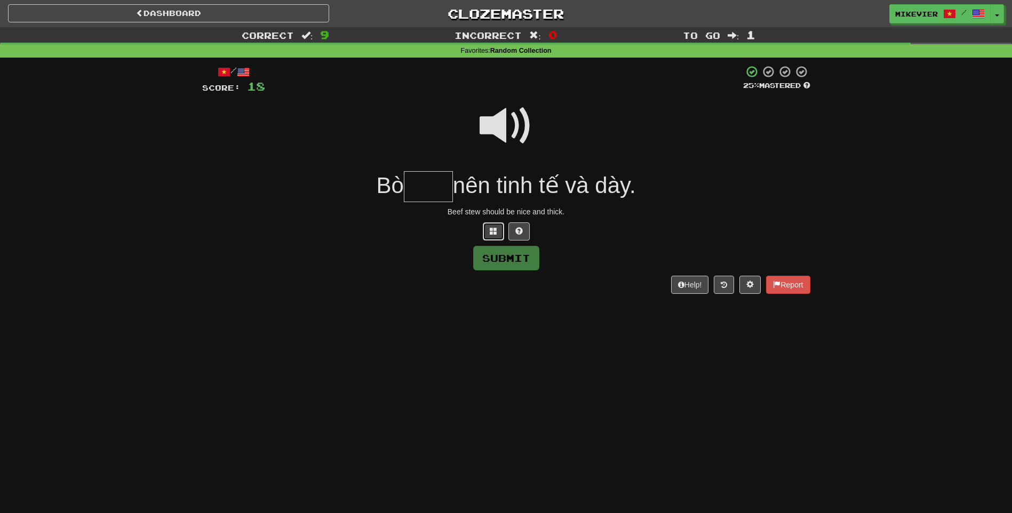
click at [491, 224] on button at bounding box center [493, 231] width 21 height 18
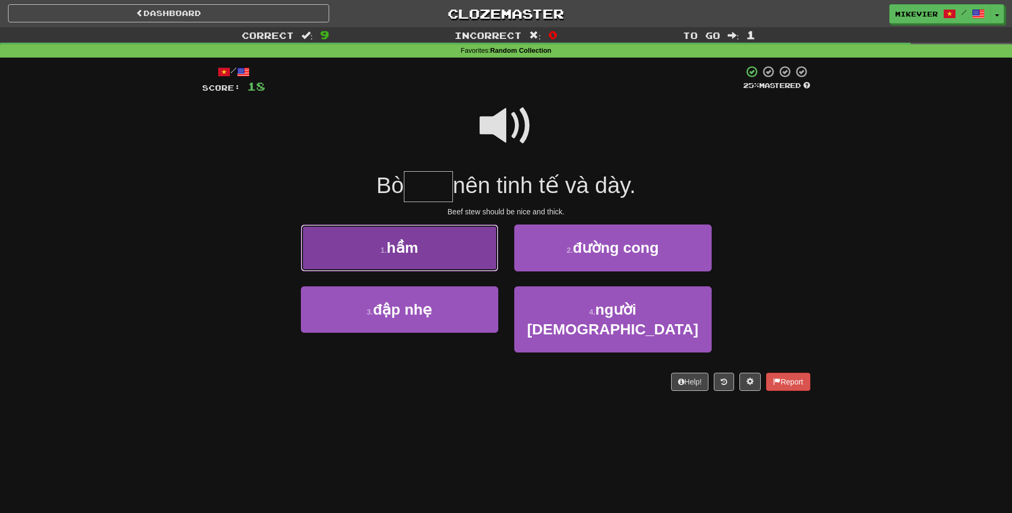
click at [493, 242] on button "1 . hầm" at bounding box center [399, 248] width 197 height 46
type input "***"
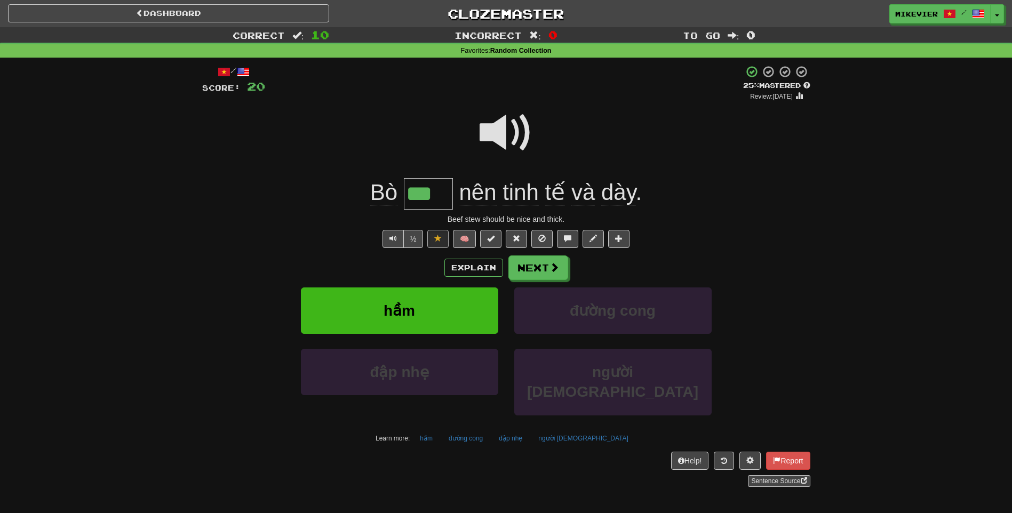
click at [506, 132] on span at bounding box center [505, 132] width 53 height 53
click at [490, 263] on button "Explain" at bounding box center [473, 268] width 59 height 18
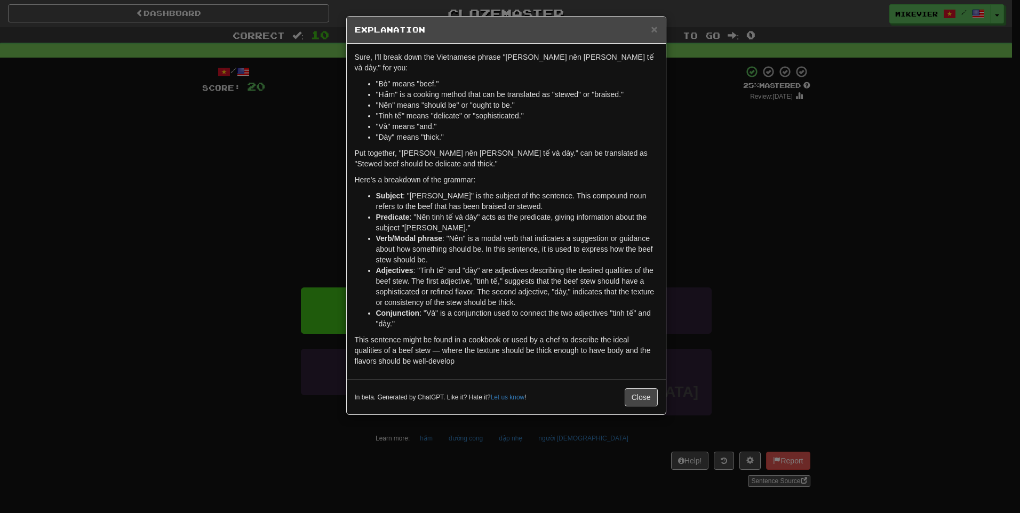
drag, startPoint x: 297, startPoint y: 221, endPoint x: 302, endPoint y: 212, distance: 11.0
click at [297, 220] on div "× Explanation Sure, I'll break down the Vietnamese phrase "Bò hầm nên tinh tế v…" at bounding box center [510, 256] width 1020 height 513
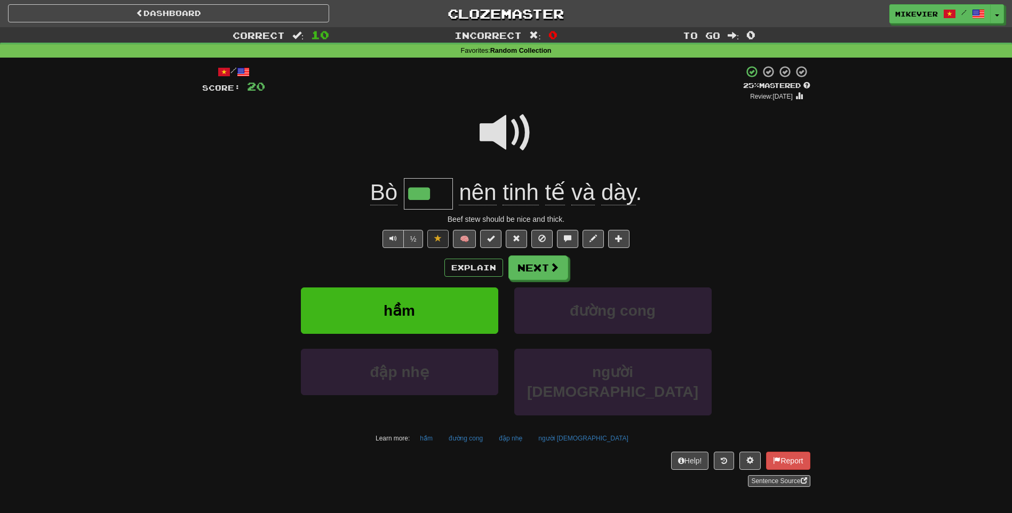
click at [485, 133] on span at bounding box center [505, 132] width 53 height 53
click at [533, 267] on button "Next" at bounding box center [539, 268] width 60 height 25
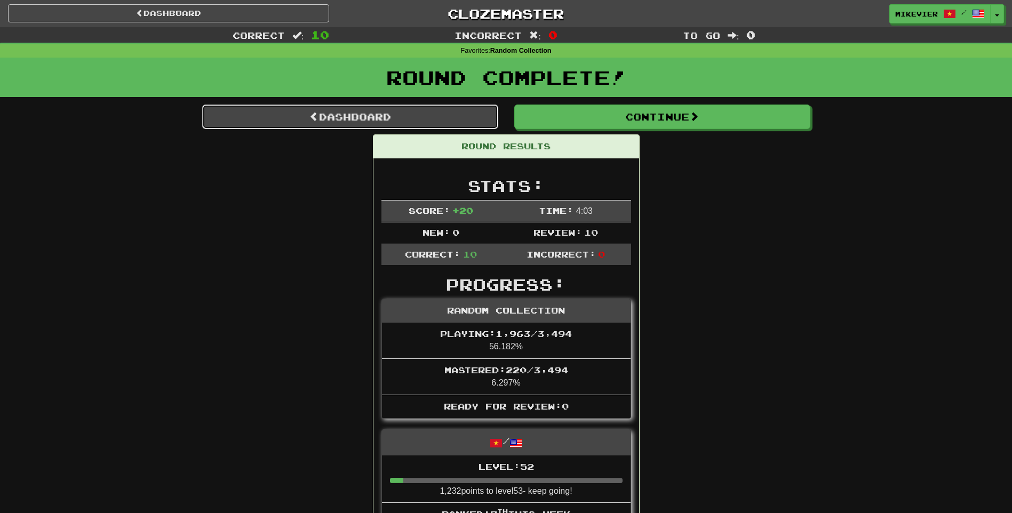
click at [442, 124] on link "Dashboard" at bounding box center [350, 117] width 296 height 25
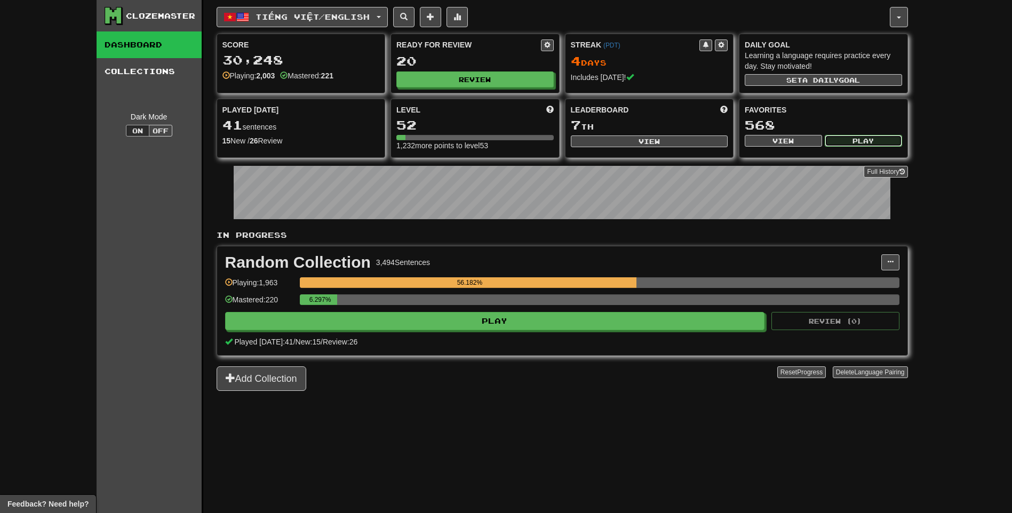
click at [853, 143] on button "Play" at bounding box center [862, 141] width 77 height 12
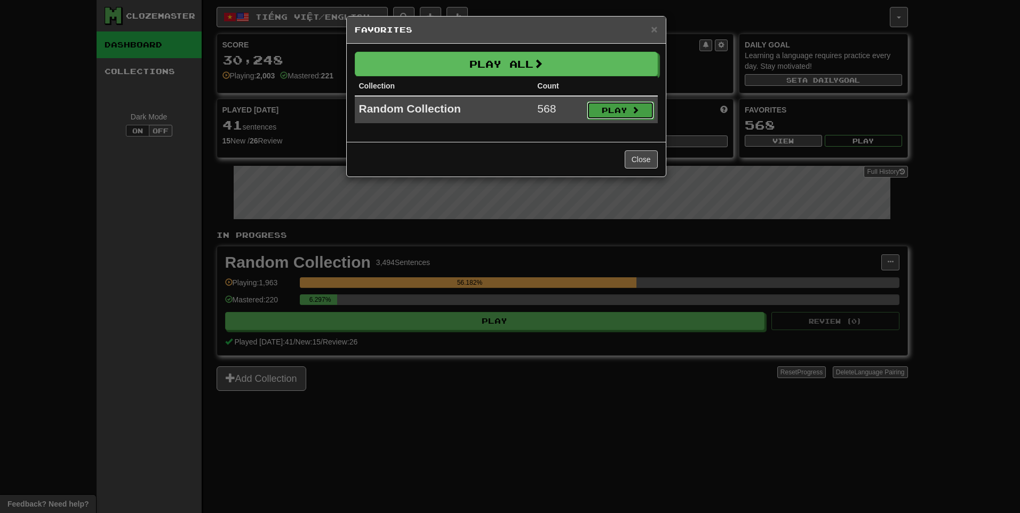
click at [635, 115] on button "Play" at bounding box center [620, 110] width 67 height 18
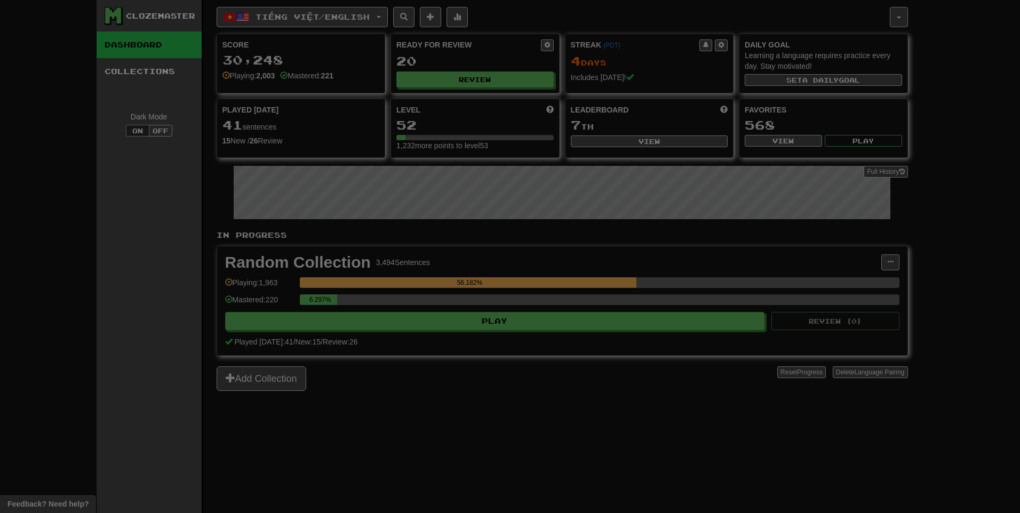
select select "**"
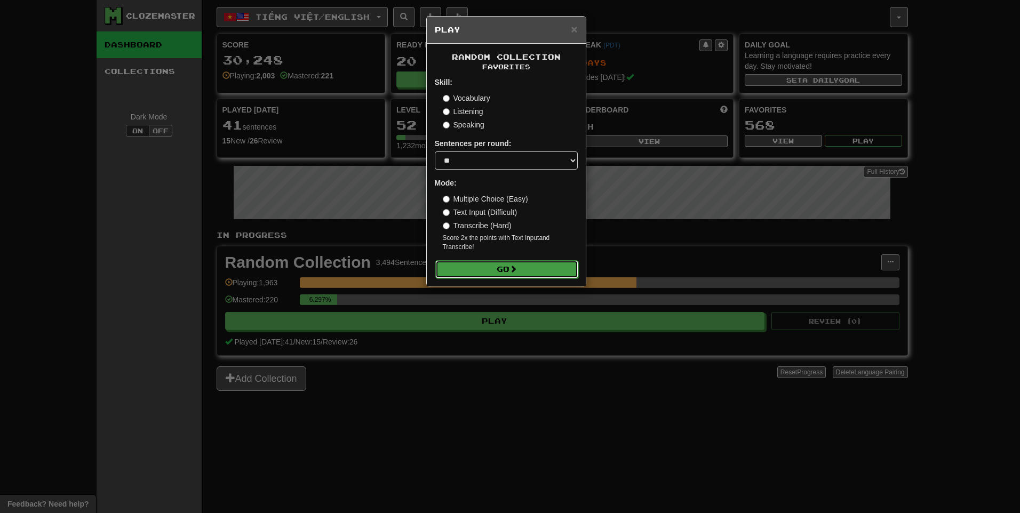
click at [528, 268] on button "Go" at bounding box center [506, 269] width 143 height 18
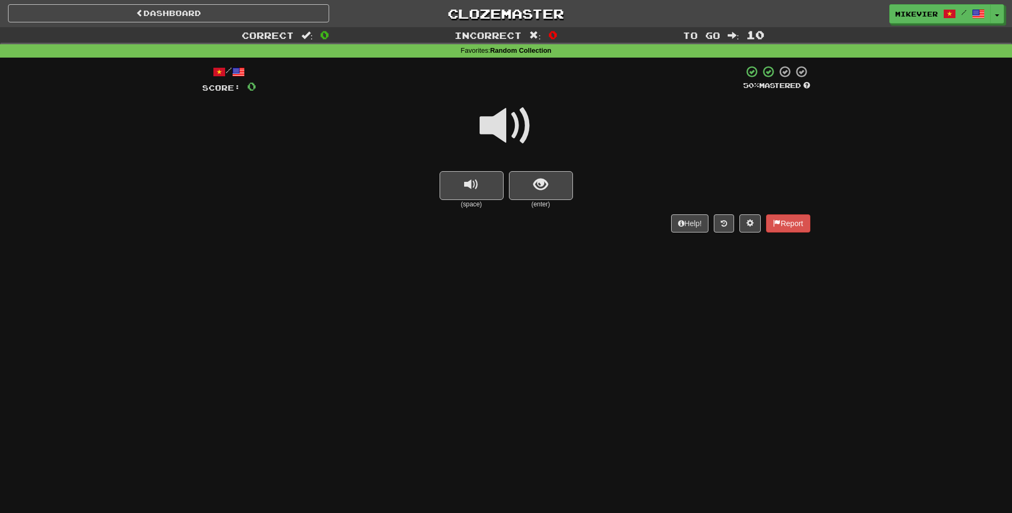
click at [518, 124] on span at bounding box center [505, 125] width 53 height 53
click at [519, 123] on span at bounding box center [505, 125] width 53 height 53
click at [547, 199] on button "show sentence" at bounding box center [541, 185] width 64 height 29
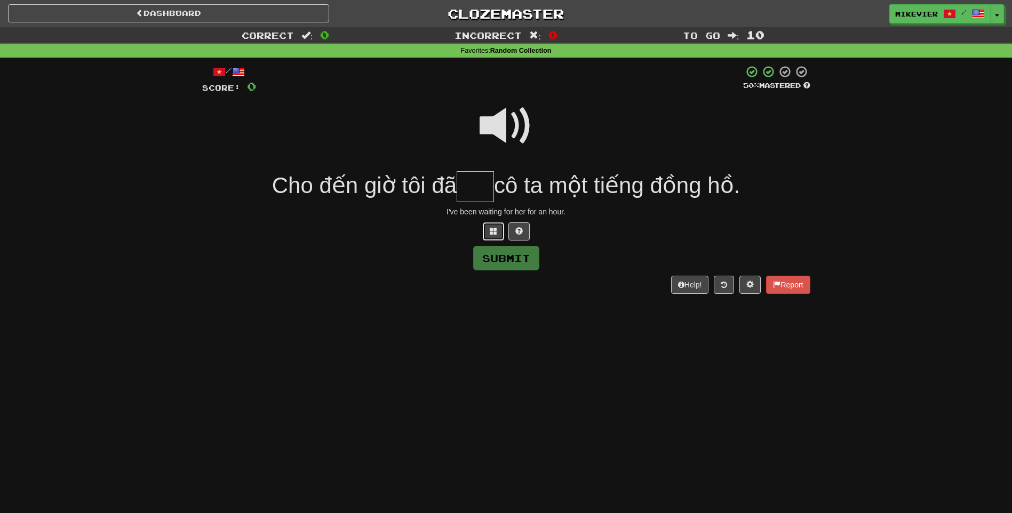
click at [500, 234] on button at bounding box center [493, 231] width 21 height 18
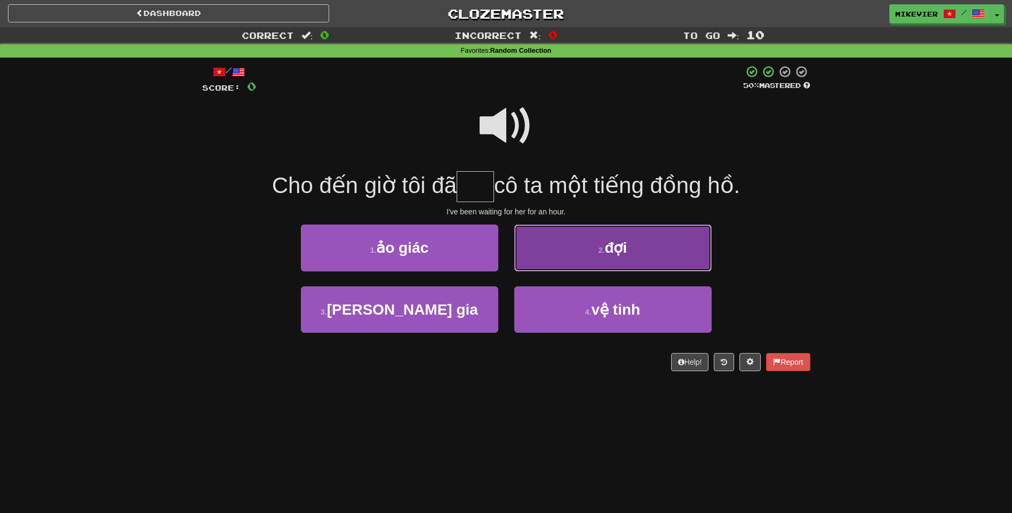
click at [537, 257] on button "2 . đợi" at bounding box center [612, 248] width 197 height 46
type input "***"
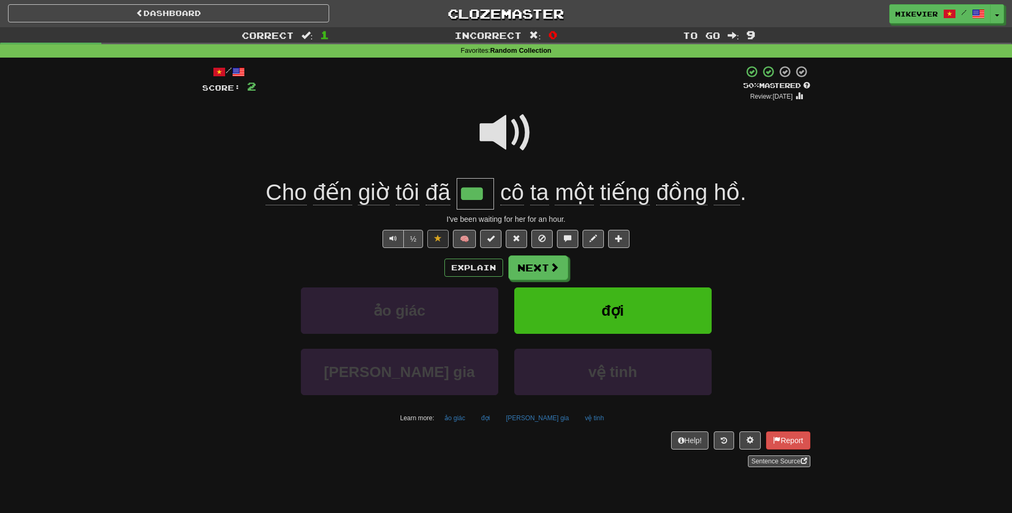
click at [521, 135] on span at bounding box center [505, 132] width 53 height 53
click at [499, 139] on span at bounding box center [505, 132] width 53 height 53
click at [547, 270] on button "Next" at bounding box center [539, 268] width 60 height 25
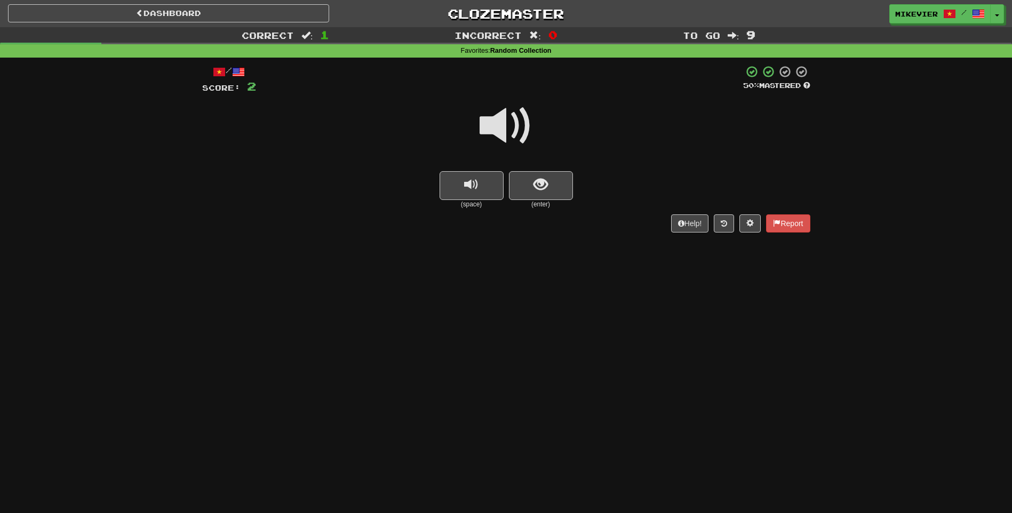
click at [523, 130] on span at bounding box center [505, 125] width 53 height 53
click at [552, 190] on button "show sentence" at bounding box center [541, 185] width 64 height 29
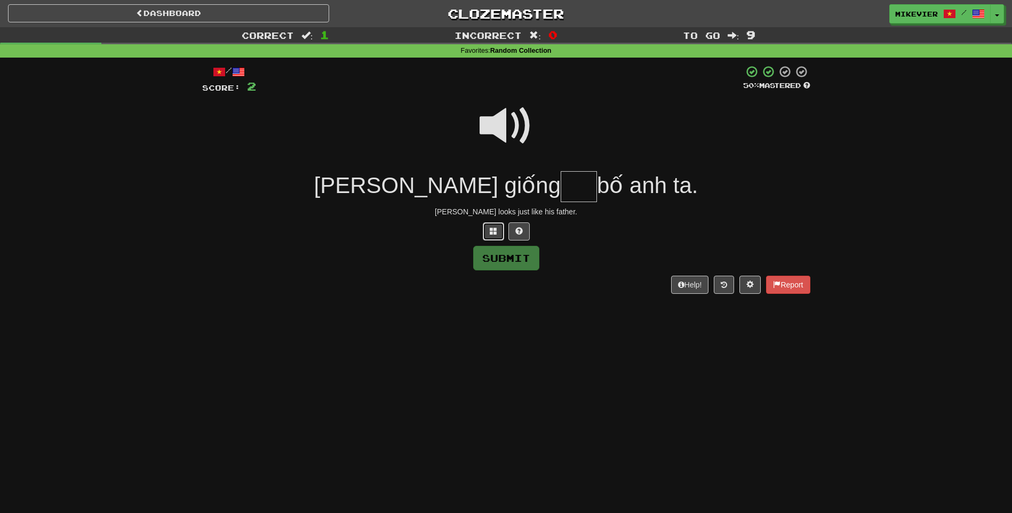
click at [499, 230] on button at bounding box center [493, 231] width 21 height 18
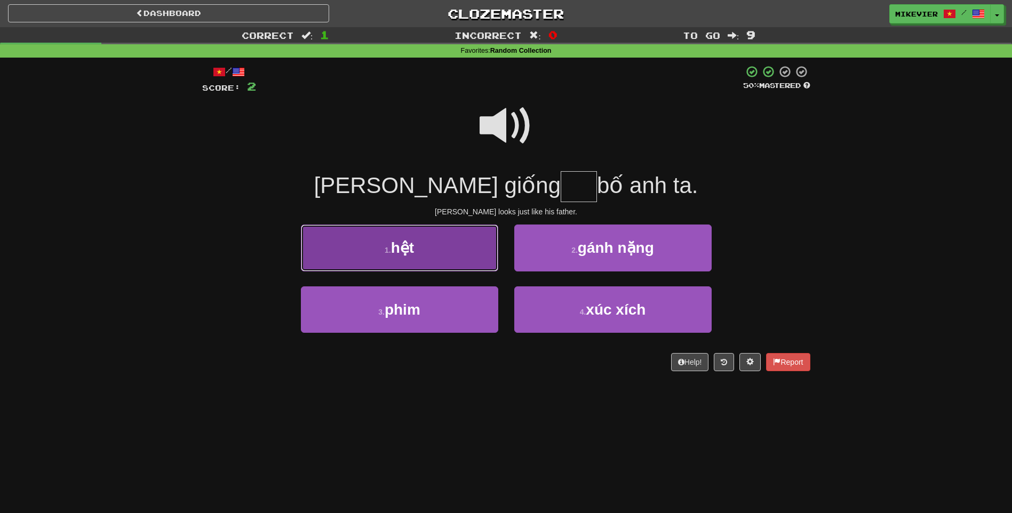
click at [462, 257] on button "1 . hệt" at bounding box center [399, 248] width 197 height 46
type input "***"
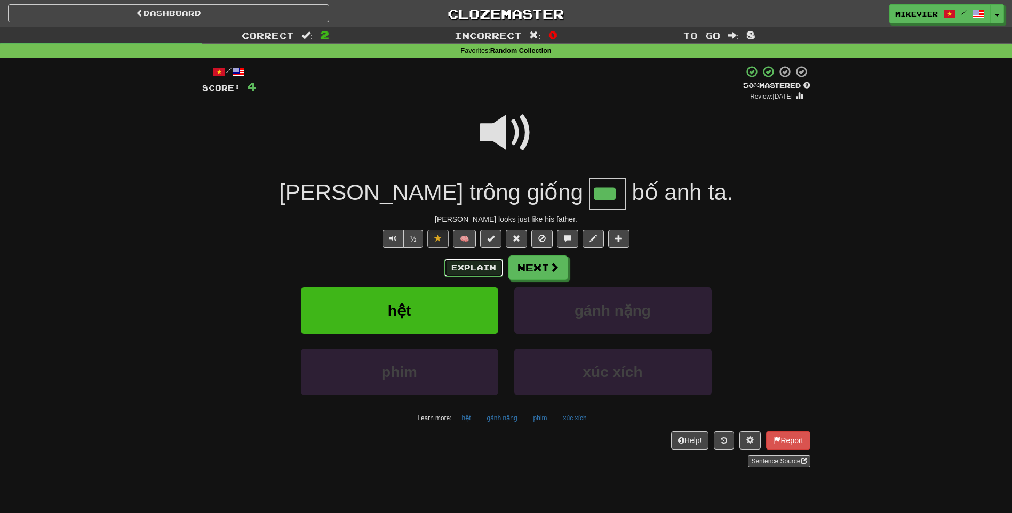
click at [486, 272] on button "Explain" at bounding box center [473, 268] width 59 height 18
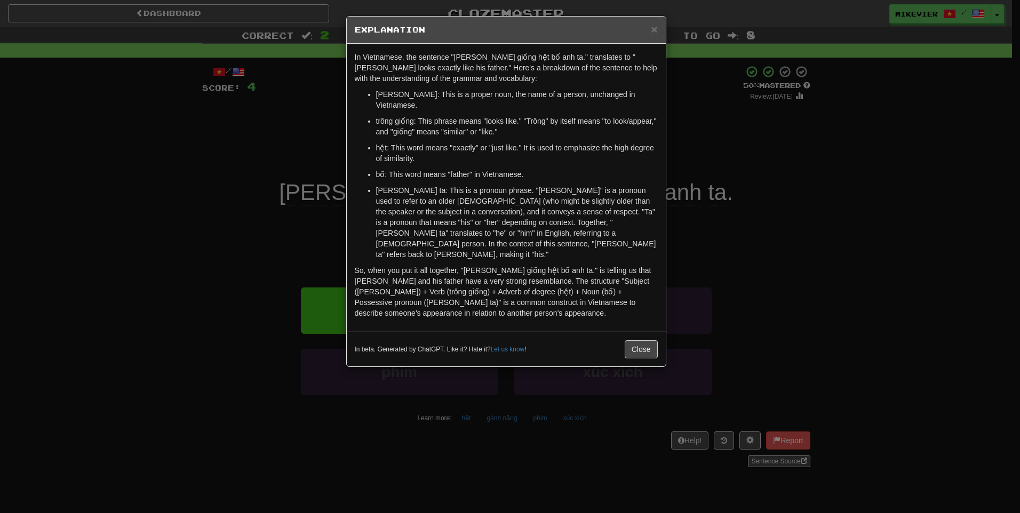
click at [271, 165] on div "× Explanation In Vietnamese, the sentence "Tom trông giống hệt bố anh ta." tran…" at bounding box center [510, 256] width 1020 height 513
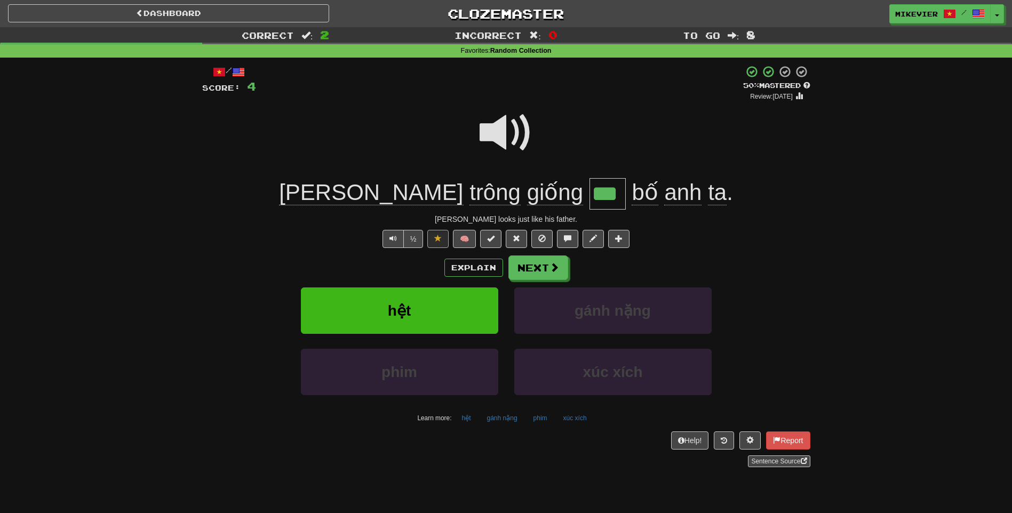
click at [484, 141] on span at bounding box center [505, 132] width 53 height 53
click at [472, 263] on button "Explain" at bounding box center [473, 268] width 59 height 18
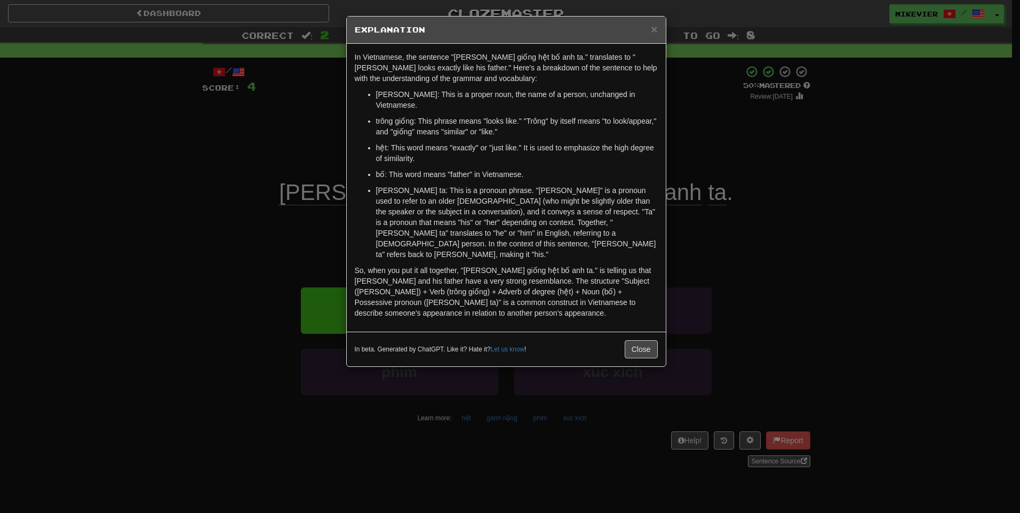
click at [291, 129] on div "× Explanation In Vietnamese, the sentence "Tom trông giống hệt bố anh ta." tran…" at bounding box center [510, 256] width 1020 height 513
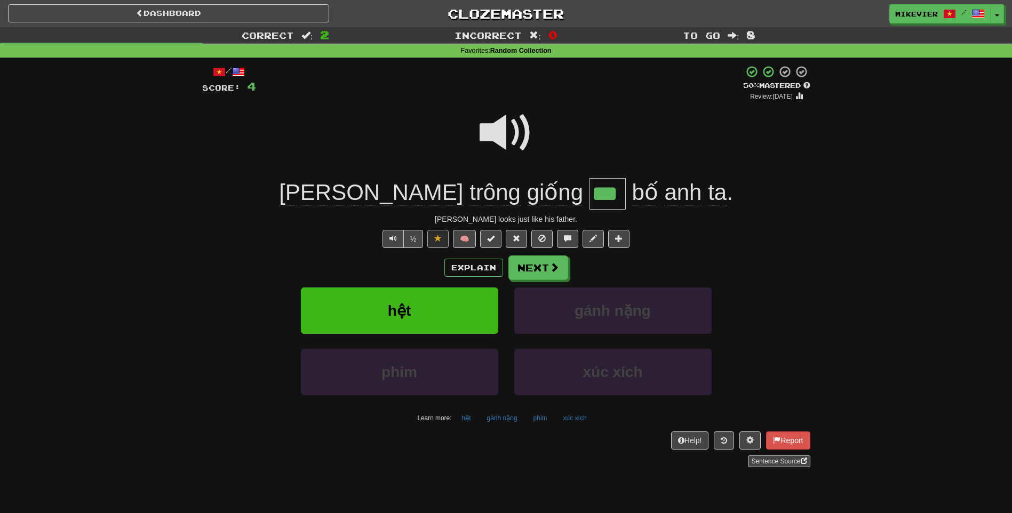
click at [496, 132] on span at bounding box center [505, 132] width 53 height 53
click at [498, 128] on span at bounding box center [505, 132] width 53 height 53
click at [498, 127] on span at bounding box center [505, 132] width 53 height 53
click at [515, 270] on button "Next" at bounding box center [538, 267] width 60 height 25
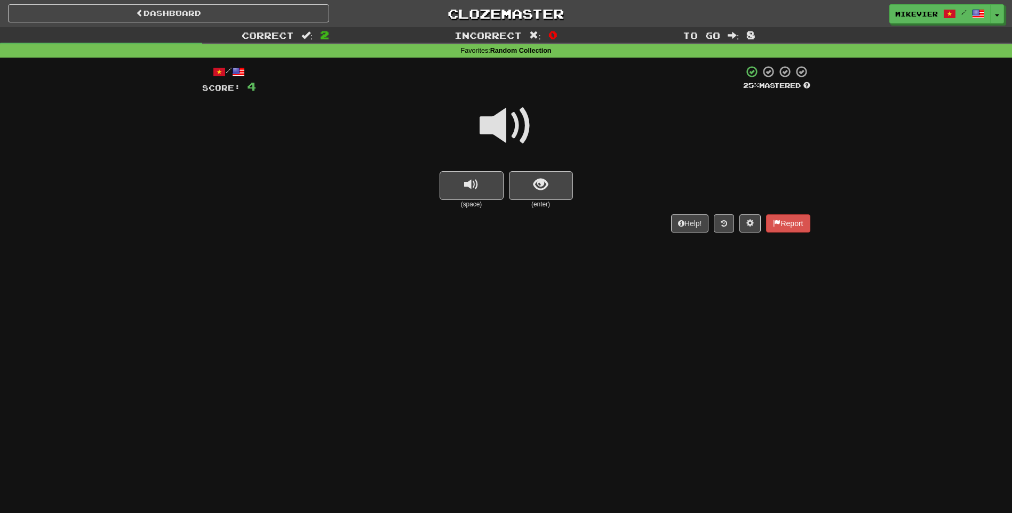
click at [527, 119] on span at bounding box center [505, 125] width 53 height 53
click at [547, 187] on span "show sentence" at bounding box center [540, 185] width 14 height 14
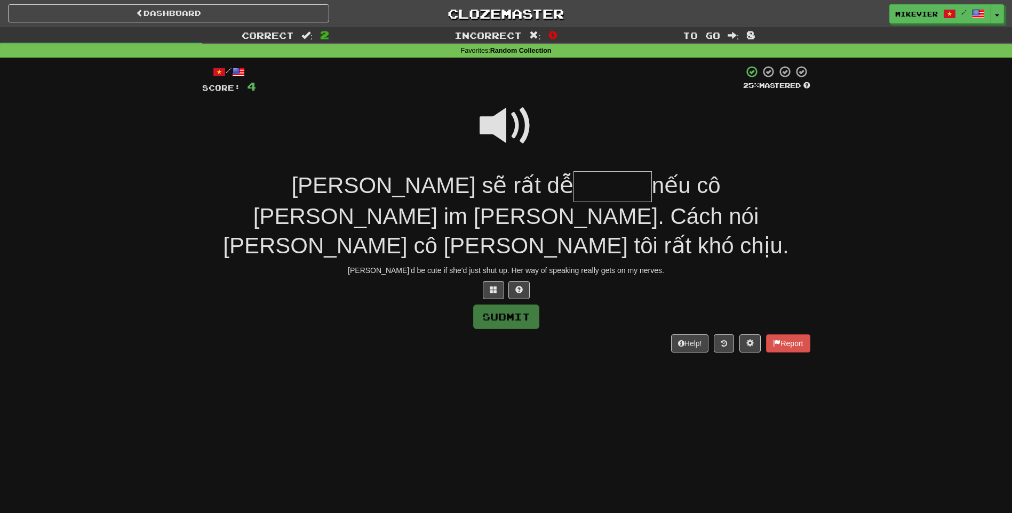
click at [514, 125] on span at bounding box center [505, 125] width 53 height 53
click at [490, 286] on span at bounding box center [493, 289] width 7 height 7
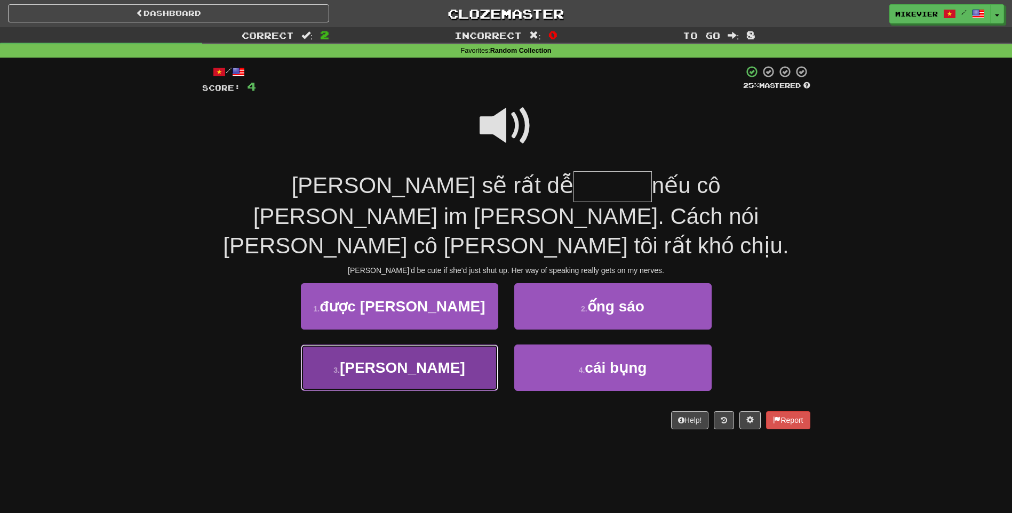
click at [450, 345] on button "3 . thương" at bounding box center [399, 368] width 197 height 46
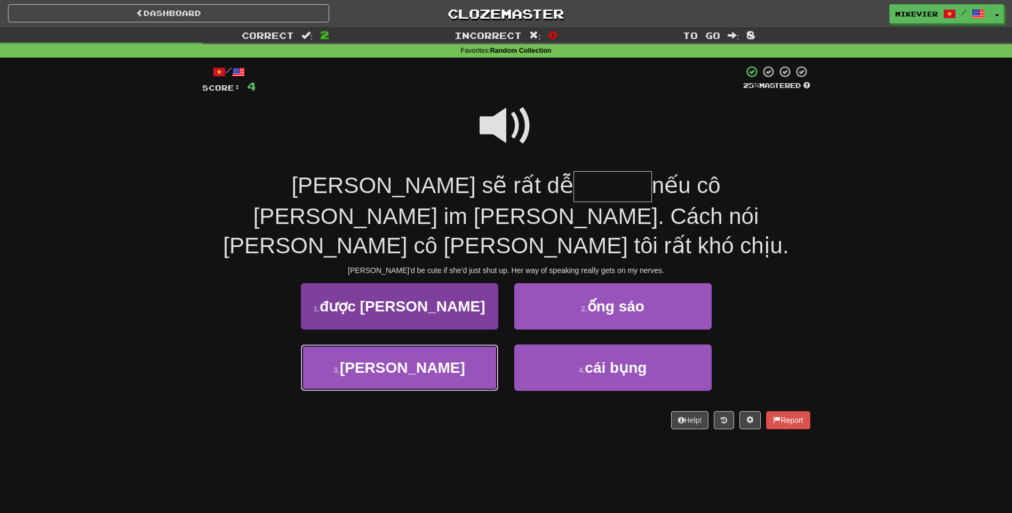
type input "******"
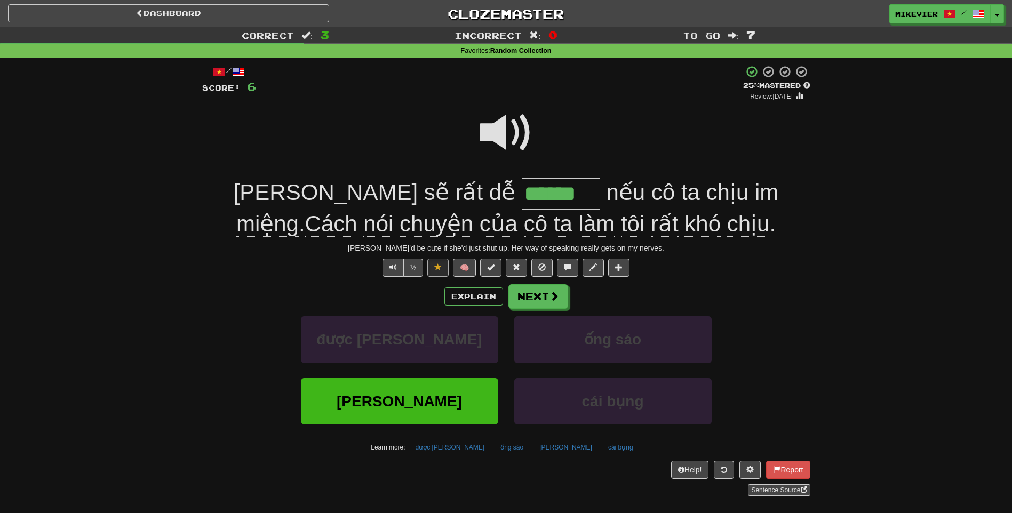
click at [496, 135] on span at bounding box center [505, 132] width 53 height 53
click at [465, 295] on button "Explain" at bounding box center [473, 296] width 59 height 18
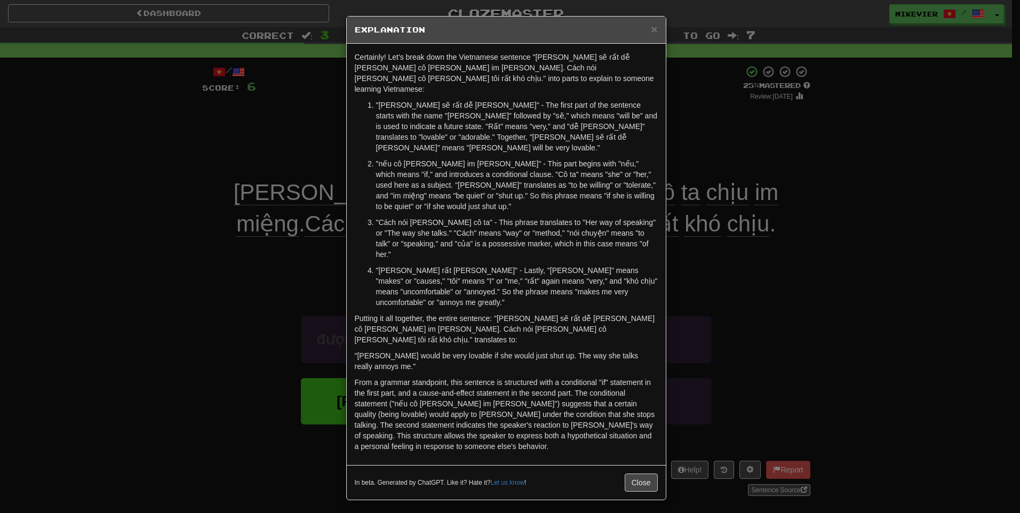
click at [223, 290] on div "× Explanation Certainly! Let's break down the Vietnamese sentence "Mary sẽ rất …" at bounding box center [510, 256] width 1020 height 513
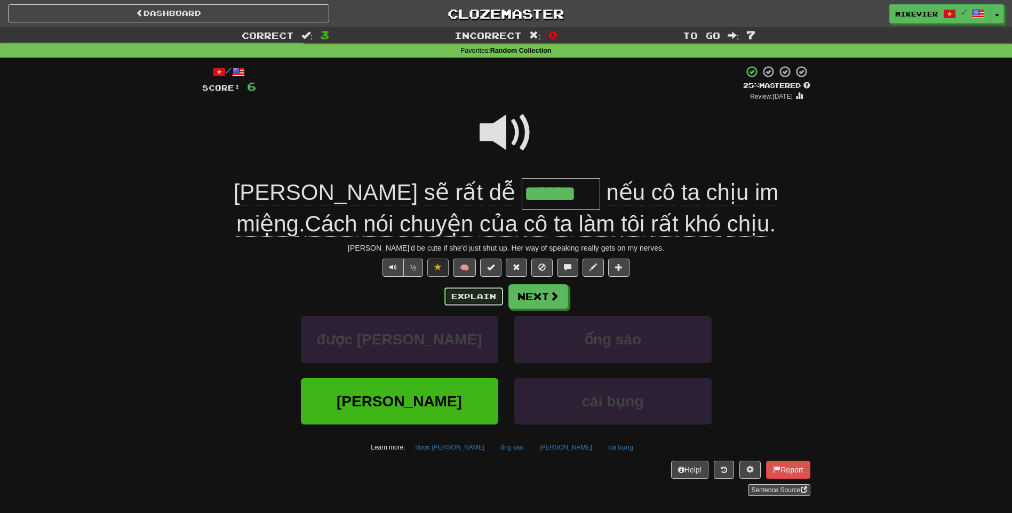
click at [472, 293] on button "Explain" at bounding box center [473, 296] width 59 height 18
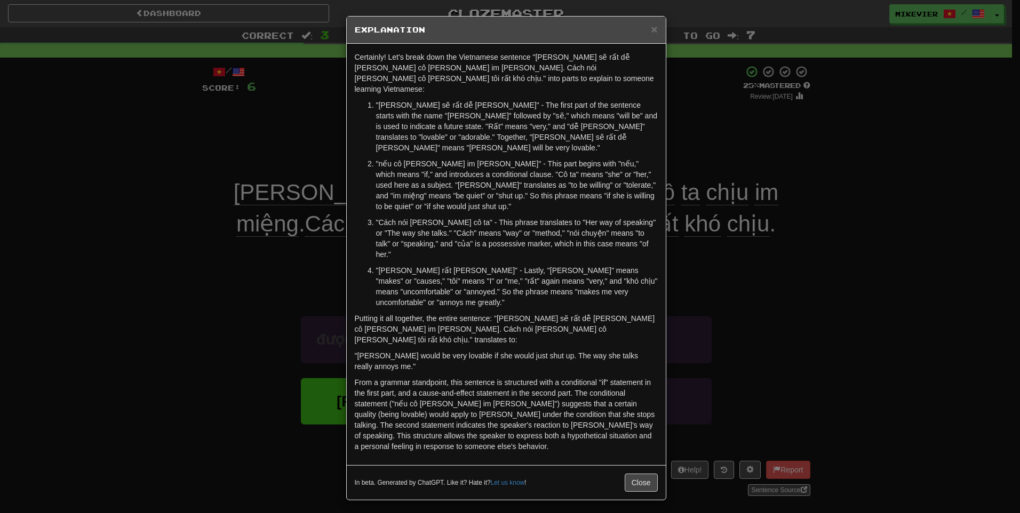
click at [220, 263] on div "× Explanation Certainly! Let's break down the Vietnamese sentence "Mary sẽ rất …" at bounding box center [510, 256] width 1020 height 513
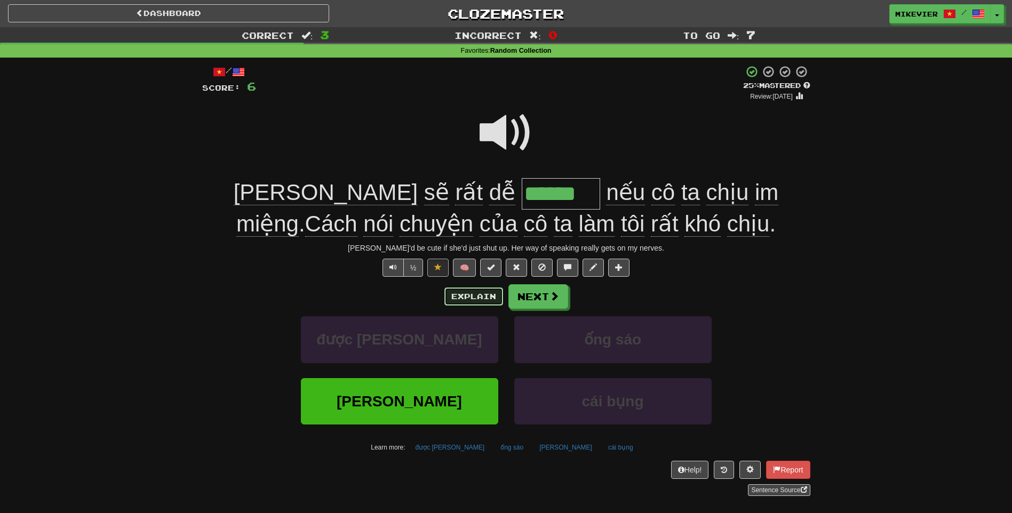
click at [470, 295] on button "Explain" at bounding box center [473, 296] width 59 height 18
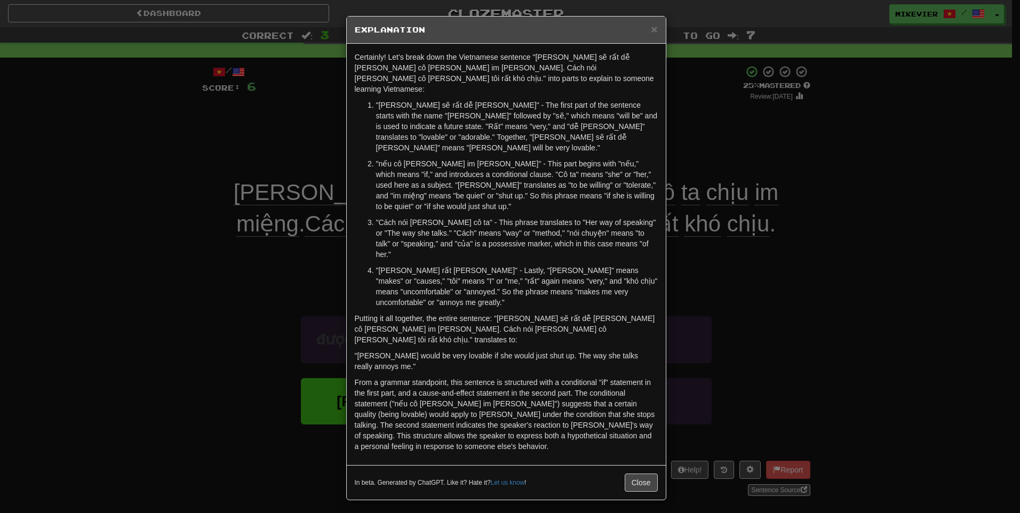
click at [249, 135] on div "× Explanation Certainly! Let's break down the Vietnamese sentence "Mary sẽ rất …" at bounding box center [510, 256] width 1020 height 513
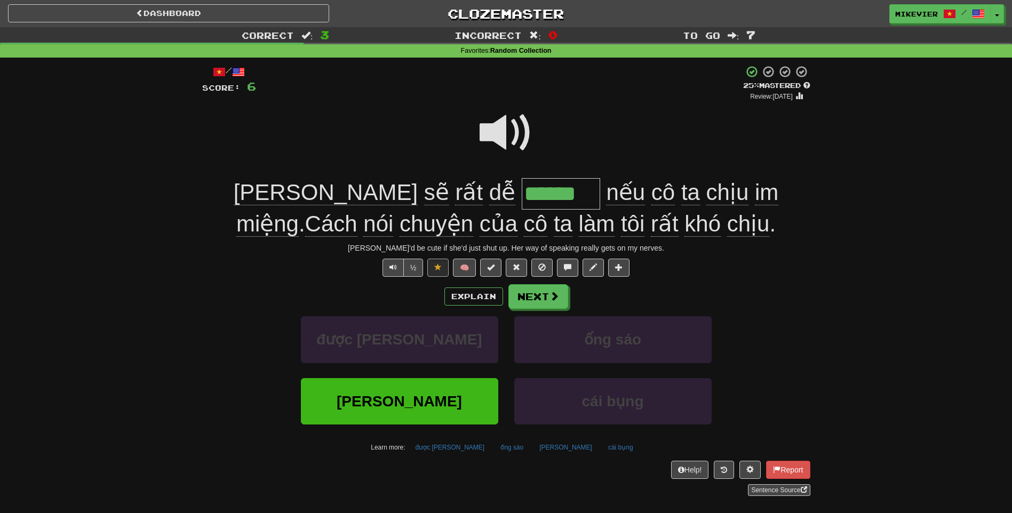
click at [510, 138] on span at bounding box center [505, 132] width 53 height 53
click at [405, 270] on button "½" at bounding box center [413, 268] width 20 height 18
click at [546, 296] on button "Next" at bounding box center [539, 297] width 60 height 25
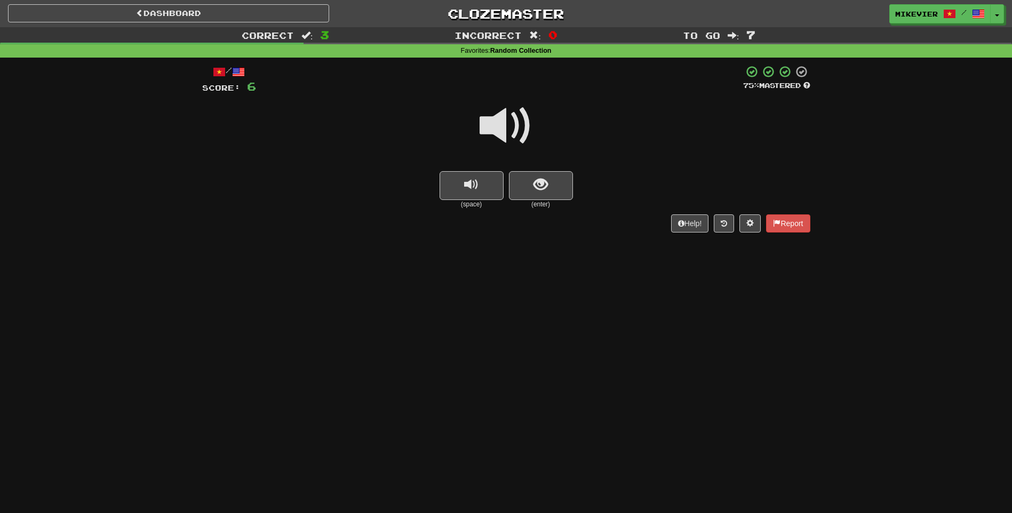
click at [524, 128] on span at bounding box center [505, 125] width 53 height 53
click at [539, 191] on span "show sentence" at bounding box center [540, 185] width 14 height 14
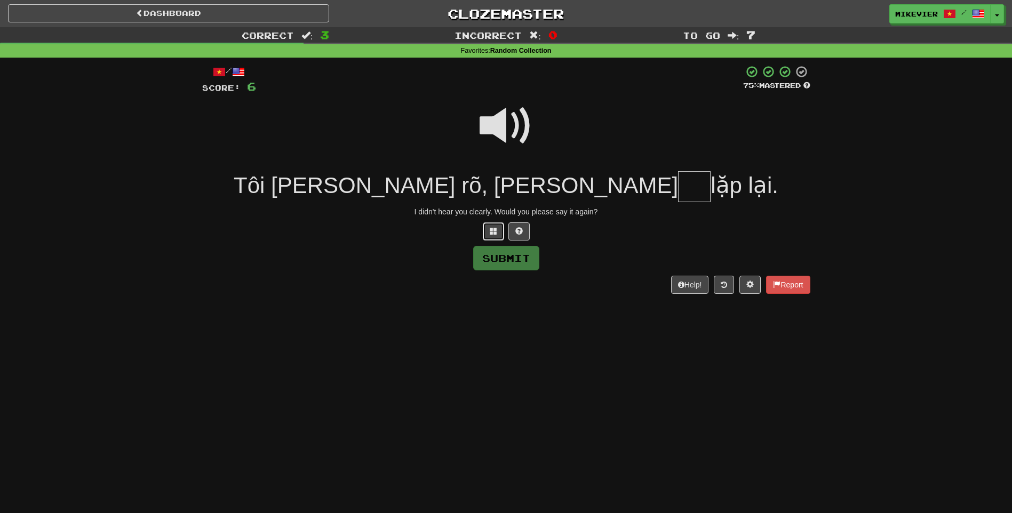
click at [491, 230] on span at bounding box center [493, 230] width 7 height 7
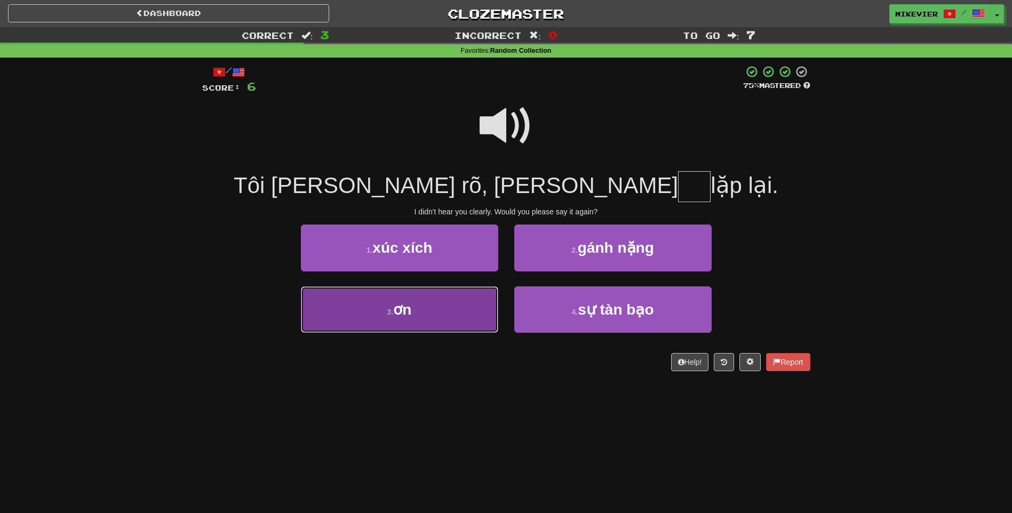
click at [462, 293] on button "3 . ơn" at bounding box center [399, 309] width 197 height 46
type input "**"
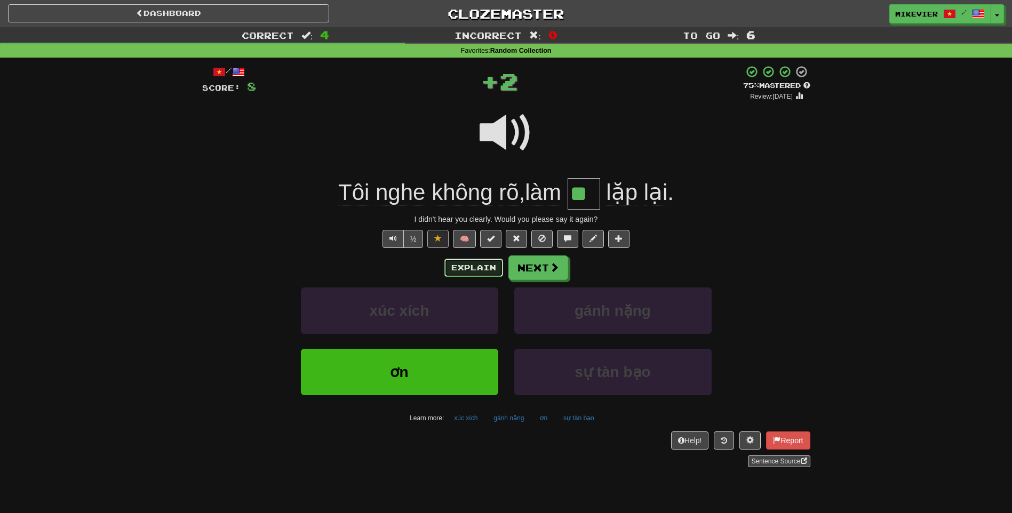
click at [484, 266] on button "Explain" at bounding box center [473, 268] width 59 height 18
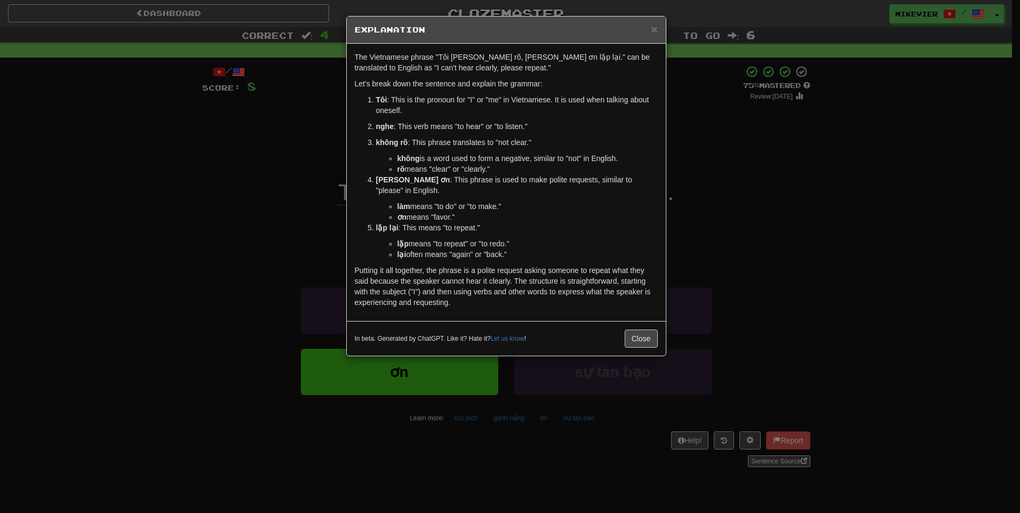
click at [286, 226] on div "× Explanation The Vietnamese phrase "Tôi nghe không rõ, làm ơn lặp lại." can be…" at bounding box center [510, 256] width 1020 height 513
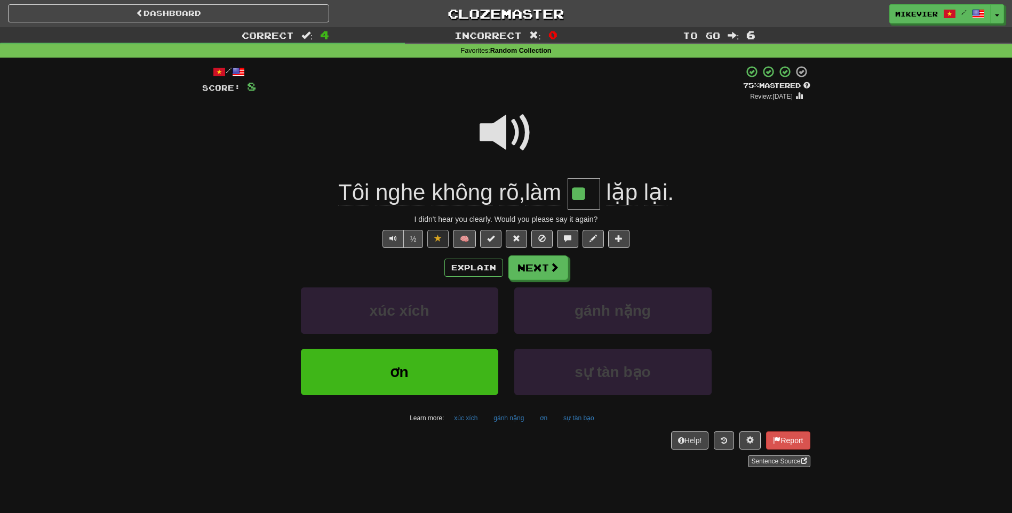
click at [489, 139] on span at bounding box center [505, 132] width 53 height 53
click at [454, 268] on button "Explain" at bounding box center [473, 268] width 59 height 18
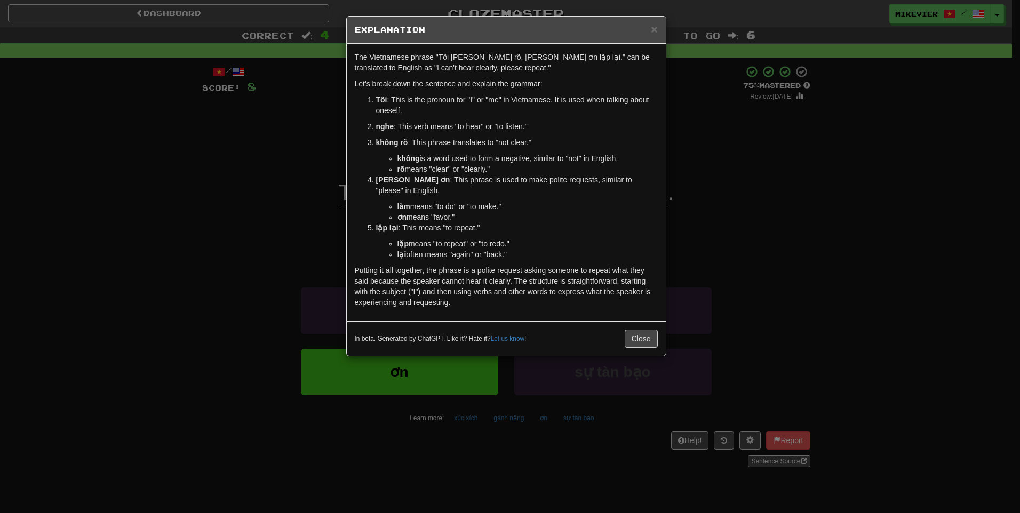
click at [248, 216] on div "× Explanation The Vietnamese phrase "Tôi nghe không rõ, làm ơn lặp lại." can be…" at bounding box center [510, 256] width 1020 height 513
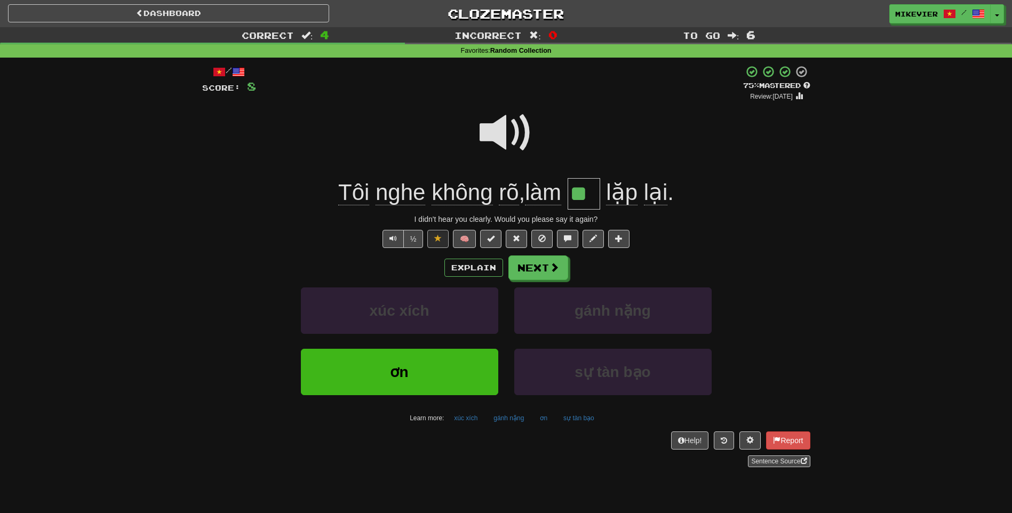
click at [491, 133] on span at bounding box center [505, 132] width 53 height 53
click at [506, 145] on span at bounding box center [505, 132] width 53 height 53
click at [516, 263] on button "Next" at bounding box center [539, 268] width 60 height 25
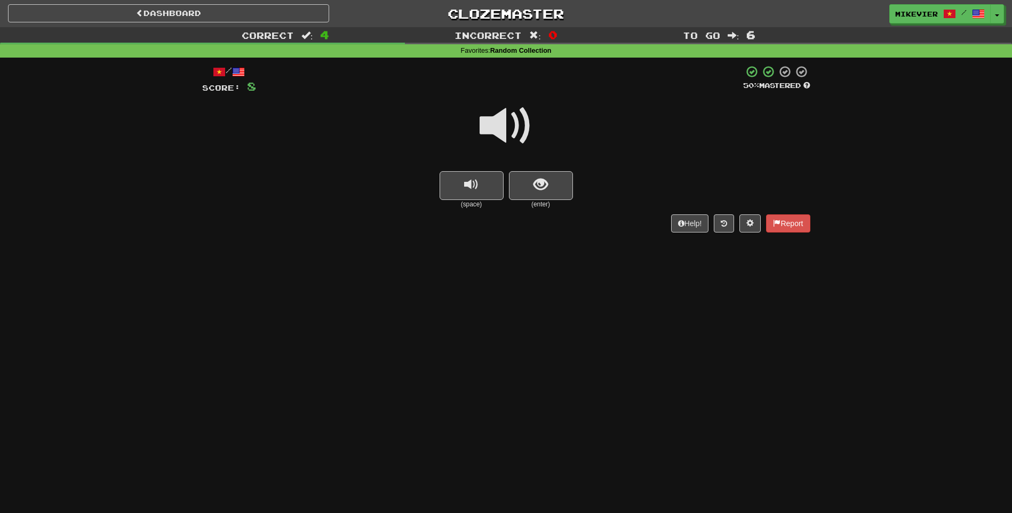
click at [524, 127] on span at bounding box center [505, 125] width 53 height 53
click at [523, 127] on span at bounding box center [505, 125] width 53 height 53
click at [547, 198] on button "show sentence" at bounding box center [541, 185] width 64 height 29
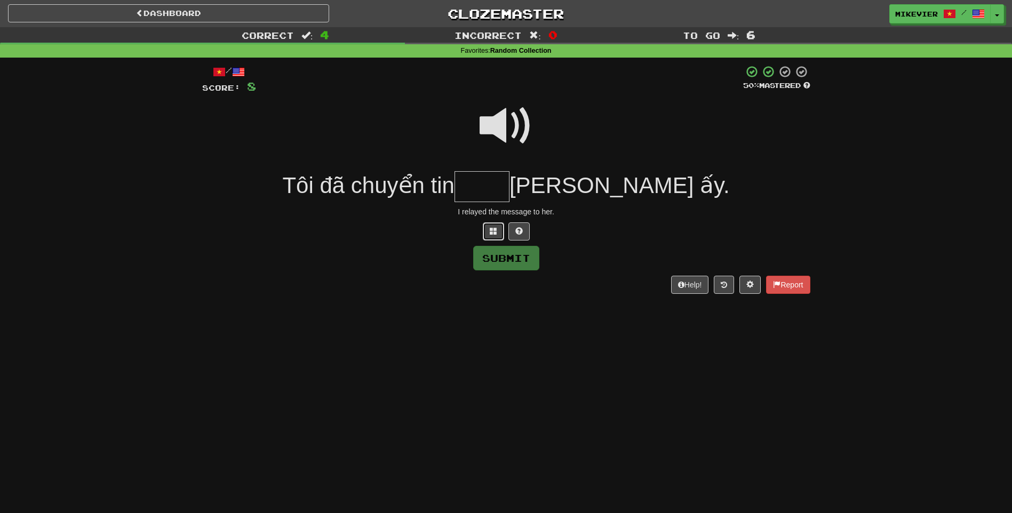
click at [494, 238] on button at bounding box center [493, 231] width 21 height 18
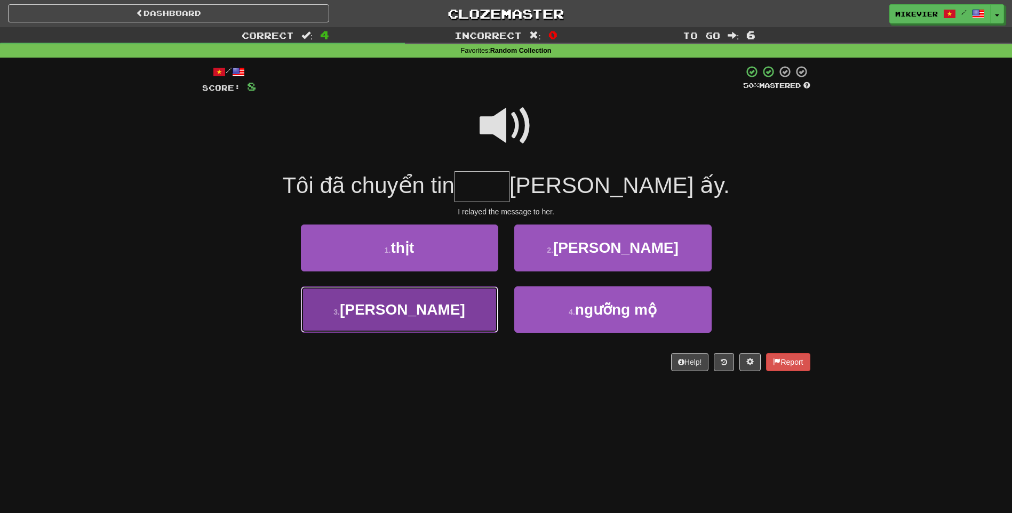
click at [415, 313] on span "nhắn" at bounding box center [402, 309] width 125 height 17
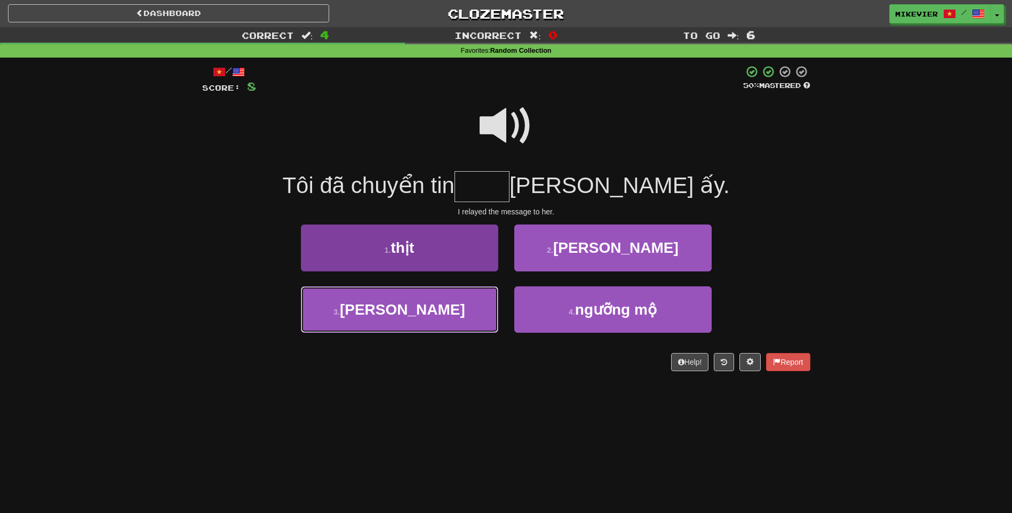
type input "****"
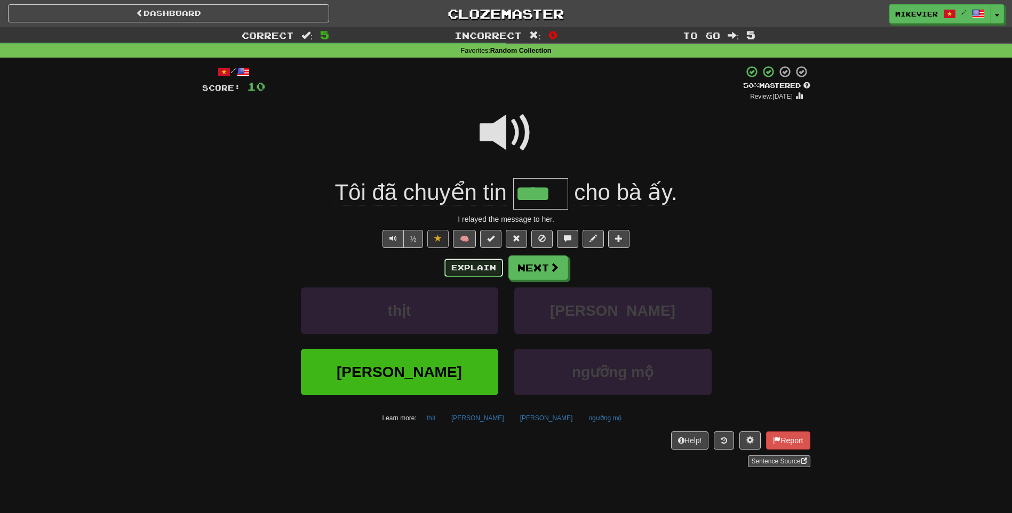
click at [478, 270] on button "Explain" at bounding box center [473, 268] width 59 height 18
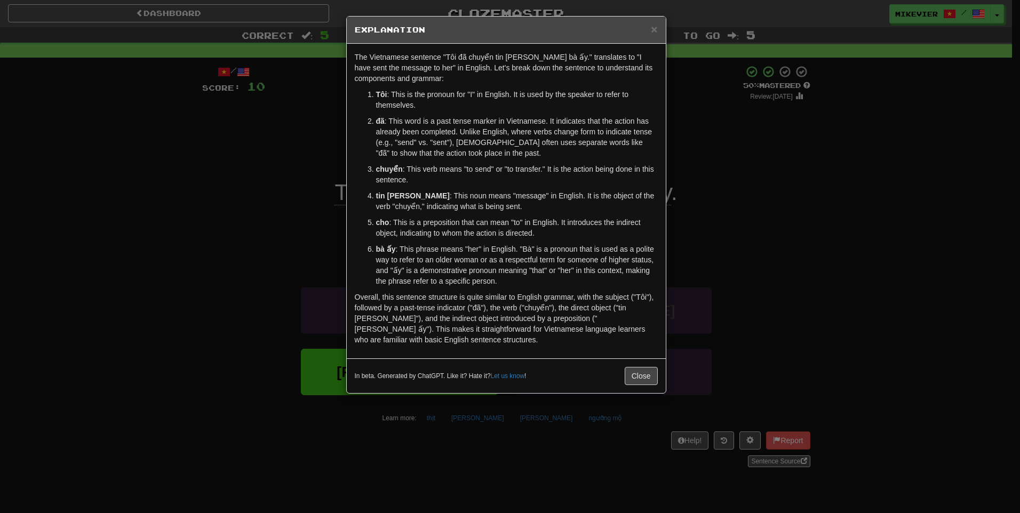
click at [273, 176] on div "× Explanation The Vietnamese sentence "Tôi đã chuyển tin nhắn cho bà ấy." trans…" at bounding box center [510, 256] width 1020 height 513
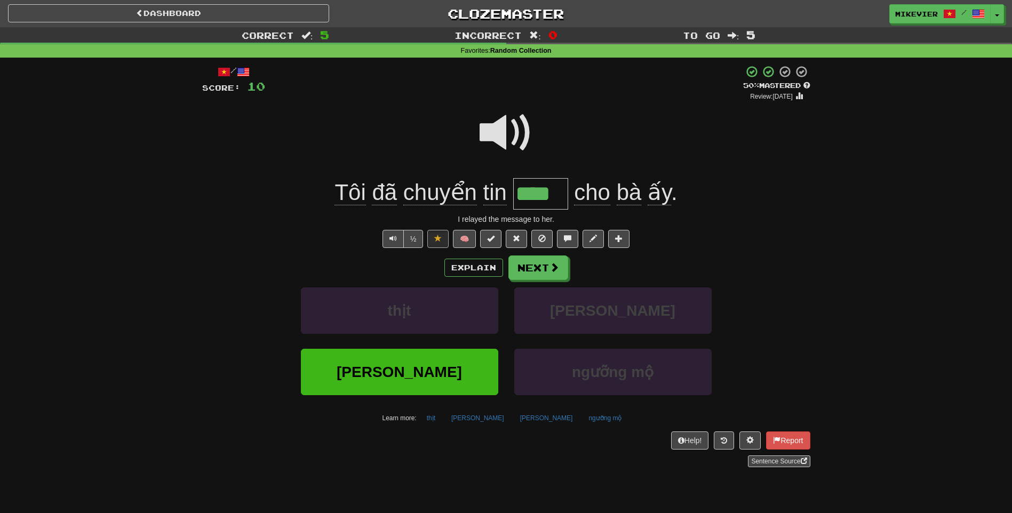
click at [511, 135] on span at bounding box center [505, 132] width 53 height 53
click at [504, 127] on span at bounding box center [505, 132] width 53 height 53
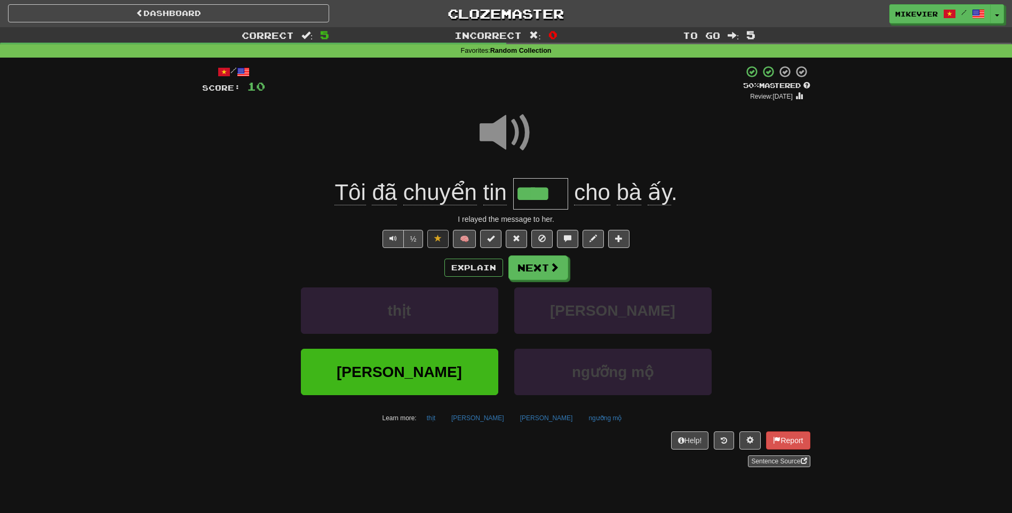
click at [504, 127] on span at bounding box center [505, 132] width 53 height 53
click at [562, 266] on button "Next" at bounding box center [539, 268] width 60 height 25
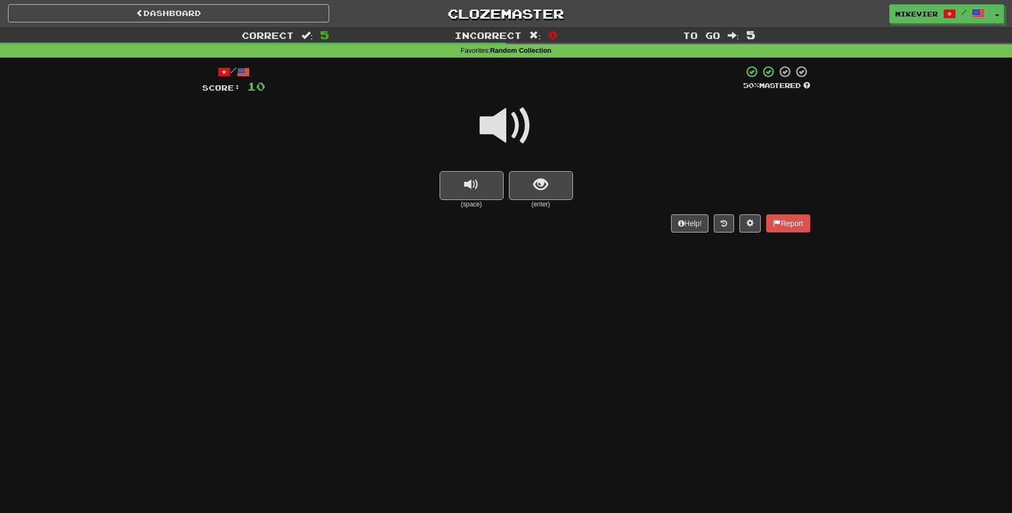
click at [531, 128] on span at bounding box center [505, 125] width 53 height 53
click at [522, 134] on span at bounding box center [505, 125] width 53 height 53
click at [541, 194] on button "show sentence" at bounding box center [541, 185] width 64 height 29
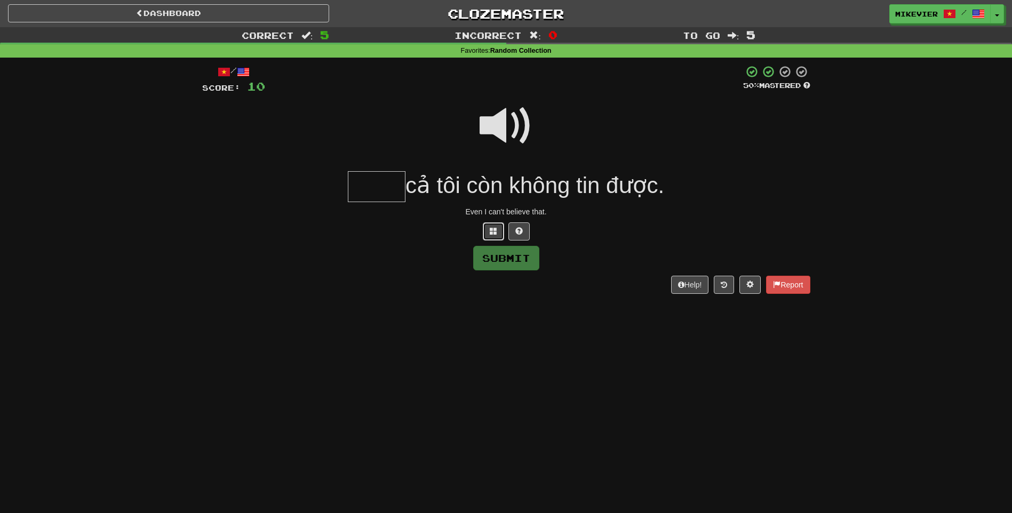
click at [491, 229] on span at bounding box center [493, 230] width 7 height 7
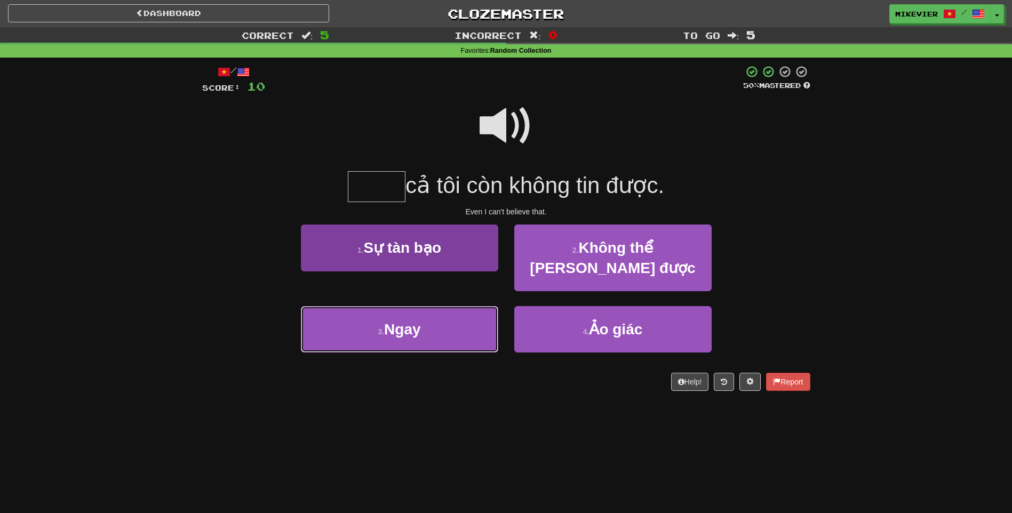
click at [446, 319] on button "3 . Ngay" at bounding box center [399, 329] width 197 height 46
type input "****"
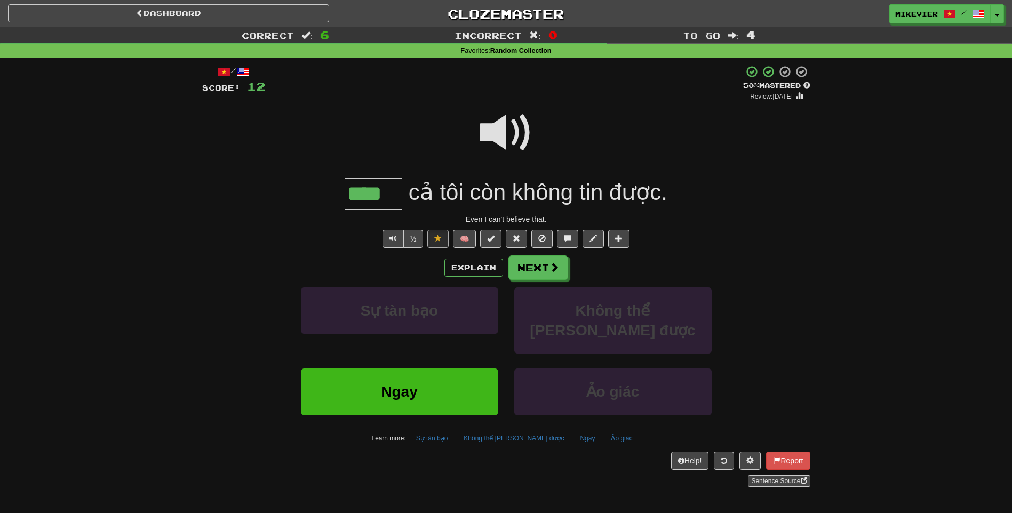
click at [518, 135] on span at bounding box center [505, 132] width 53 height 53
click at [525, 263] on button "Next" at bounding box center [539, 268] width 60 height 25
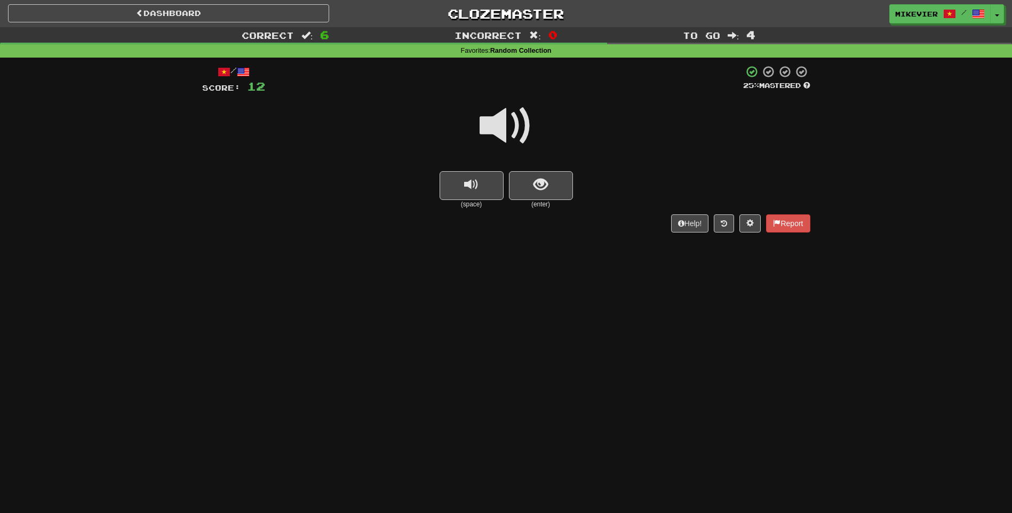
click at [509, 135] on span at bounding box center [505, 125] width 53 height 53
click at [534, 184] on span "show sentence" at bounding box center [540, 185] width 14 height 14
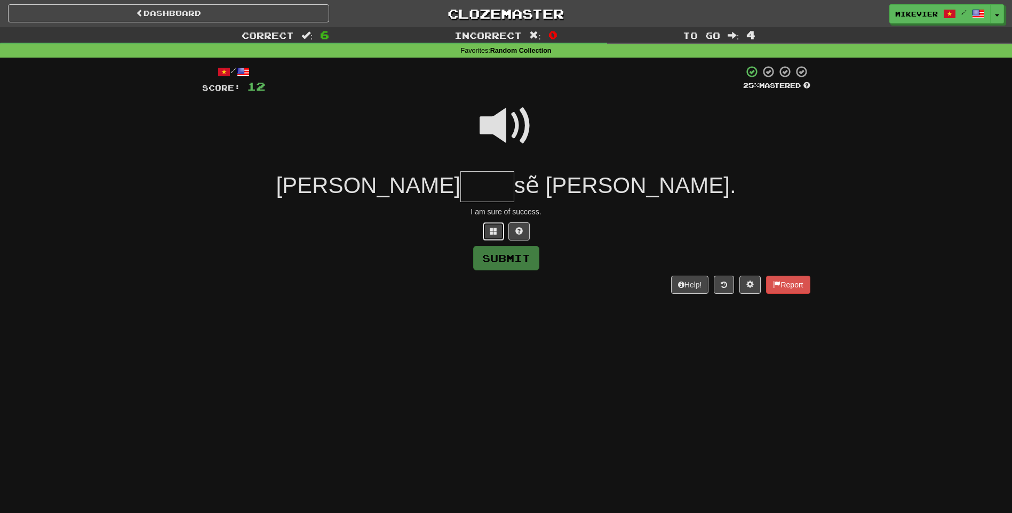
click at [493, 237] on button at bounding box center [493, 231] width 21 height 18
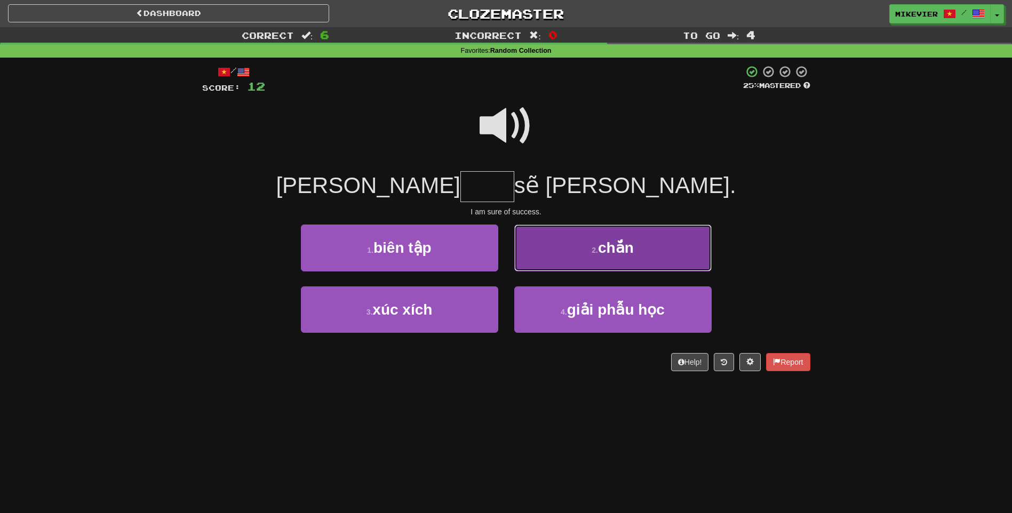
click at [572, 264] on button "2 . chắn" at bounding box center [612, 248] width 197 height 46
type input "****"
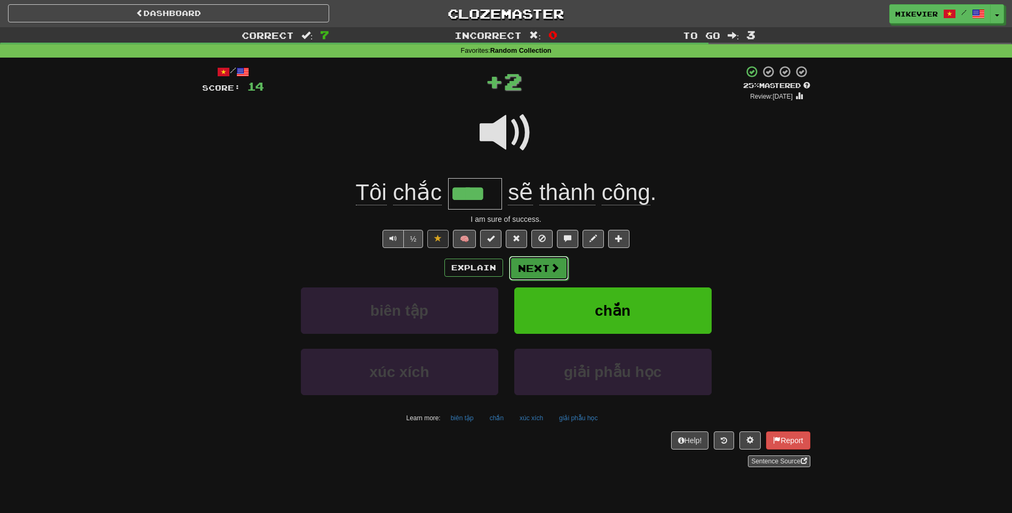
click at [537, 270] on button "Next" at bounding box center [539, 268] width 60 height 25
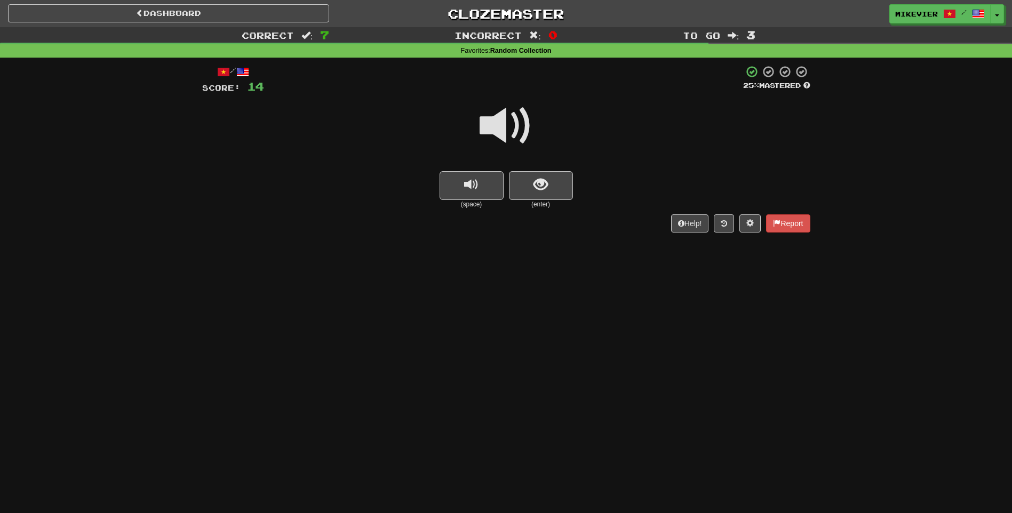
click at [527, 127] on span at bounding box center [505, 125] width 53 height 53
click at [526, 173] on button "show sentence" at bounding box center [541, 185] width 64 height 29
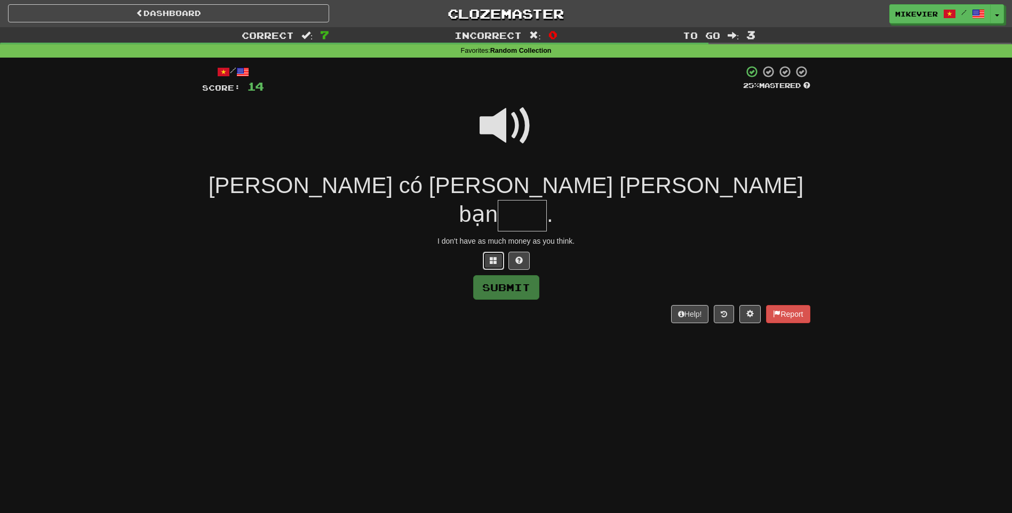
click at [492, 257] on span at bounding box center [493, 260] width 7 height 7
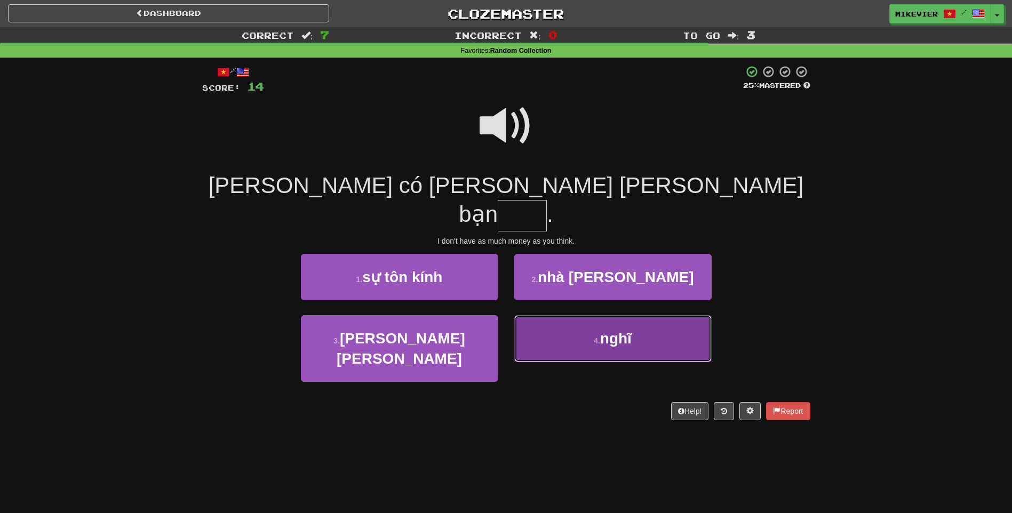
click at [572, 316] on button "4 . nghĩ" at bounding box center [612, 338] width 197 height 46
type input "****"
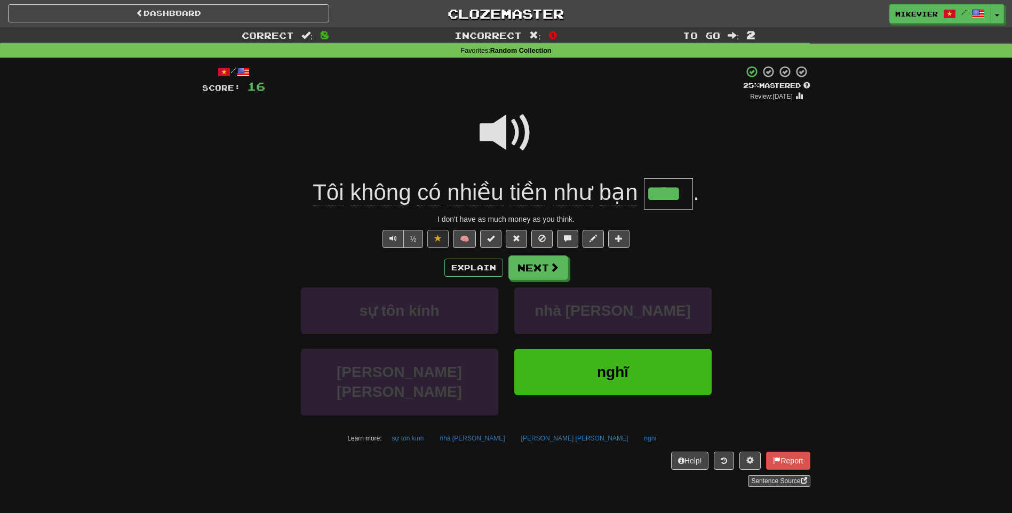
click at [517, 142] on span at bounding box center [505, 132] width 53 height 53
click at [513, 142] on span at bounding box center [505, 132] width 53 height 53
click at [550, 264] on span at bounding box center [555, 268] width 10 height 10
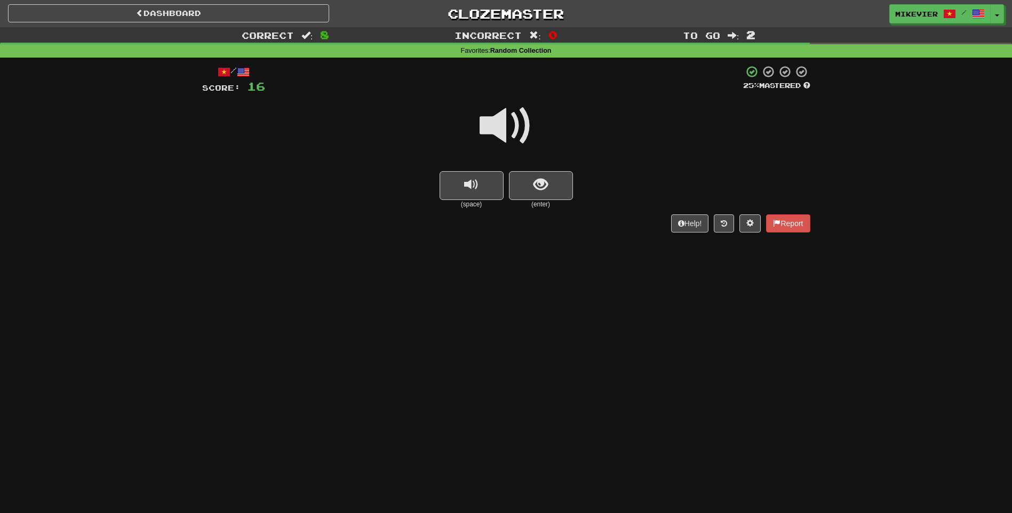
click at [526, 123] on span at bounding box center [505, 125] width 53 height 53
click at [551, 179] on button "show sentence" at bounding box center [541, 185] width 64 height 29
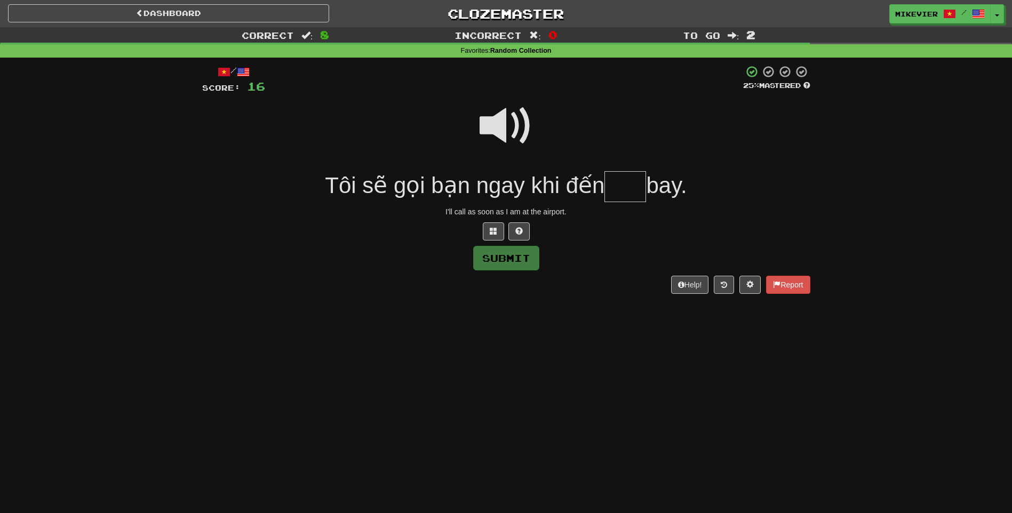
click at [512, 126] on span at bounding box center [505, 125] width 53 height 53
click at [499, 228] on button at bounding box center [493, 231] width 21 height 18
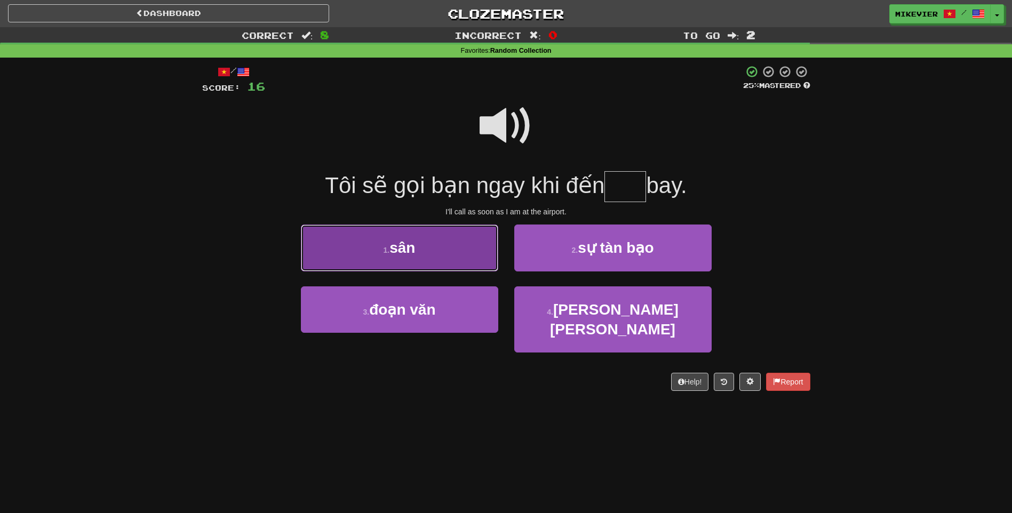
click at [475, 261] on button "1 . sân" at bounding box center [399, 248] width 197 height 46
type input "***"
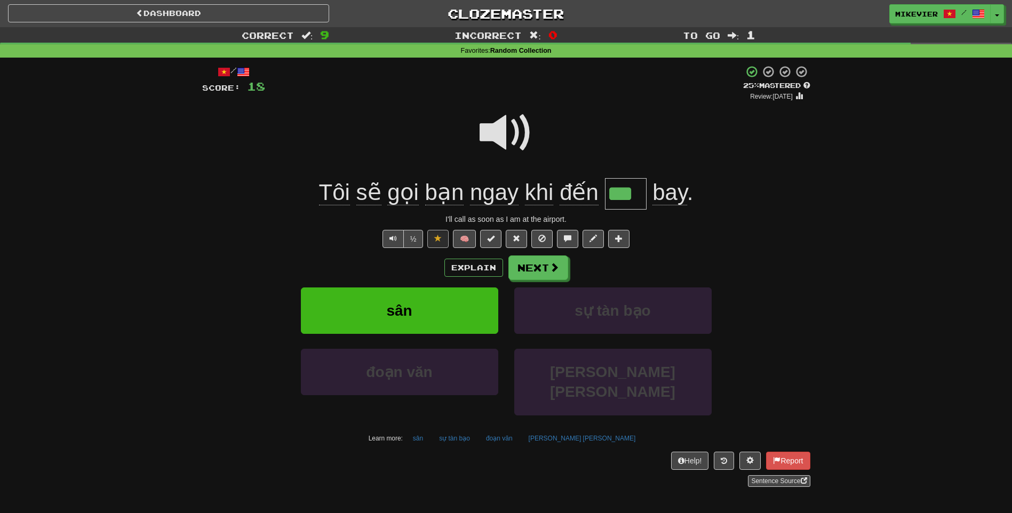
click at [518, 140] on span at bounding box center [505, 132] width 53 height 53
click at [538, 267] on button "Next" at bounding box center [539, 268] width 60 height 25
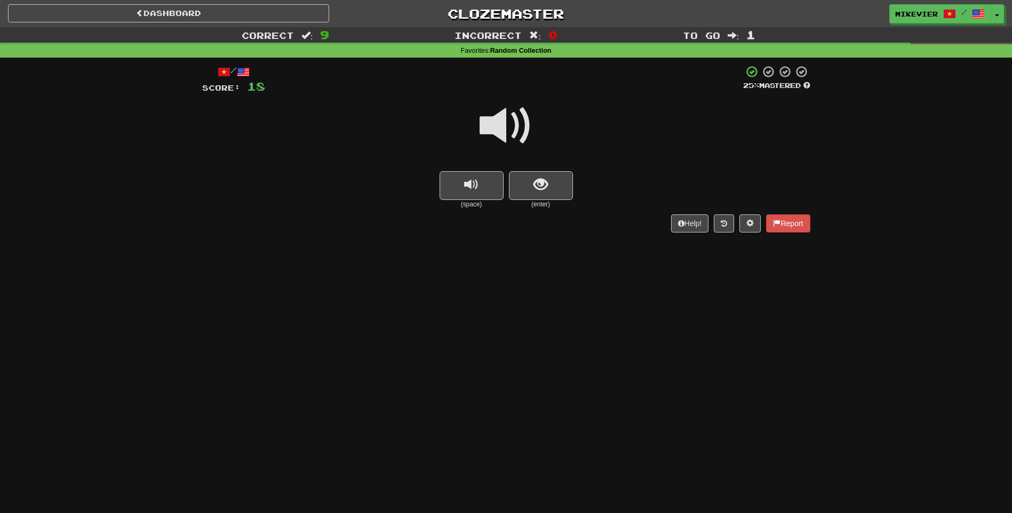
click at [516, 135] on span at bounding box center [505, 125] width 53 height 53
click at [540, 190] on span "show sentence" at bounding box center [540, 185] width 14 height 14
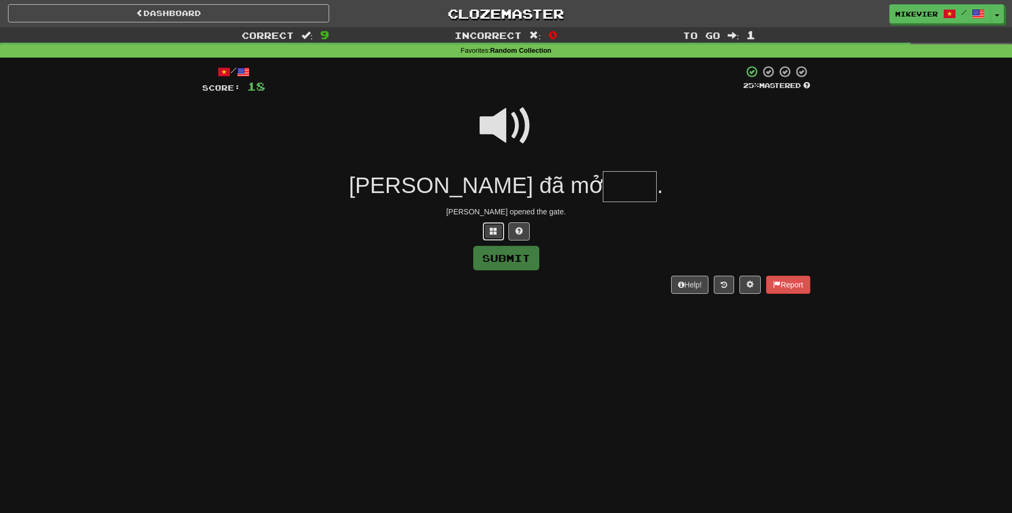
click at [490, 230] on span at bounding box center [493, 230] width 7 height 7
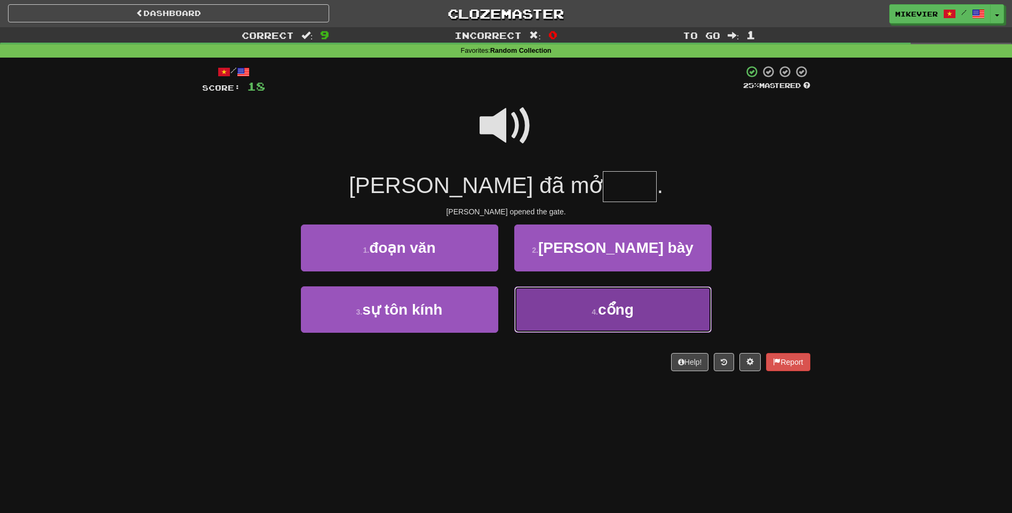
click at [563, 309] on button "4 . cổng" at bounding box center [612, 309] width 197 height 46
type input "****"
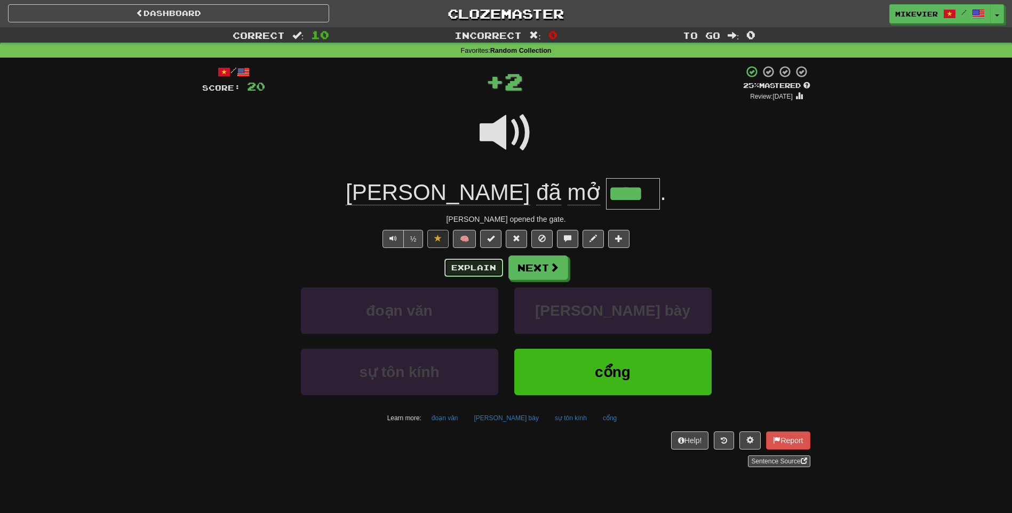
click at [478, 267] on button "Explain" at bounding box center [473, 268] width 59 height 18
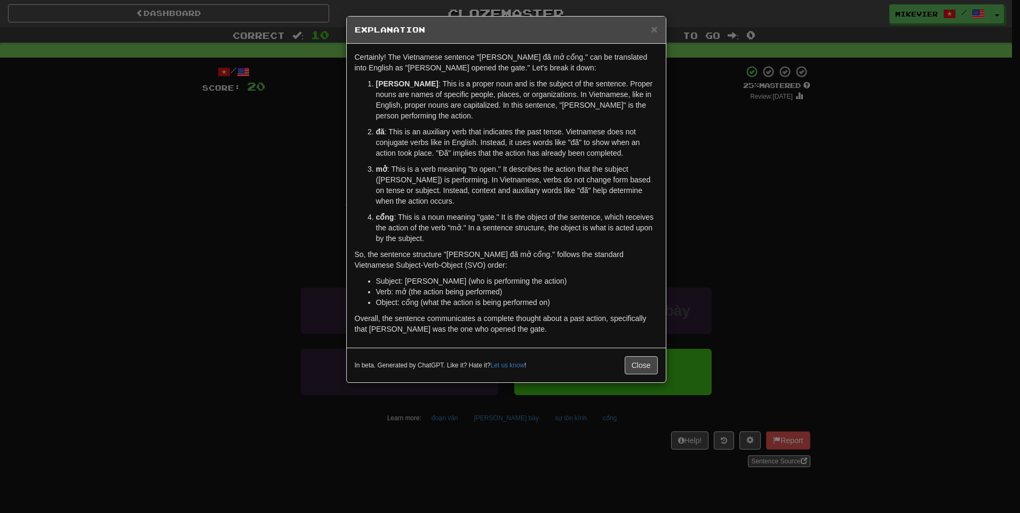
click at [334, 210] on div "× Explanation Certainly! The Vietnamese sentence "Tom đã mở cổng." can be trans…" at bounding box center [510, 256] width 1020 height 513
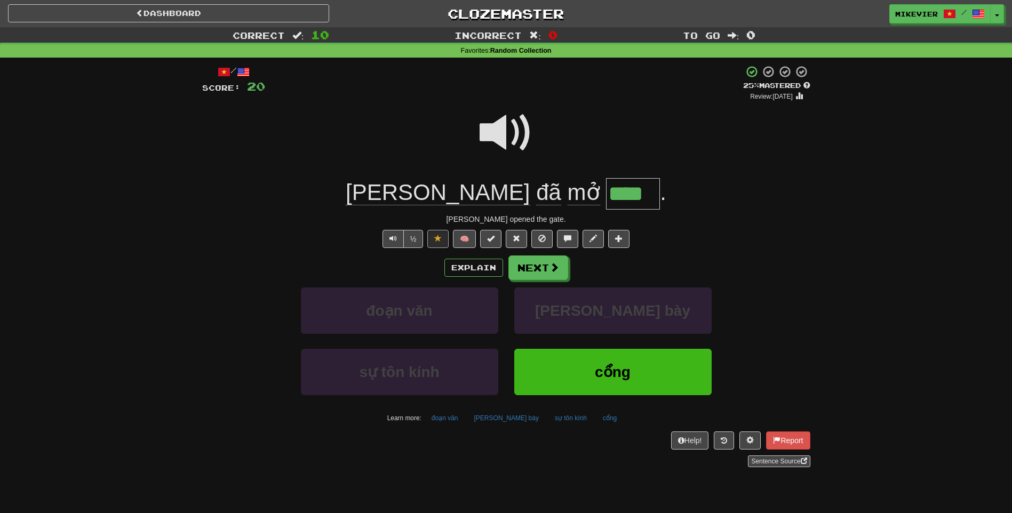
click at [493, 132] on span at bounding box center [505, 132] width 53 height 53
click at [491, 135] on span at bounding box center [505, 132] width 53 height 53
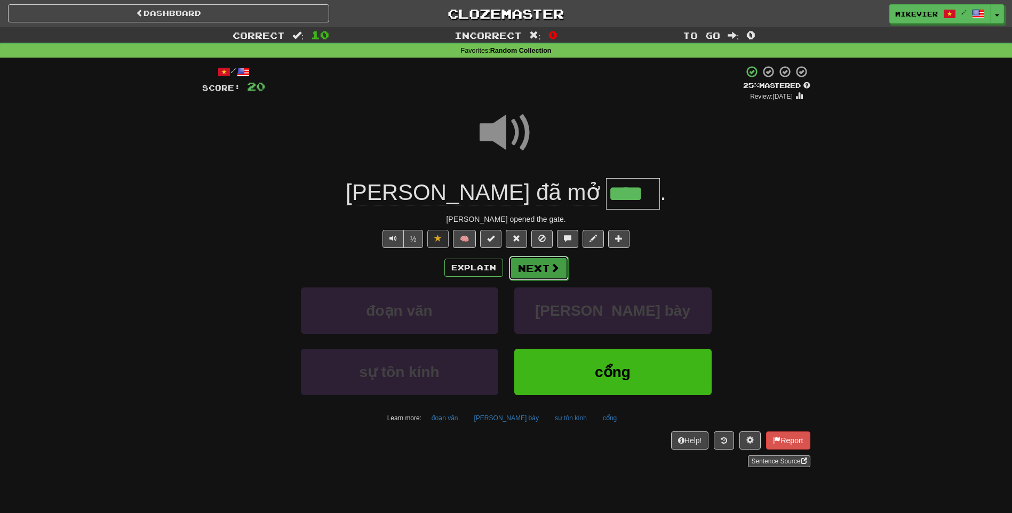
click at [552, 269] on span at bounding box center [555, 268] width 10 height 10
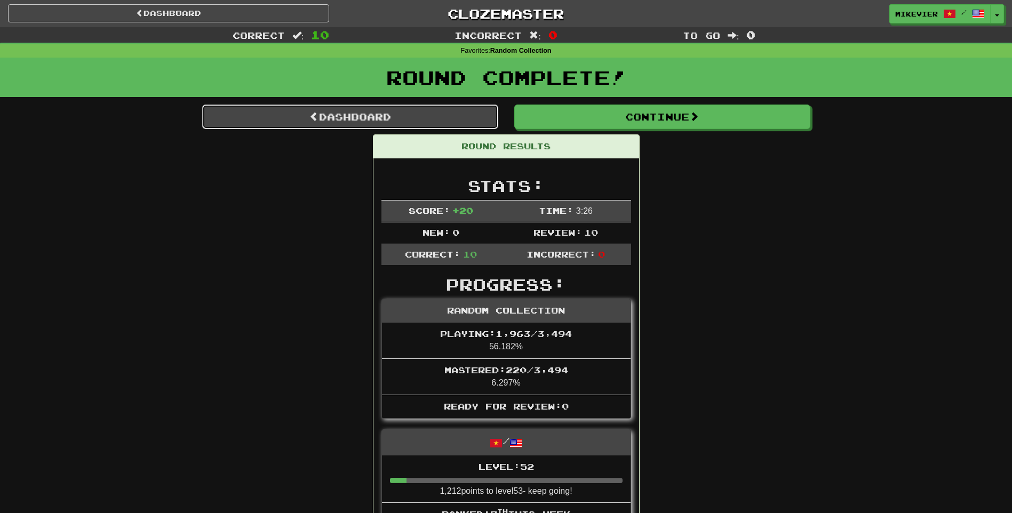
click at [406, 123] on link "Dashboard" at bounding box center [350, 117] width 296 height 25
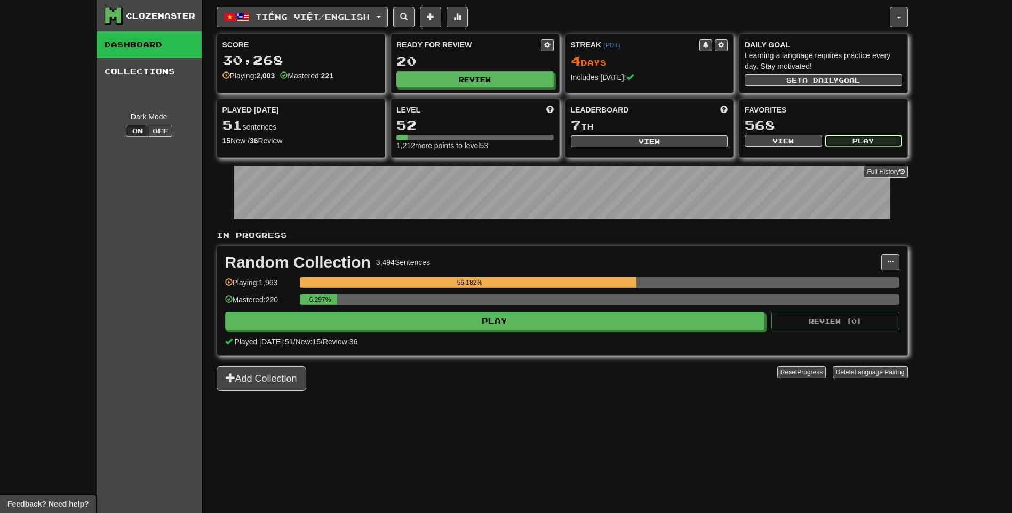
click at [849, 137] on button "Play" at bounding box center [862, 141] width 77 height 12
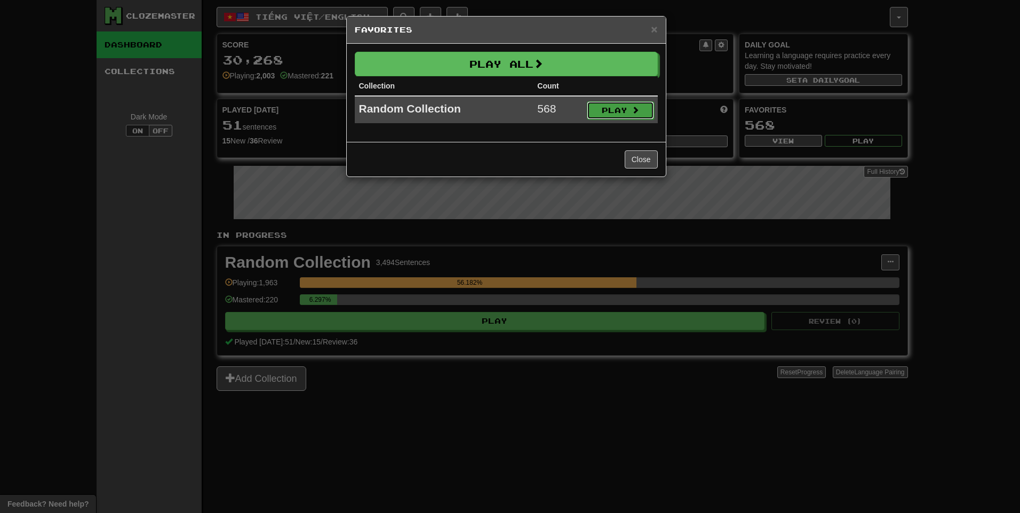
click at [639, 116] on button "Play" at bounding box center [620, 110] width 67 height 18
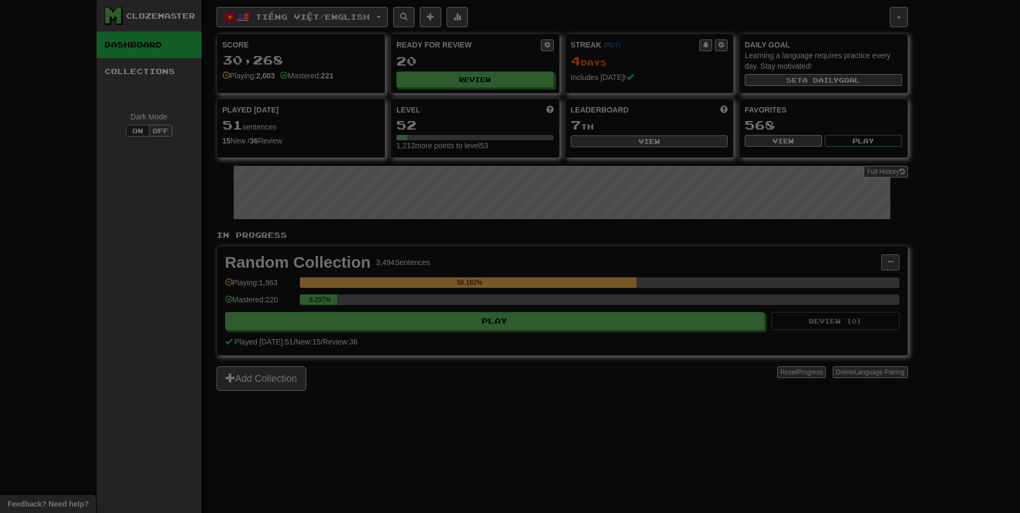
select select "**"
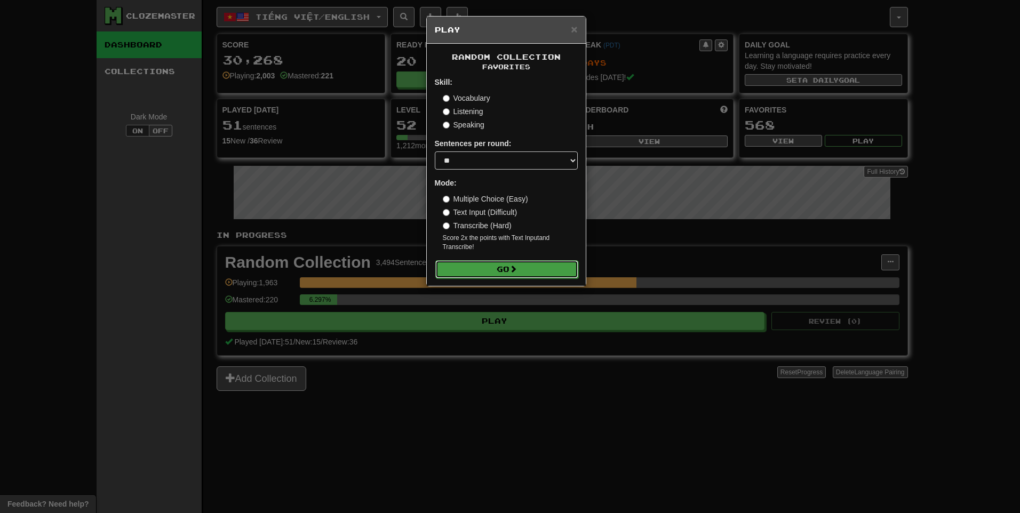
click at [511, 270] on span at bounding box center [512, 268] width 7 height 7
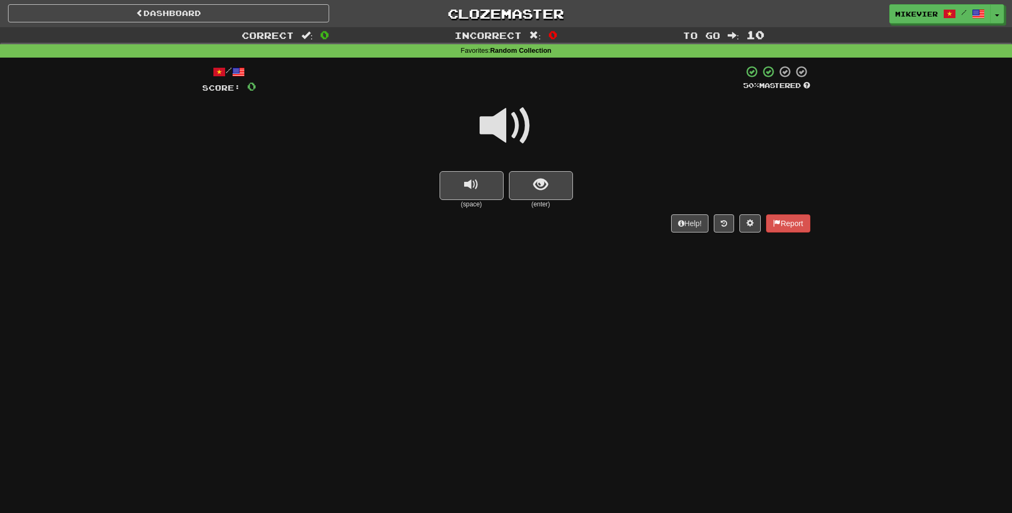
click at [508, 125] on span at bounding box center [505, 125] width 53 height 53
click at [520, 120] on span at bounding box center [505, 125] width 53 height 53
click at [540, 186] on span "show sentence" at bounding box center [540, 185] width 14 height 14
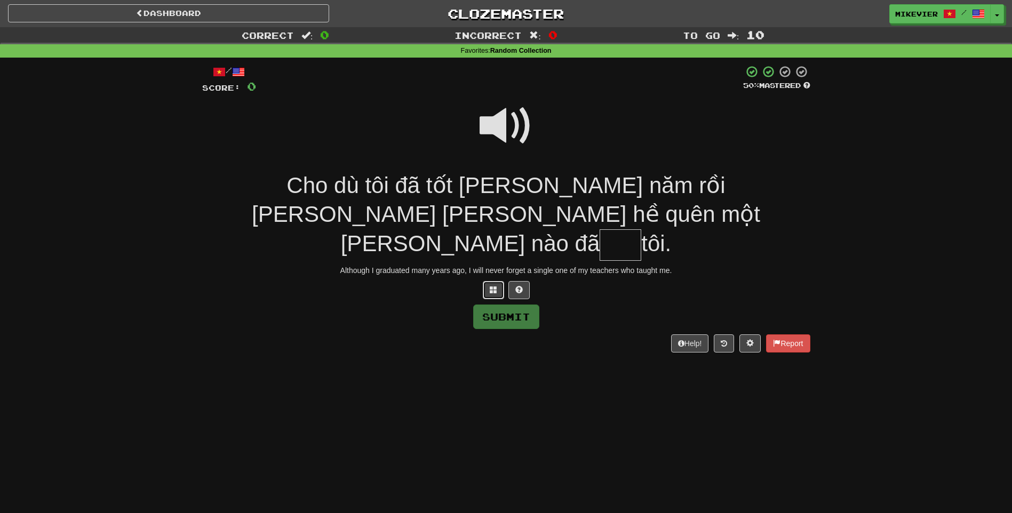
click at [490, 286] on span at bounding box center [493, 289] width 7 height 7
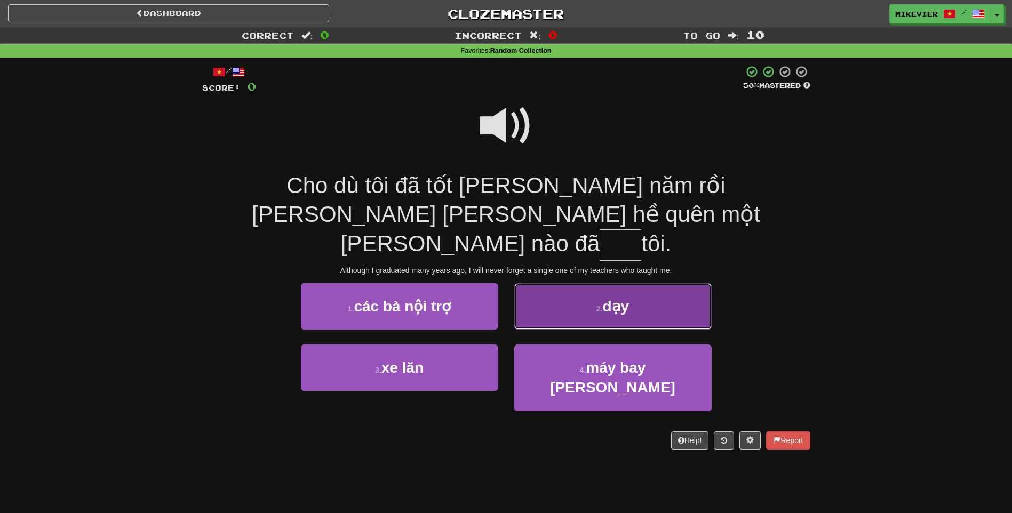
click at [541, 285] on button "2 . dạy" at bounding box center [612, 306] width 197 height 46
type input "***"
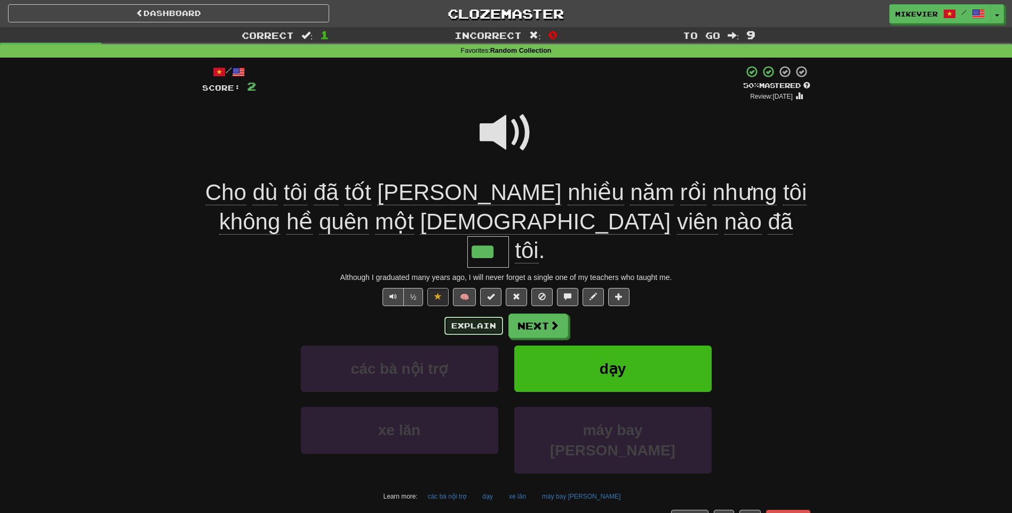
click at [476, 317] on button "Explain" at bounding box center [473, 326] width 59 height 18
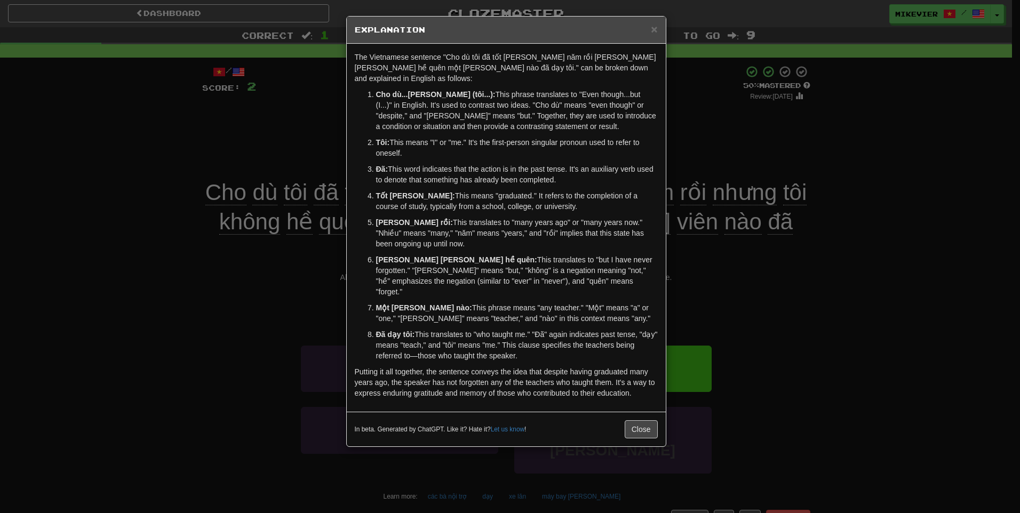
click at [216, 275] on div "× Explanation The Vietnamese sentence "Cho dù tôi đã tốt [PERSON_NAME] năm rồi …" at bounding box center [510, 256] width 1020 height 513
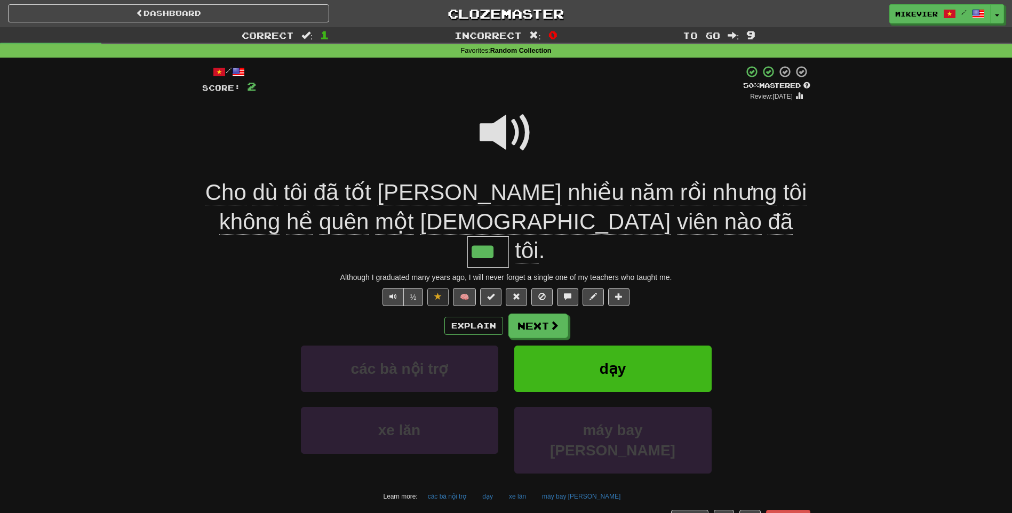
click at [498, 134] on span at bounding box center [505, 132] width 53 height 53
click at [550, 321] on span at bounding box center [555, 326] width 10 height 10
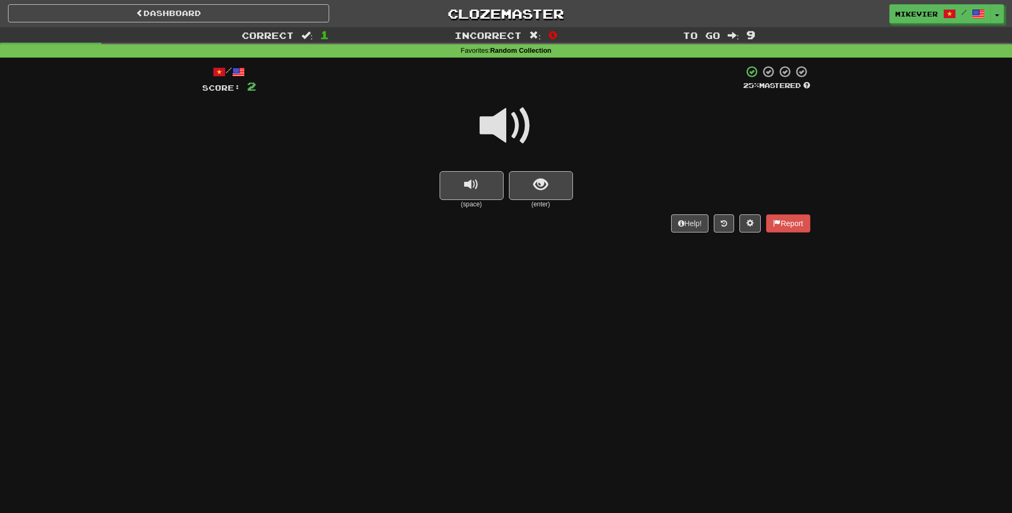
click at [517, 134] on span at bounding box center [505, 125] width 53 height 53
click at [543, 193] on button "show sentence" at bounding box center [541, 185] width 64 height 29
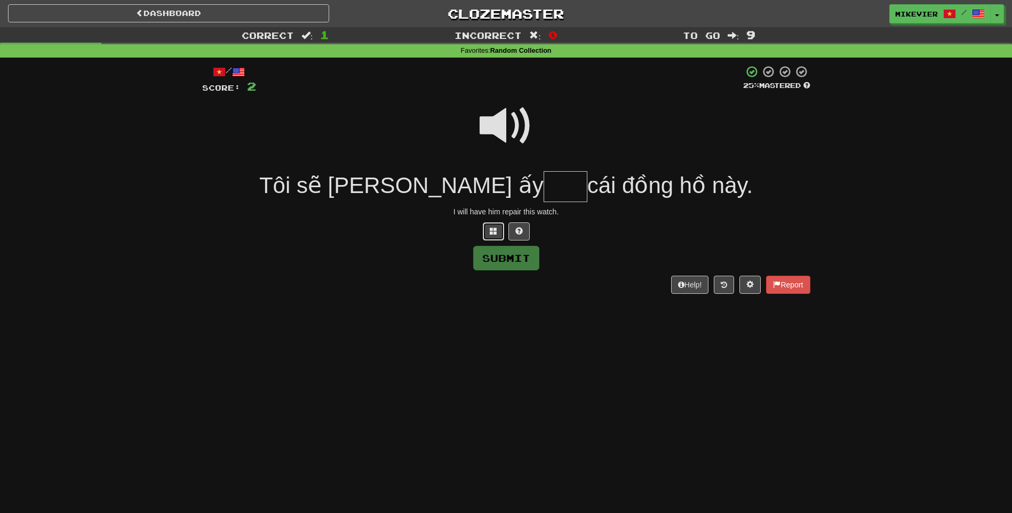
click at [495, 226] on button at bounding box center [493, 231] width 21 height 18
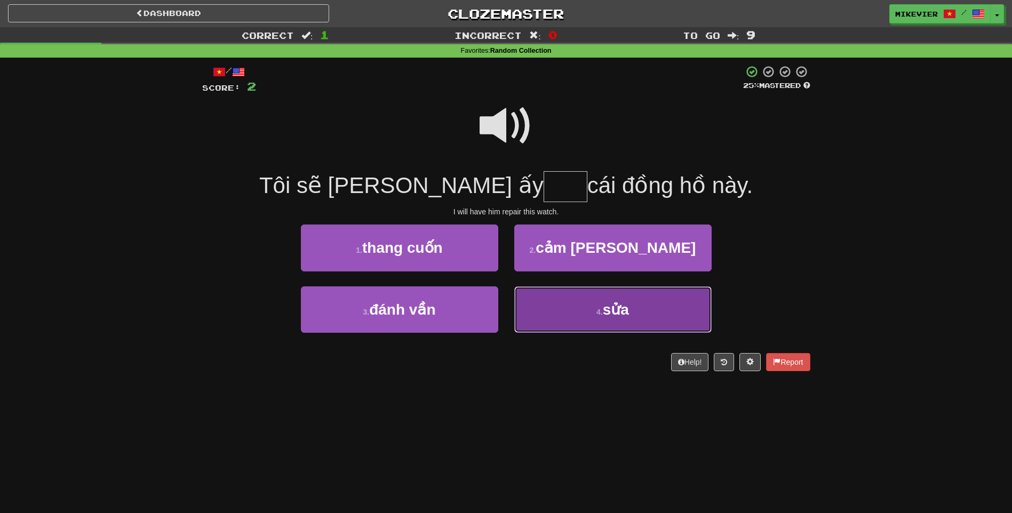
click at [565, 300] on button "4 . sửa" at bounding box center [612, 309] width 197 height 46
type input "***"
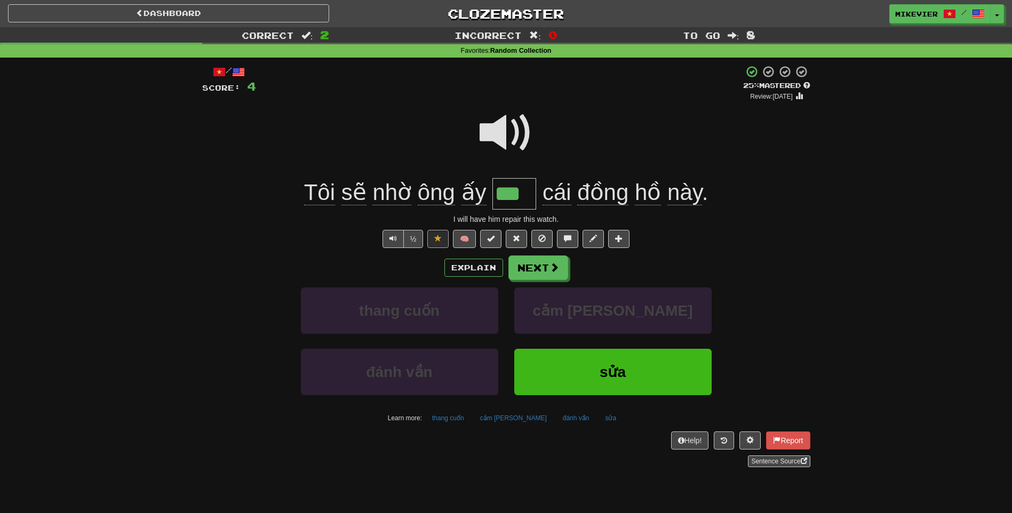
click at [495, 139] on span at bounding box center [505, 132] width 53 height 53
click at [532, 268] on button "Next" at bounding box center [539, 268] width 60 height 25
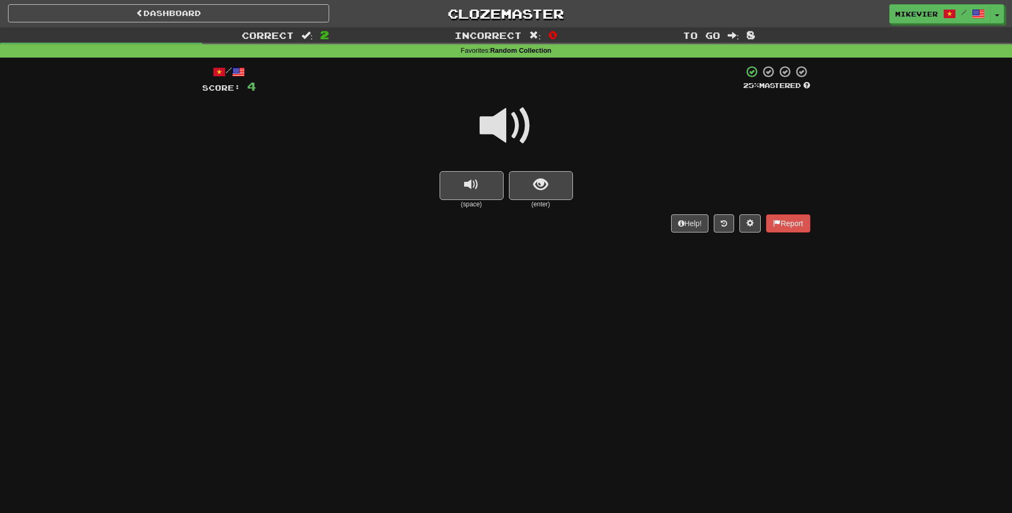
click at [488, 123] on span at bounding box center [505, 125] width 53 height 53
click at [520, 127] on span at bounding box center [505, 125] width 53 height 53
click at [528, 185] on button "show sentence" at bounding box center [541, 185] width 64 height 29
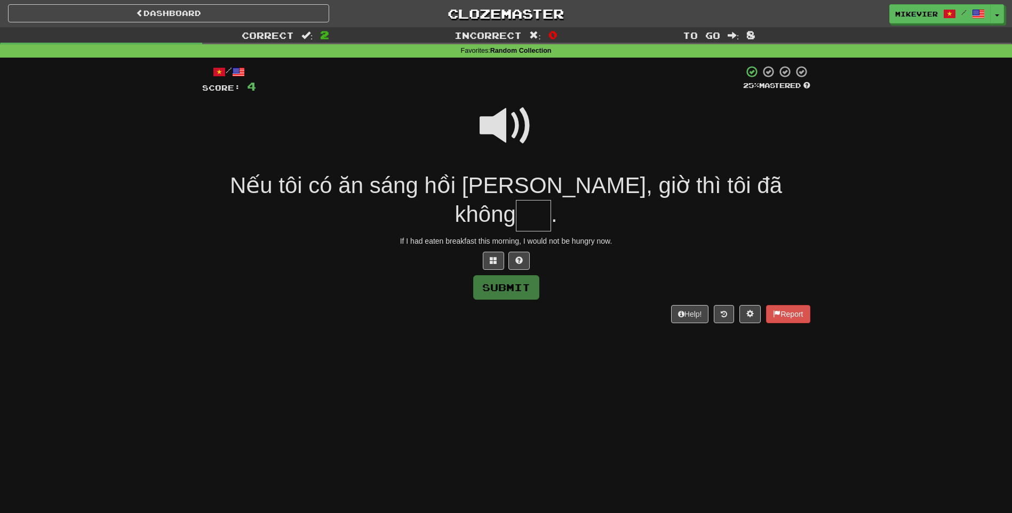
click at [498, 127] on span at bounding box center [505, 125] width 53 height 53
click at [492, 252] on button at bounding box center [493, 261] width 21 height 18
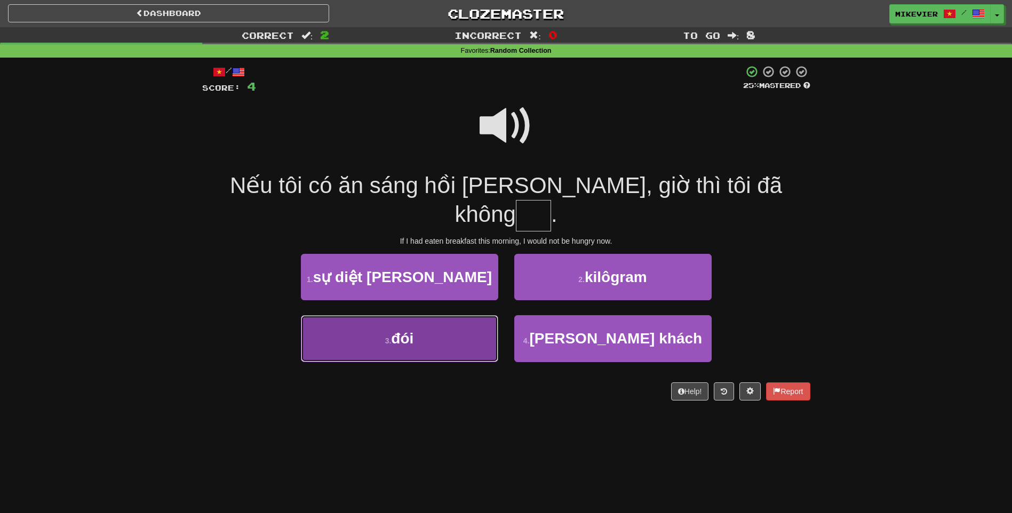
click at [484, 326] on button "3 . đói" at bounding box center [399, 338] width 197 height 46
type input "***"
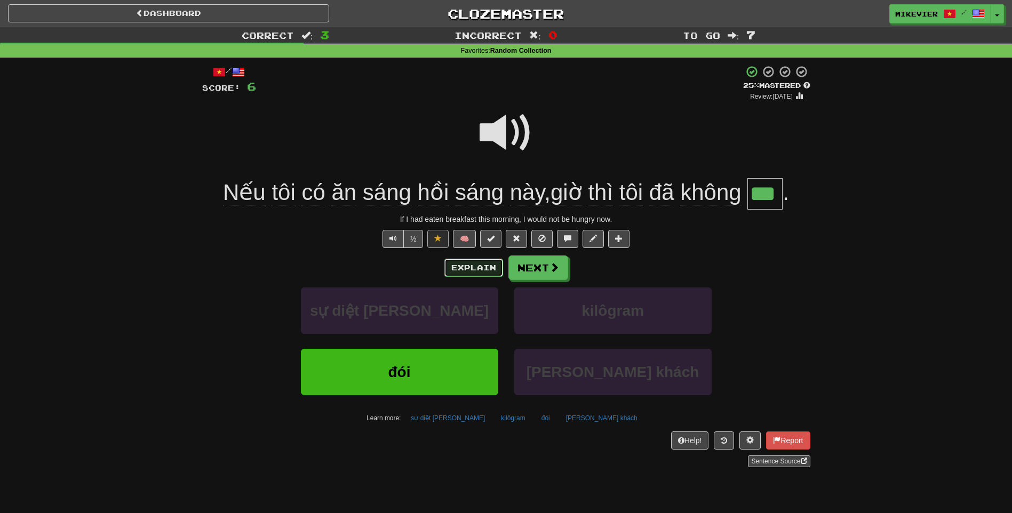
click at [479, 271] on button "Explain" at bounding box center [473, 268] width 59 height 18
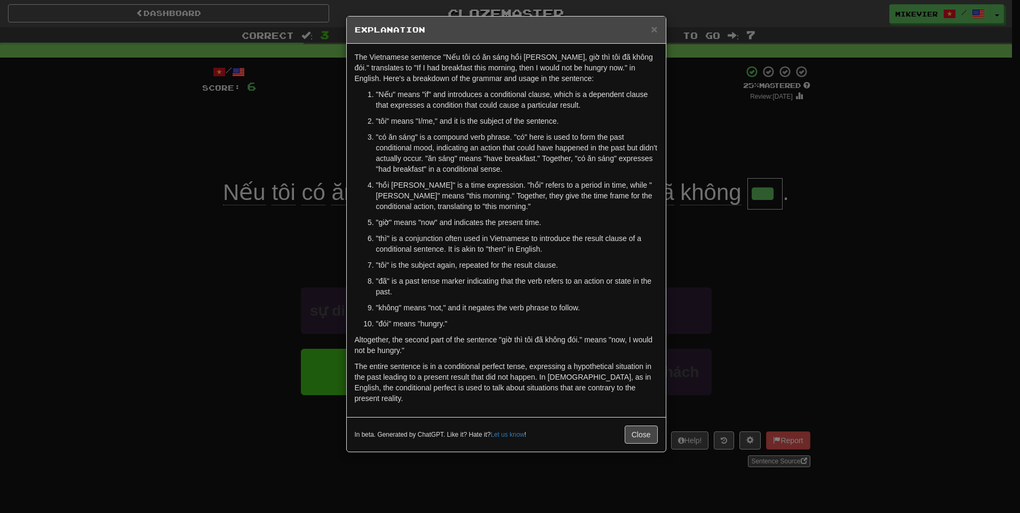
click at [236, 302] on div "× Explanation The Vietnamese sentence "Nếu tôi có ăn sáng hồi [PERSON_NAME], gi…" at bounding box center [510, 256] width 1020 height 513
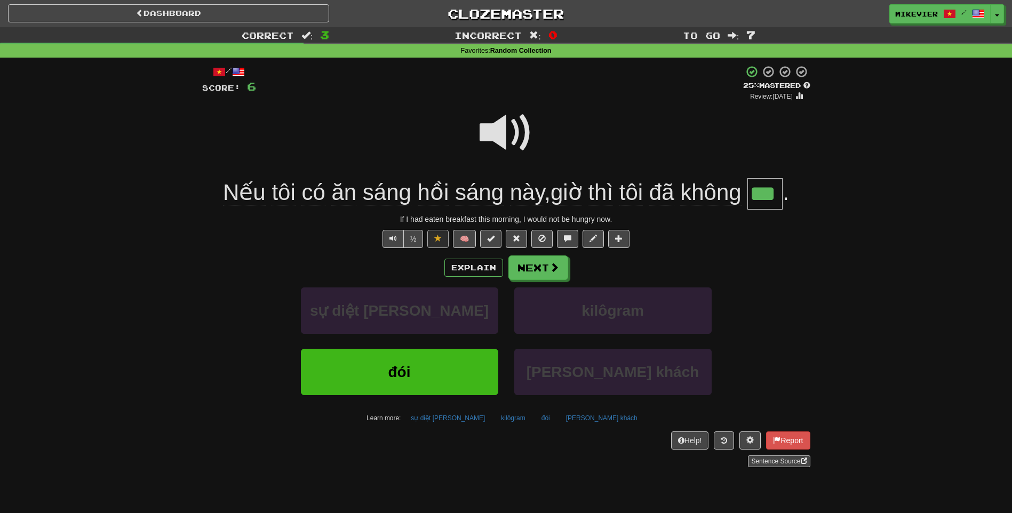
click at [487, 138] on span at bounding box center [505, 132] width 53 height 53
click at [552, 270] on span at bounding box center [555, 268] width 10 height 10
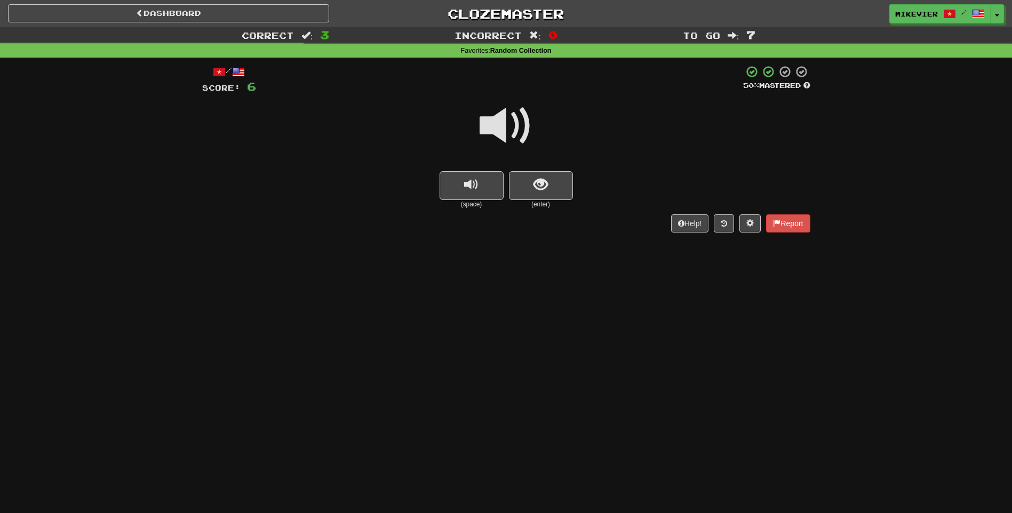
click at [495, 127] on span at bounding box center [505, 125] width 53 height 53
click at [515, 177] on button "show sentence" at bounding box center [541, 185] width 64 height 29
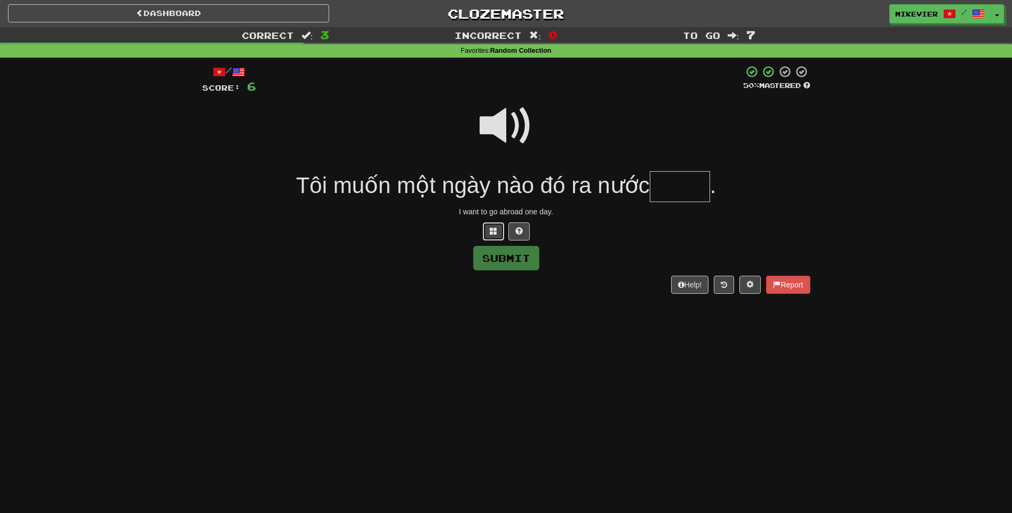
click at [490, 227] on span at bounding box center [493, 230] width 7 height 7
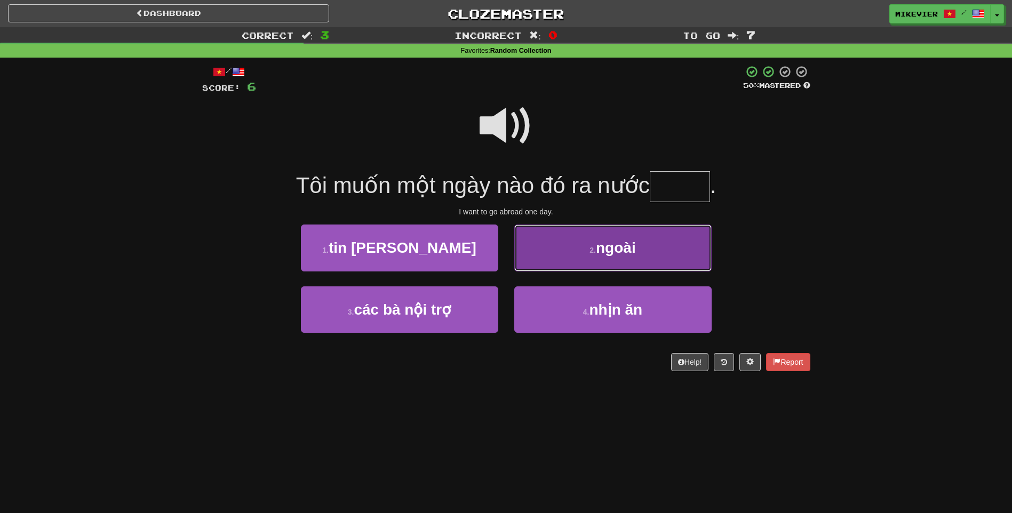
click at [607, 265] on button "2 . ngoài" at bounding box center [612, 248] width 197 height 46
type input "*****"
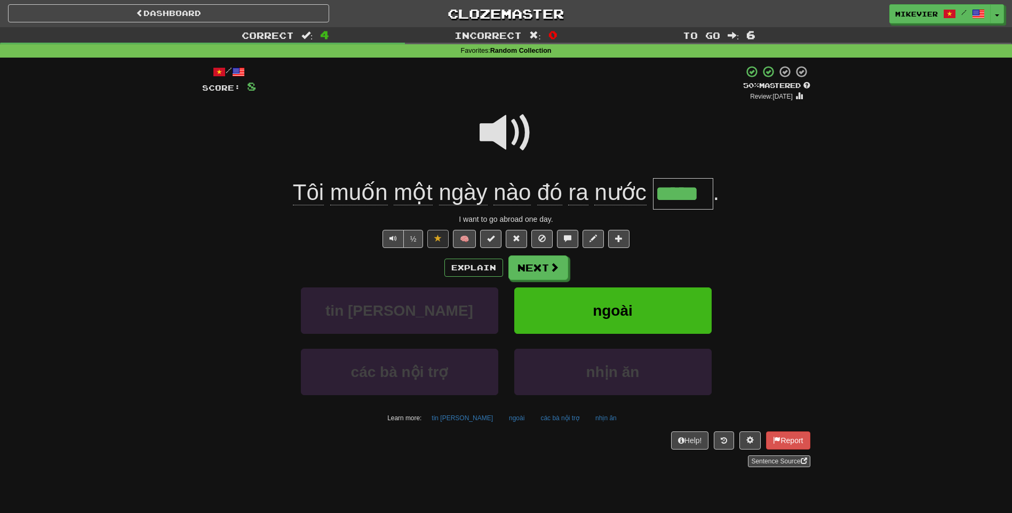
click at [492, 140] on span at bounding box center [505, 132] width 53 height 53
click at [522, 274] on button "Next" at bounding box center [539, 268] width 60 height 25
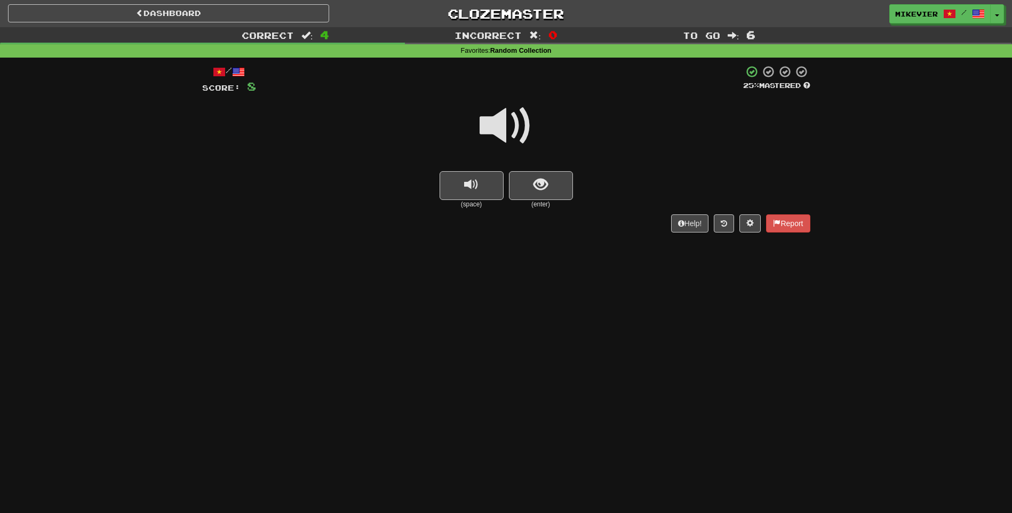
click at [511, 132] on span at bounding box center [505, 125] width 53 height 53
click at [535, 182] on span "show sentence" at bounding box center [540, 185] width 14 height 14
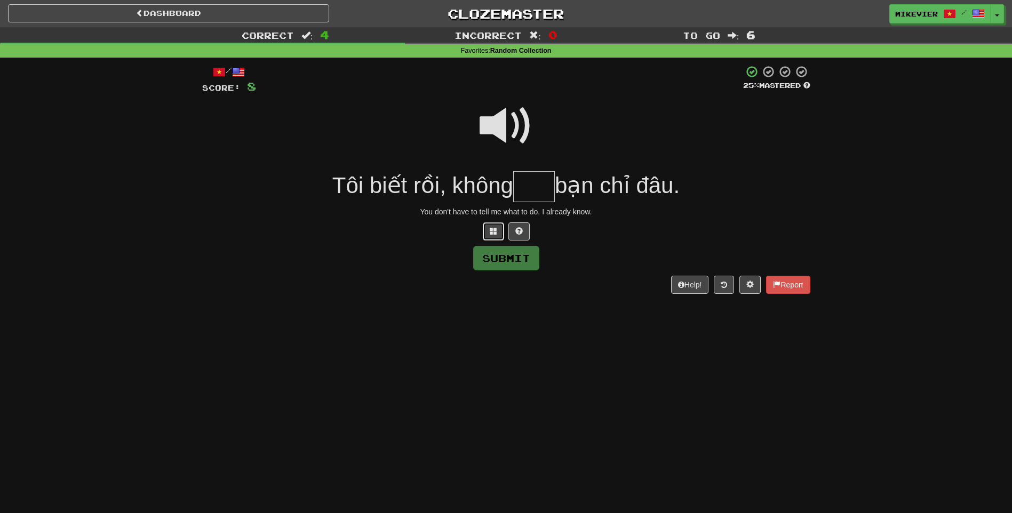
click at [492, 234] on span at bounding box center [493, 230] width 7 height 7
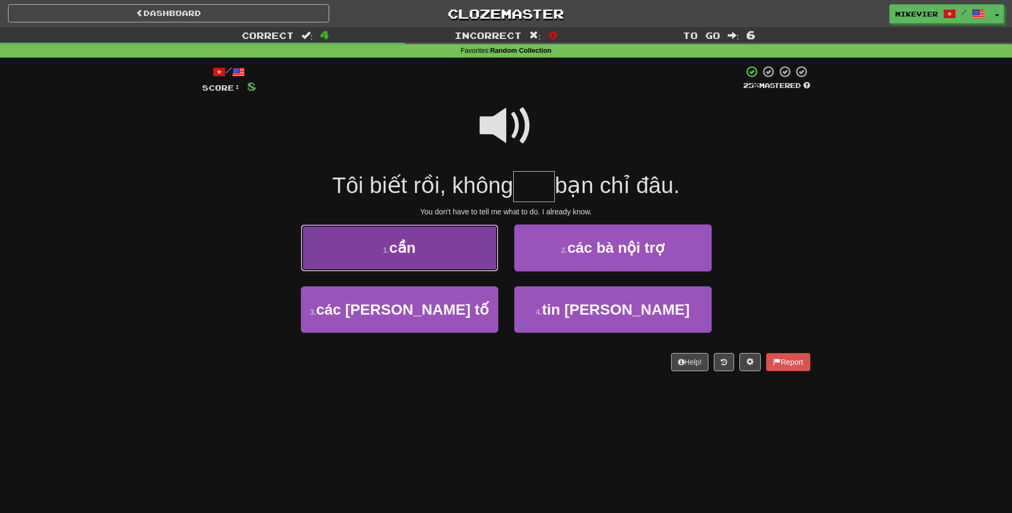
click at [460, 243] on button "1 . cần" at bounding box center [399, 248] width 197 height 46
type input "***"
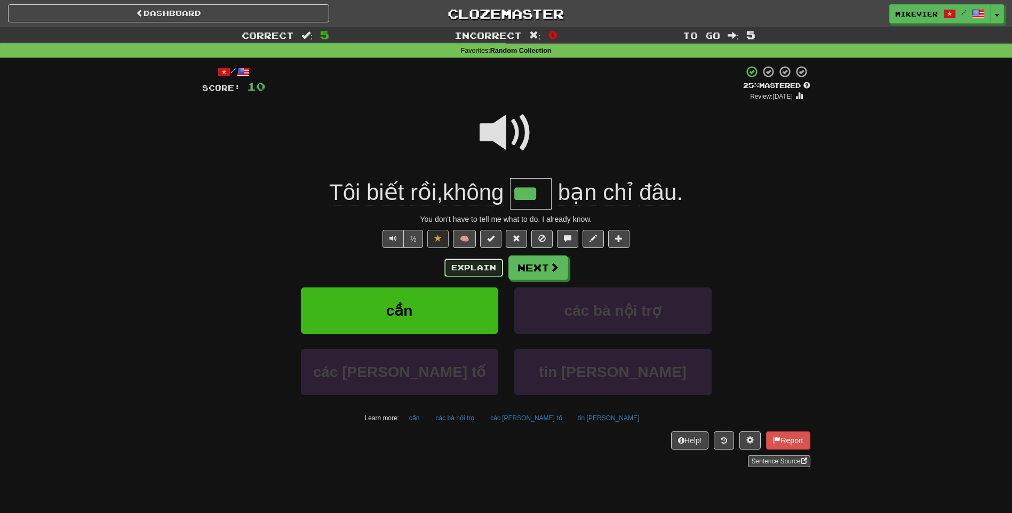
click at [451, 259] on button "Explain" at bounding box center [473, 268] width 59 height 18
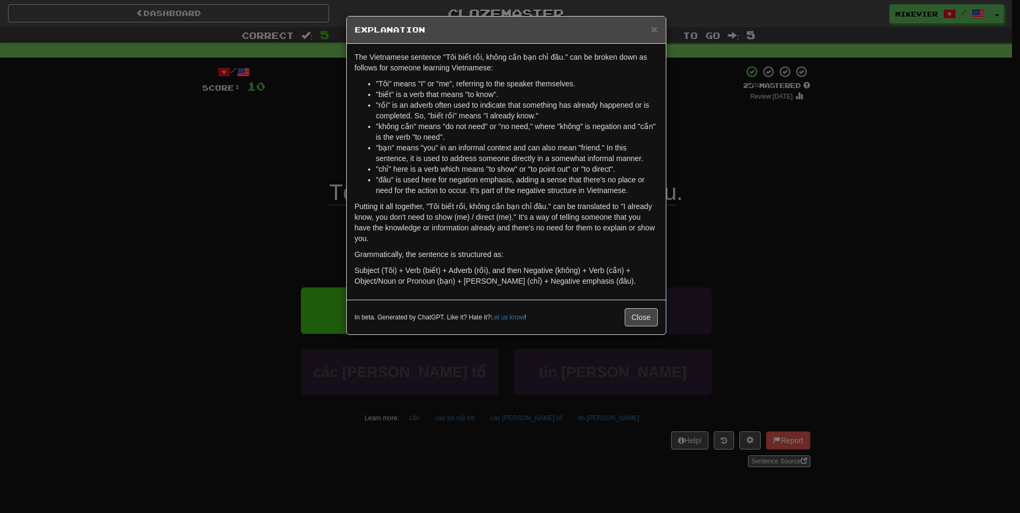
click at [200, 226] on div "× Explanation The Vietnamese sentence "Tôi biết rồi, không cần bạn chỉ đâu." ca…" at bounding box center [510, 256] width 1020 height 513
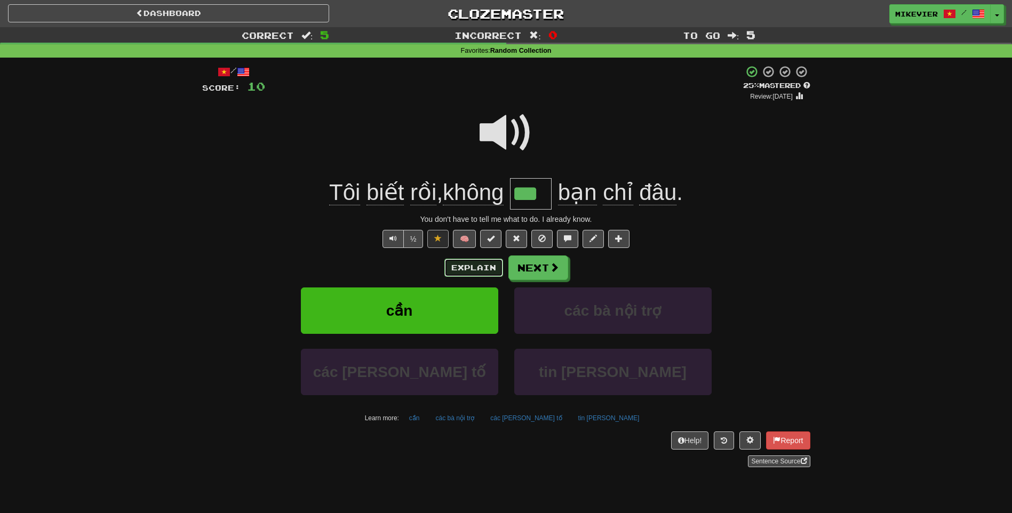
click at [467, 262] on button "Explain" at bounding box center [473, 268] width 59 height 18
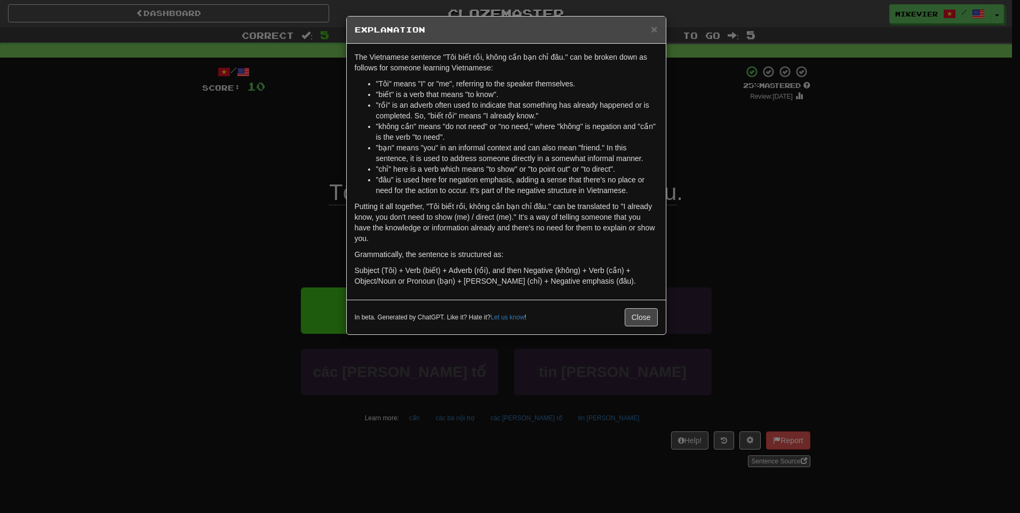
click at [208, 199] on div "× Explanation The Vietnamese sentence "Tôi biết rồi, không cần bạn chỉ đâu." ca…" at bounding box center [510, 256] width 1020 height 513
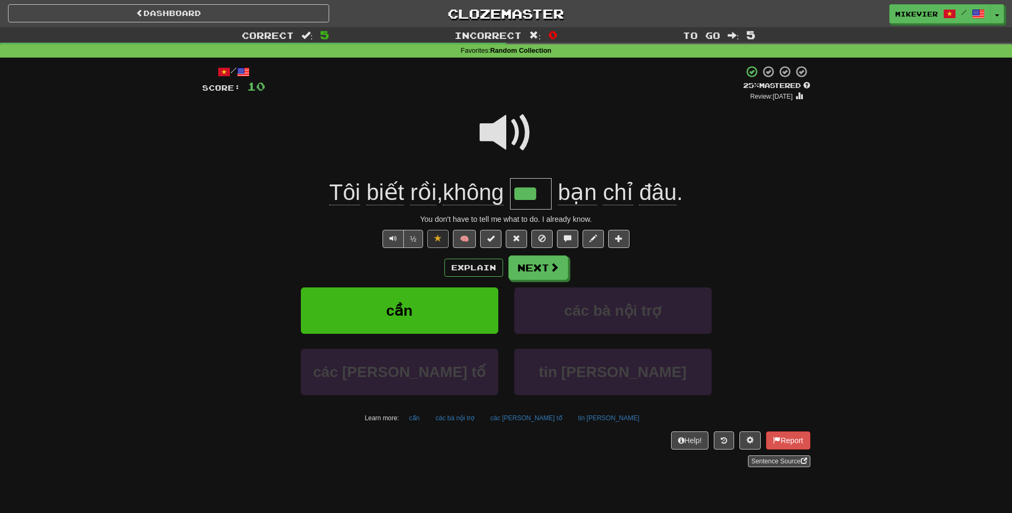
click at [491, 133] on span at bounding box center [505, 132] width 53 height 53
click at [550, 270] on span at bounding box center [555, 268] width 10 height 10
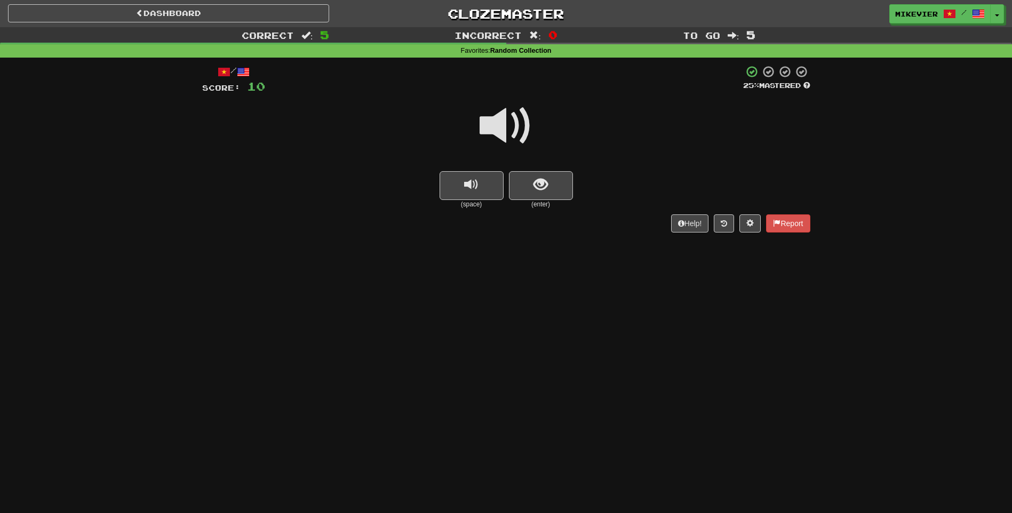
click at [511, 123] on span at bounding box center [505, 125] width 53 height 53
click at [510, 123] on span at bounding box center [505, 125] width 53 height 53
click at [509, 119] on span at bounding box center [505, 125] width 53 height 53
click at [542, 182] on span "show sentence" at bounding box center [540, 185] width 14 height 14
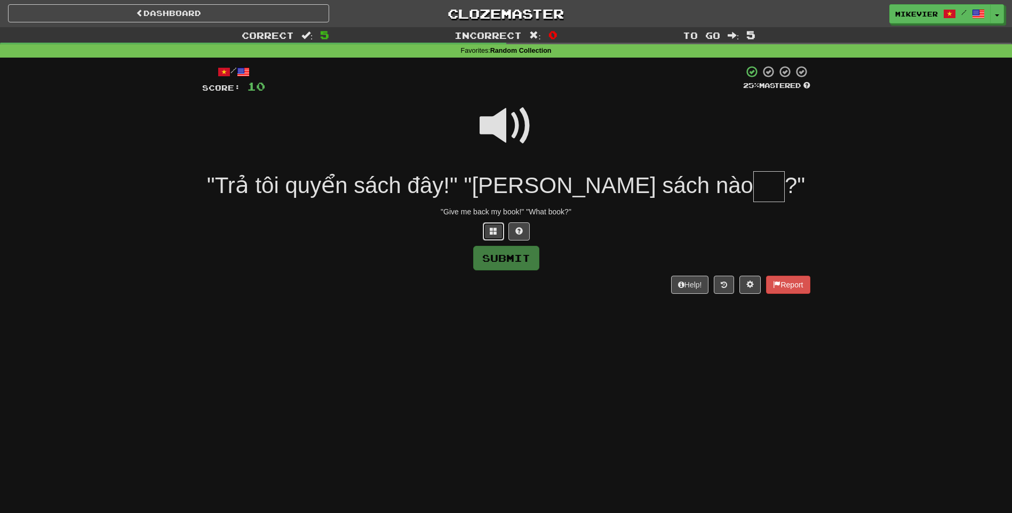
click at [492, 225] on button at bounding box center [493, 231] width 21 height 18
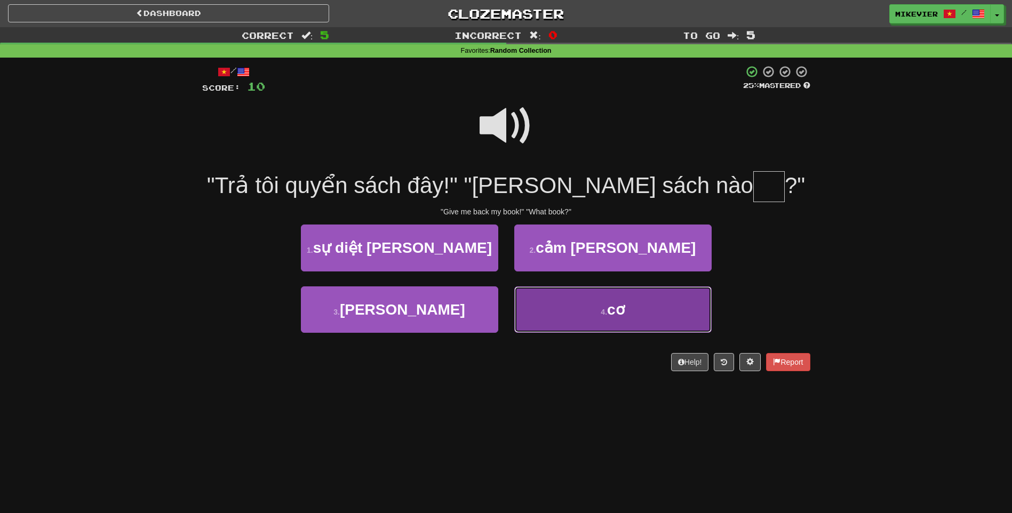
click at [622, 317] on span "cơ" at bounding box center [616, 309] width 18 height 17
type input "**"
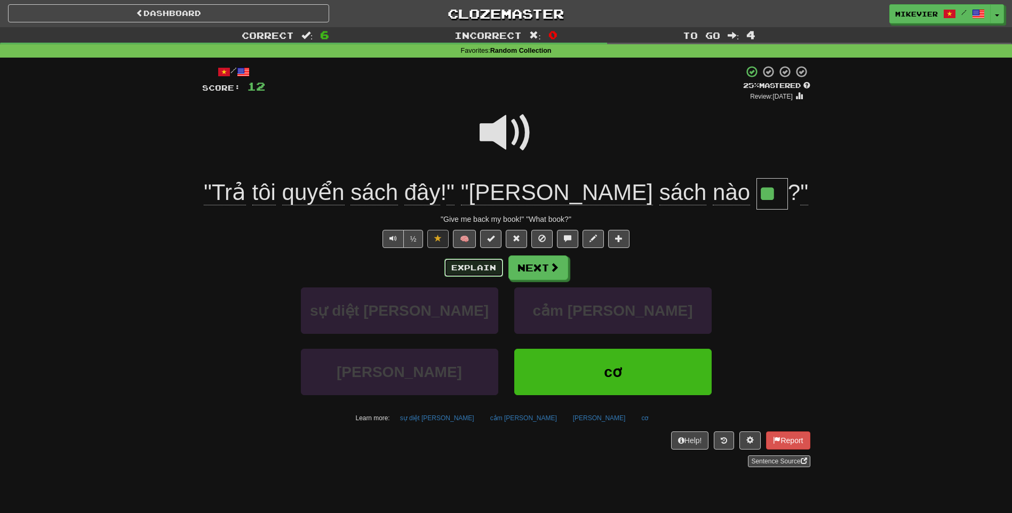
click at [483, 268] on button "Explain" at bounding box center [473, 268] width 59 height 18
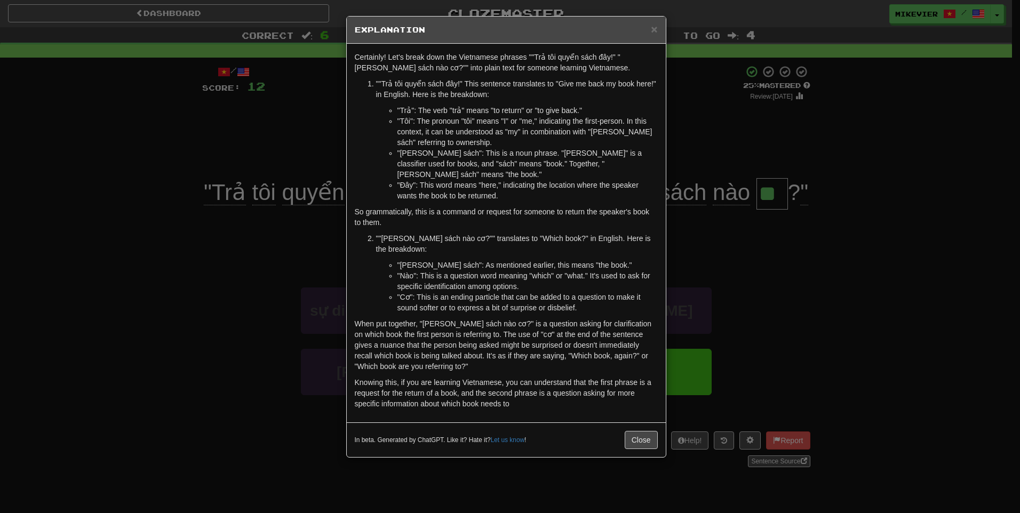
click at [180, 143] on div "× Explanation Certainly! Let's break down the Vietnamese phrases ""Trả tôi quyể…" at bounding box center [510, 256] width 1020 height 513
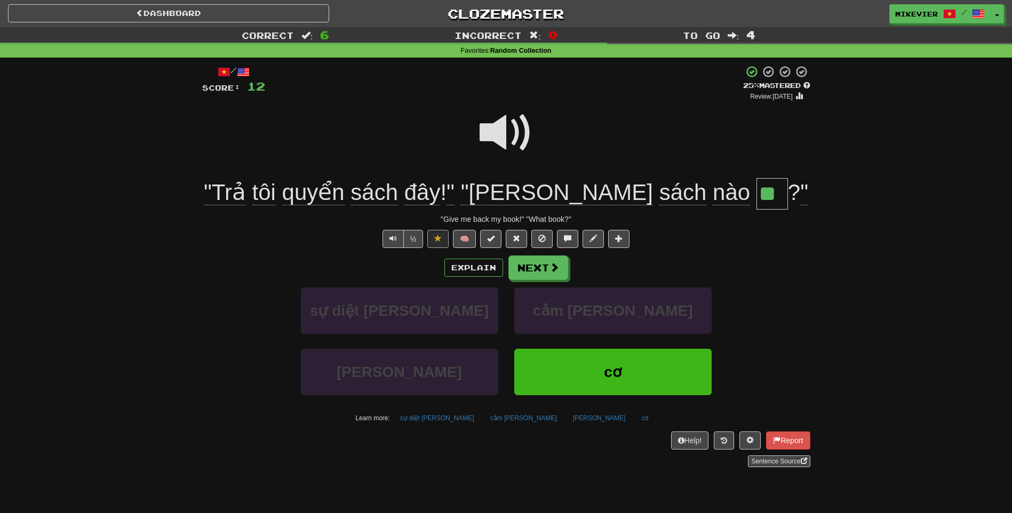
click at [494, 127] on span at bounding box center [505, 132] width 53 height 53
click at [543, 273] on button "Next" at bounding box center [539, 268] width 60 height 25
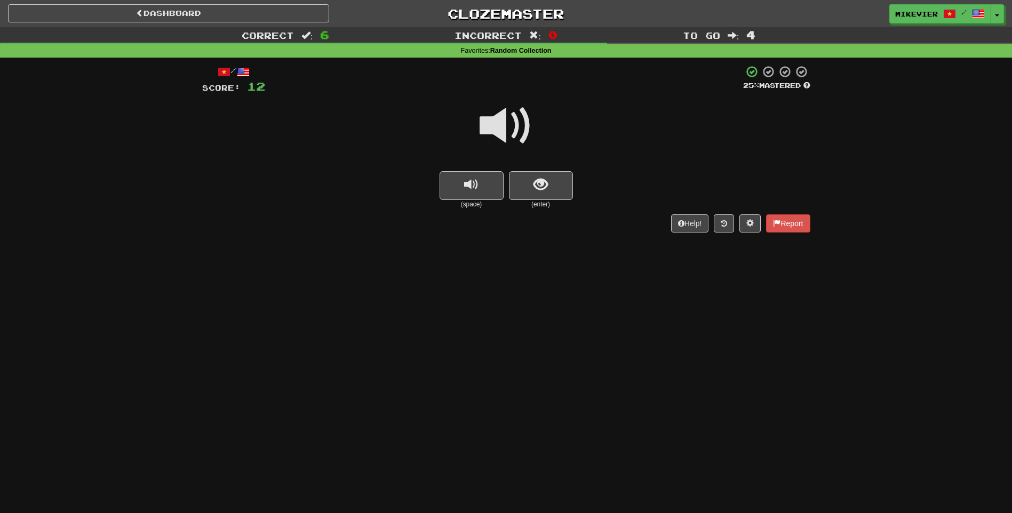
click at [526, 128] on span at bounding box center [505, 125] width 53 height 53
click at [516, 124] on span at bounding box center [505, 125] width 53 height 53
click at [551, 177] on button "show sentence" at bounding box center [541, 185] width 64 height 29
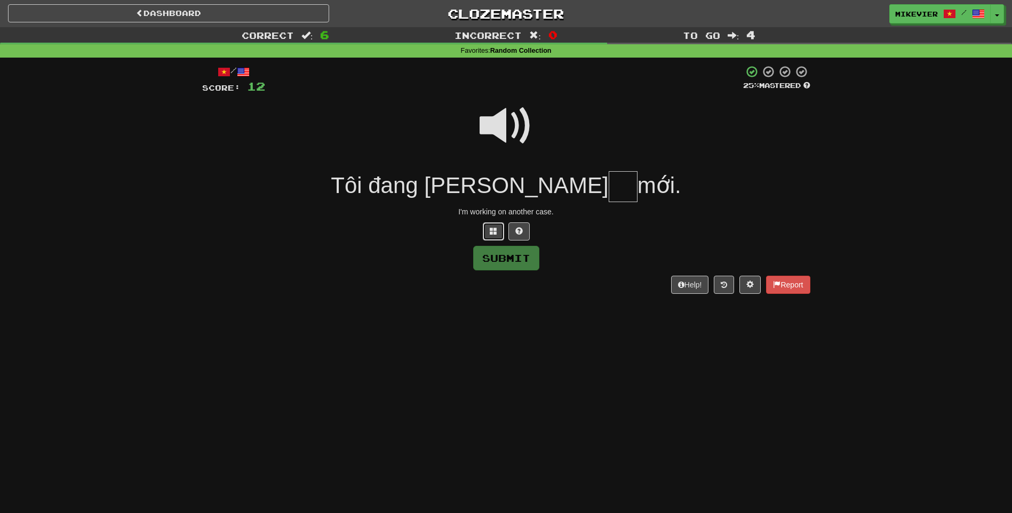
click at [491, 226] on button at bounding box center [493, 231] width 21 height 18
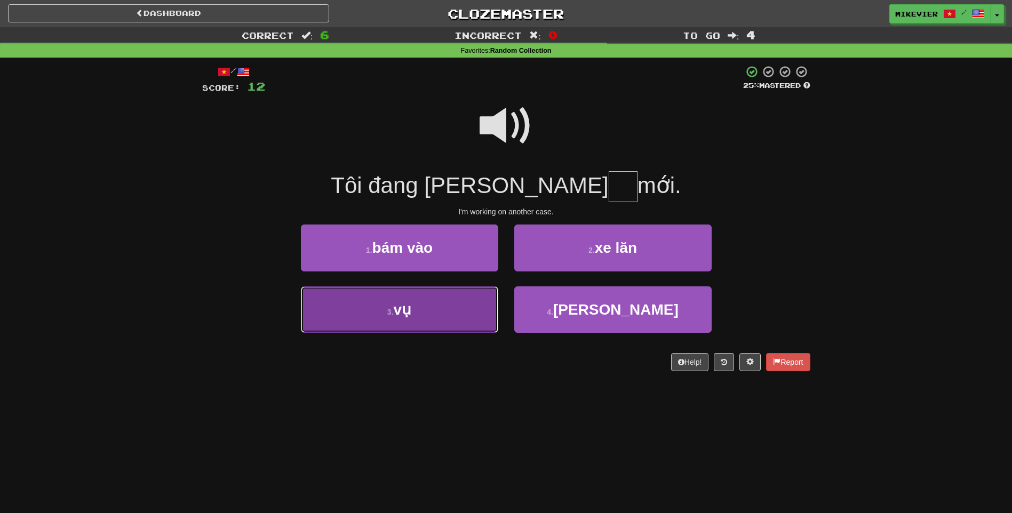
click at [459, 299] on button "3 . vụ" at bounding box center [399, 309] width 197 height 46
type input "**"
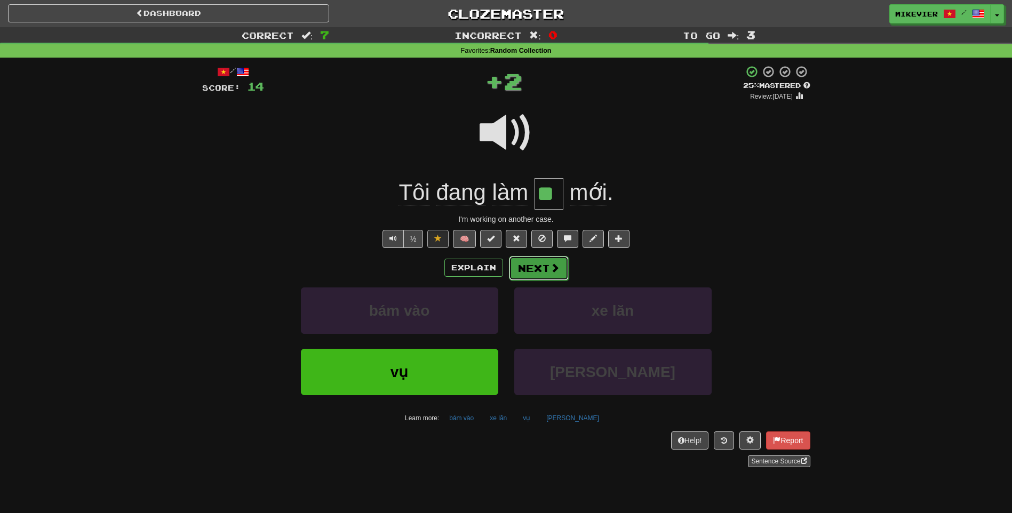
click at [548, 274] on button "Next" at bounding box center [539, 268] width 60 height 25
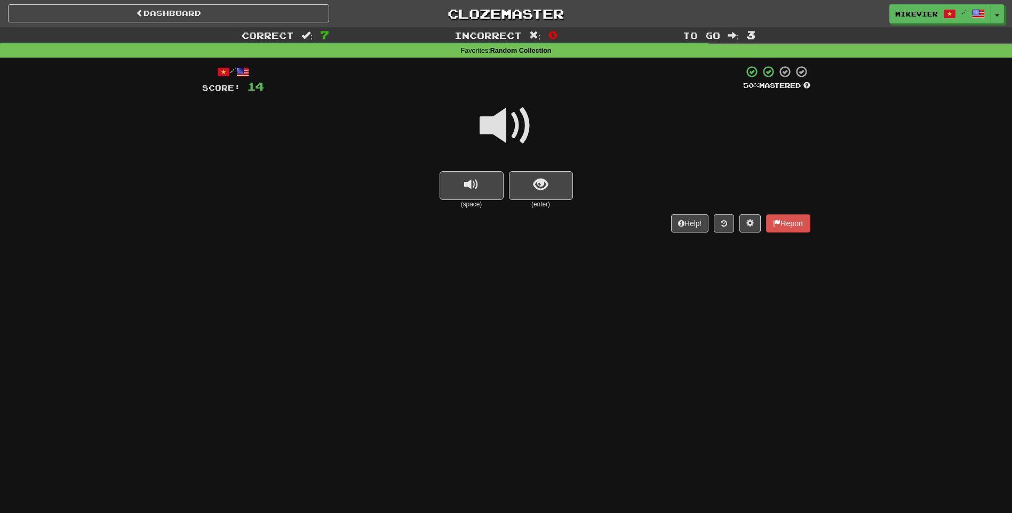
click at [526, 125] on span at bounding box center [505, 125] width 53 height 53
click at [559, 185] on button "show sentence" at bounding box center [541, 185] width 64 height 29
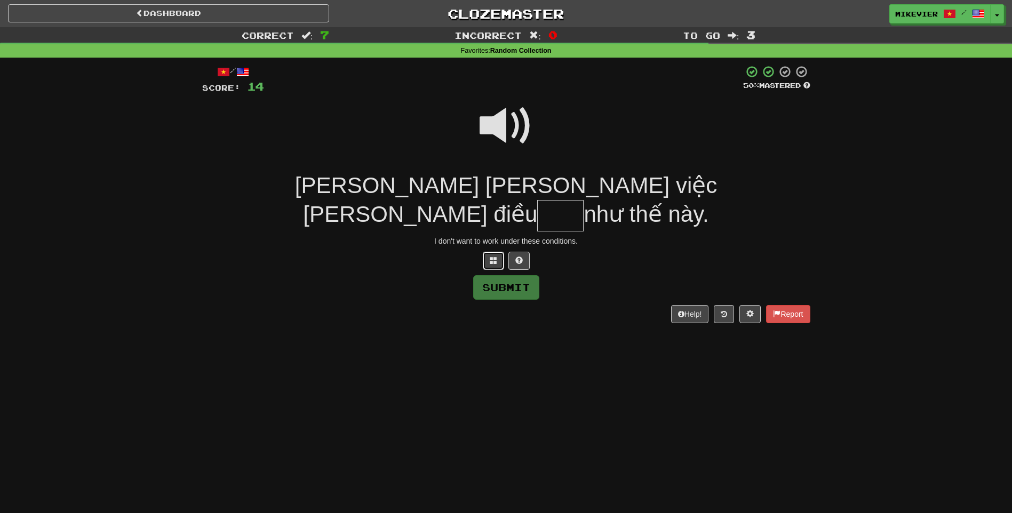
click at [494, 261] on span at bounding box center [493, 260] width 7 height 7
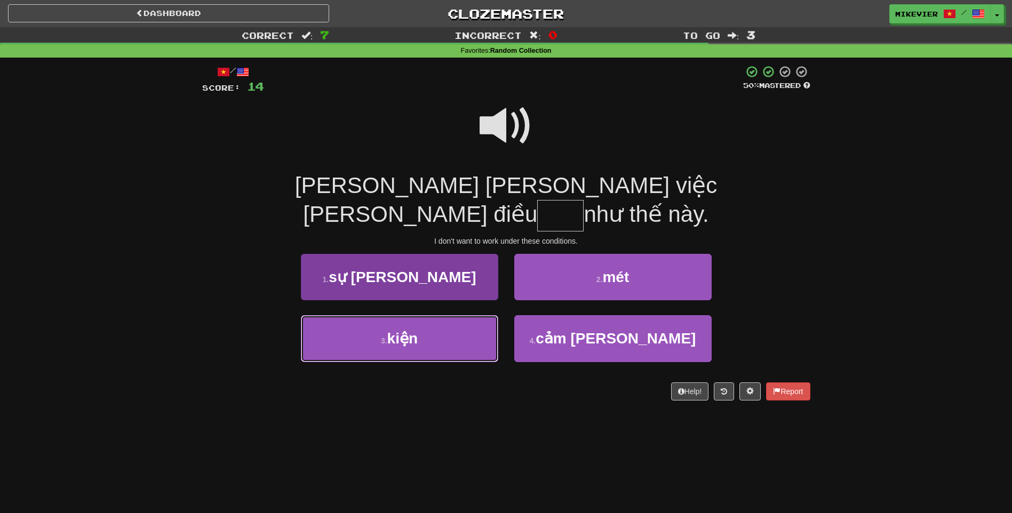
click at [443, 330] on button "3 . kiện" at bounding box center [399, 338] width 197 height 46
type input "****"
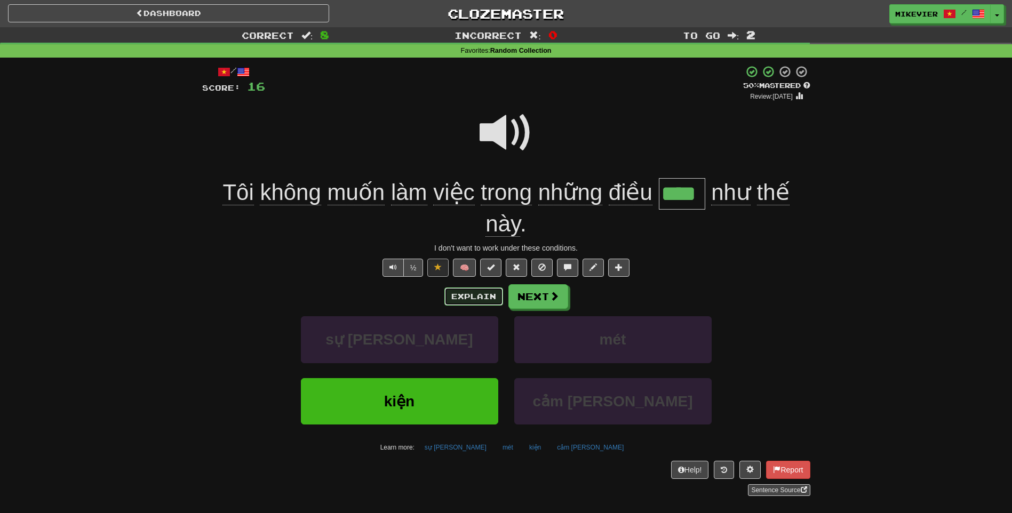
click at [468, 291] on button "Explain" at bounding box center [473, 296] width 59 height 18
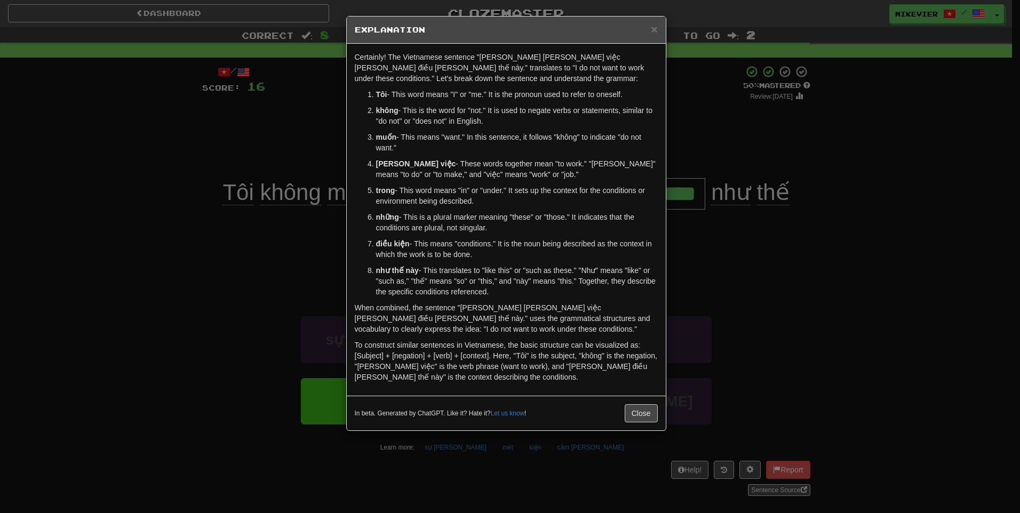
click at [127, 265] on div "× Explanation Certainly! The Vietnamese sentence "Tôi không muốn làm việc trong…" at bounding box center [510, 256] width 1020 height 513
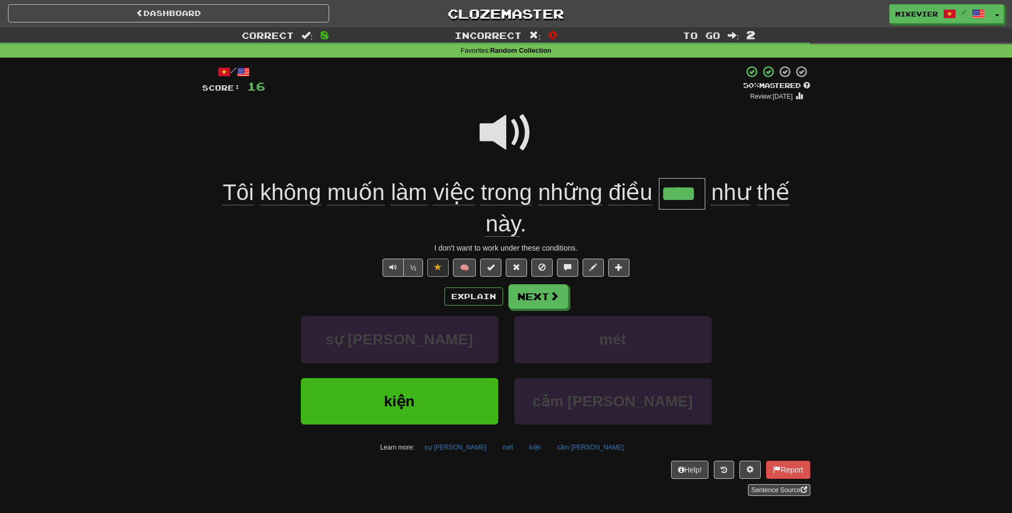
click at [488, 135] on span at bounding box center [505, 132] width 53 height 53
click at [554, 303] on button "Next" at bounding box center [539, 297] width 60 height 25
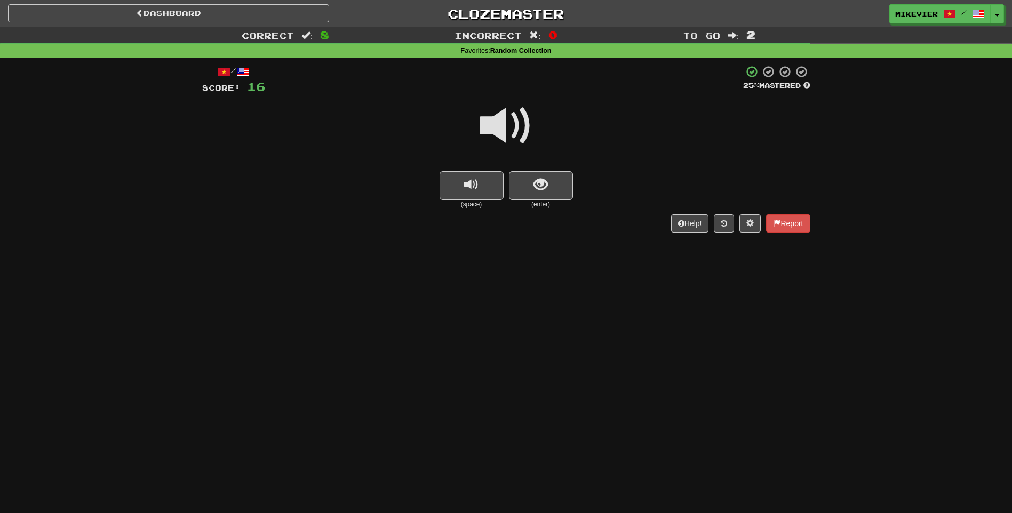
click at [520, 124] on span at bounding box center [505, 125] width 53 height 53
click at [523, 124] on span at bounding box center [505, 125] width 53 height 53
click at [485, 99] on span at bounding box center [505, 125] width 53 height 53
click at [532, 175] on button "show sentence" at bounding box center [541, 185] width 64 height 29
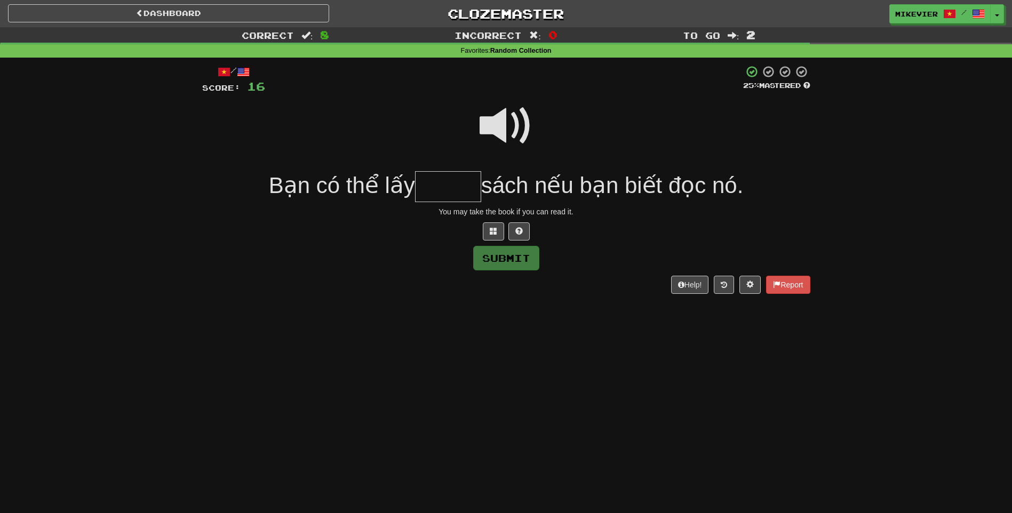
click at [498, 129] on span at bounding box center [505, 125] width 53 height 53
click at [491, 226] on button at bounding box center [493, 231] width 21 height 18
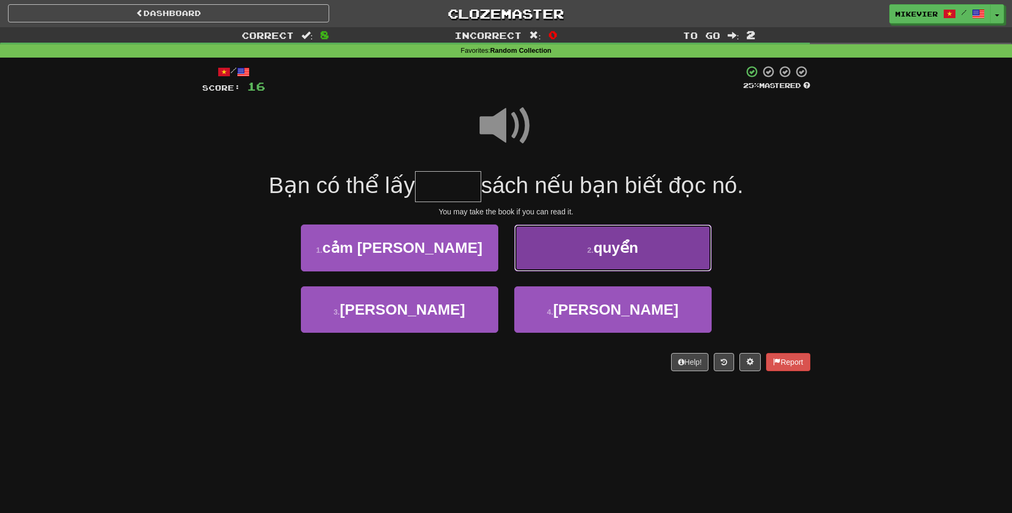
click at [536, 261] on button "2 . quyển" at bounding box center [612, 248] width 197 height 46
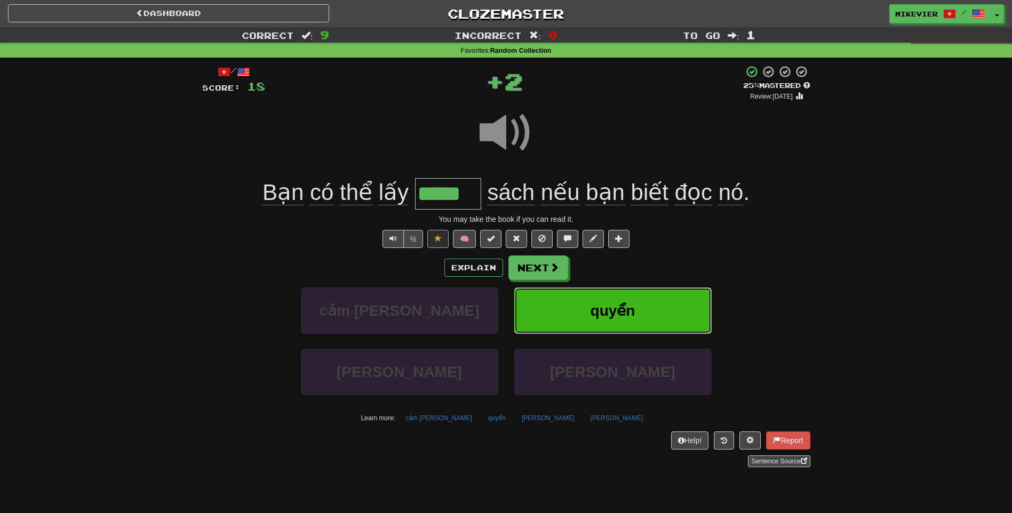
type input "*****"
click at [518, 131] on span at bounding box center [505, 132] width 53 height 53
click at [494, 131] on span at bounding box center [505, 132] width 53 height 53
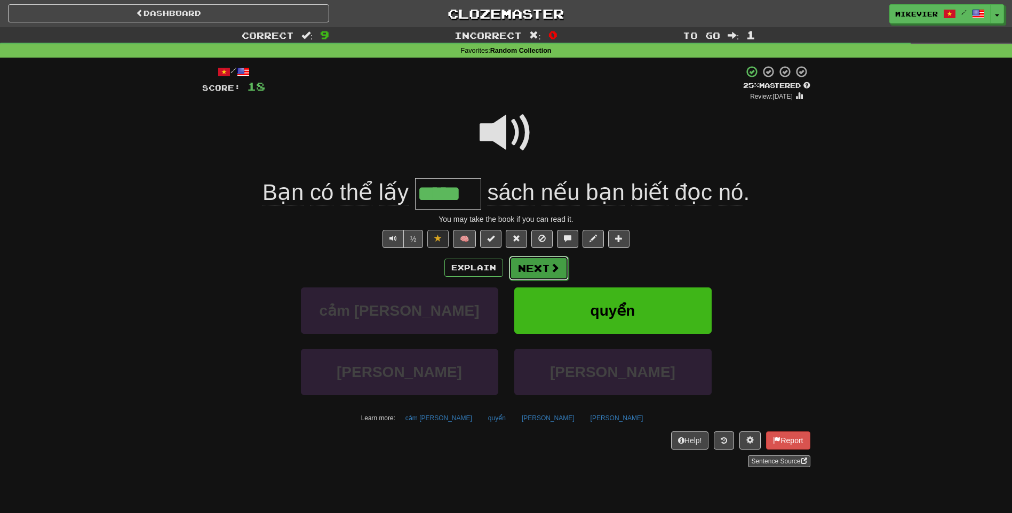
click at [562, 266] on button "Next" at bounding box center [539, 268] width 60 height 25
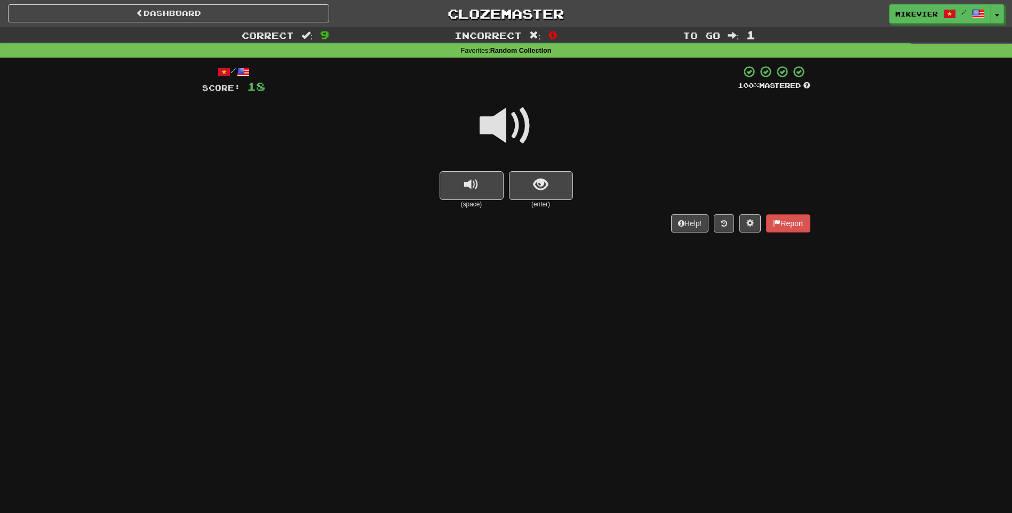
click at [524, 125] on span at bounding box center [505, 125] width 53 height 53
click at [523, 123] on span at bounding box center [505, 125] width 53 height 53
click at [559, 183] on button "show sentence" at bounding box center [541, 185] width 64 height 29
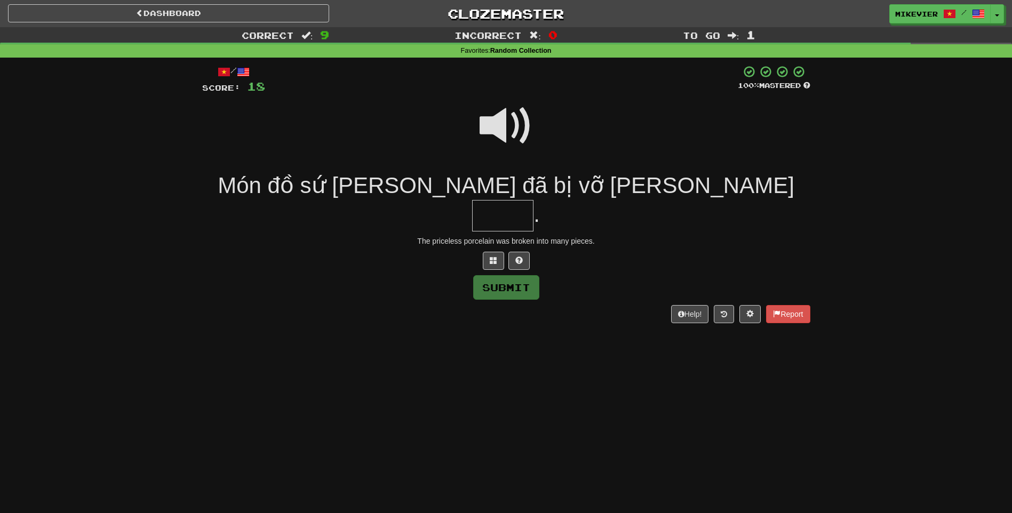
click at [498, 133] on span at bounding box center [505, 125] width 53 height 53
click at [493, 257] on span at bounding box center [493, 260] width 7 height 7
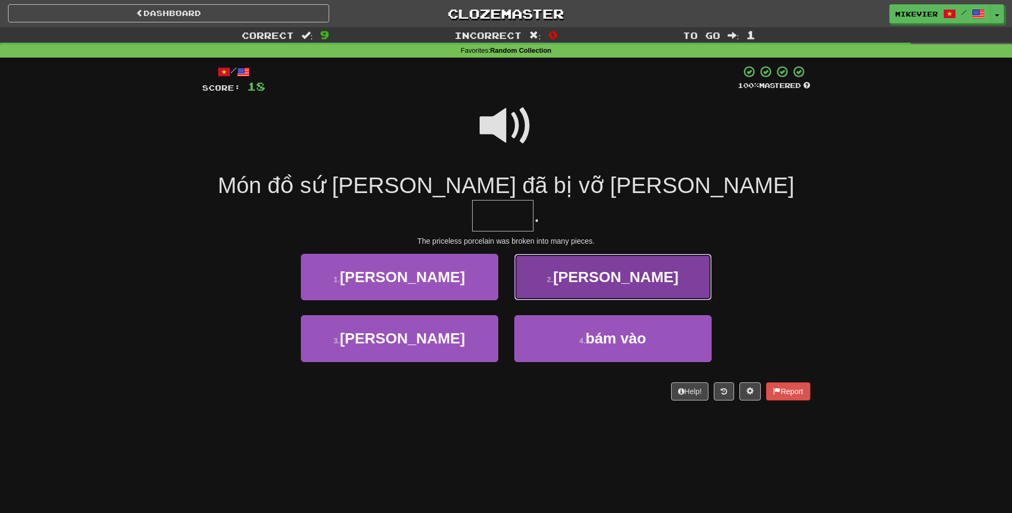
click at [604, 260] on button "2 . mảnh" at bounding box center [612, 277] width 197 height 46
type input "****"
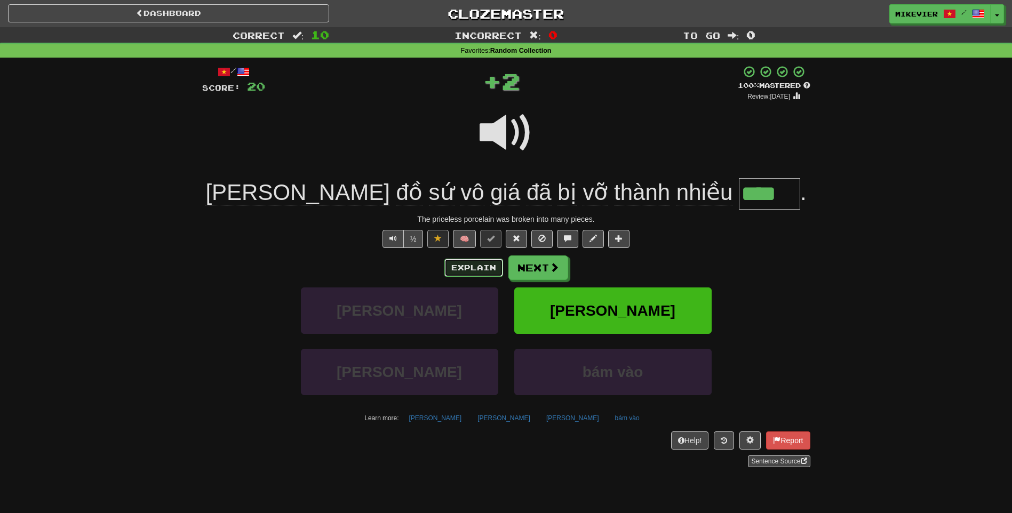
click at [453, 260] on button "Explain" at bounding box center [473, 268] width 59 height 18
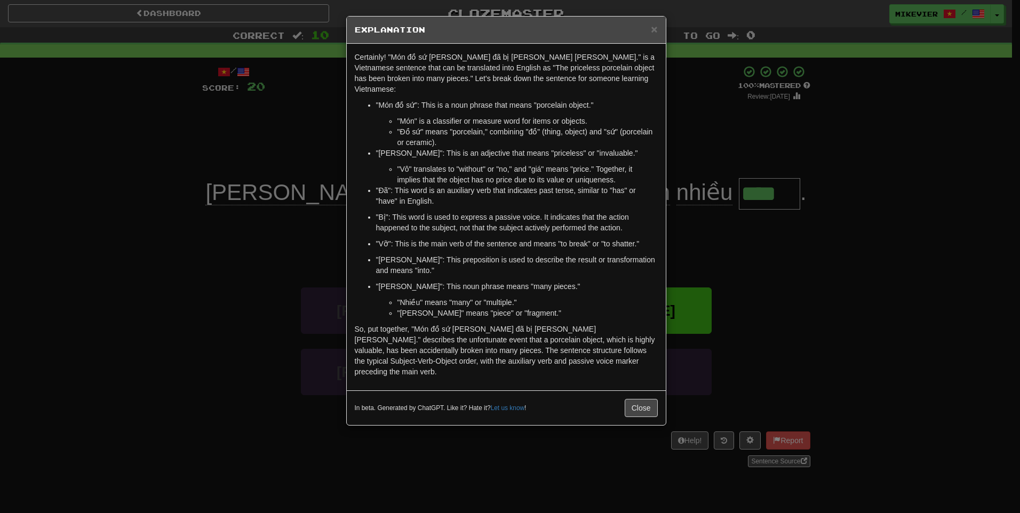
click at [274, 237] on div "× Explanation Certainly! "Món đồ sứ vô giá đã bị vỡ thành nhiều mảnh." is a Vie…" at bounding box center [510, 256] width 1020 height 513
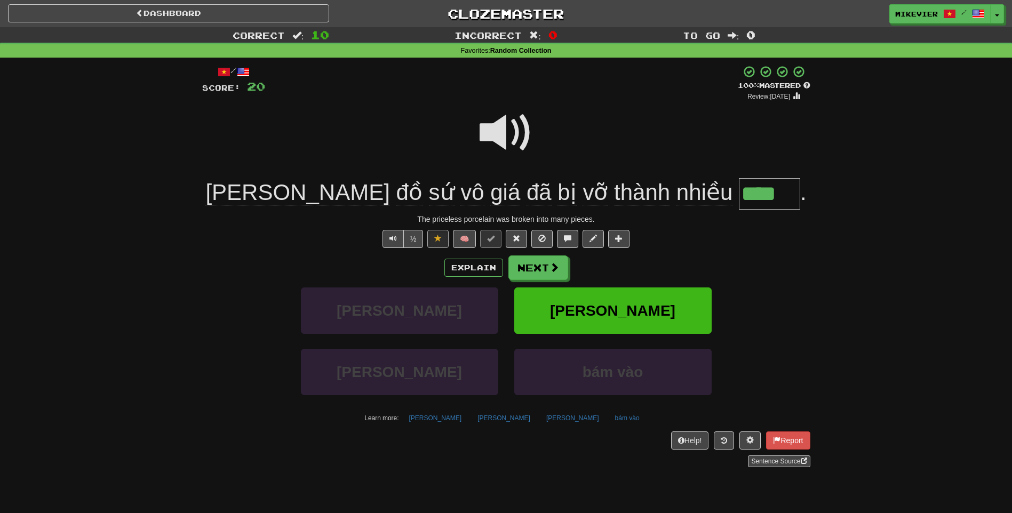
click at [504, 138] on span at bounding box center [505, 132] width 53 height 53
click at [463, 273] on button "Explain" at bounding box center [473, 268] width 59 height 18
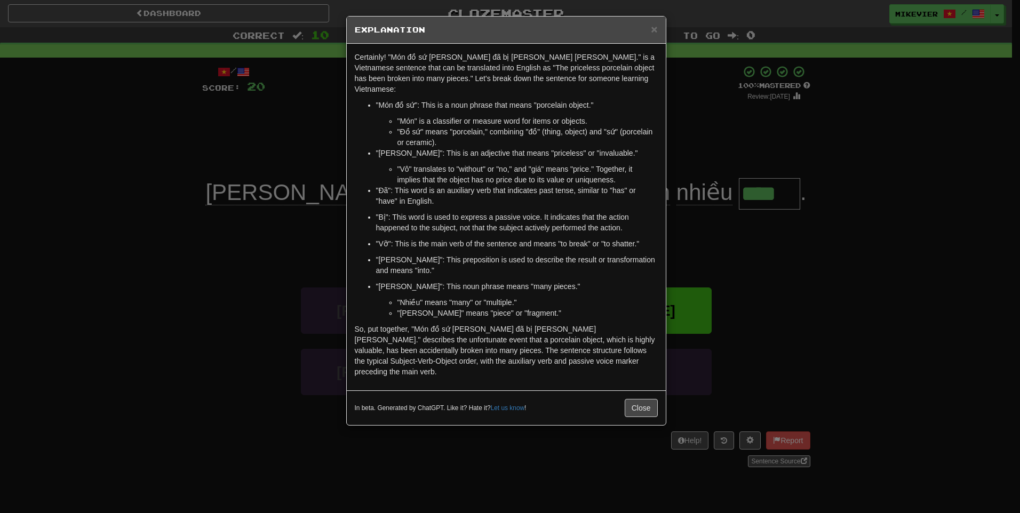
click at [258, 138] on div "× Explanation Certainly! "Món đồ sứ vô giá đã bị vỡ thành nhiều mảnh." is a Vie…" at bounding box center [510, 256] width 1020 height 513
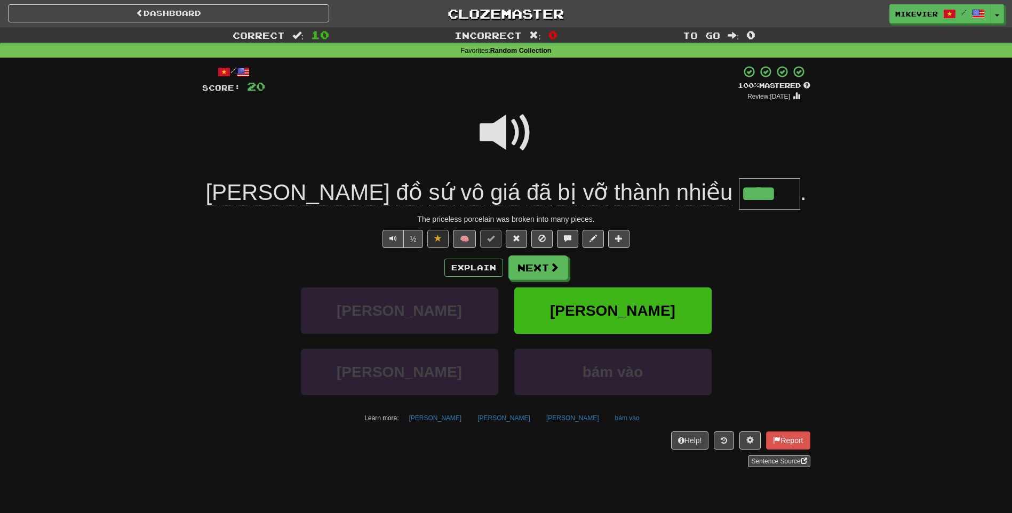
click at [499, 131] on span at bounding box center [505, 132] width 53 height 53
click at [501, 138] on span at bounding box center [505, 132] width 53 height 53
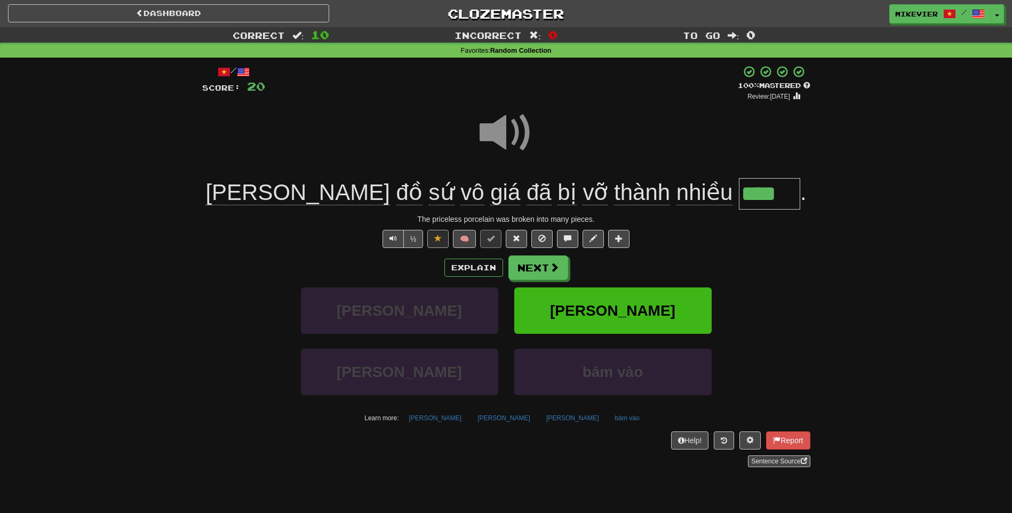
click at [501, 138] on span at bounding box center [505, 132] width 53 height 53
click at [540, 265] on button "Next" at bounding box center [539, 268] width 60 height 25
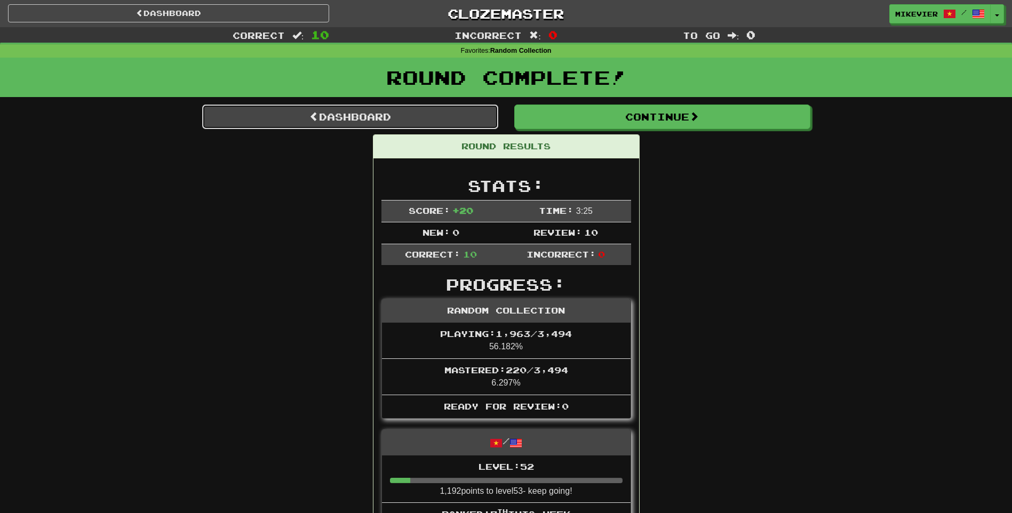
click at [442, 123] on link "Dashboard" at bounding box center [350, 117] width 296 height 25
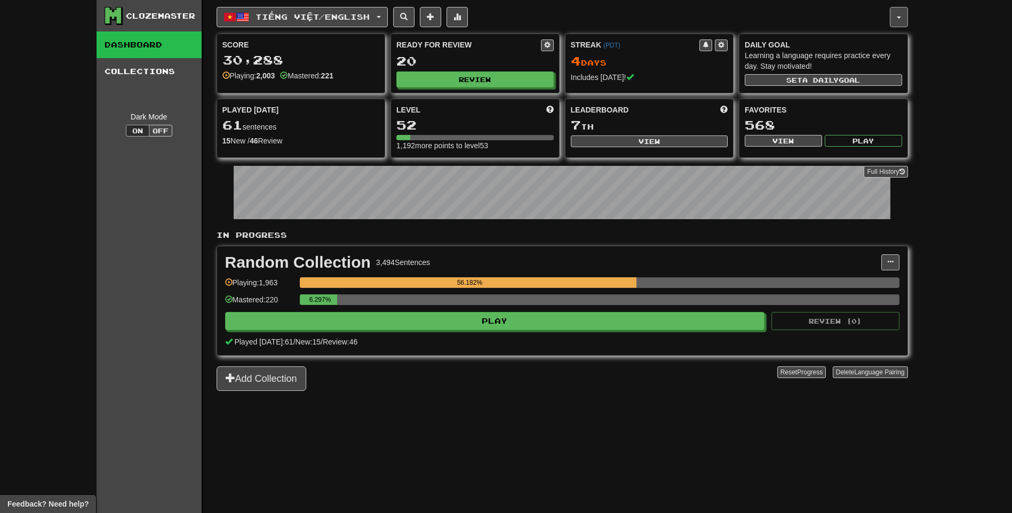
click at [896, 18] on span "button" at bounding box center [898, 18] width 4 height 2
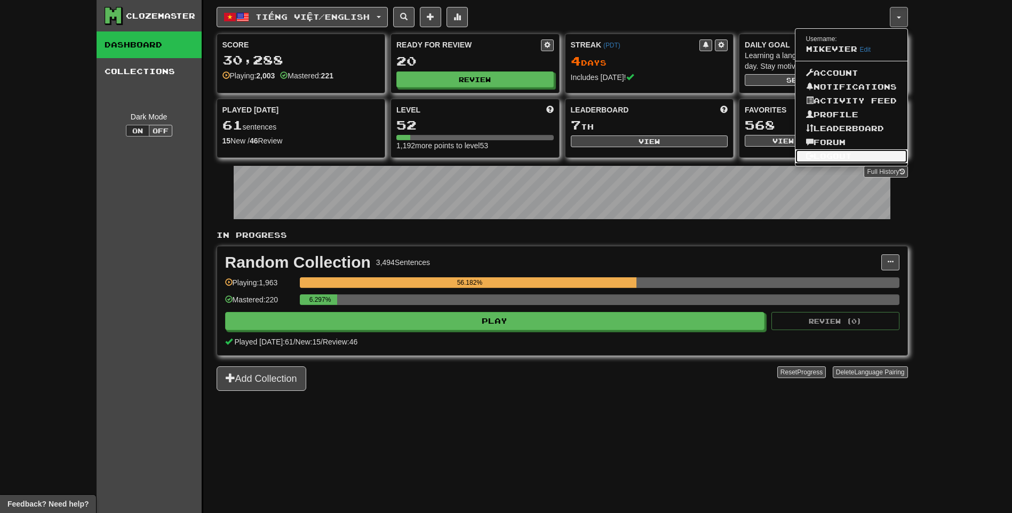
click at [838, 150] on link "Logout" at bounding box center [851, 156] width 112 height 14
